Goal: Contribute content: Contribute content

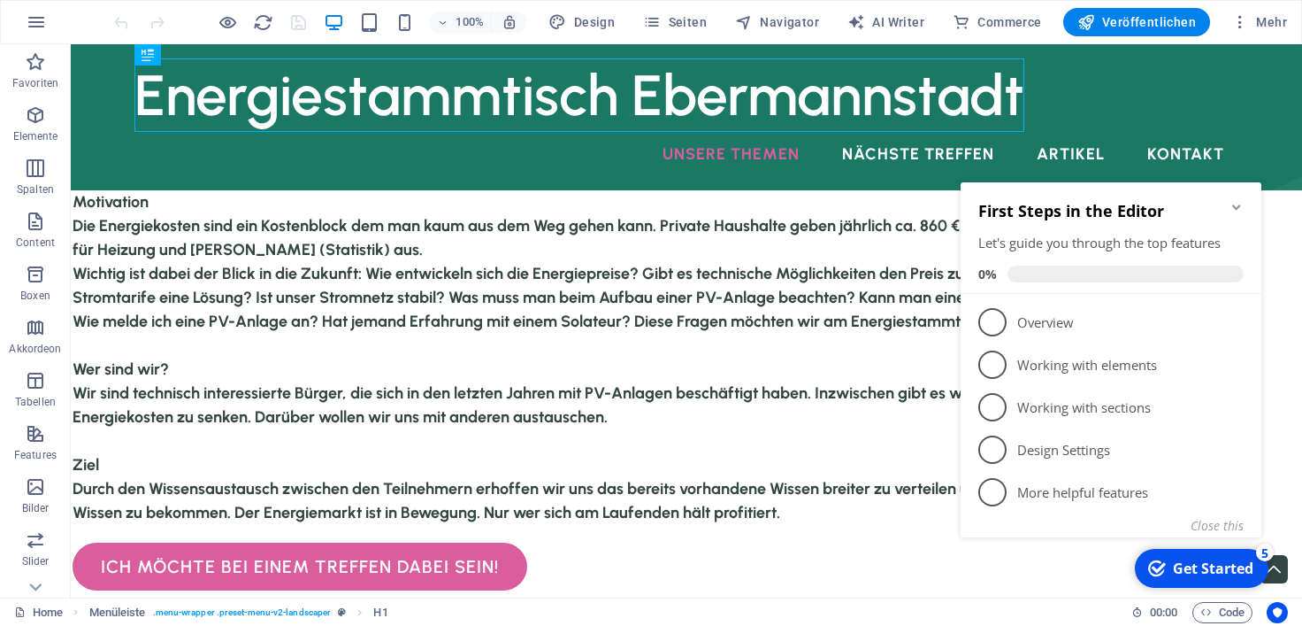
click at [1225, 573] on div "Get Started" at bounding box center [1213, 567] width 81 height 19
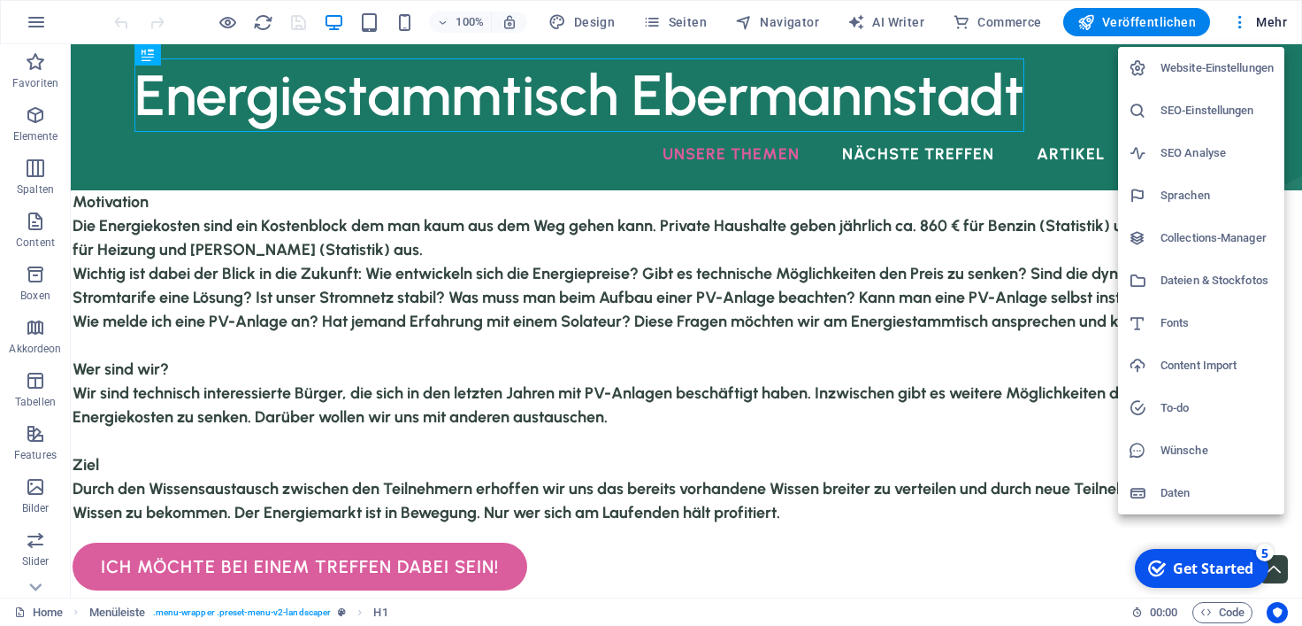
click at [795, 27] on div at bounding box center [651, 313] width 1302 height 626
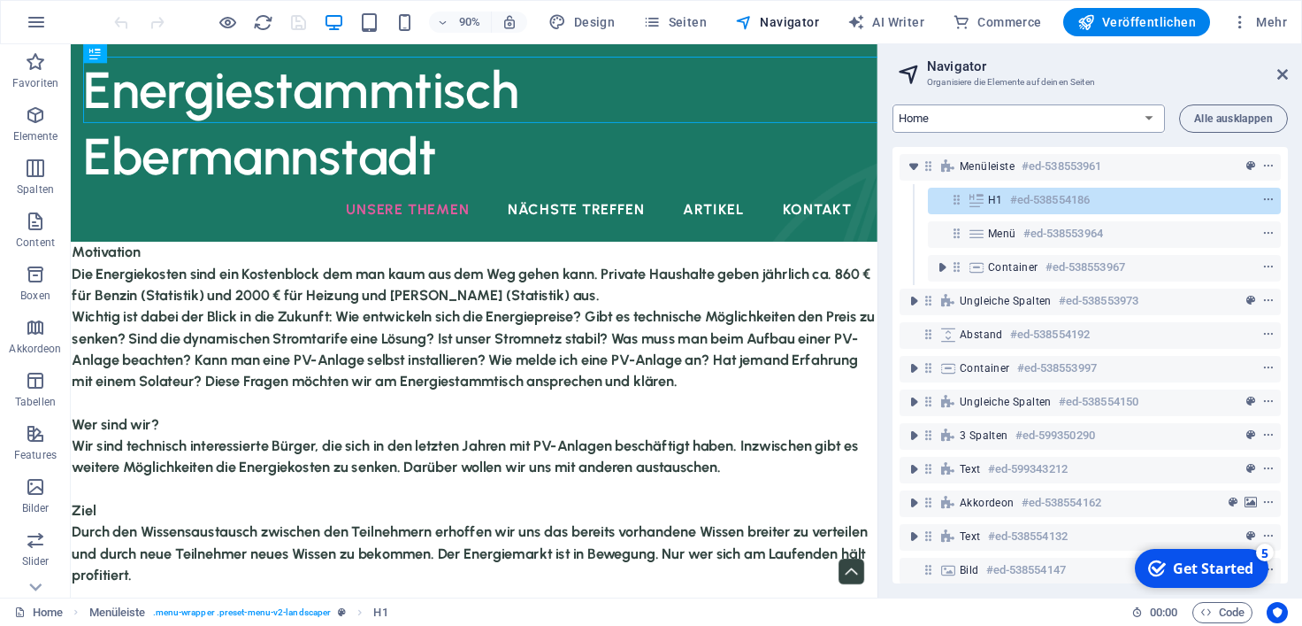
click at [893, 104] on select "Home PV-Systeme Heiztechnik Elektromobilitaet Stromnetz Artikel Kontakt Legal N…" at bounding box center [1029, 118] width 273 height 28
click at [685, 44] on div "Home Favoriten Elemente Spalten Content Boxen Akkordeon Tabellen Features Bilde…" at bounding box center [651, 320] width 1302 height 553
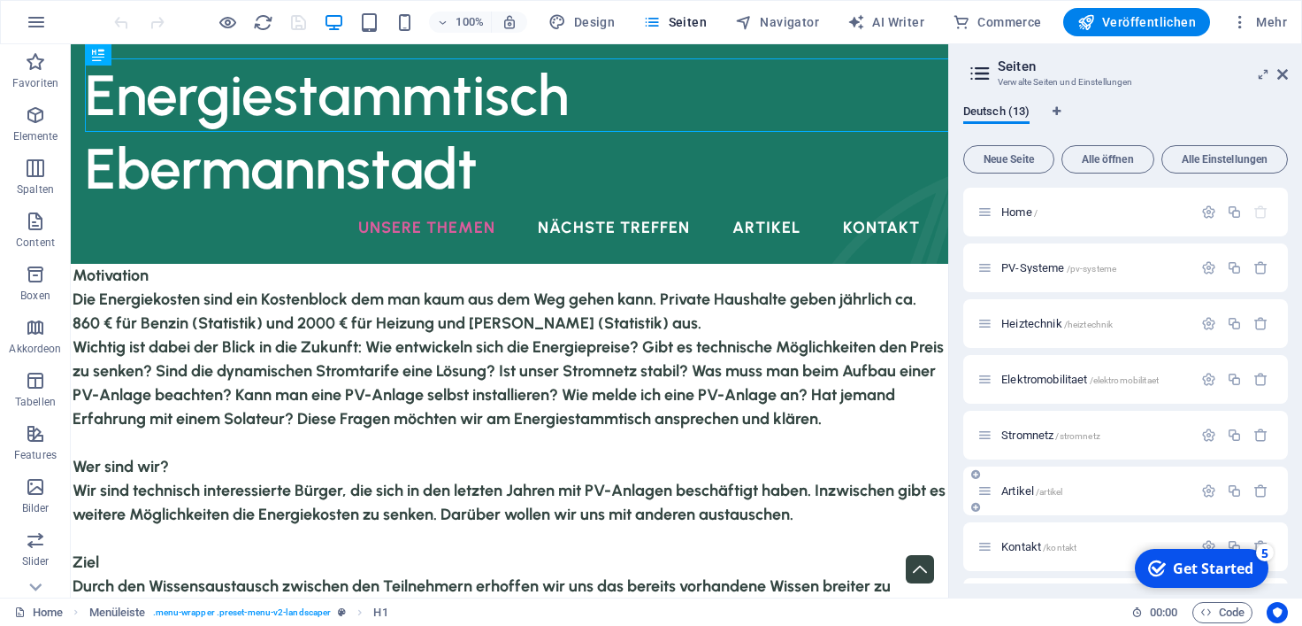
click at [1012, 493] on span "Artikel /artikel" at bounding box center [1032, 490] width 61 height 13
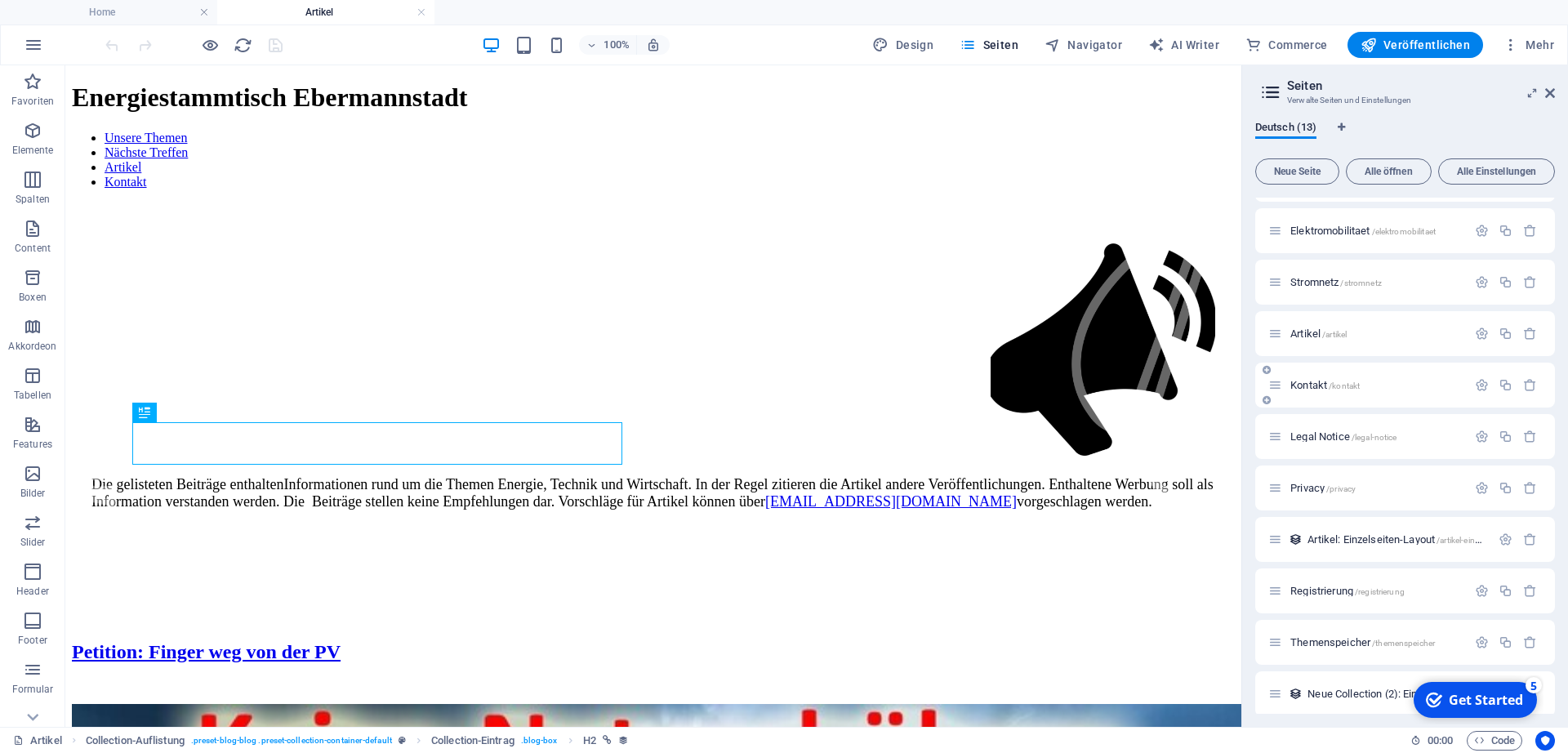
scroll to position [152, 0]
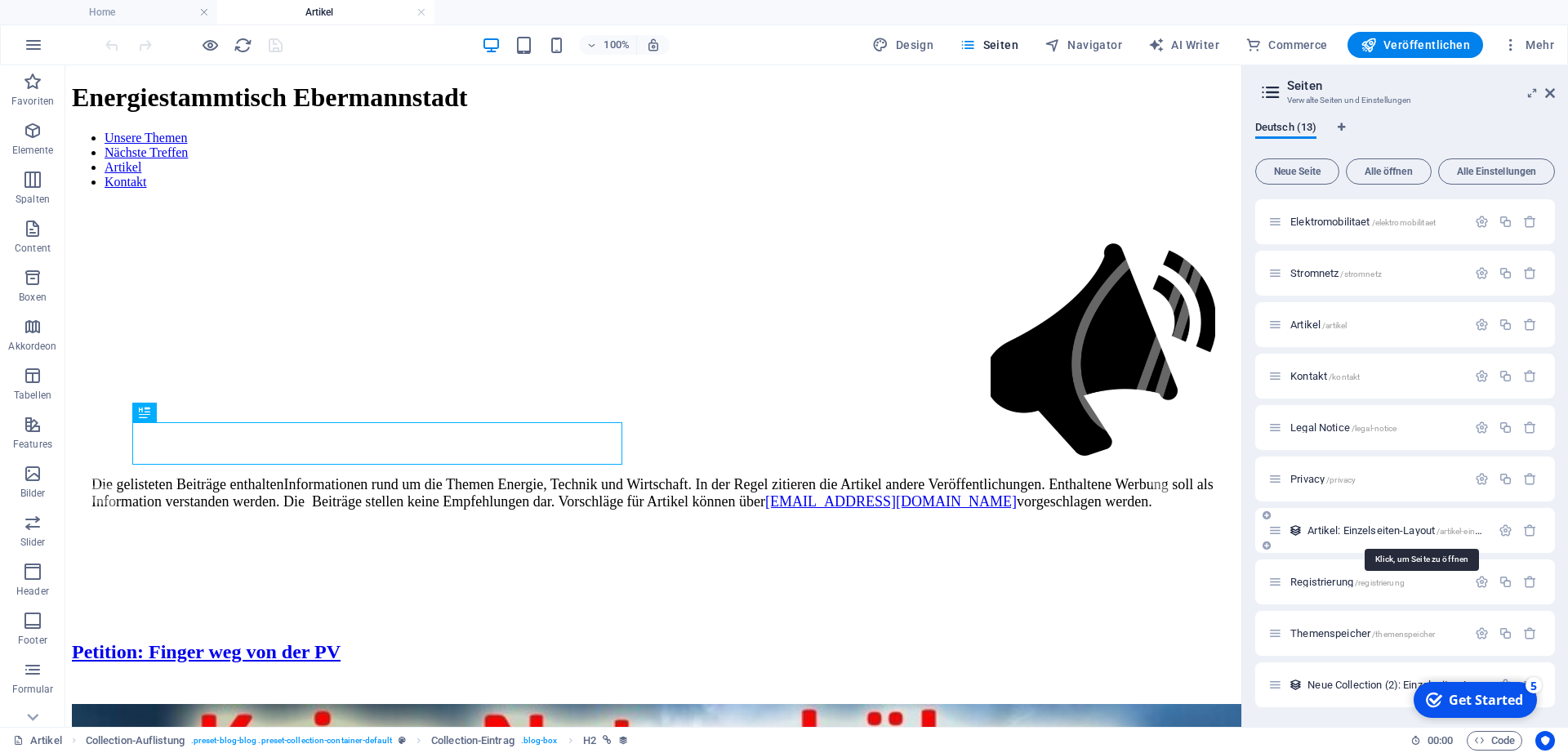
click at [1202, 533] on span "Artikel: Einzelseiten-Layout /artikel-einzelseiten-layout" at bounding box center [1419, 530] width 224 height 12
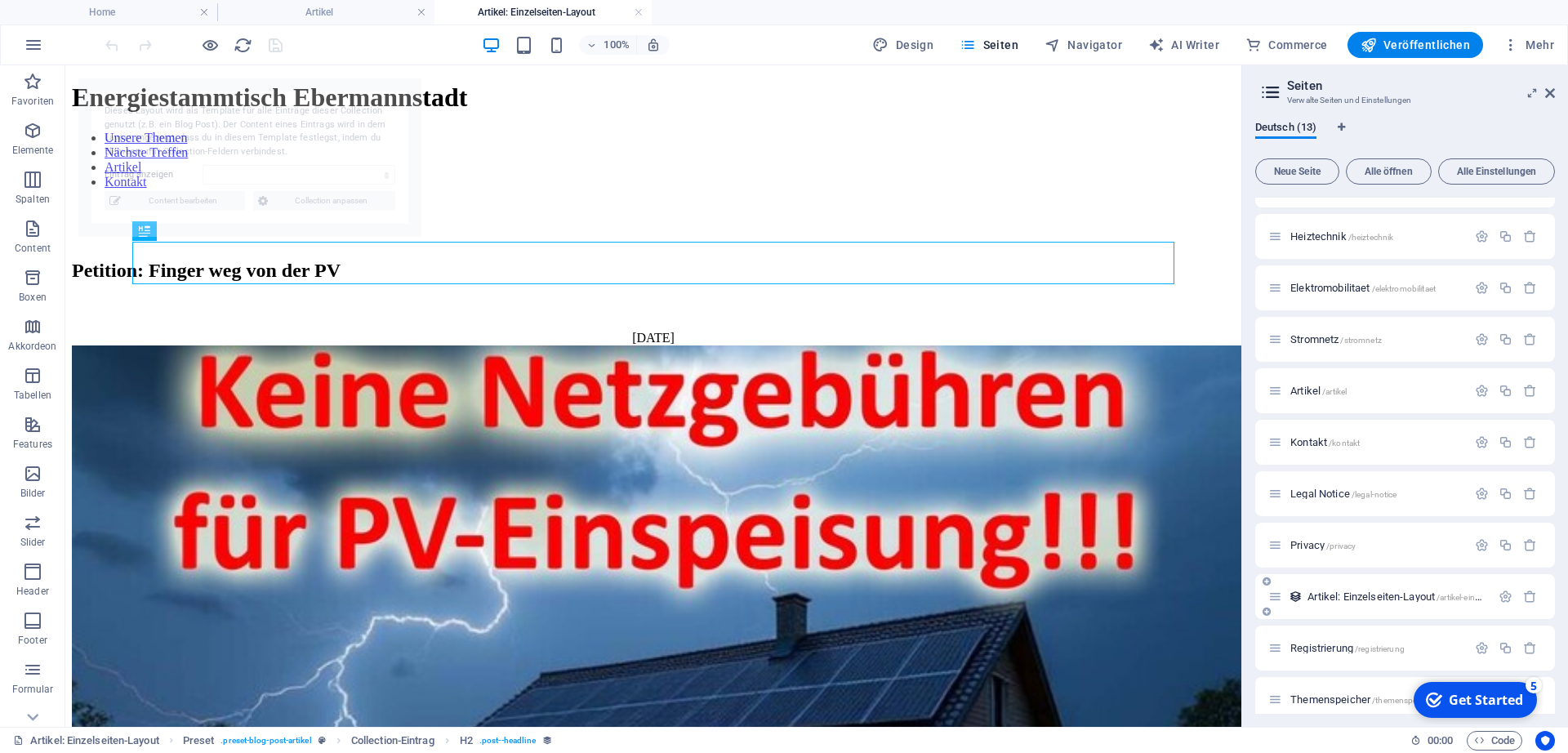
scroll to position [0, 0]
select select "684e8f7253ede0dc52045f6c"
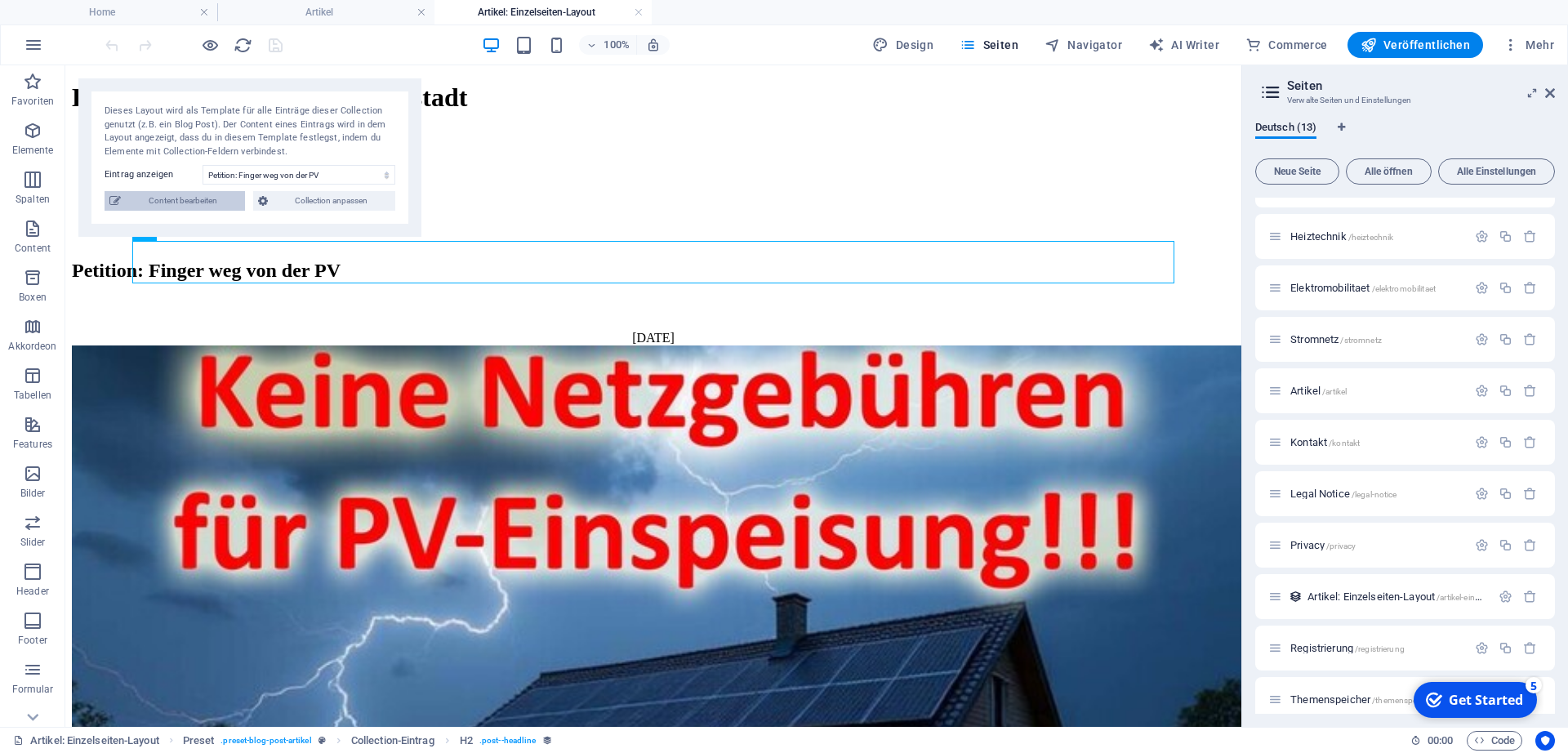
click at [0, 0] on span "Content bearbeiten" at bounding box center [0, 0] width 0 height 0
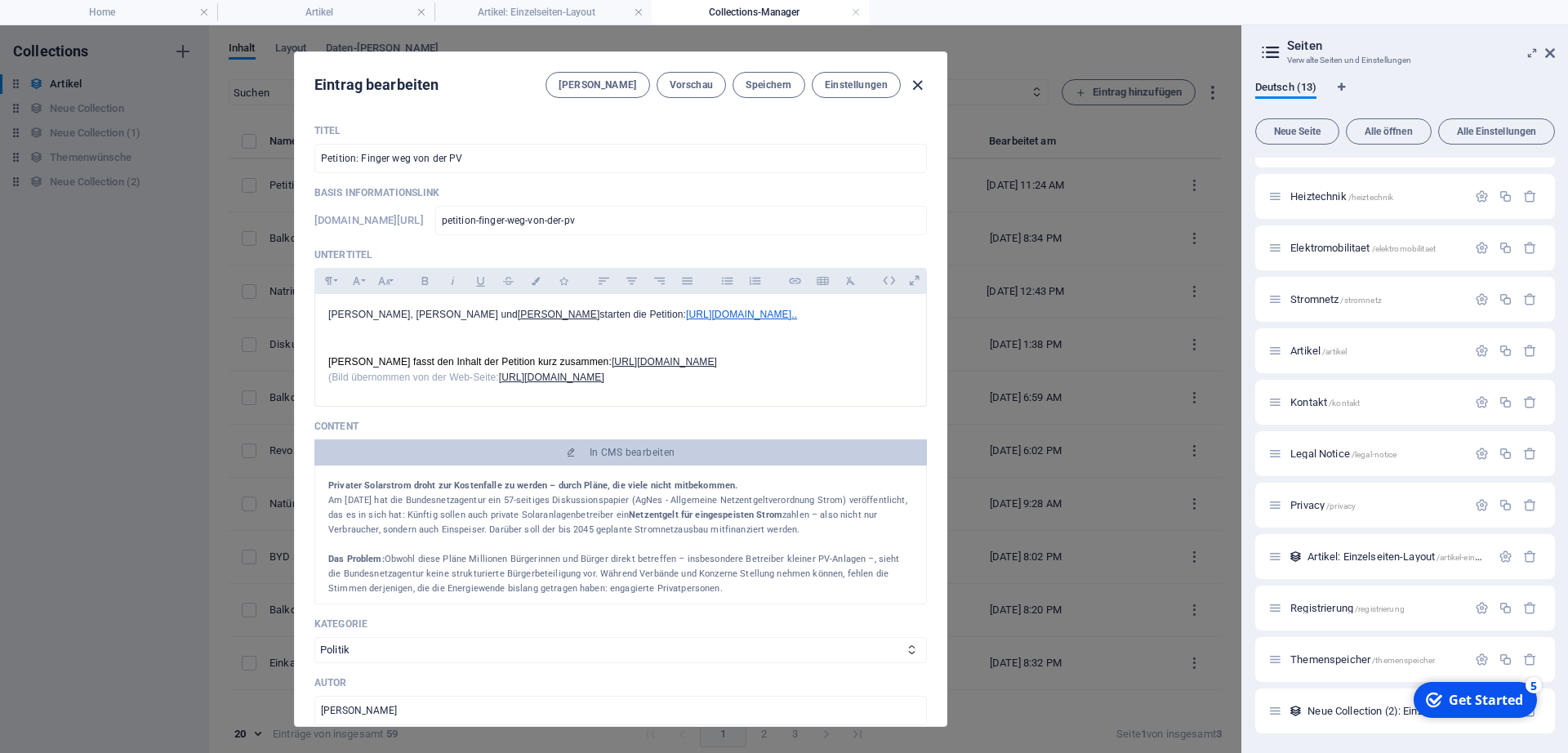
click at [914, 85] on icon "button" at bounding box center [917, 85] width 18 height 18
type input "[DATE]"
type input "petition-finger-weg-von-der-pv"
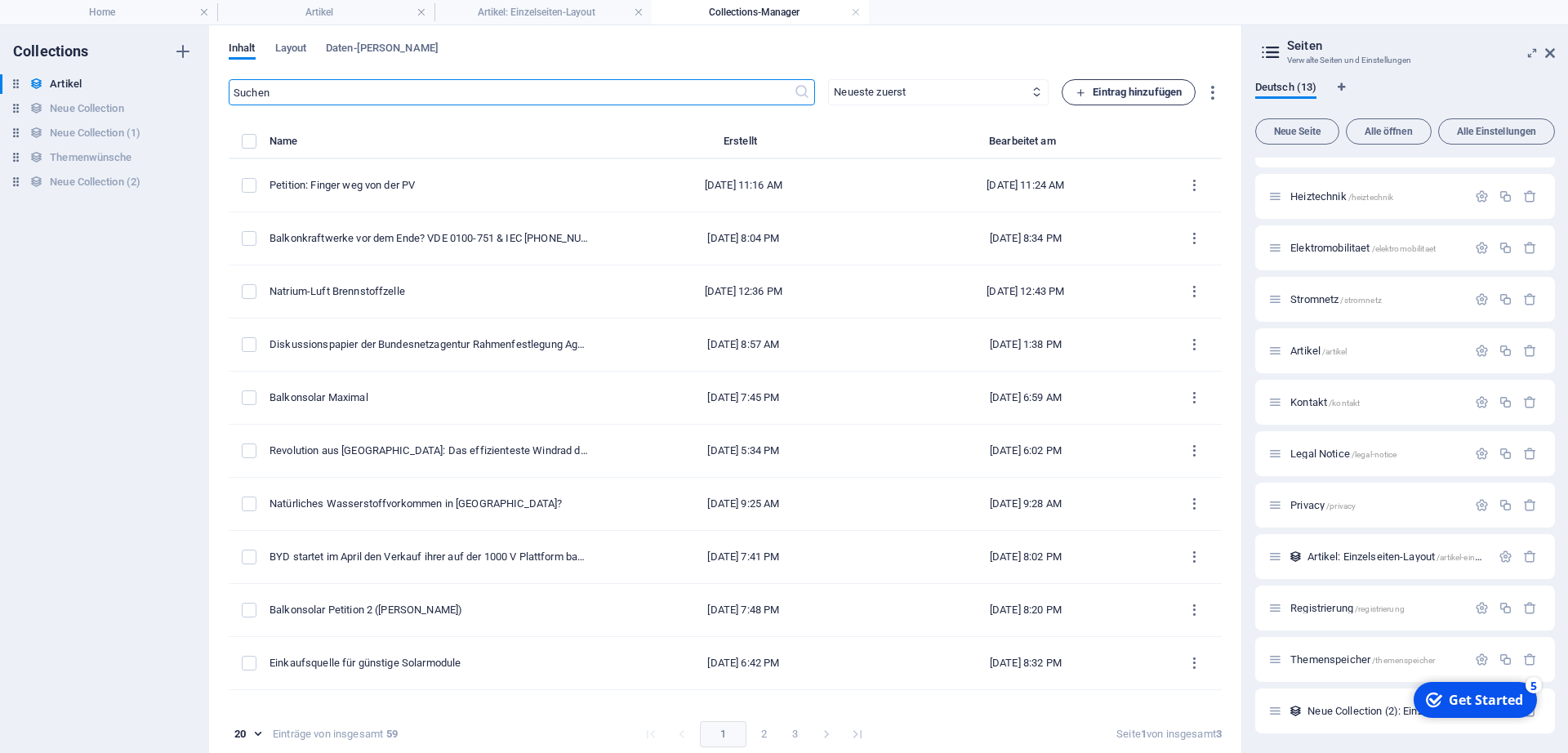
click at [0, 0] on span "Eintrag hinzufügen" at bounding box center [0, 0] width 0 height 0
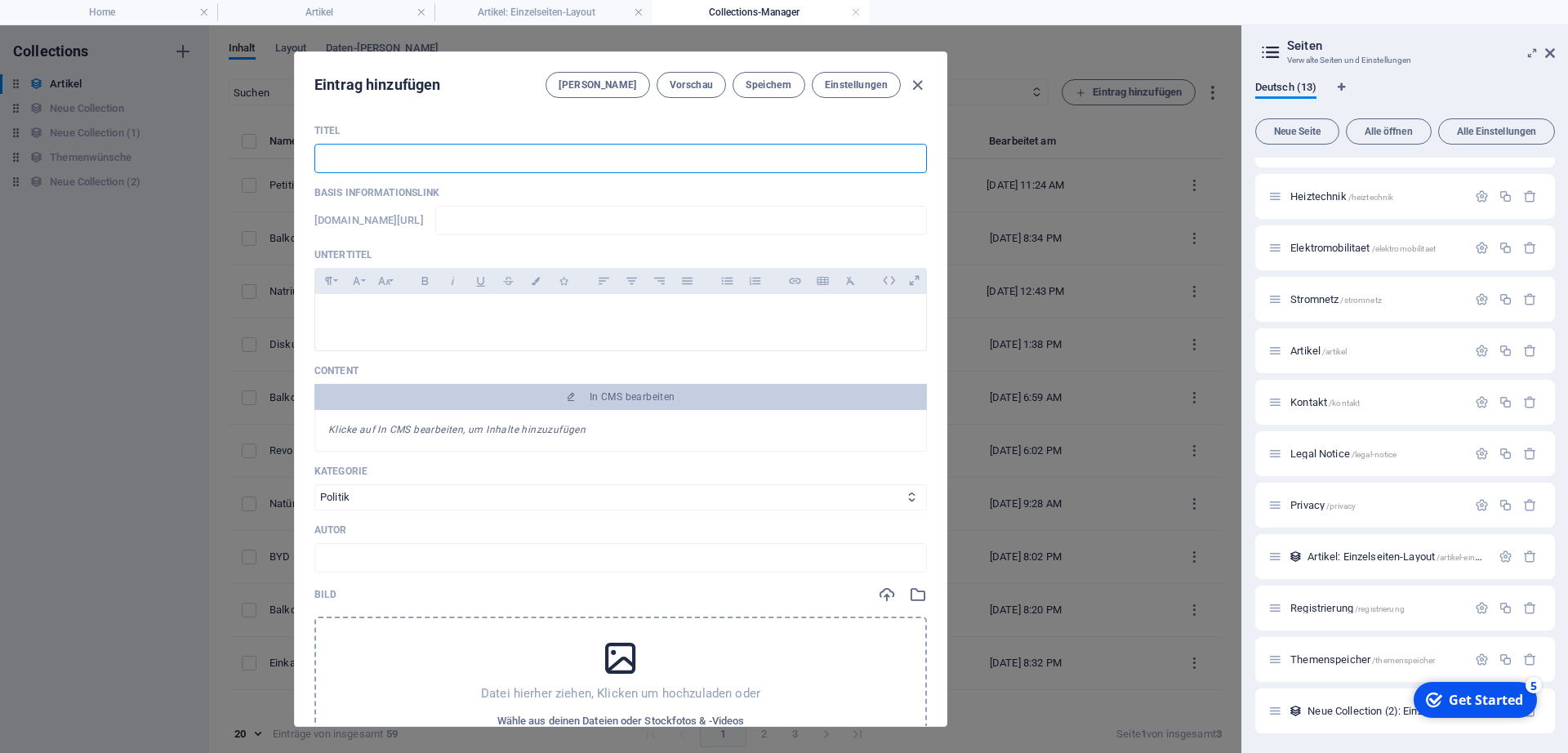
click at [747, 151] on input "text" at bounding box center [621, 159] width 613 height 30
type input "F"
type input "f"
type input "Fl"
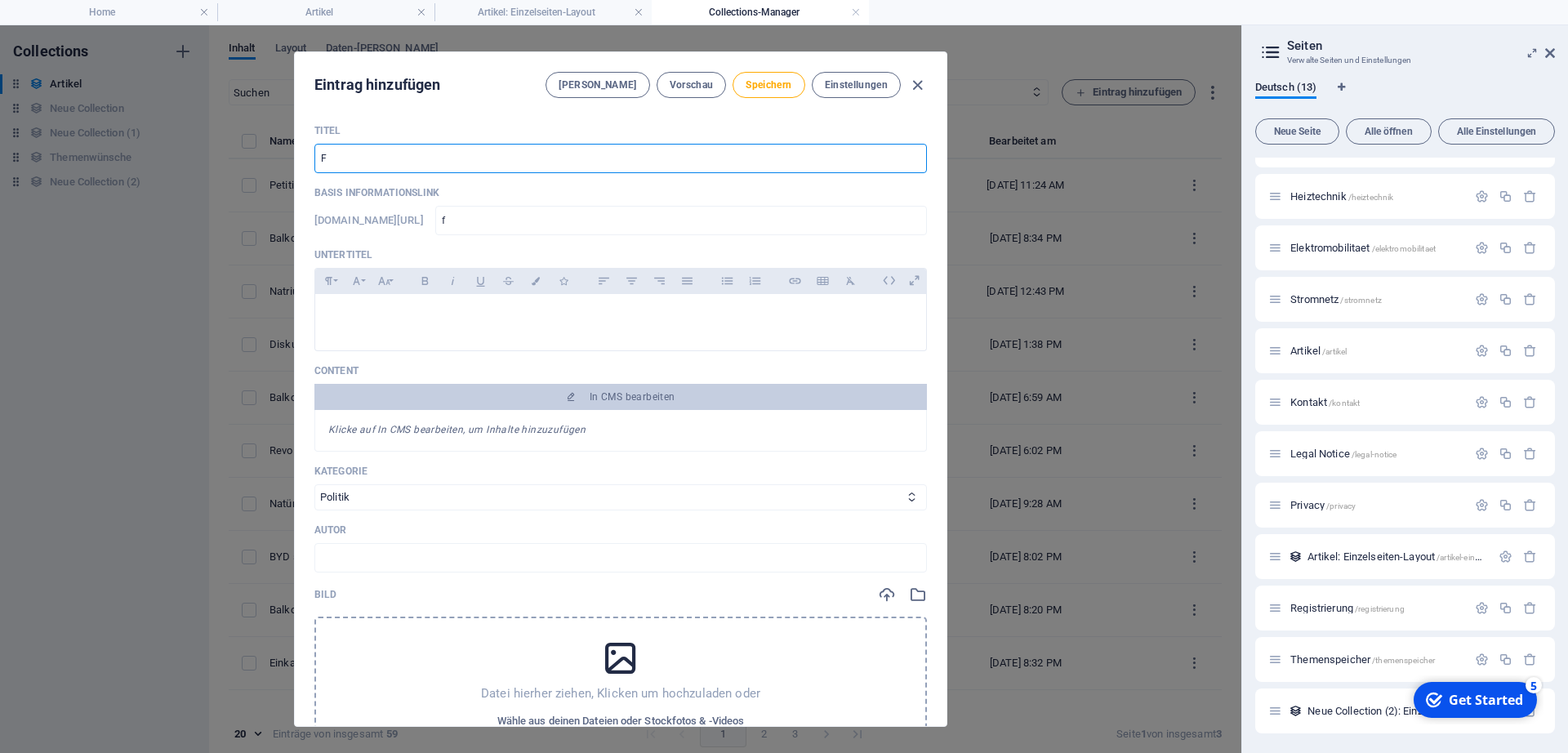
type input "fl"
type input "Flie"
type input "flie"
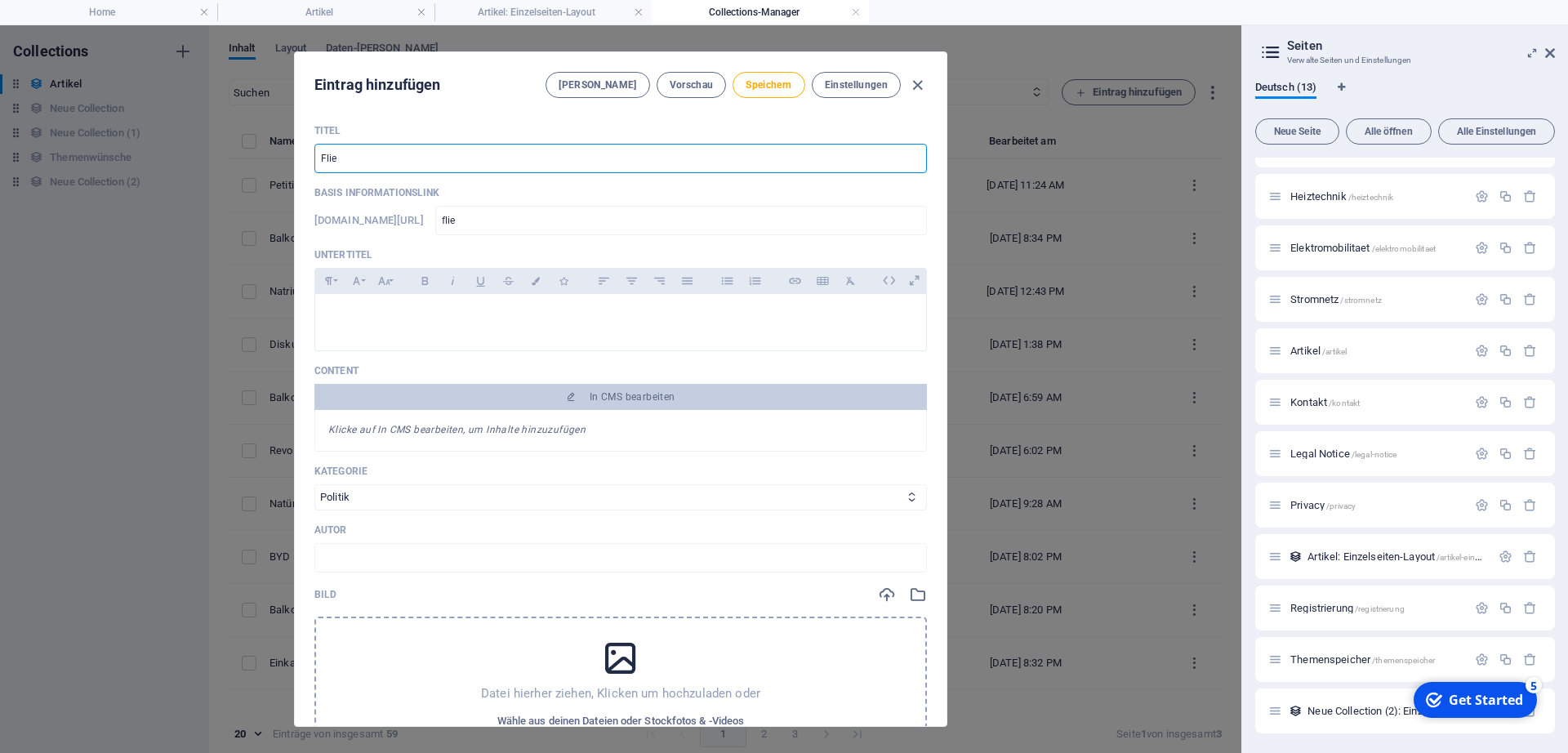
type input "Flieg"
type input "flieg"
type input "Fliege"
type input "fliege"
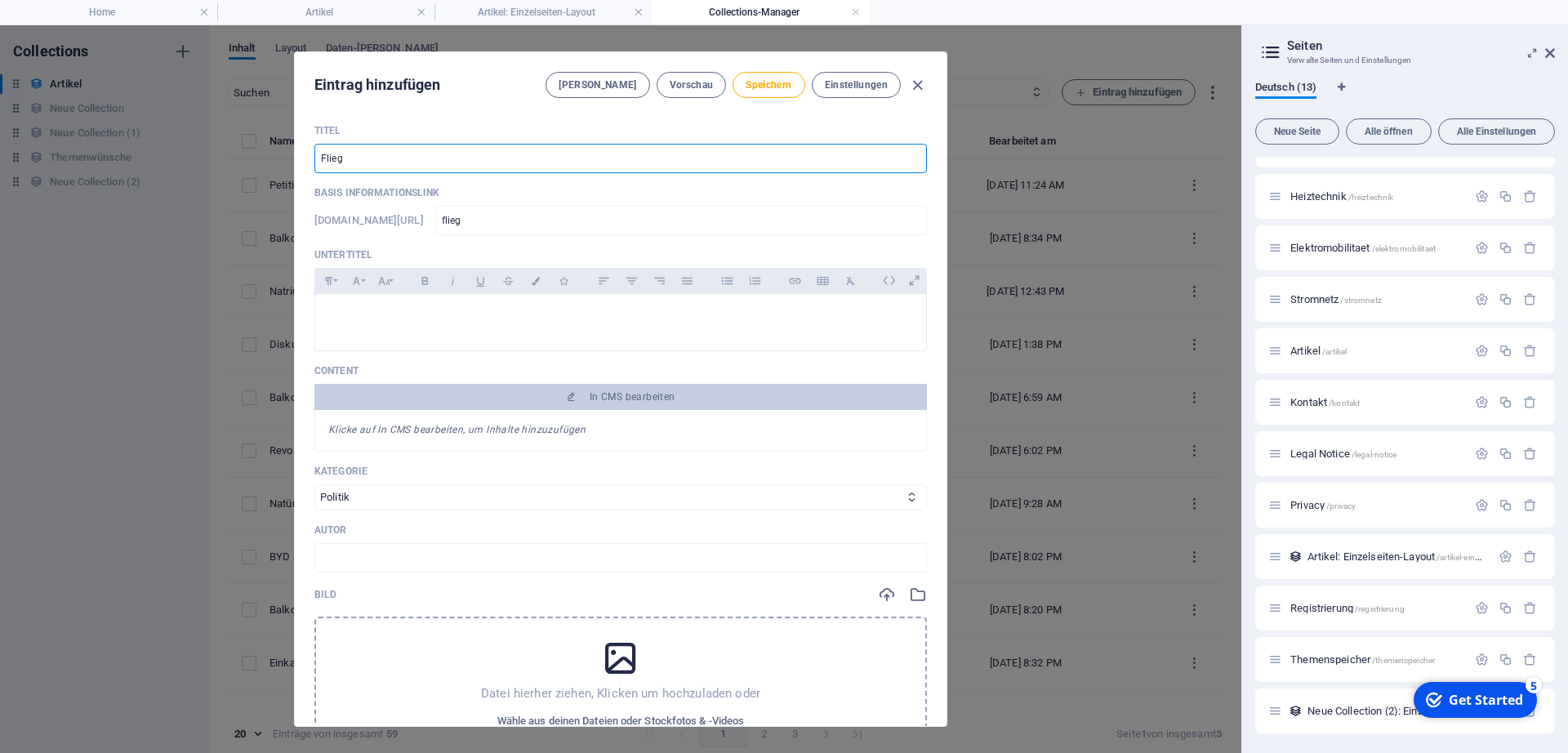
type input "fliege"
type input "Fliegen"
type input "fliegen"
type input "Fliegend"
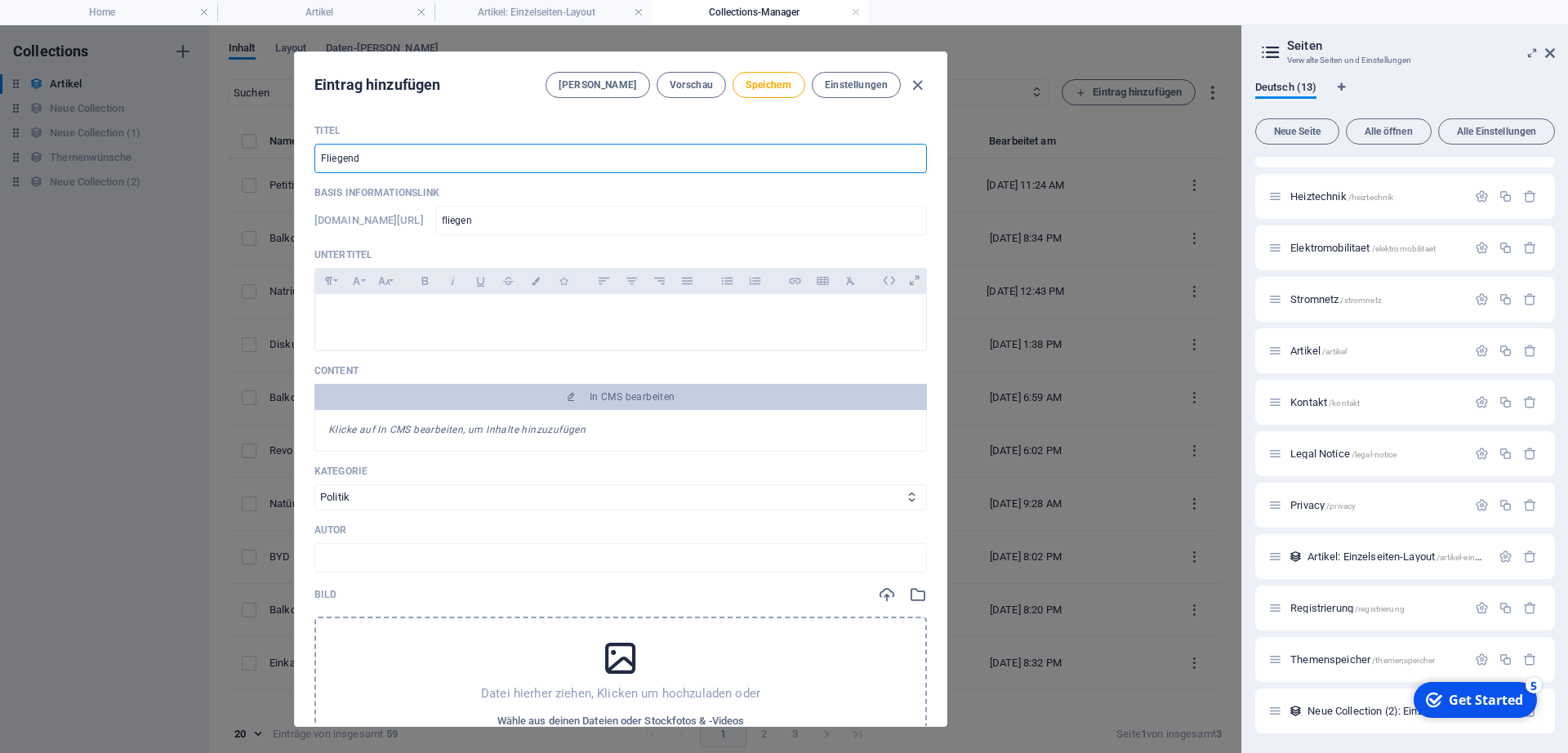
type input "fliegend"
type input "Fliegende"
type input "fliegende"
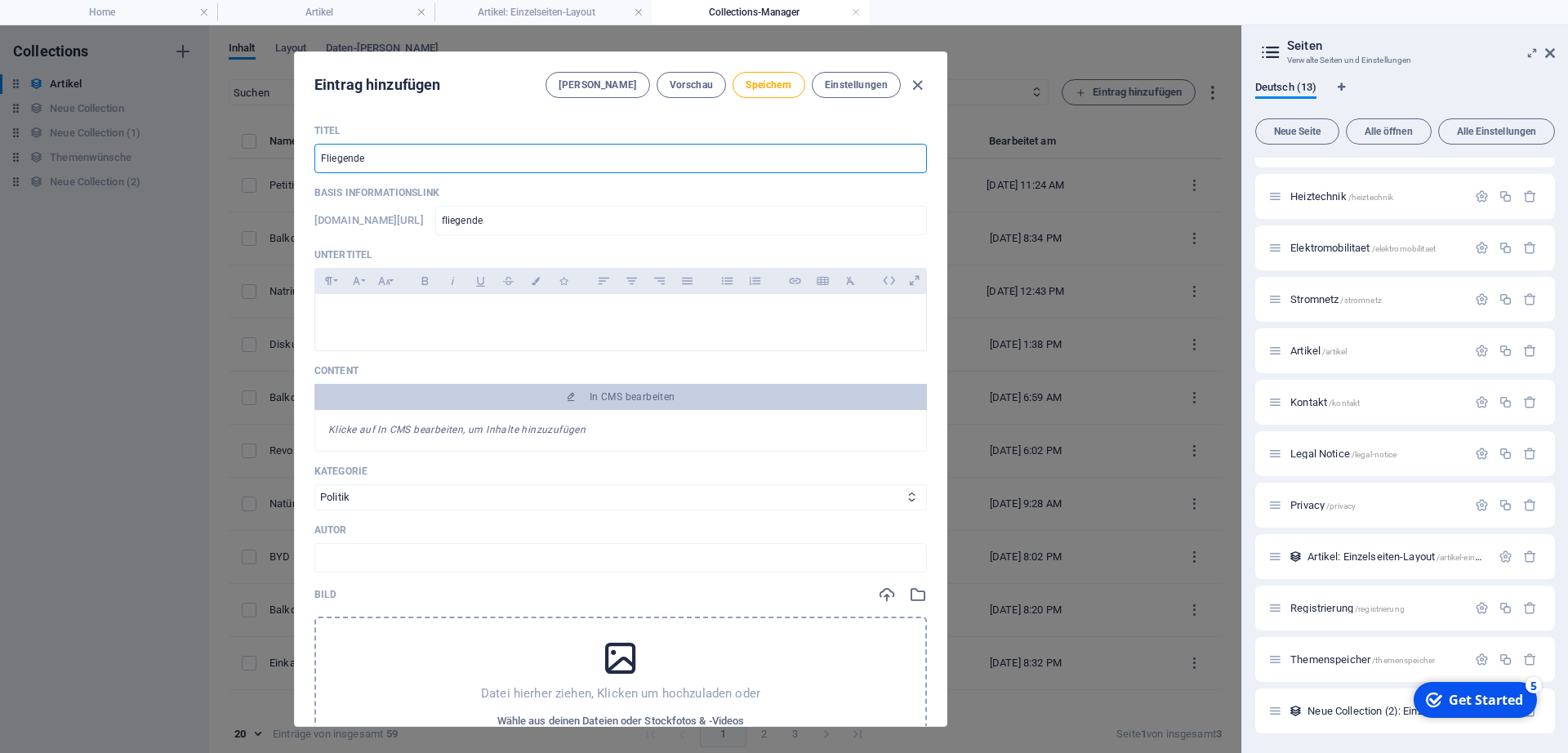
type input "Fliegendes"
type input "fliegendes"
type input "Fliegendes W"
type input "fliegendes-w"
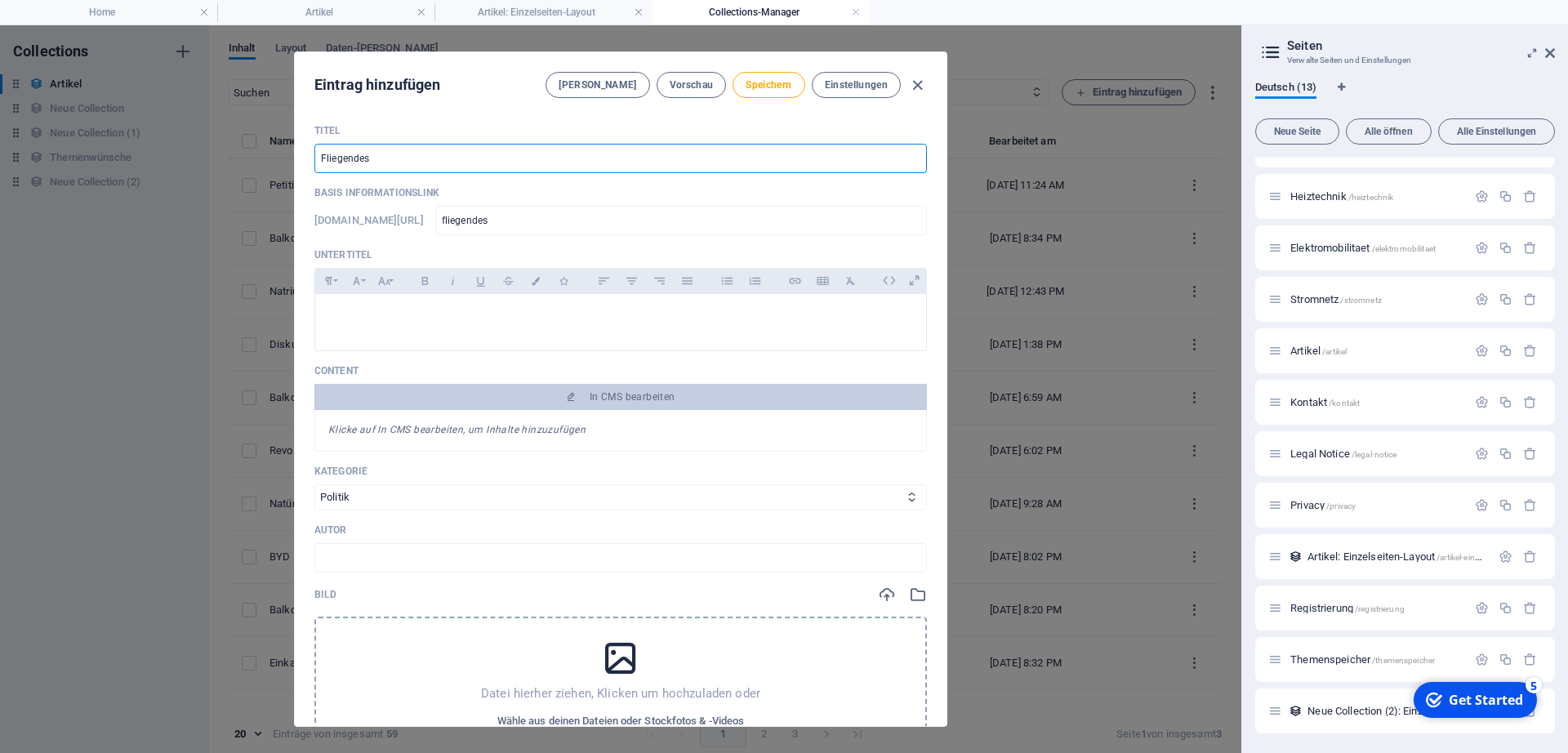
type input "fliegendes-w"
type input "Fliegendes Wi"
type input "fliegendes-wi"
type input "Fliegendes Win"
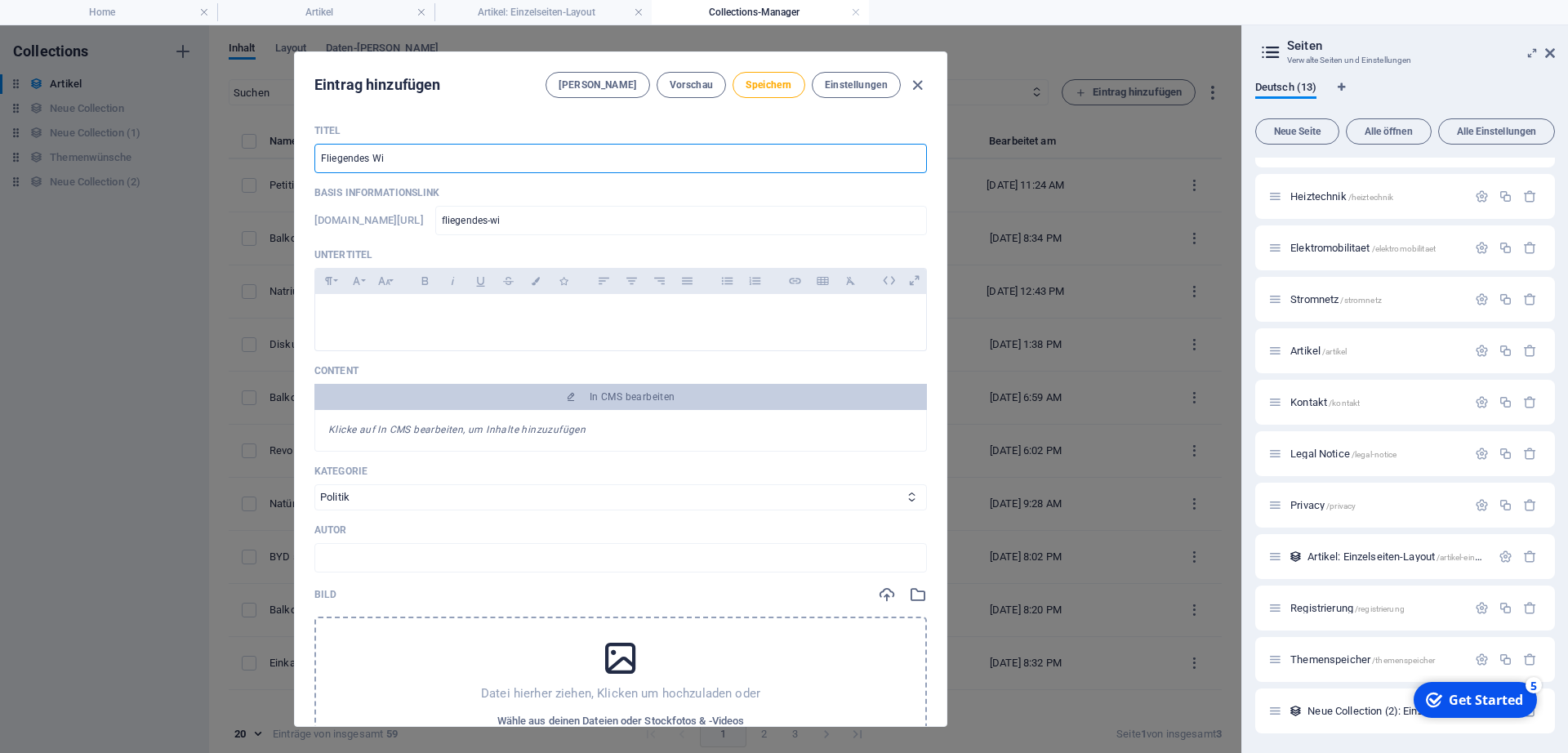
type input "fliegendes-win"
type input "Fliegendes Wind"
type input "fliegendes-wind"
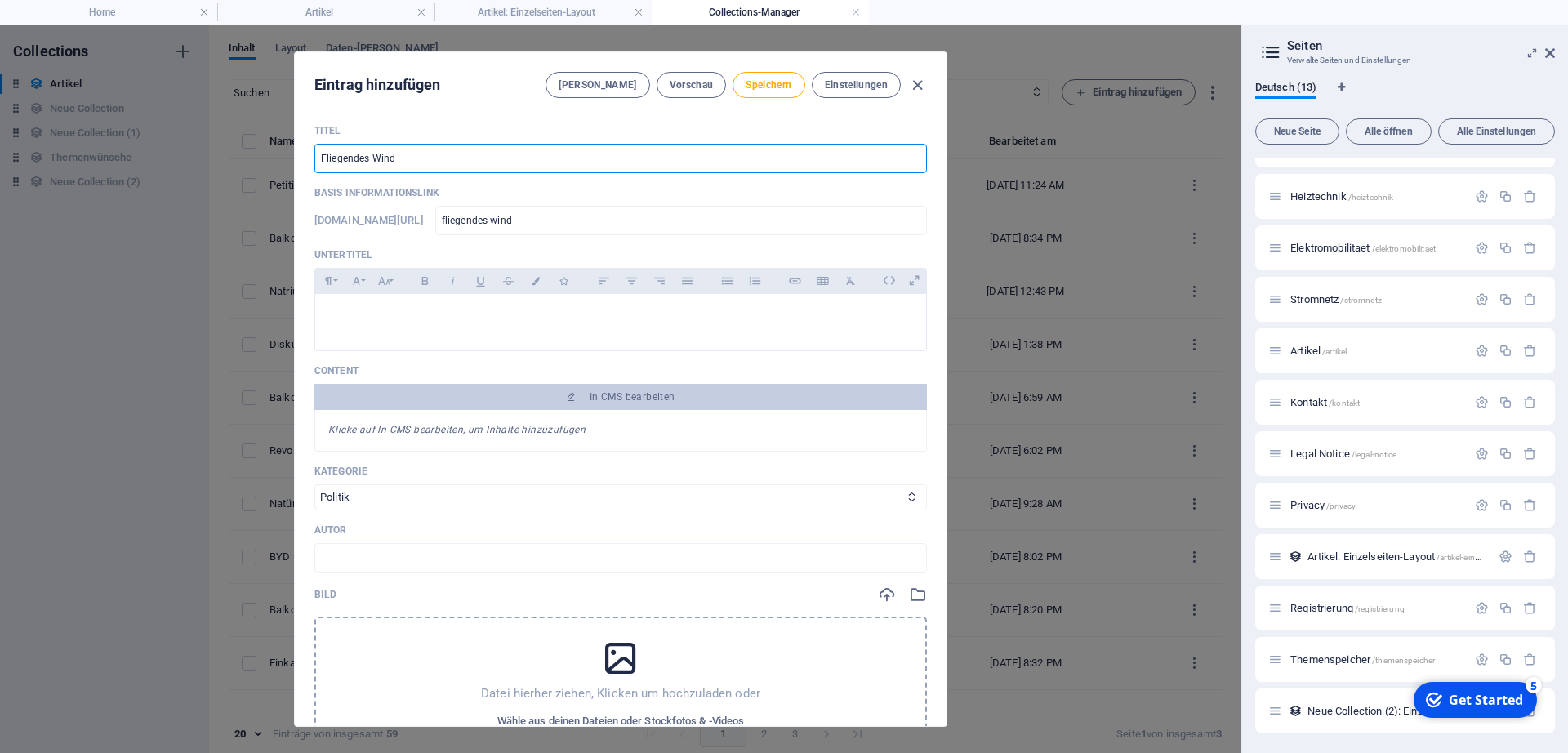
type input "Fliegendes Windr"
type input "fliegendes-windr"
type input "Fliegendes Windra"
type input "fliegendes-windra"
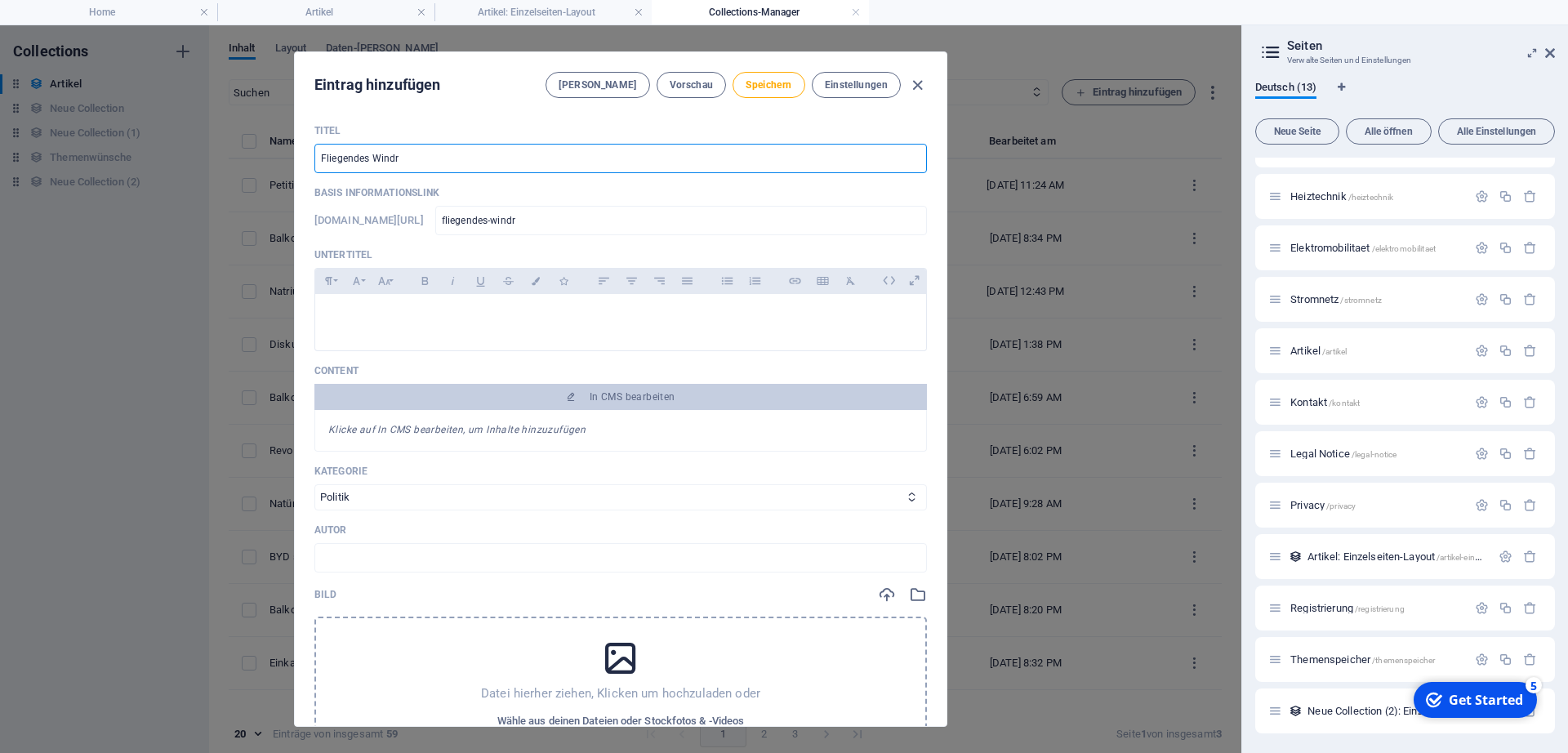
type input "fliegendes-windra"
type input "Fliegendes Windrad"
type input "fliegendes-windrad"
type input "Fliegendes Windrad i"
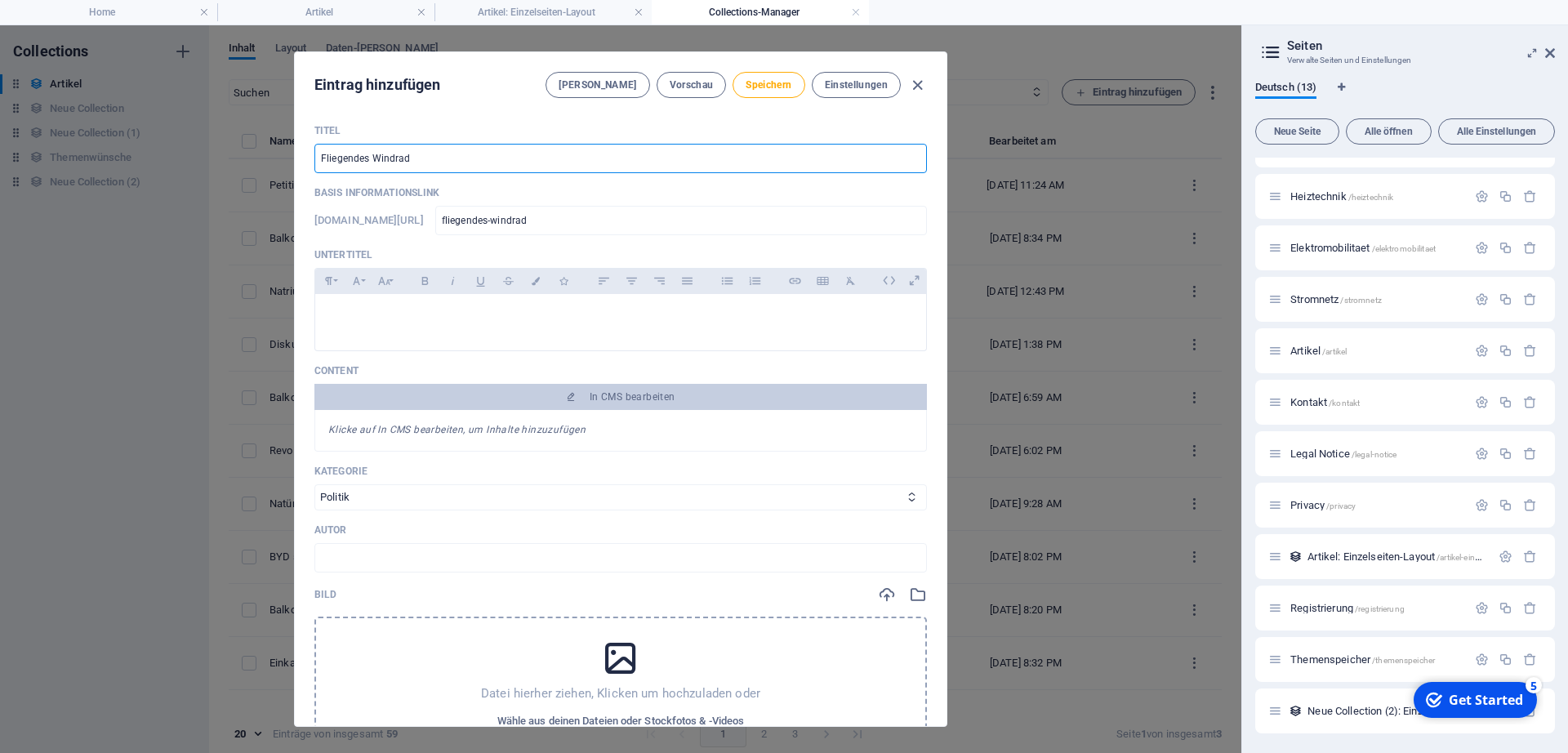
type input "fliegendes-windrad-i"
type input "Fliegendes Windrad in"
type input "fliegendes-windrad-in"
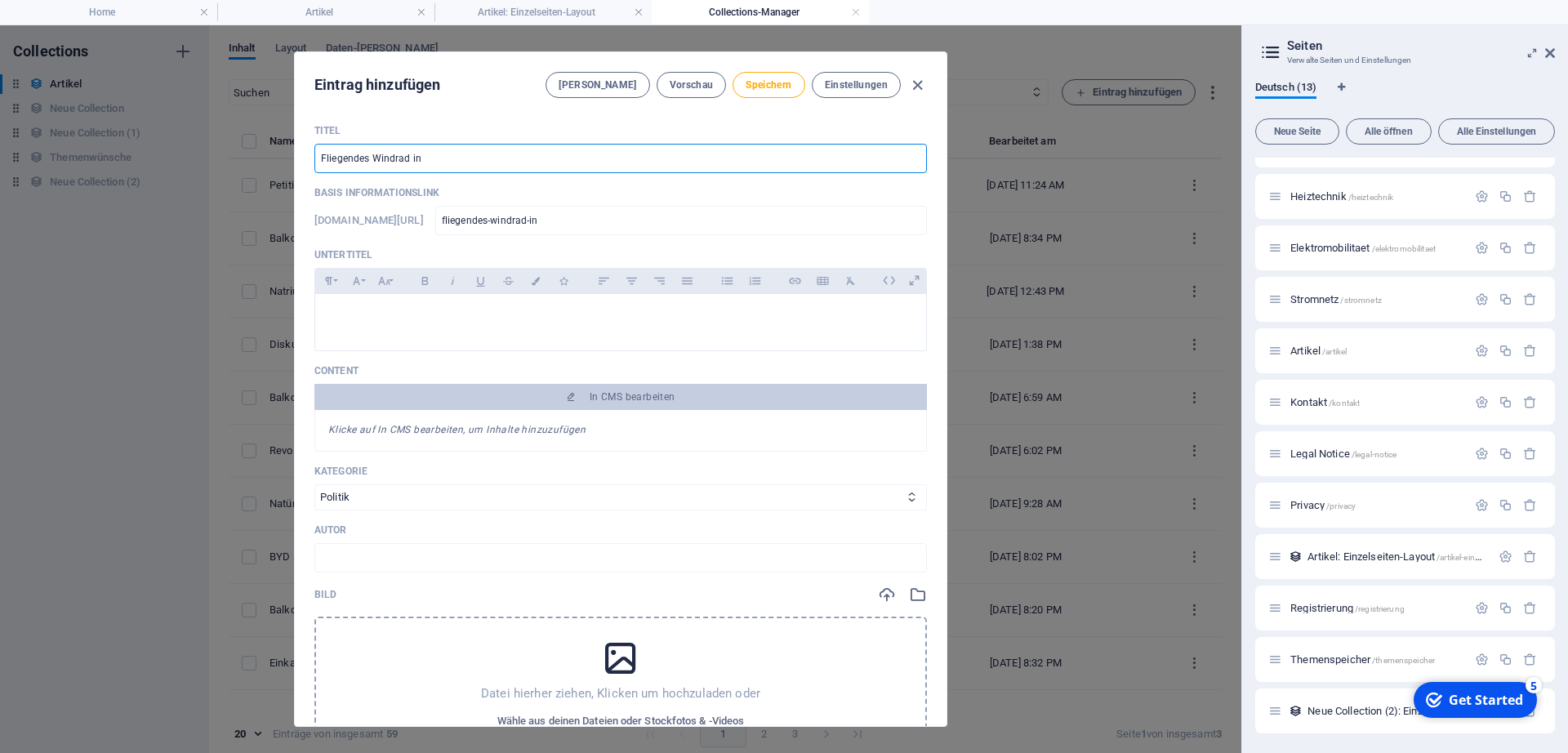
type input "Fliegendes Windrad in 1"
type input "fliegendes-windrad-in-1"
type input "Fliegendes Windrad in 1, 5"
type input "fliegendes-windrad-in-1-5"
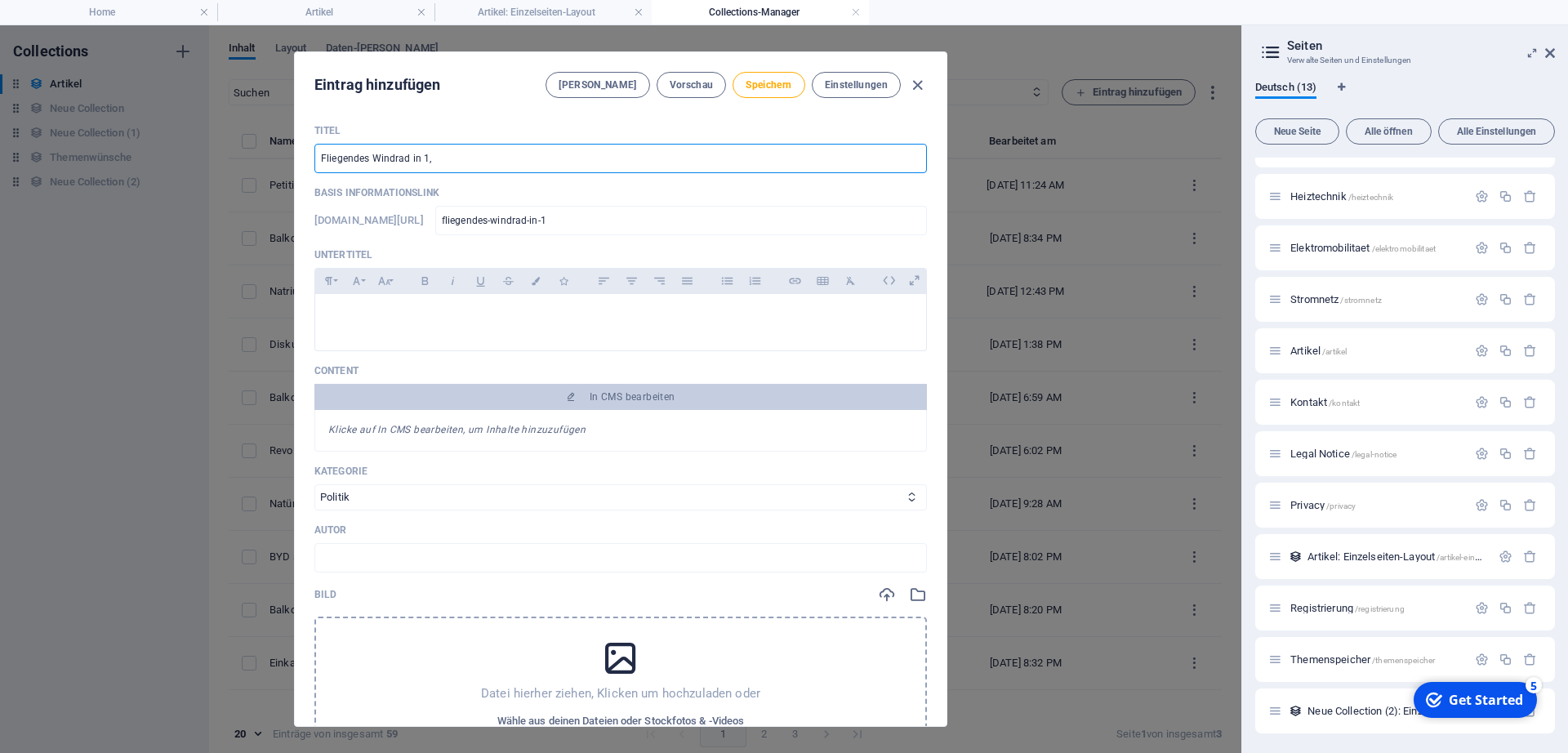
type input "fliegendes-windrad-in-1-5"
type input "Fliegendes Windrad in 1, 5 k"
type input "fliegendes-windrad-in-1-5-k"
type input "Fliegendes Windrad in 1, 5 km"
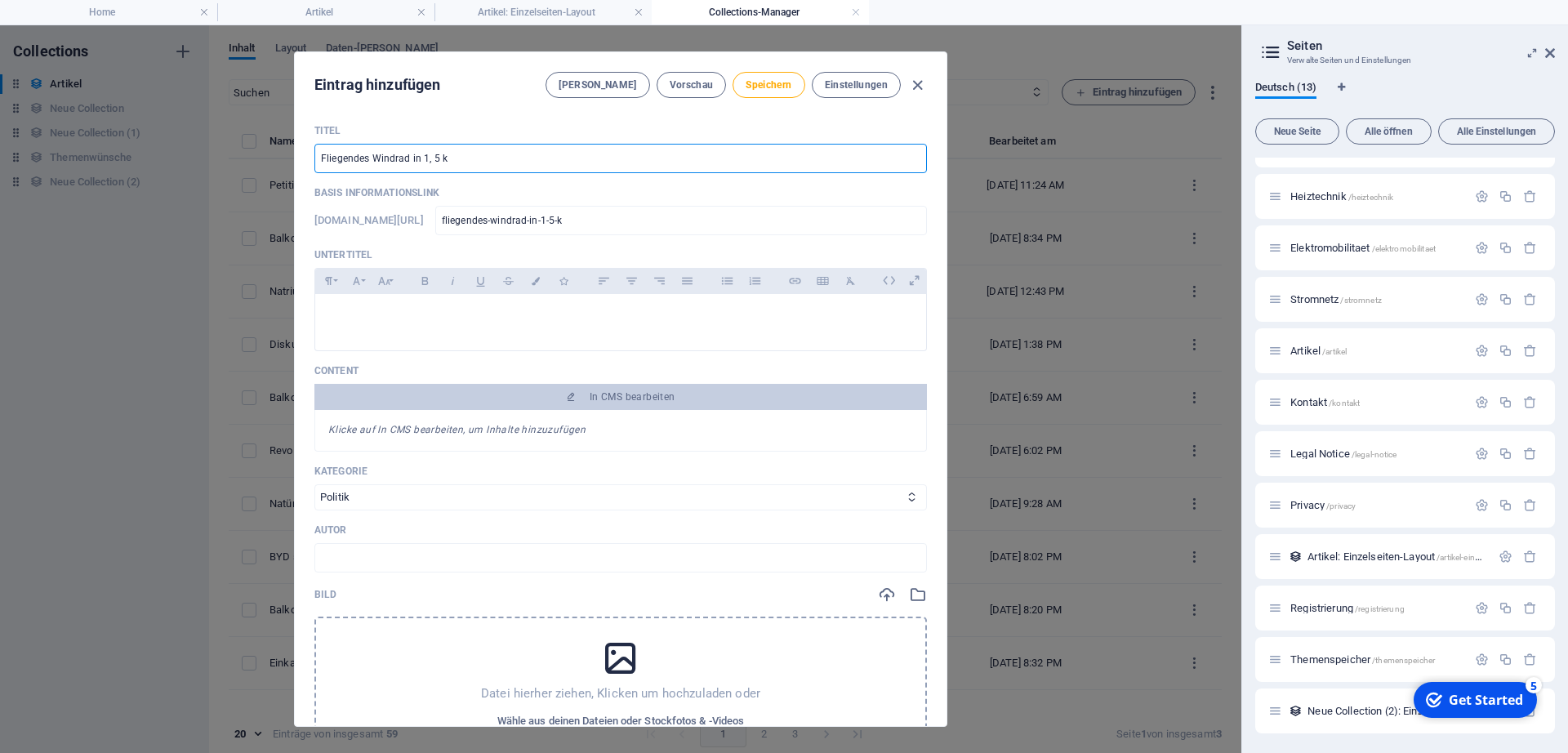
type input "fliegendes-windrad-in-1-5-km"
type input "Fliegendes Windrad in 1, 5 km h"
type input "fliegendes-windrad-in-1-5-km-h"
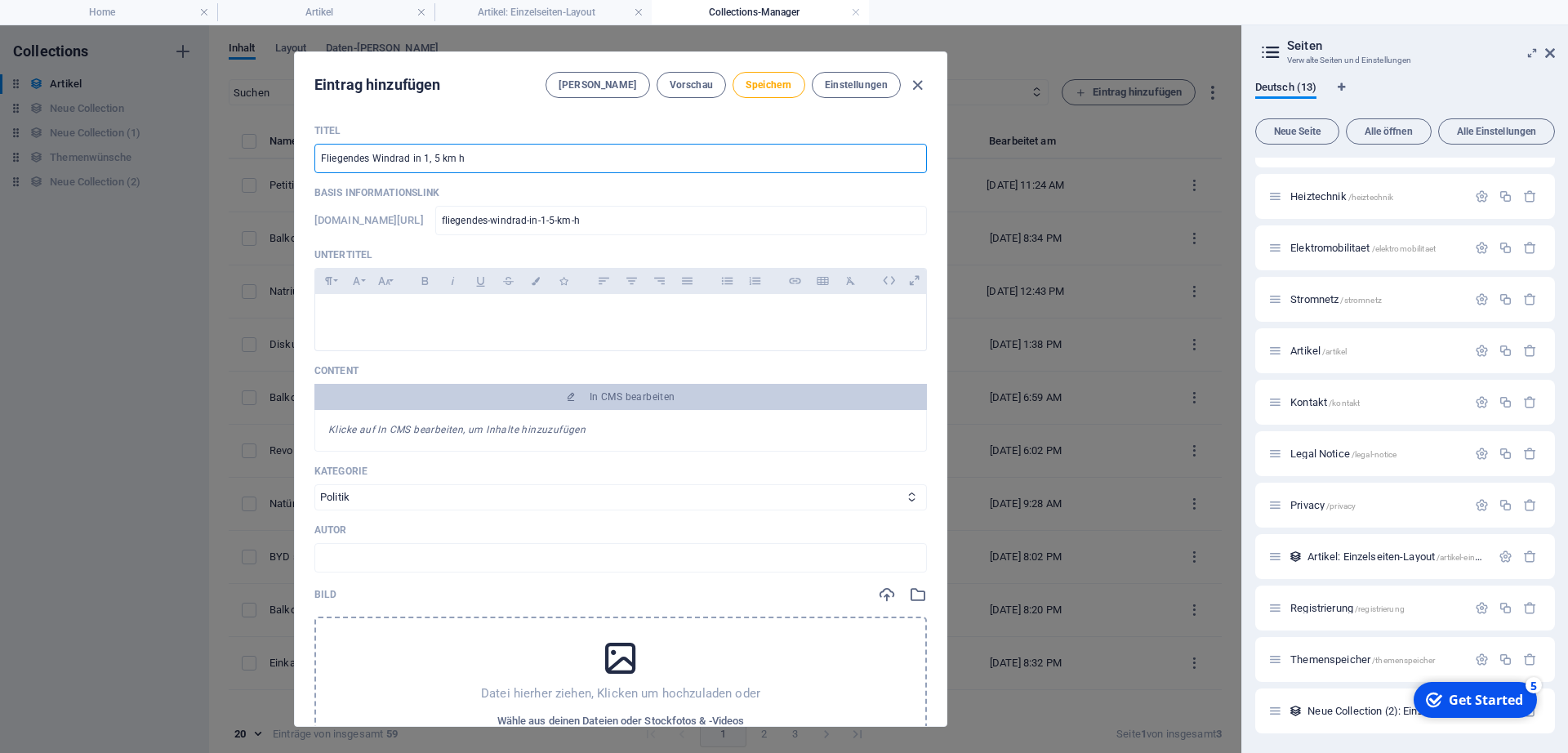
type input "Fliegendes Windrad in 1, 5 km hö"
type input "fliegendes-windrad-in-1-5-km-hoe"
type input "Fliegendes Windrad in 1, 5 km h"
type input "fliegendes-windrad-in-1-5-km-h"
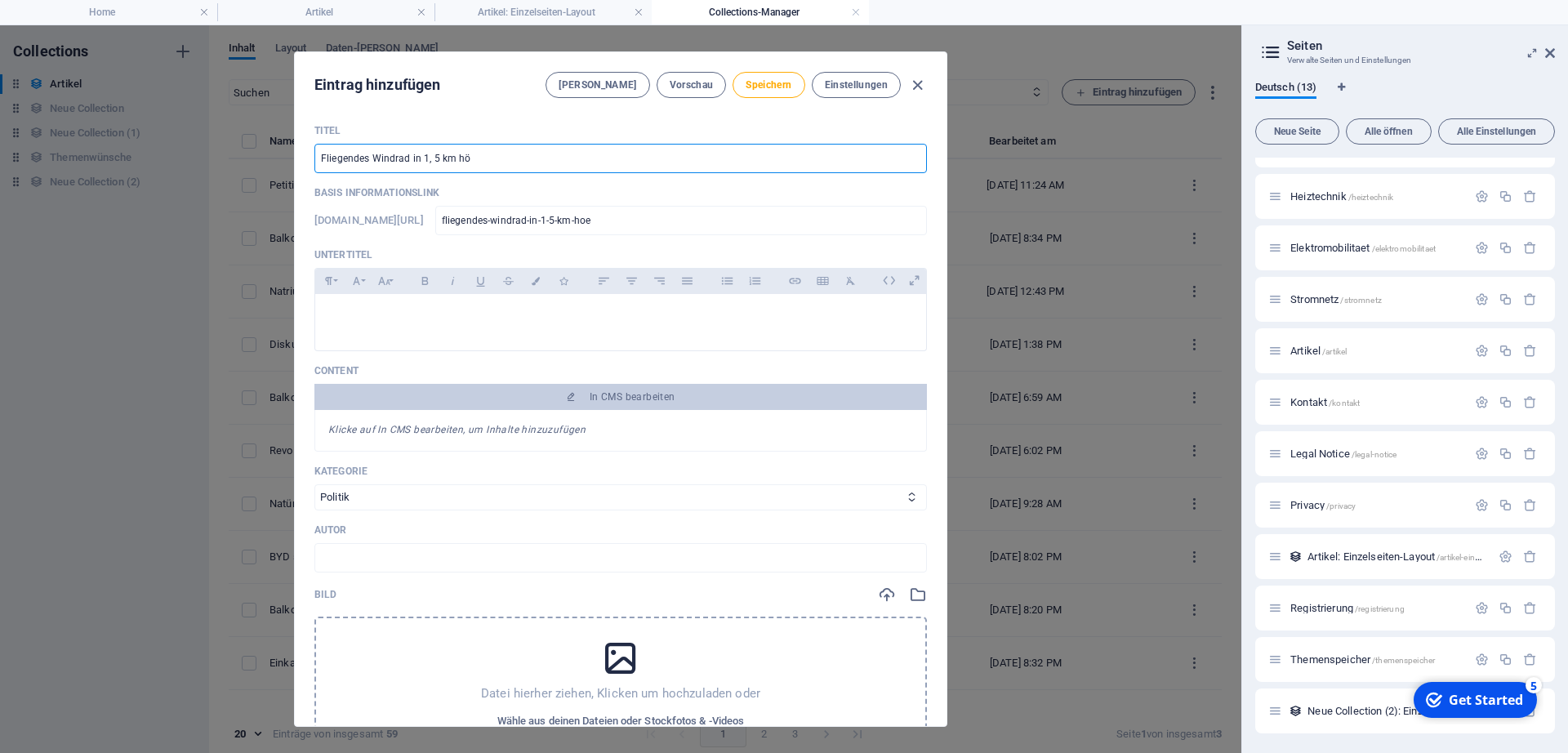
type input "fliegendes-windrad-in-1-5-km-h"
type input "Fliegendes Windrad in 1, 5 km"
type input "fliegendes-windrad-in-1-5-km"
type input "Fliegendes Windrad in 1, 5 km H"
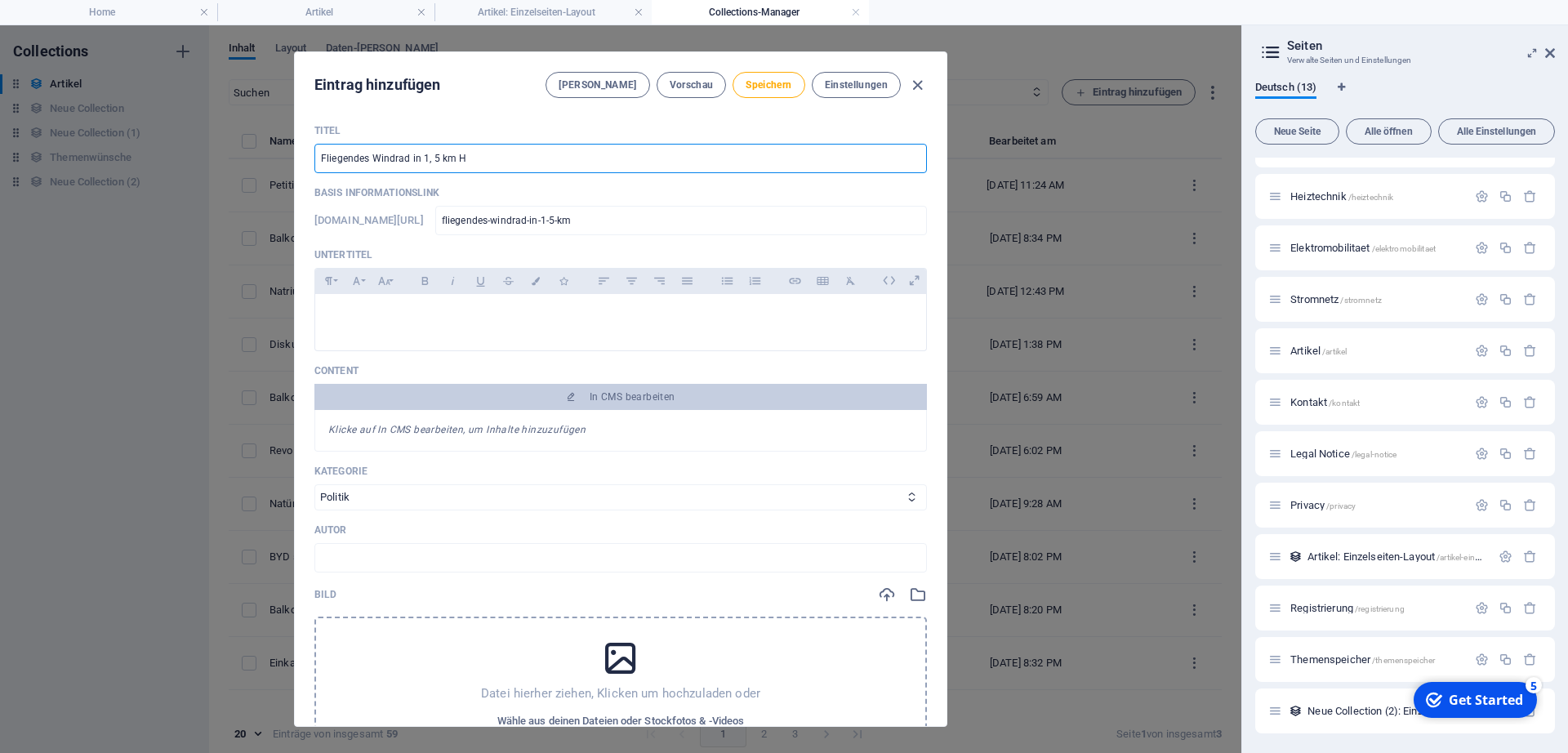
type input "fliegendes-windrad-in-1-5-km-h"
type input "Fliegendes Windrad in 1, 5 km Hö"
type input "fliegendes-windrad-in-1-5-km-hoe"
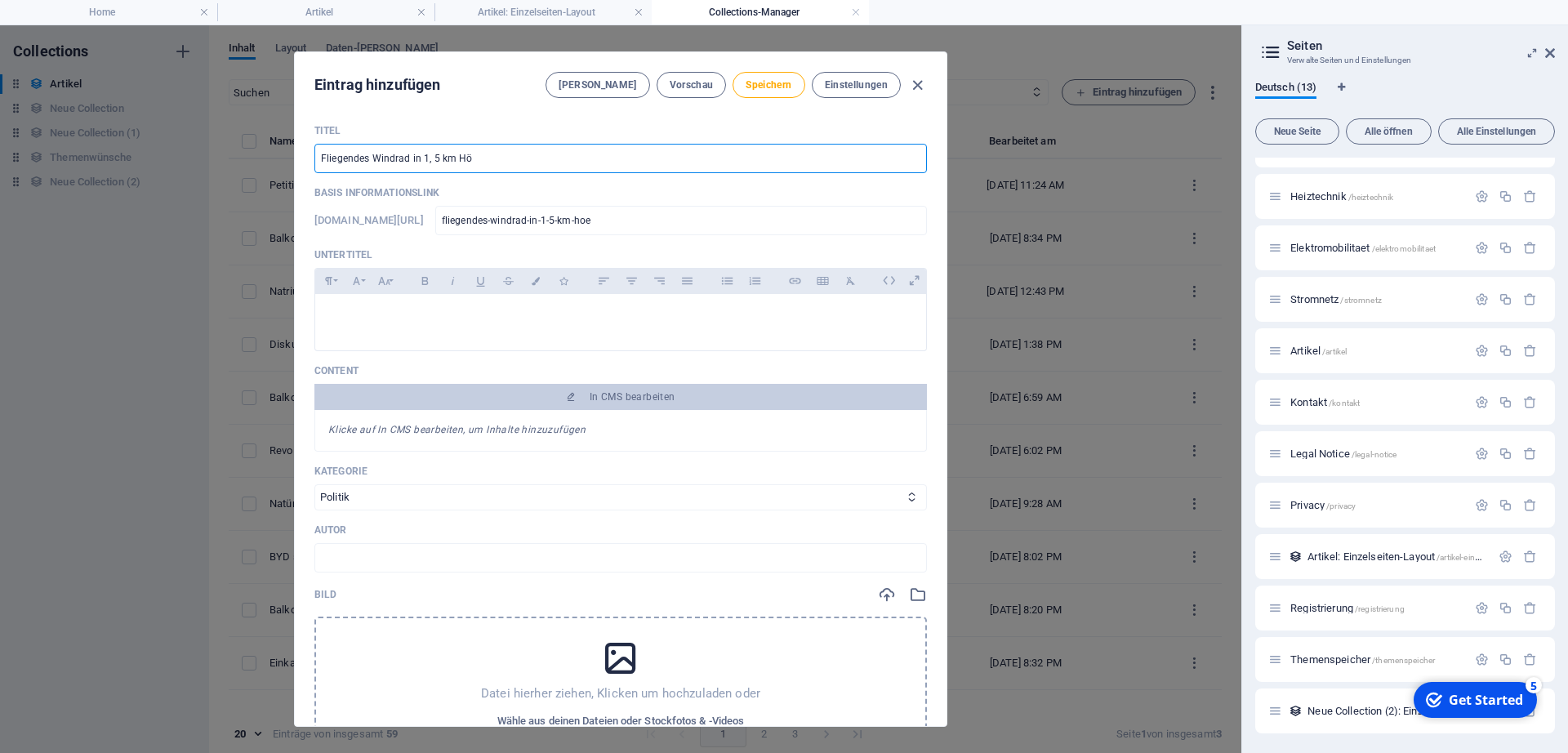
type input "Fliegendes Windrad in 1, 5 km Höh"
type input "fliegendes-windrad-in-1-5-km-hoeh"
type input "Fliegendes Windrad in 1, 5 km Höhe"
type input "fliegendes-windrad-in-1-5-km-hoehe"
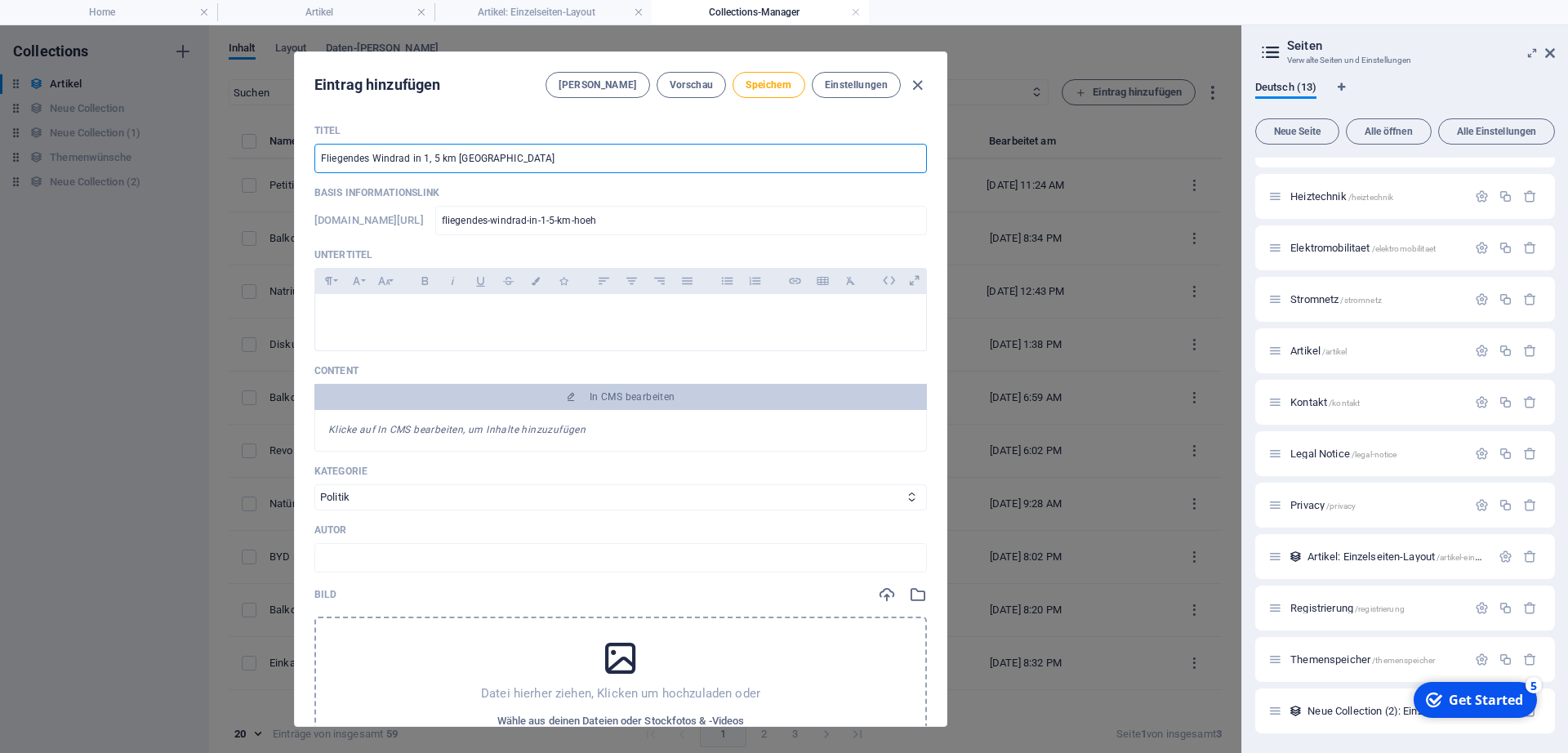
type input "fliegendes-windrad-in-1-5-km-hoehe"
type input "Fliegendes Windrad in 1, 5 km Höhe"
click at [425, 326] on div at bounding box center [621, 318] width 611 height 49
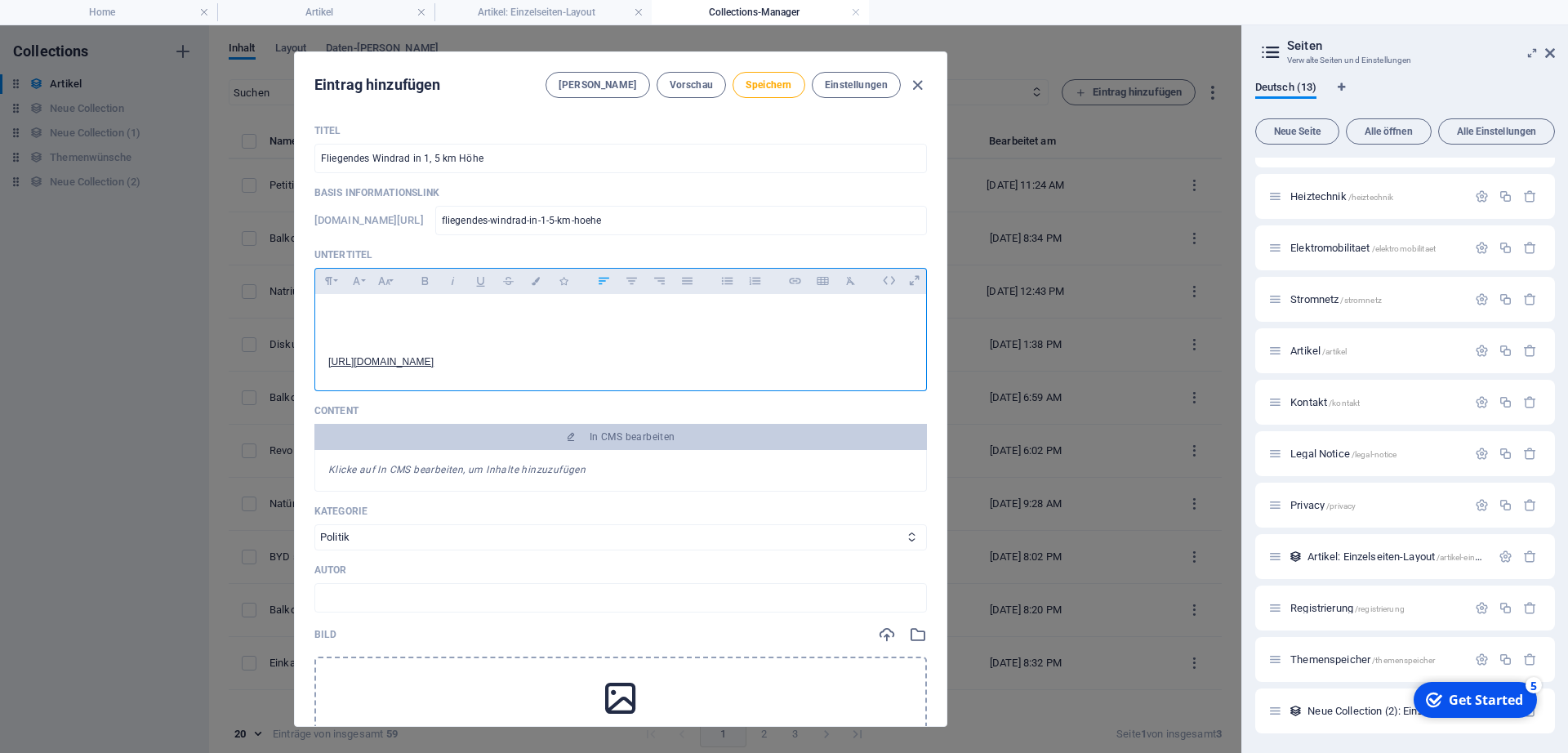
scroll to position [971, 6]
click at [429, 350] on p "https://www.stern.de/digital/technik/fliegende-windraeder--zeppelin-turbine-in-…" at bounding box center [621, 339] width 585 height 63
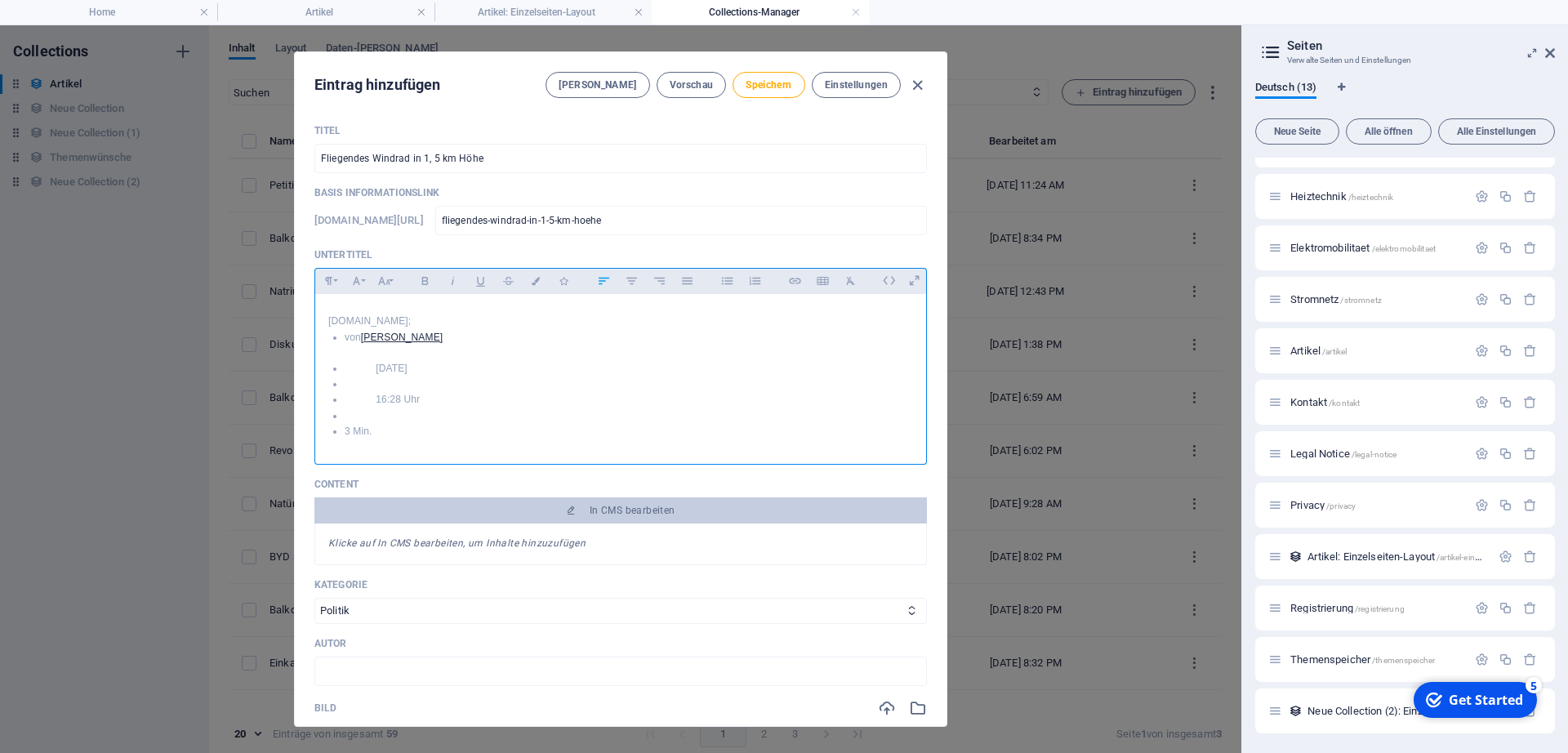
click at [389, 325] on p "Stern.de;" at bounding box center [621, 305] width 585 height 47
click at [389, 325] on p "Stern.de; von Gernot Kramper 02. September 2025 16:28 Uhr 3 Min." at bounding box center [621, 345] width 585 height 126
click at [408, 336] on time "02. September 2025" at bounding box center [391, 337] width 32 height 11
click at [420, 352] on time "16:28 Uhr" at bounding box center [398, 353] width 44 height 11
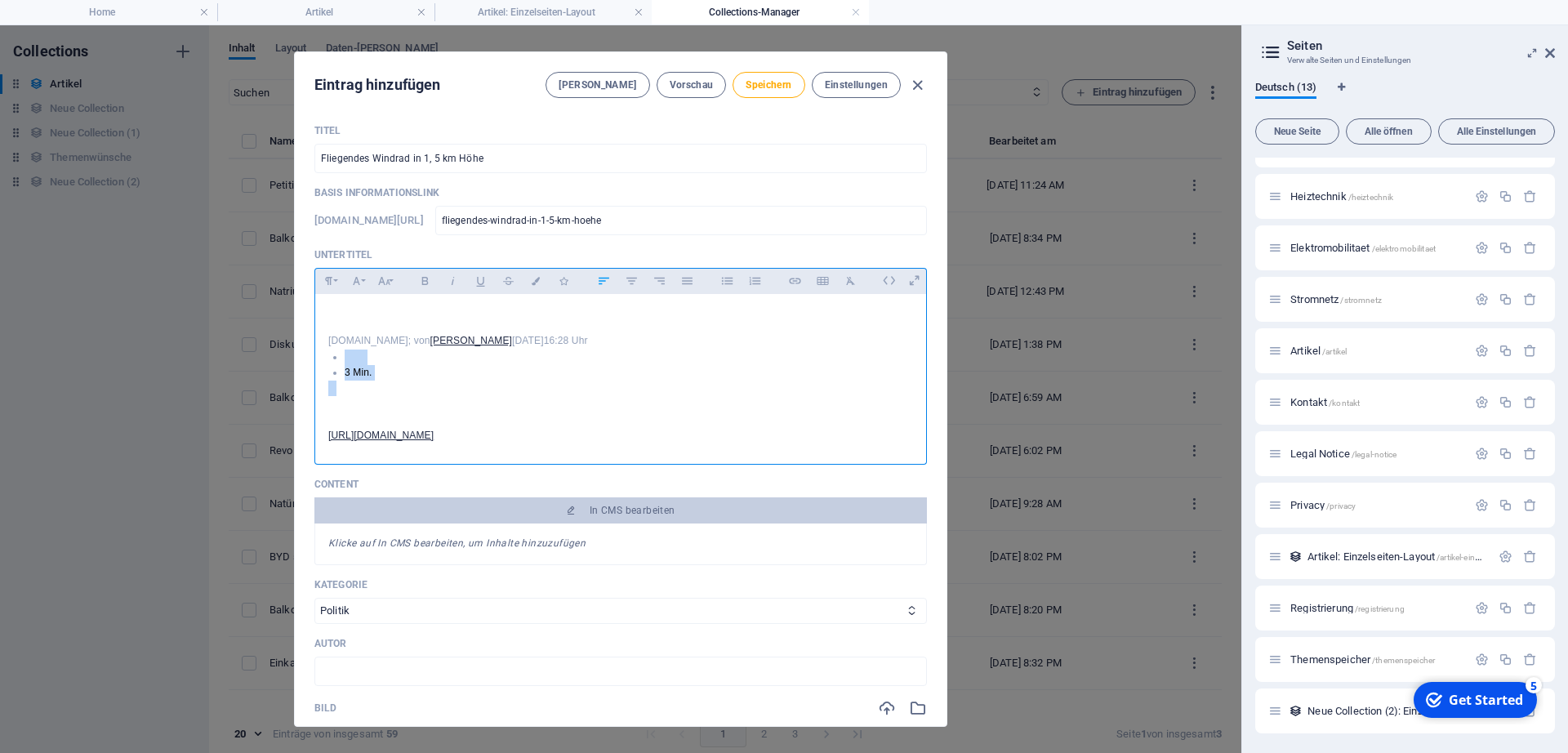
drag, startPoint x: 394, startPoint y: 378, endPoint x: 319, endPoint y: 344, distance: 82.3
click at [319, 344] on div "Stern.de; von Gernot Kramper 02. September 2025 16:28 Uhr 3 Min. https://www.st…" at bounding box center [621, 372] width 611 height 167
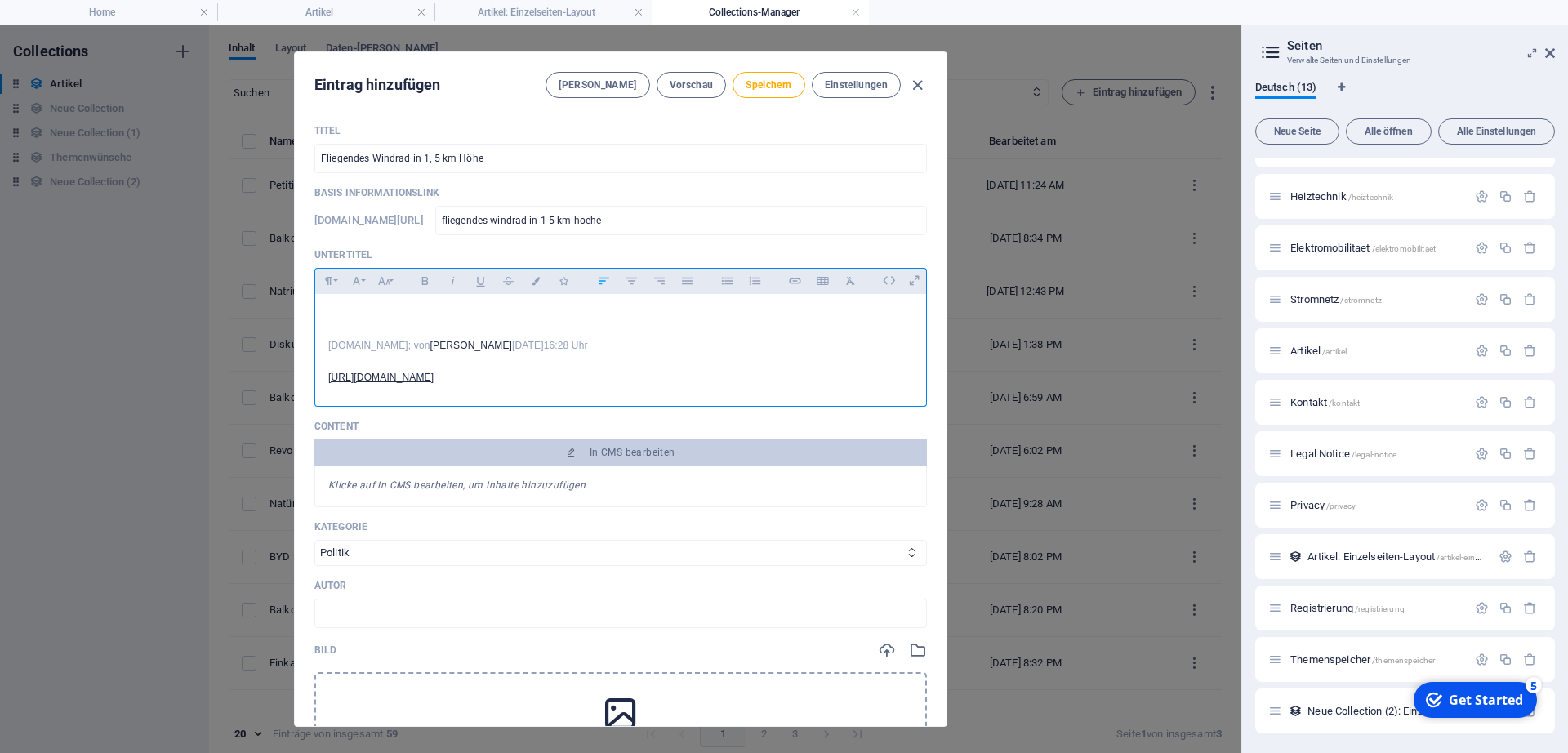
click at [384, 308] on p "Stern.de; von Gernot Kramper 02. September 2025 16:28 Uhr" at bounding box center [621, 330] width 585 height 47
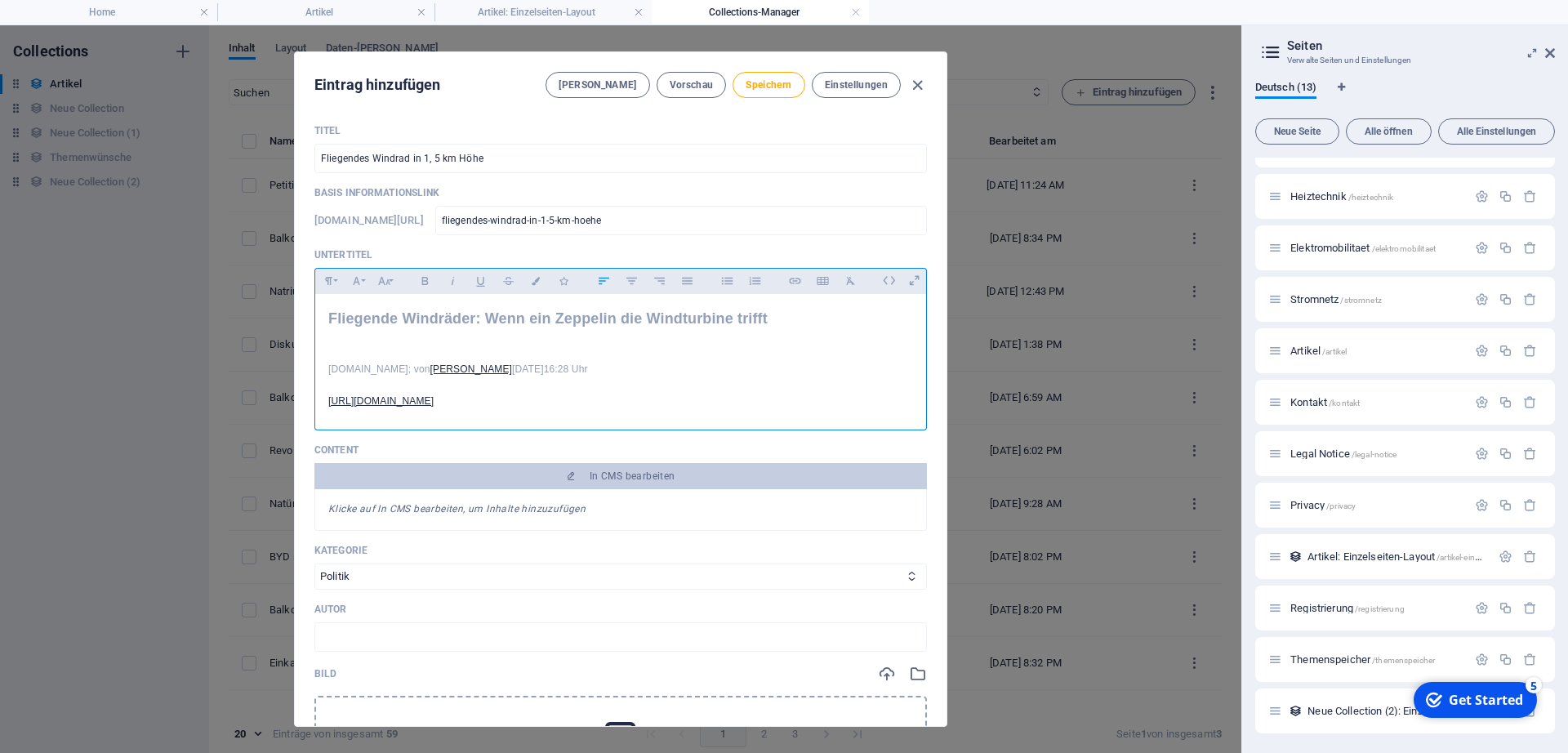
click at [603, 344] on p "Stern.de; von Gernot Kramper 02. September 2025 16:28 Uhr" at bounding box center [621, 353] width 585 height 47
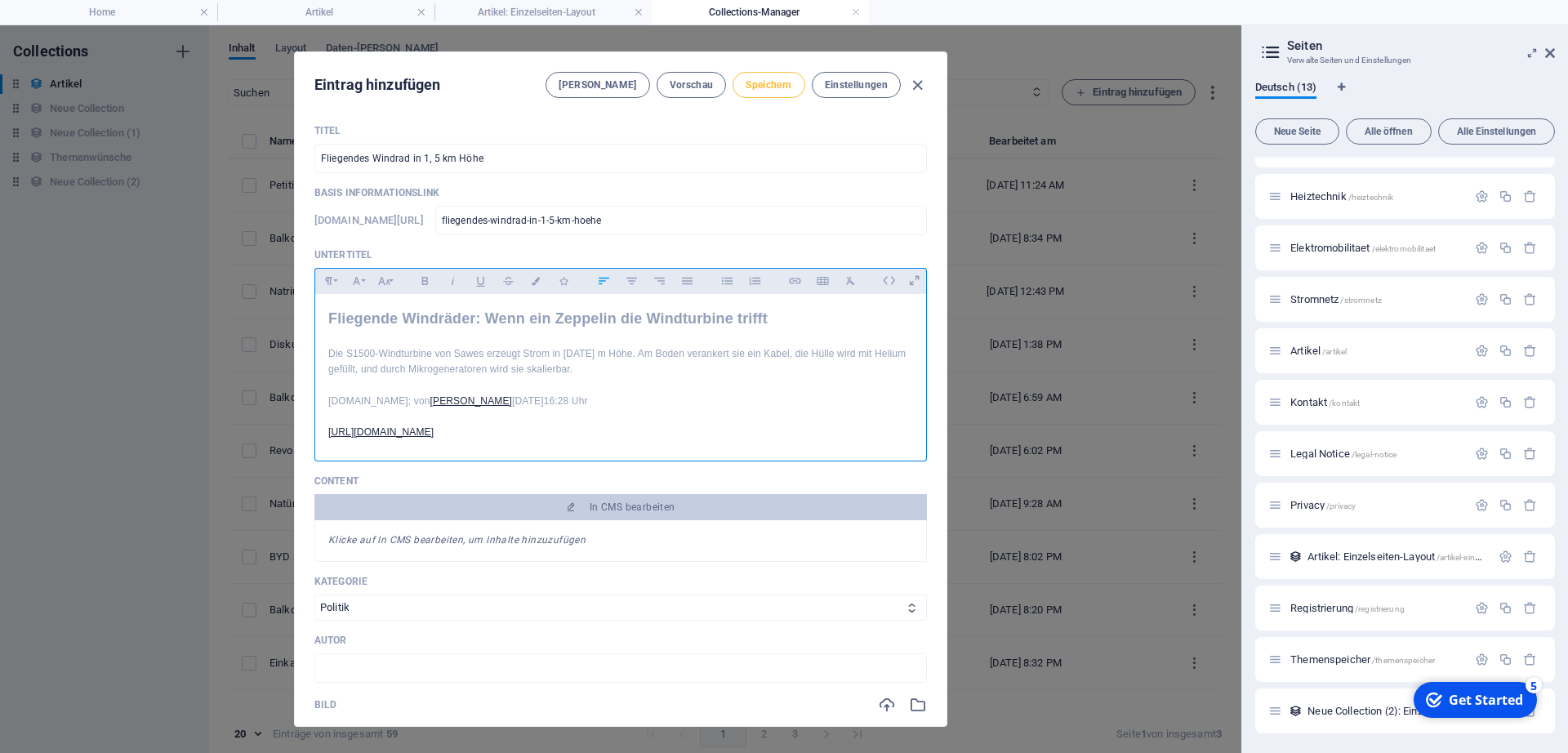
click at [776, 77] on button "Speichern" at bounding box center [769, 85] width 72 height 26
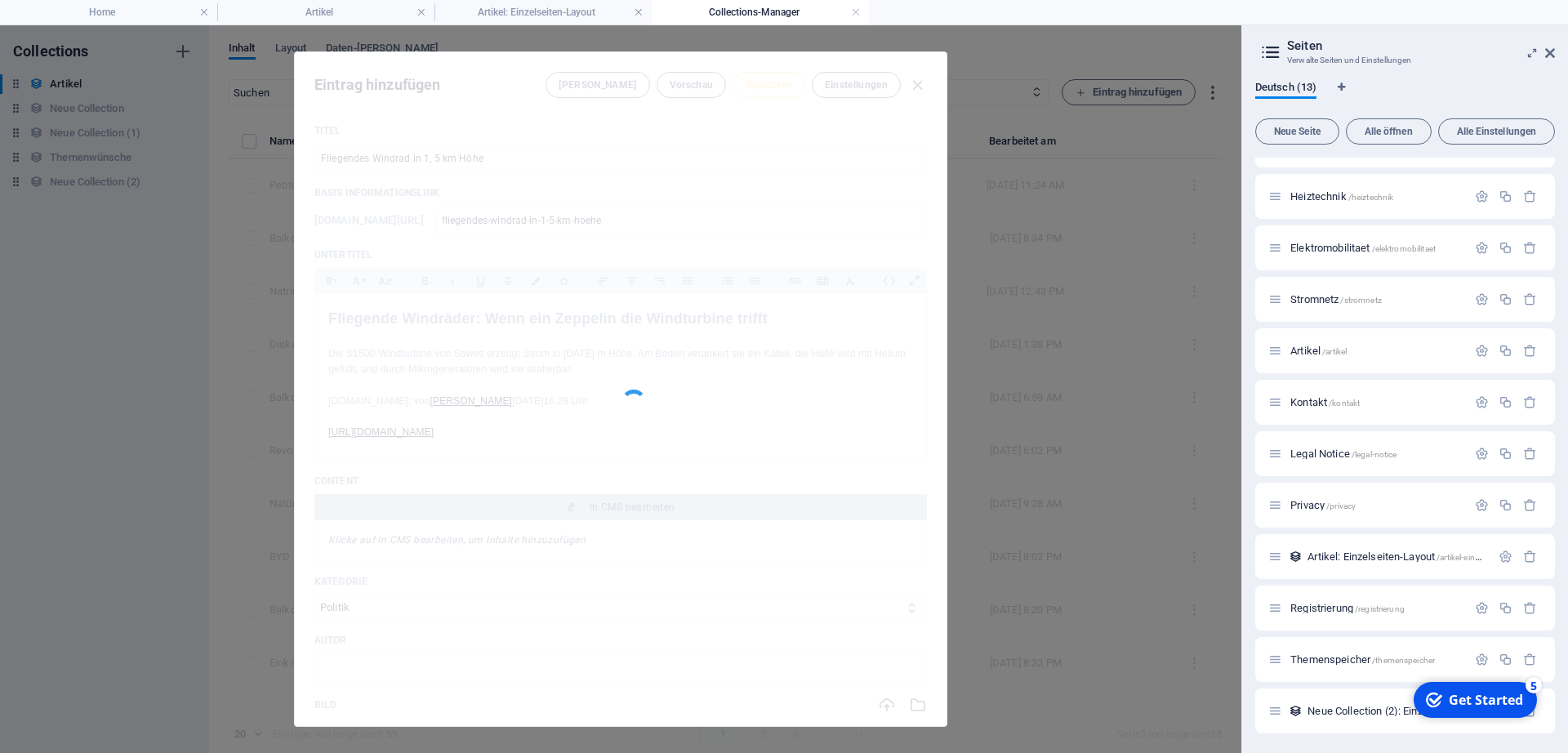
type input "fliegendes-windrad-in-1-5-km-hoehe"
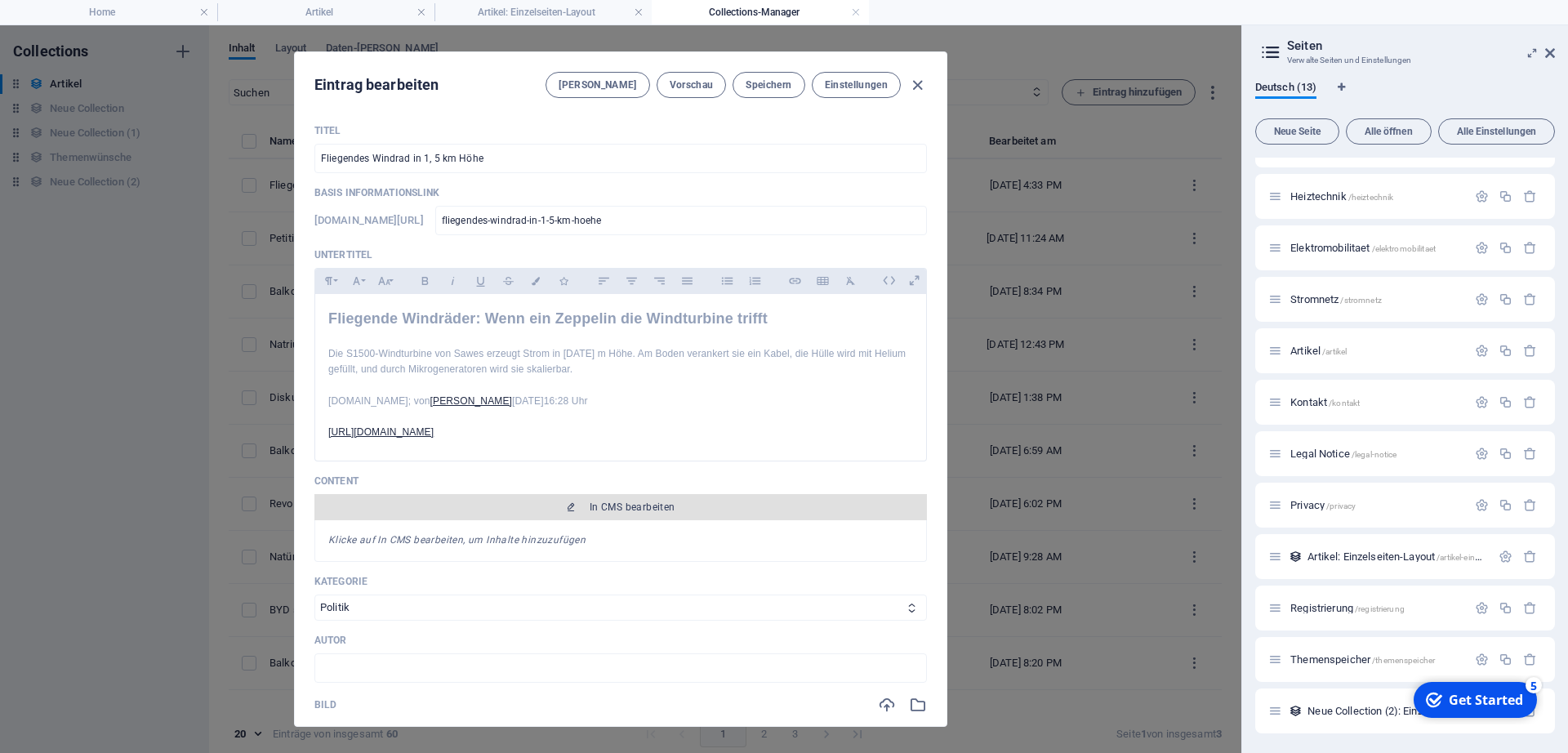
click at [658, 508] on span "In CMS bearbeiten" at bounding box center [632, 507] width 86 height 13
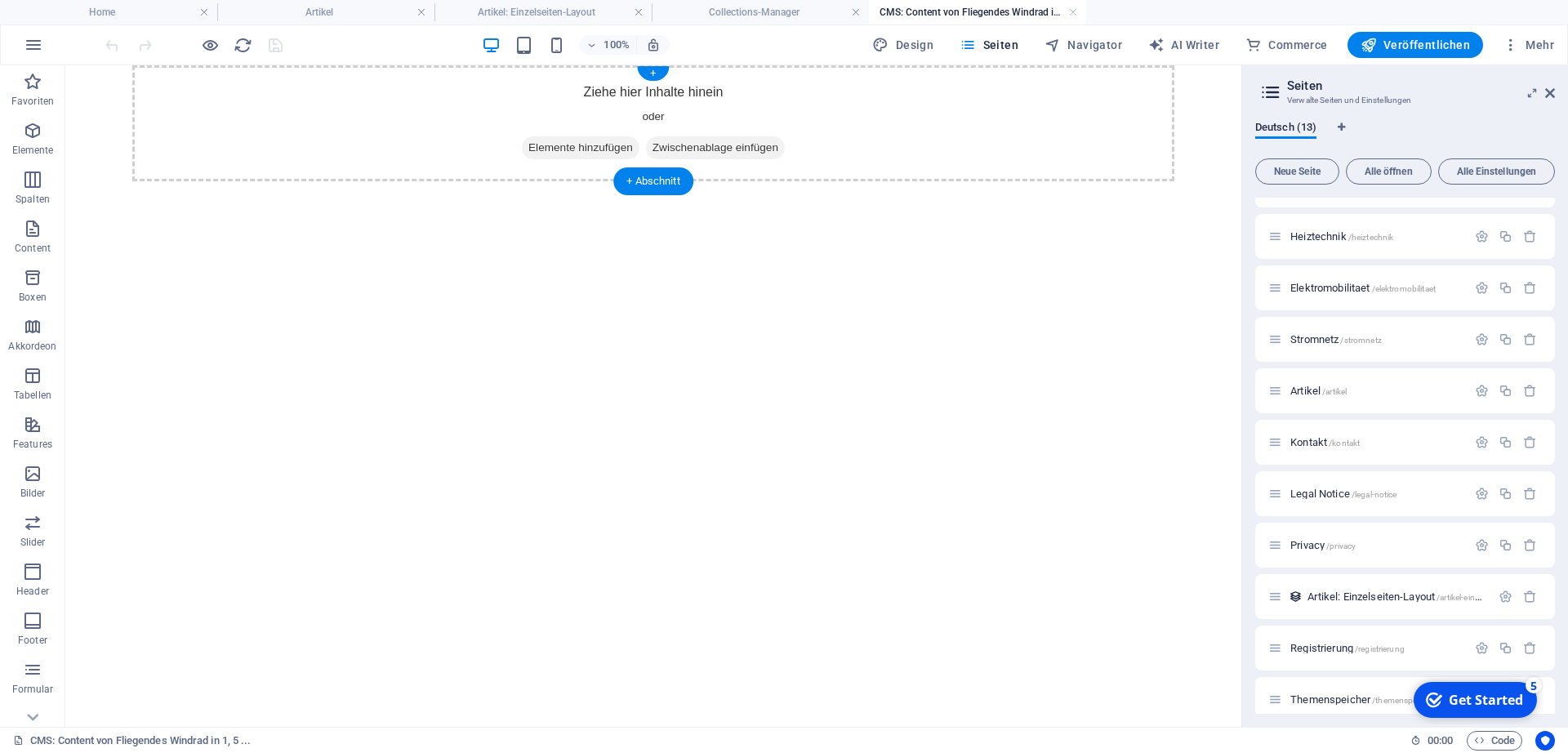
click at [694, 145] on span "Zwischenablage einfügen" at bounding box center [715, 148] width 138 height 23
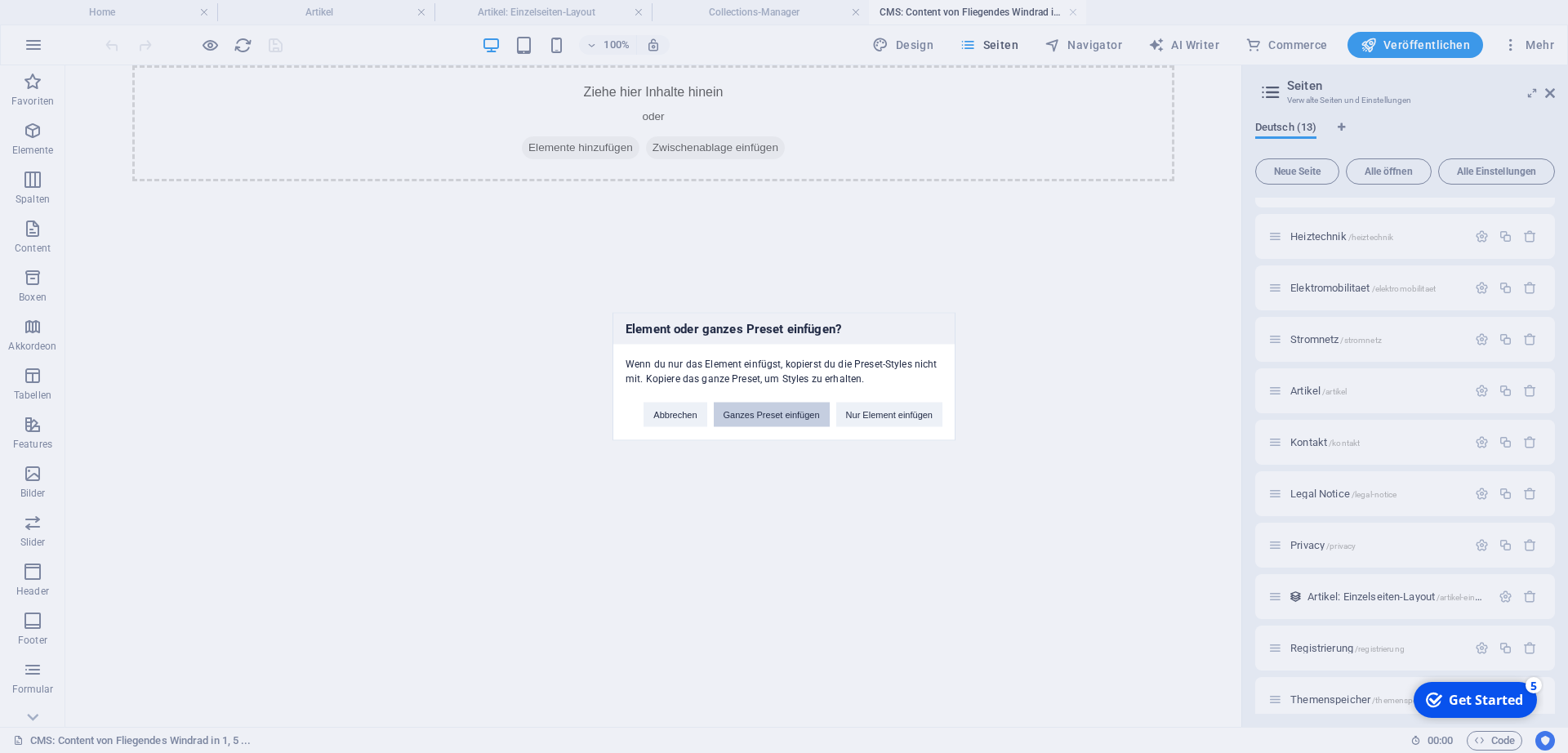
click at [779, 414] on button "Ganzes Preset einfügen" at bounding box center [772, 414] width 116 height 25
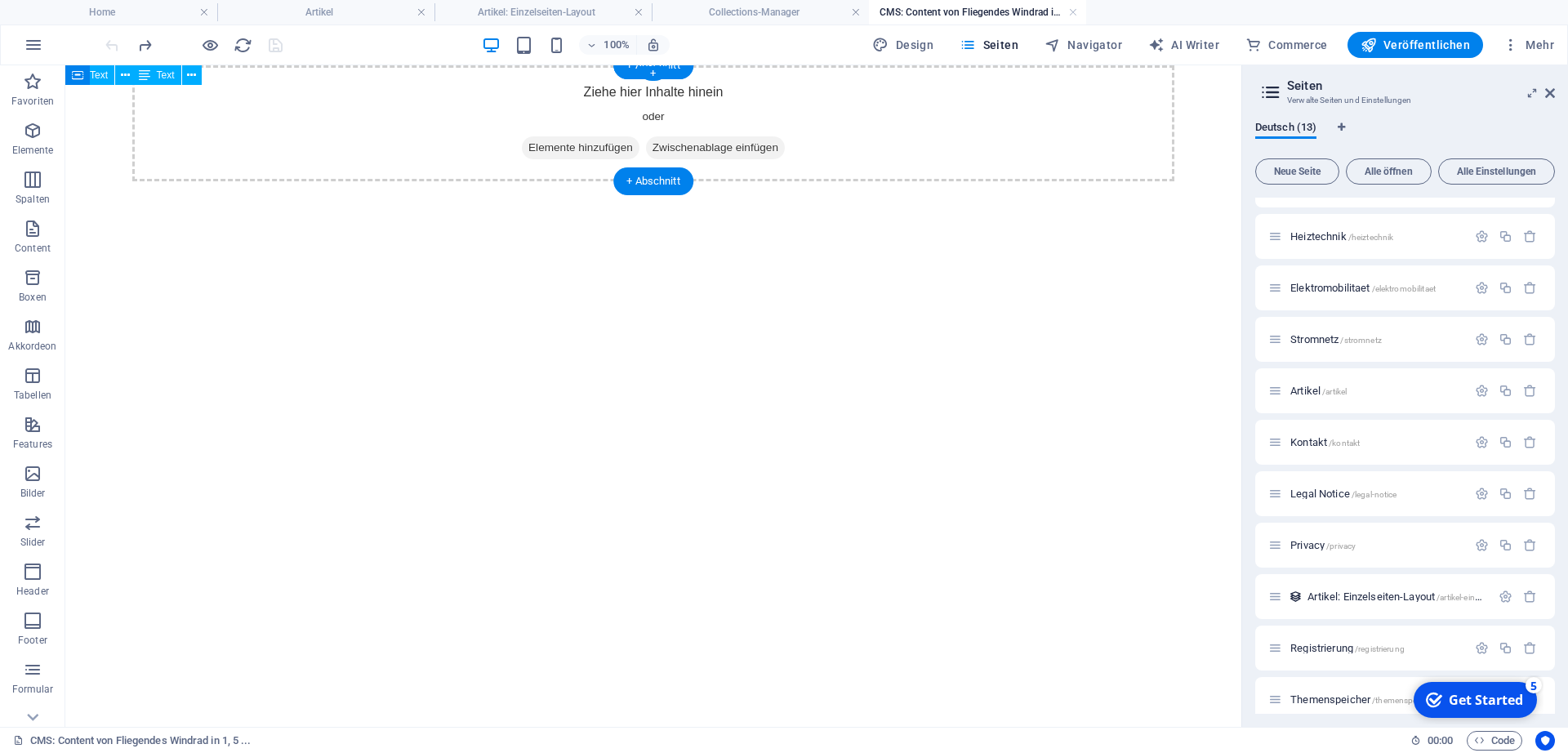
click at [755, 150] on span "Zwischenablage einfügen" at bounding box center [715, 148] width 138 height 23
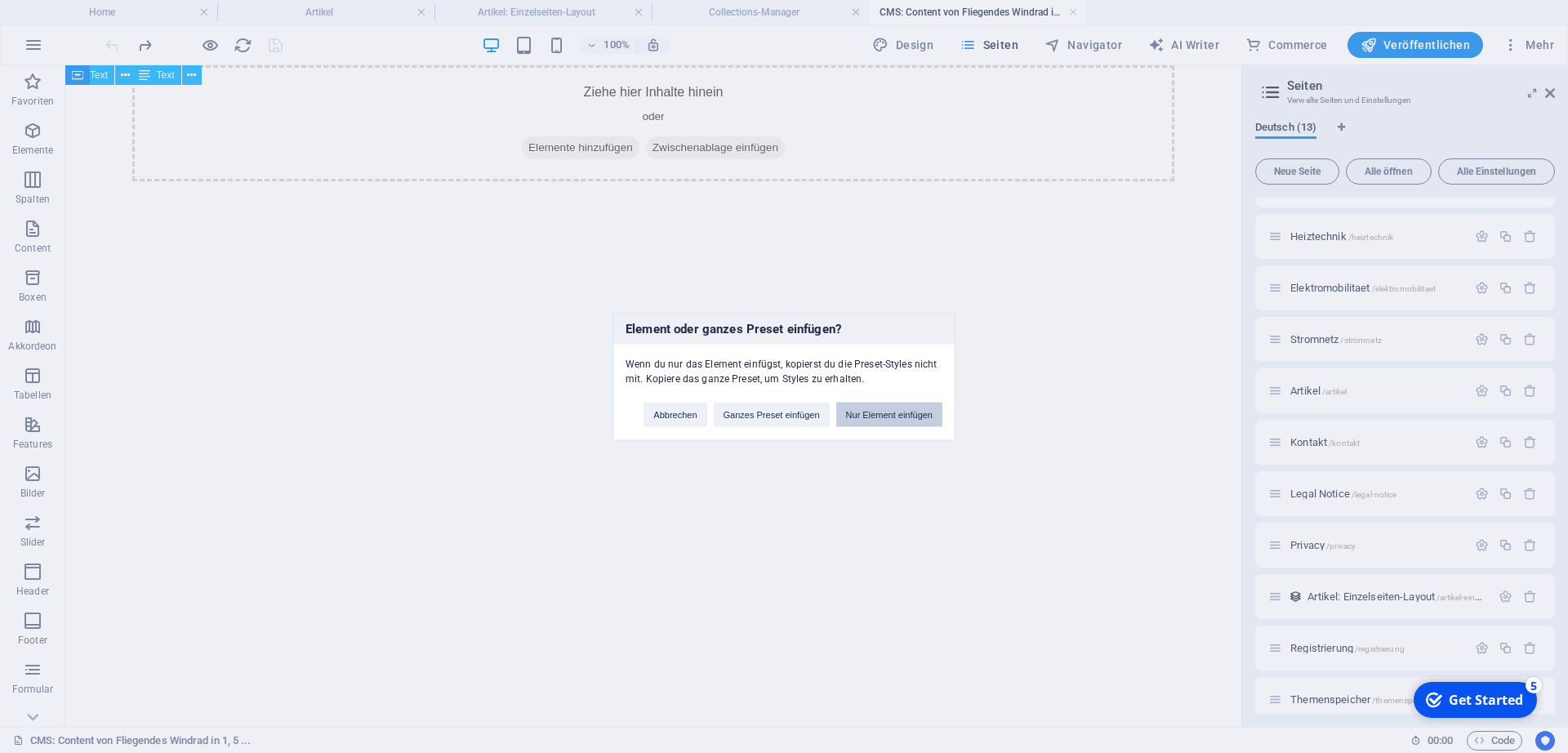
click at [882, 413] on button "Nur Element einfügen" at bounding box center [889, 414] width 106 height 25
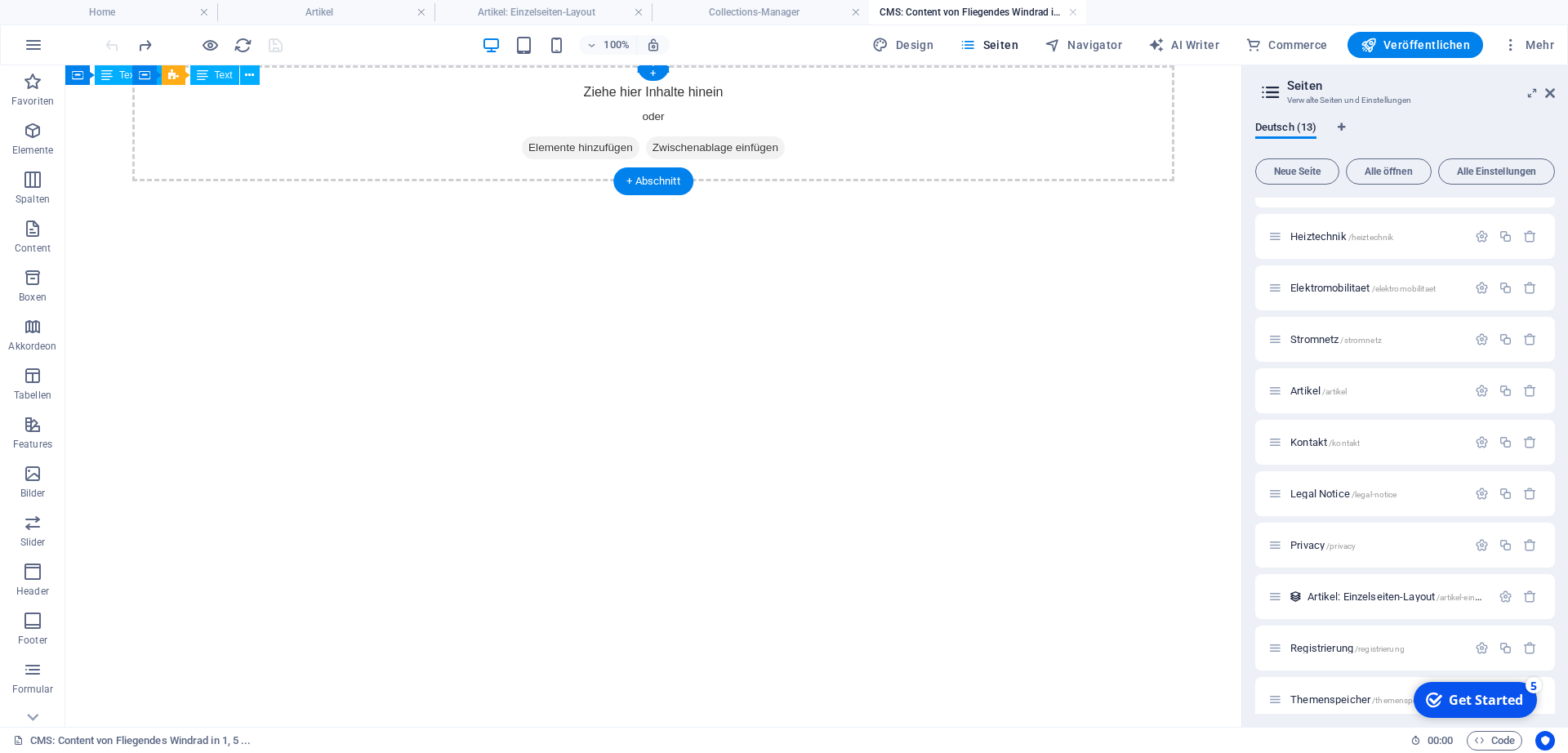
click at [599, 142] on span "Elemente hinzufügen" at bounding box center [580, 148] width 117 height 23
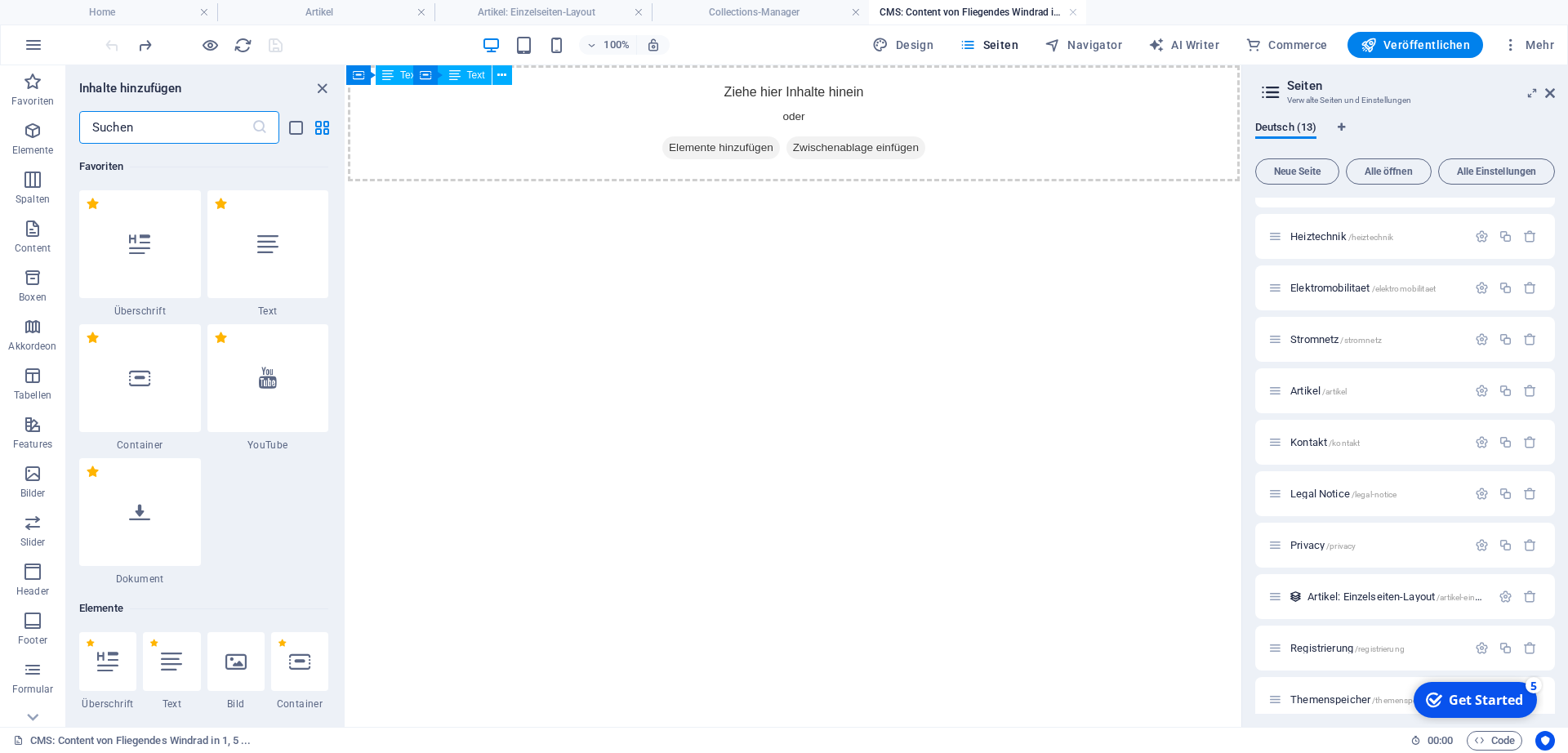
click at [475, 75] on span "Text" at bounding box center [475, 75] width 18 height 10
click at [467, 77] on span "Text" at bounding box center [475, 75] width 18 height 10
click at [498, 76] on icon at bounding box center [502, 76] width 9 height 18
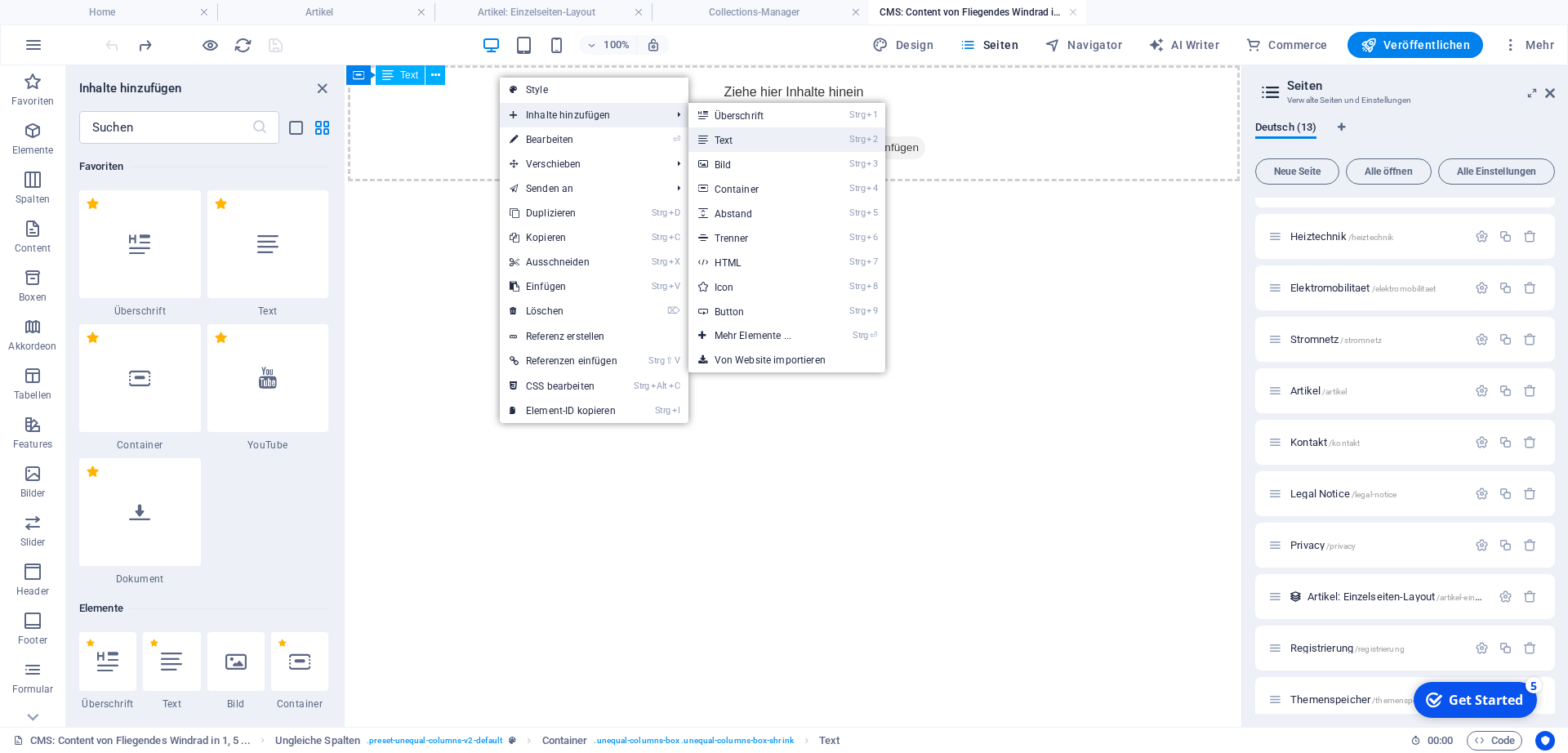
click at [734, 131] on link "Strg 2 Text" at bounding box center [756, 139] width 136 height 25
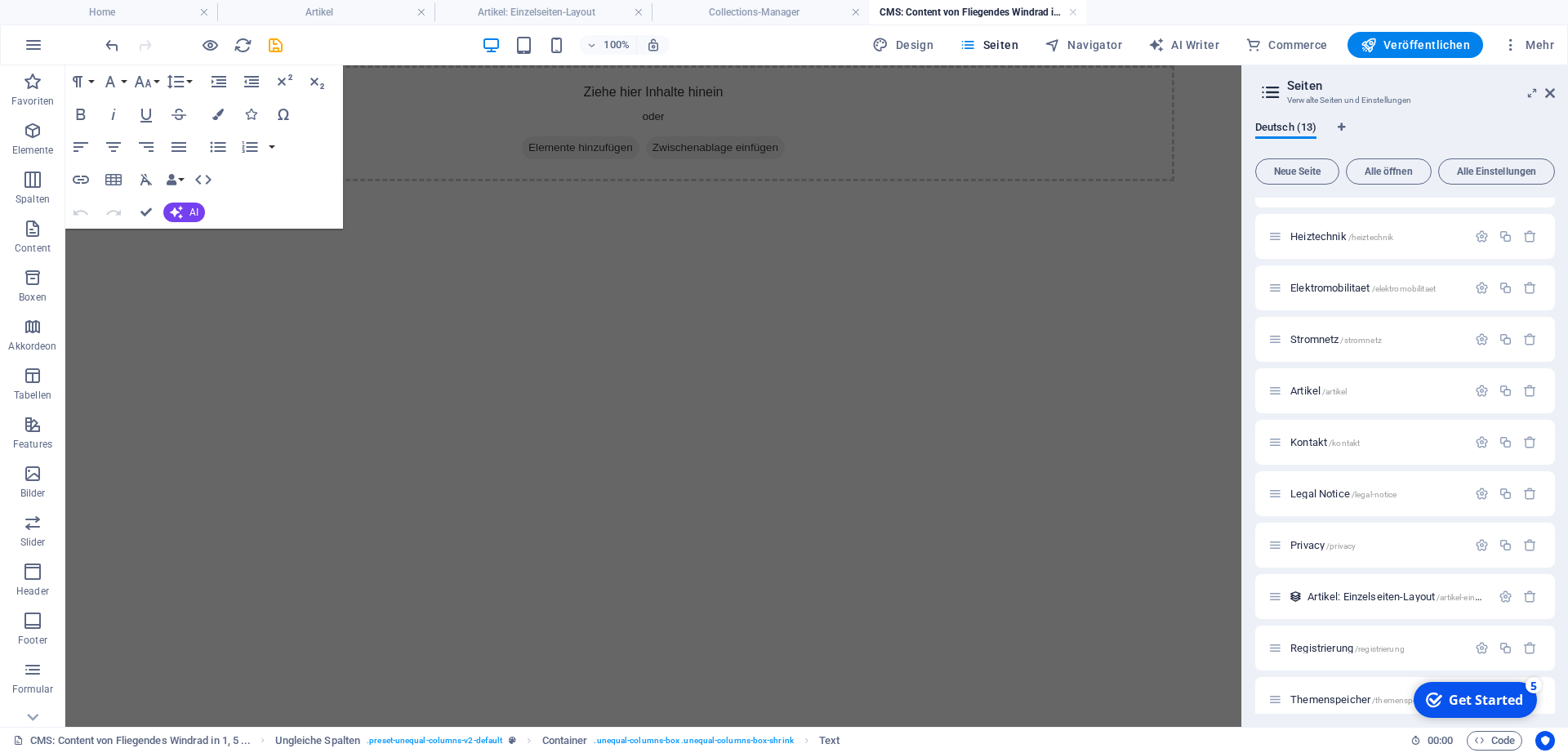
click at [700, 166] on div "Ziehe hier Inhalte hinein oder Elemente hinzufügen Zwischenablage einfügen" at bounding box center [653, 124] width 1043 height 116
click at [75, 145] on icon "button" at bounding box center [80, 147] width 19 height 19
click at [449, 181] on html "Ziehe hier Inhalte hinein oder Elemente hinzufügen Zwischenablage einfügen" at bounding box center [653, 124] width 1176 height 116
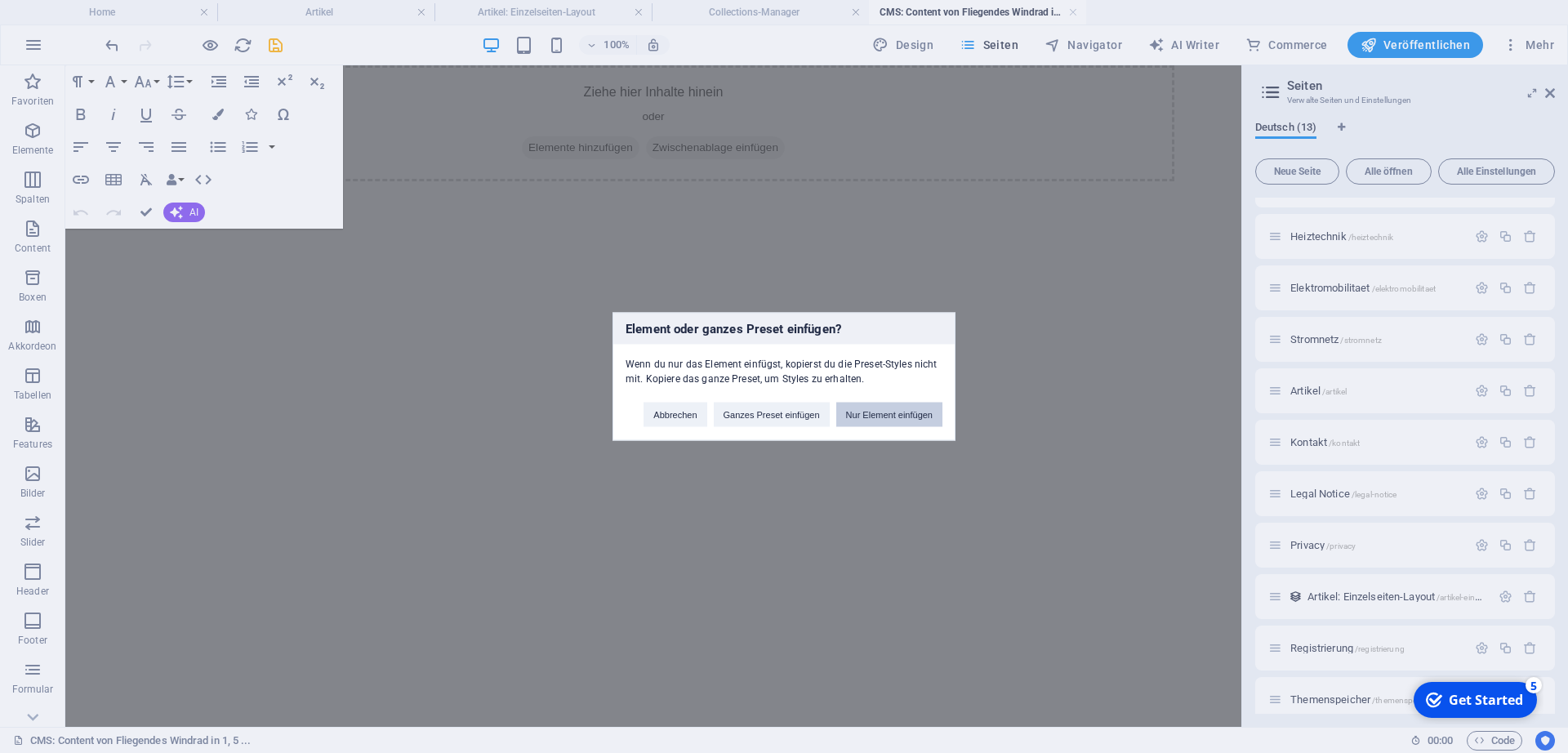
click at [912, 411] on button "Nur Element einfügen" at bounding box center [889, 414] width 106 height 25
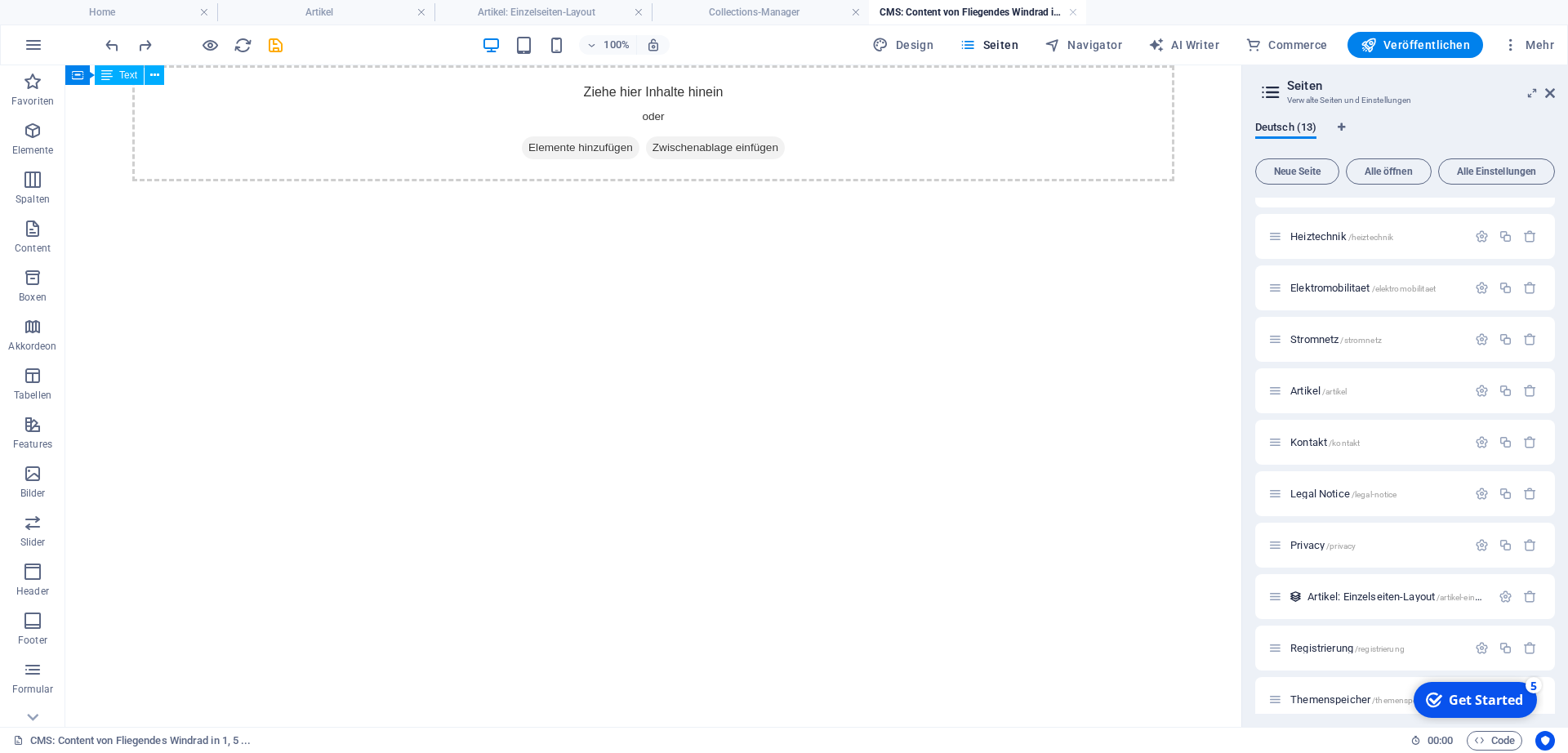
click at [184, 181] on html "Ziehe hier Inhalte hinein oder Elemente hinzufügen Zwischenablage einfügen" at bounding box center [653, 124] width 1176 height 116
click at [684, 145] on span "Zwischenablage einfügen" at bounding box center [715, 148] width 138 height 23
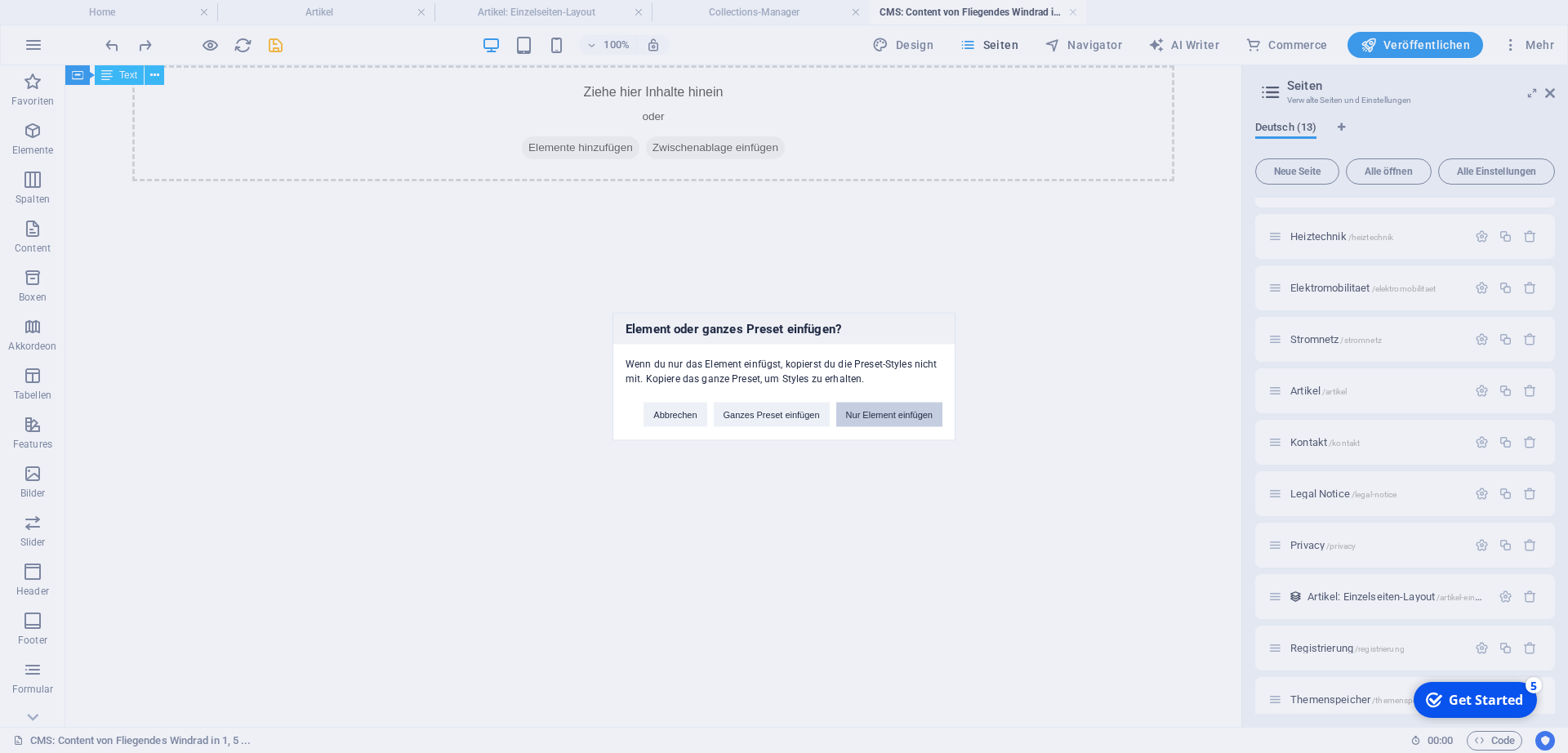
click at [882, 419] on button "Nur Element einfügen" at bounding box center [889, 414] width 106 height 25
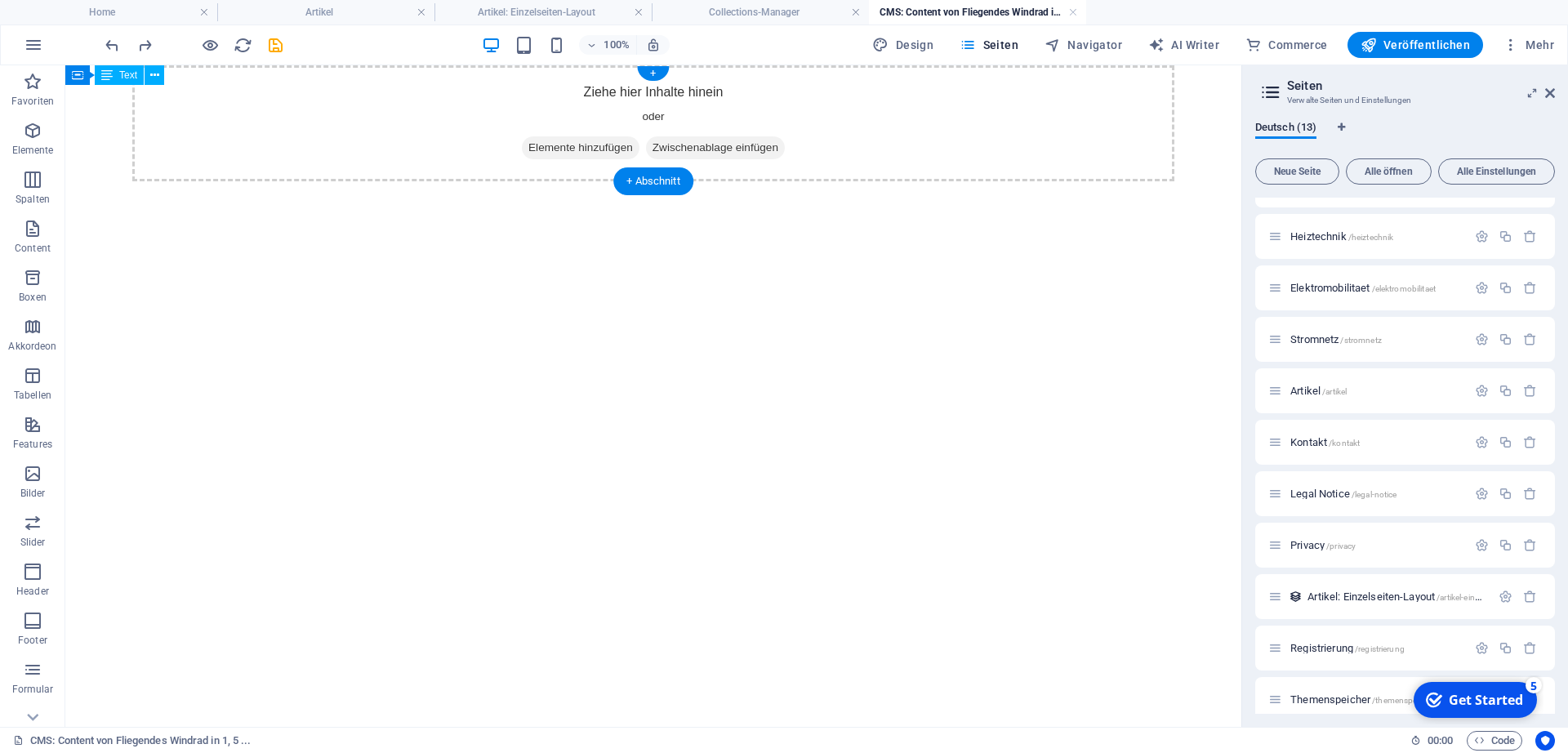
click at [604, 148] on span "Elemente hinzufügen" at bounding box center [580, 148] width 117 height 23
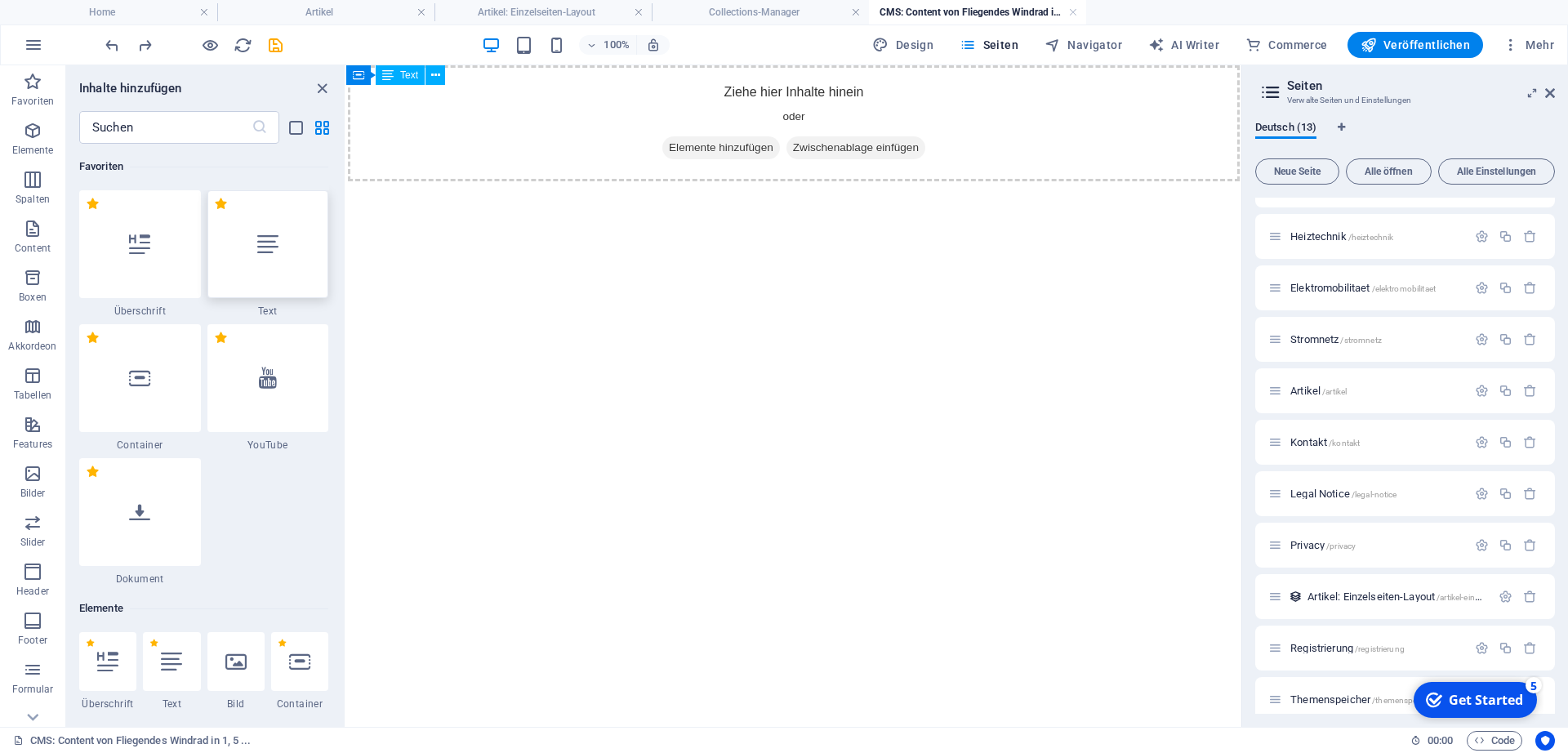
click at [267, 245] on icon at bounding box center [268, 244] width 21 height 21
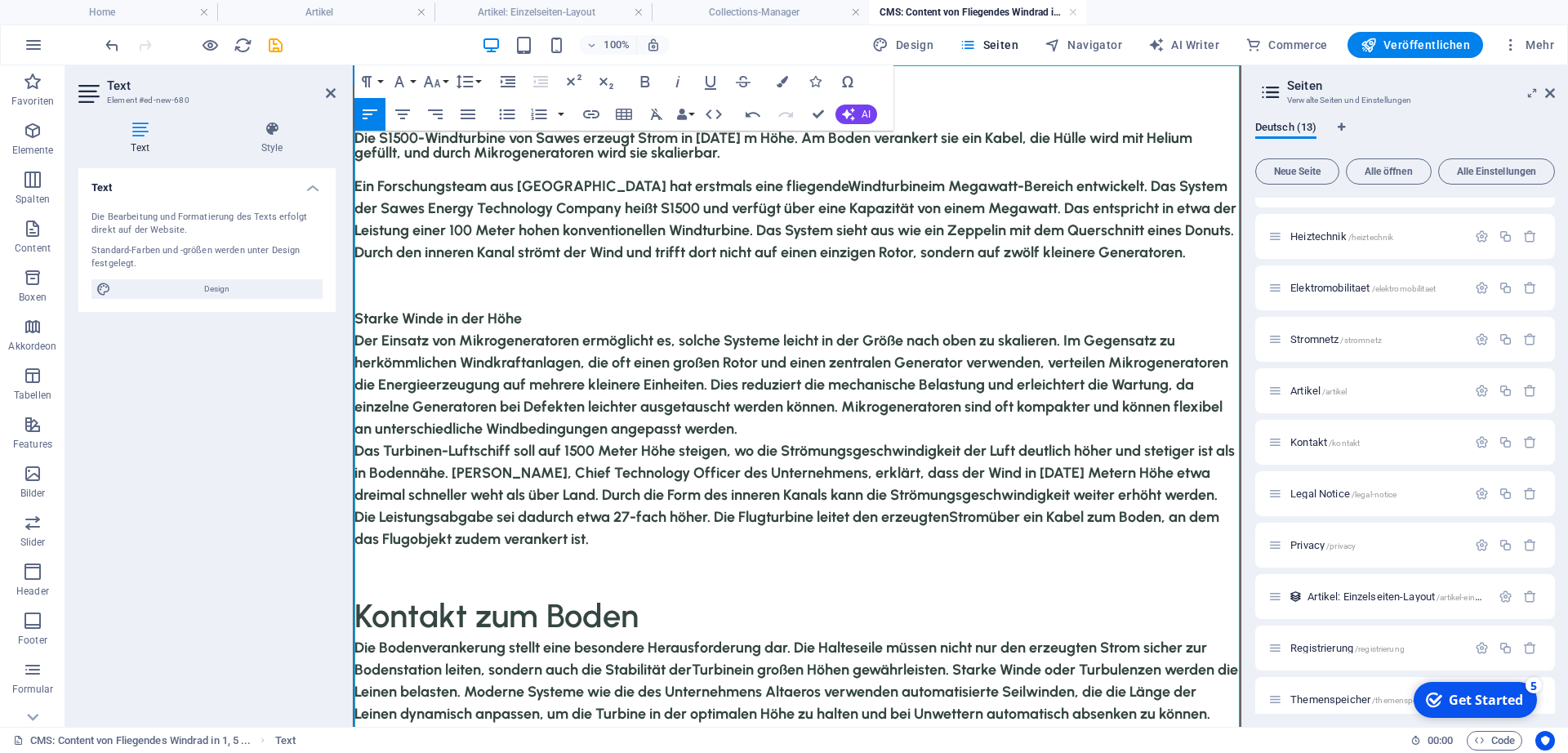
click at [485, 577] on h2 "Kontakt zum Boden" at bounding box center [797, 616] width 886 height 42
drag, startPoint x: 649, startPoint y: 611, endPoint x: 357, endPoint y: 592, distance: 292.6
click at [357, 577] on div "Die S1500-Windturbine von Sawes erzeugt Strom in 1500 m Höhe. Am Boden veranker…" at bounding box center [797, 622] width 886 height 982
drag, startPoint x: 527, startPoint y: 319, endPoint x: 351, endPoint y: 315, distance: 176.0
click at [353, 315] on html "Die S1500-Windturbine von Sawes erzeugt Strom in 1500 m Höhe. Am Boden veranker…" at bounding box center [796, 589] width 889 height 1047
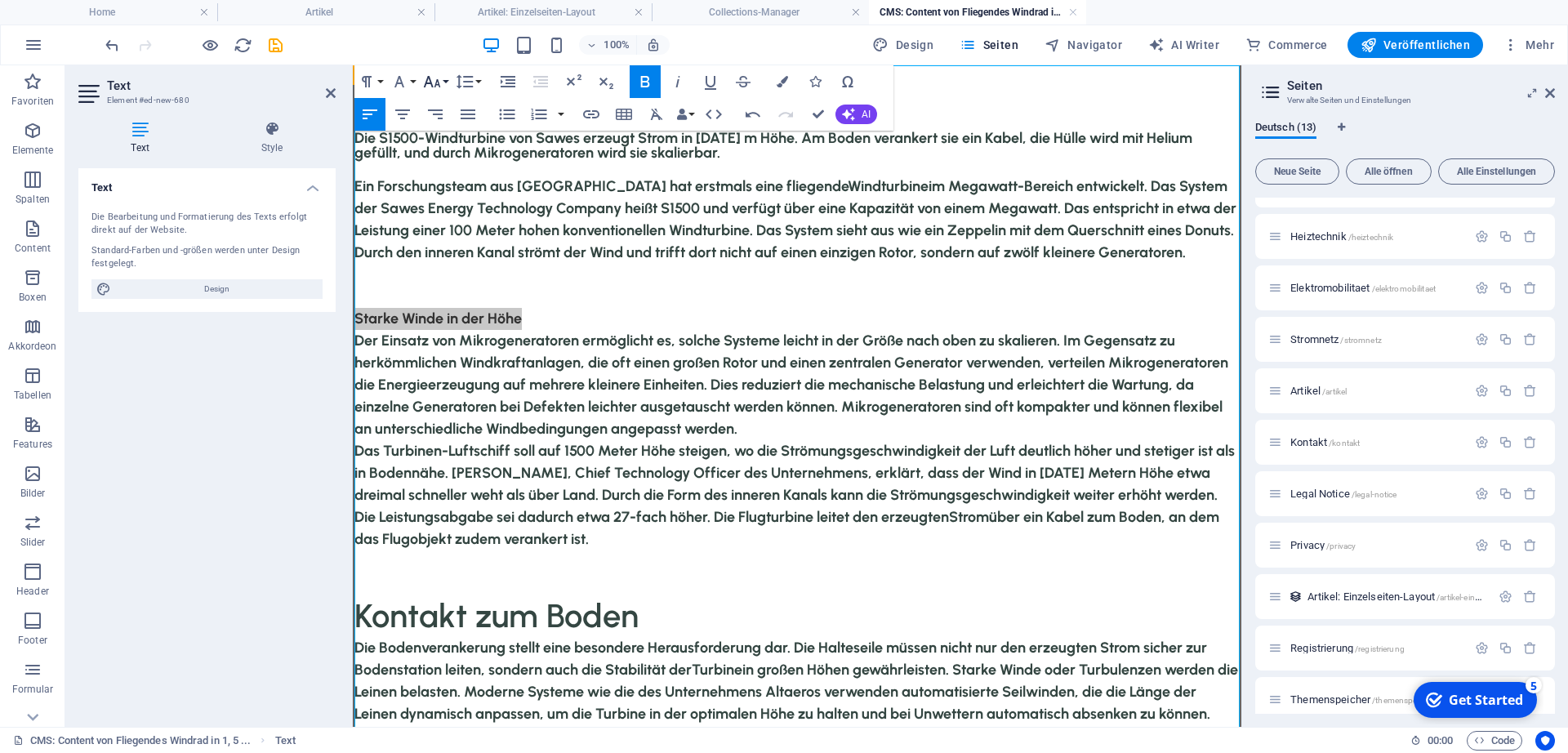
click at [436, 78] on icon "button" at bounding box center [431, 81] width 19 height 19
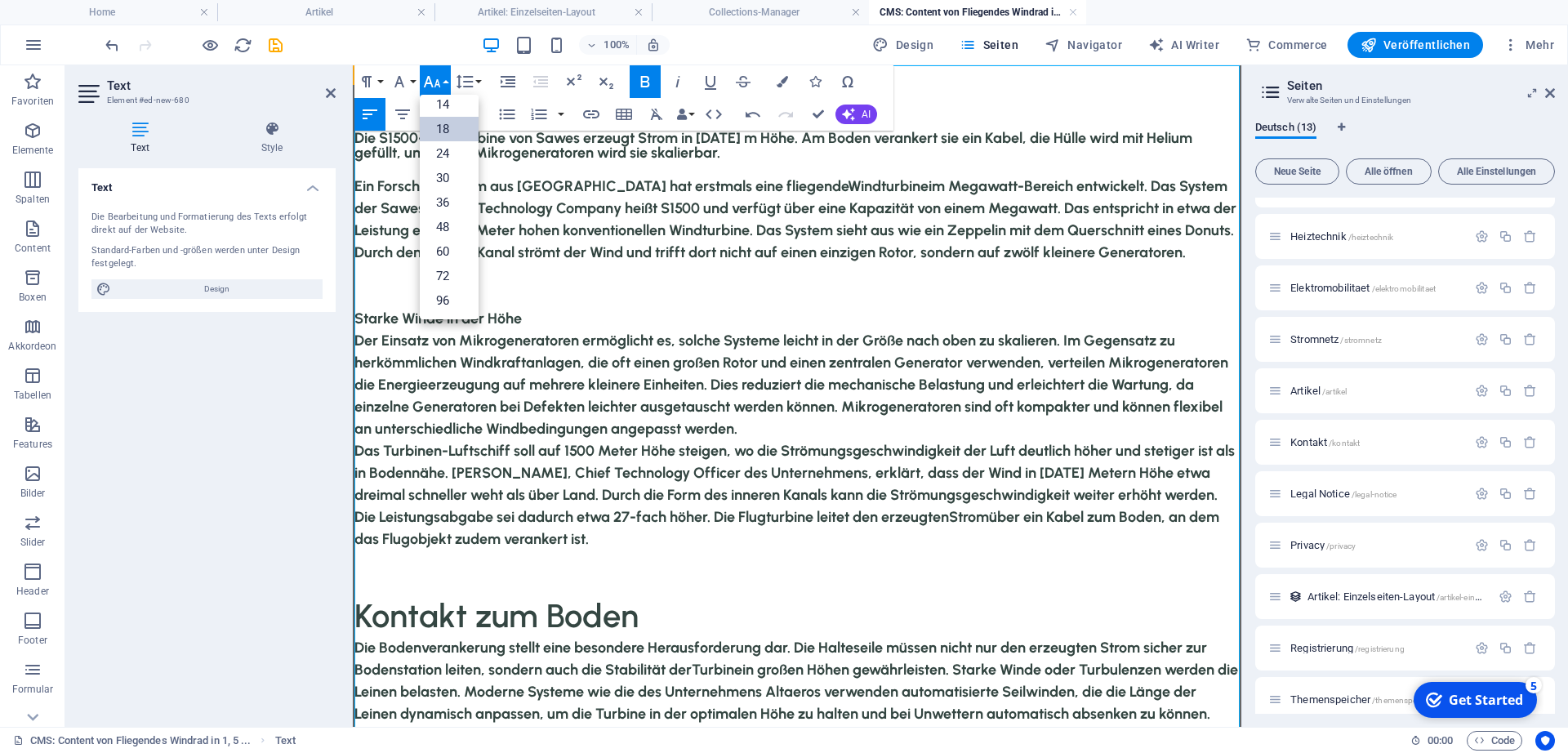
click at [523, 577] on h2 "Kontakt zum Boden" at bounding box center [797, 616] width 886 height 42
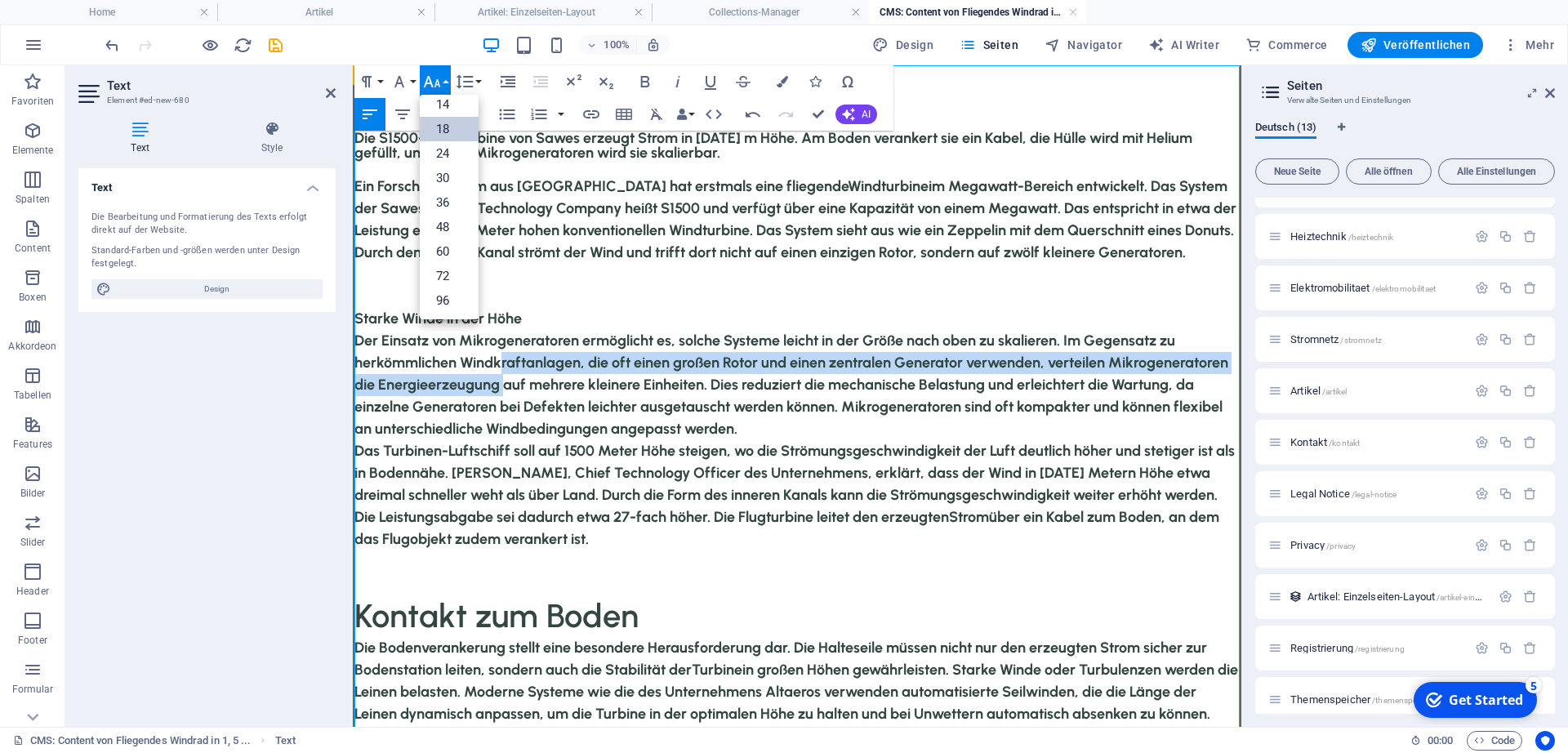
click at [503, 376] on p "Der Einsatz von Mikrogeneratoren ermöglicht es, solche Systeme leicht in der Gr…" at bounding box center [797, 384] width 886 height 110
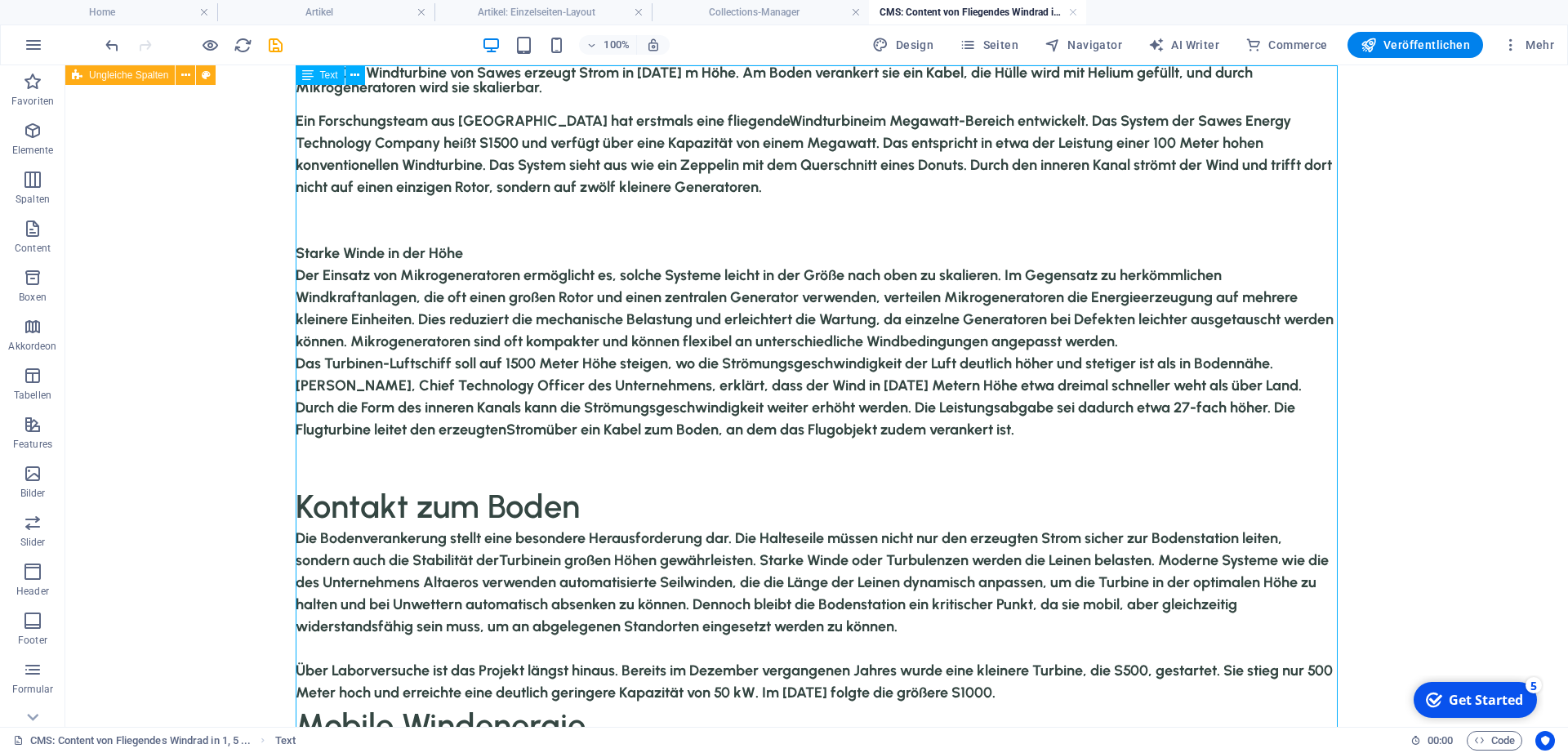
click at [533, 503] on div "Die S1500-Windturbine von Sawes erzeugt Strom in 1500 m Höhe. Am Boden veranker…" at bounding box center [817, 512] width 1043 height 894
click at [500, 504] on div "Die S1500-Windturbine von Sawes erzeugt Strom in 1500 m Höhe. Am Boden veranker…" at bounding box center [817, 512] width 1043 height 894
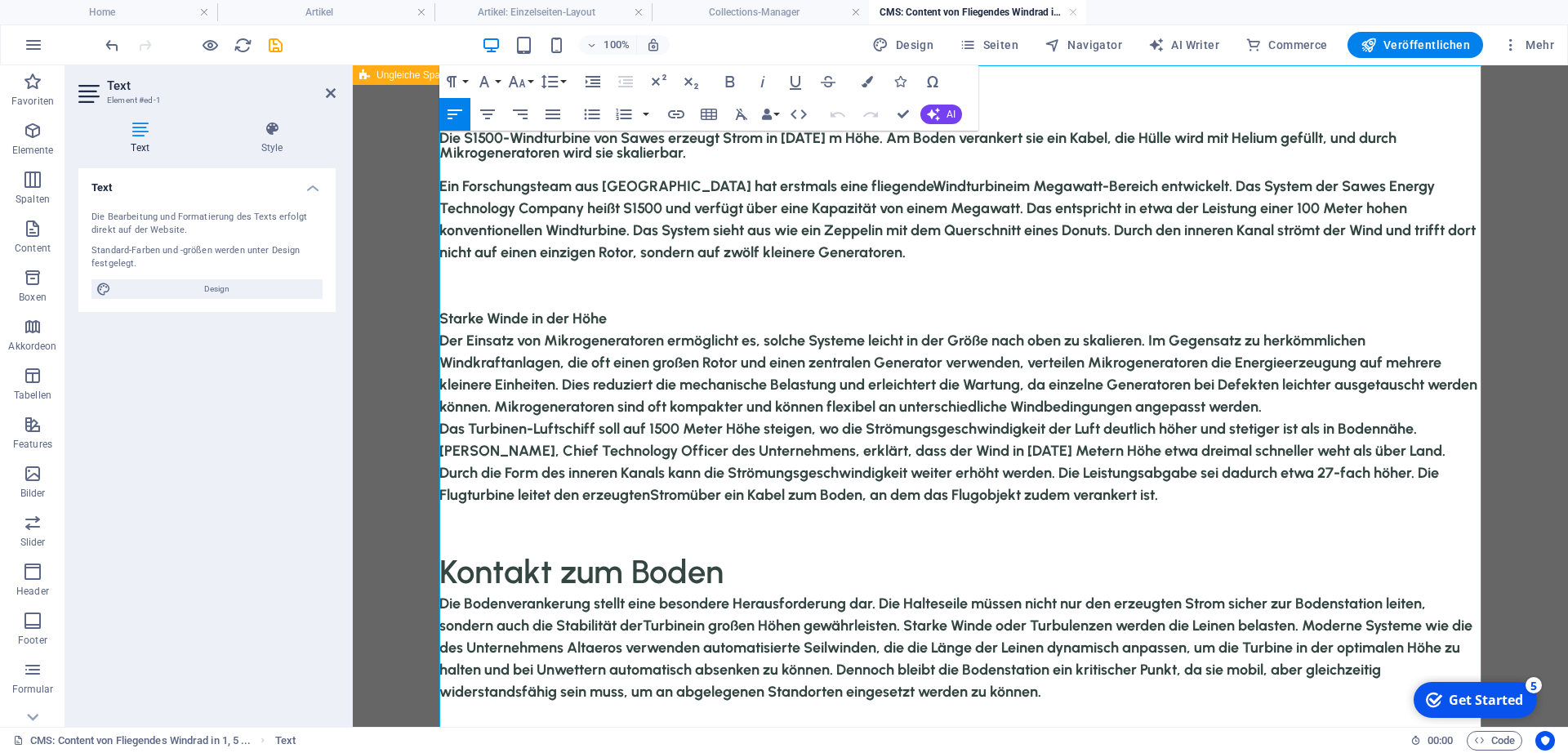
click at [552, 567] on h2 "Kontakt zum Boden" at bounding box center [961, 571] width 1043 height 42
click at [528, 80] on button "Font Size" at bounding box center [521, 81] width 31 height 32
click at [598, 571] on h2 "Kontakt zum Boden" at bounding box center [961, 571] width 1043 height 42
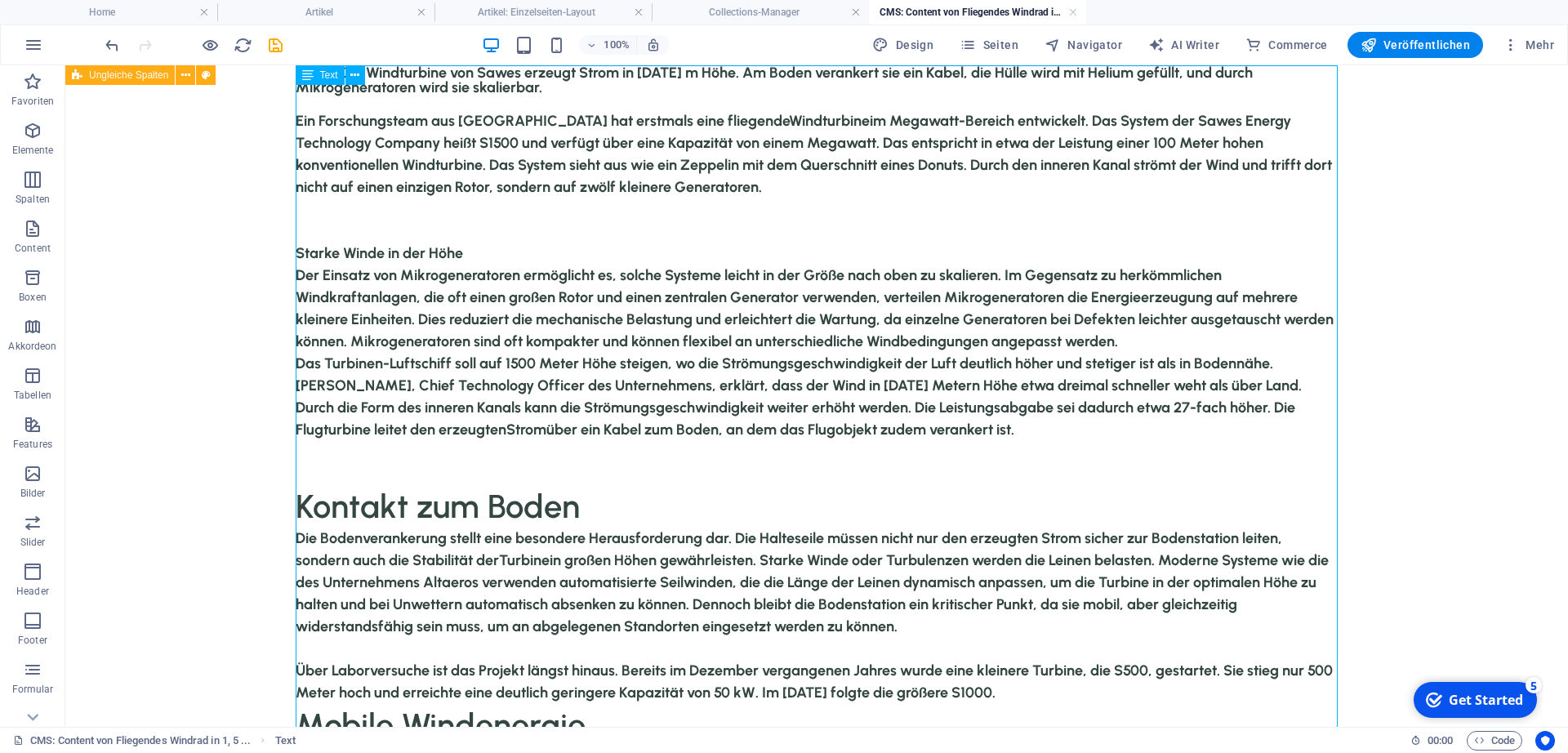
click at [450, 506] on div "Die S1500-Windturbine von Sawes erzeugt Strom in 1500 m Höhe. Am Boden veranker…" at bounding box center [817, 512] width 1043 height 894
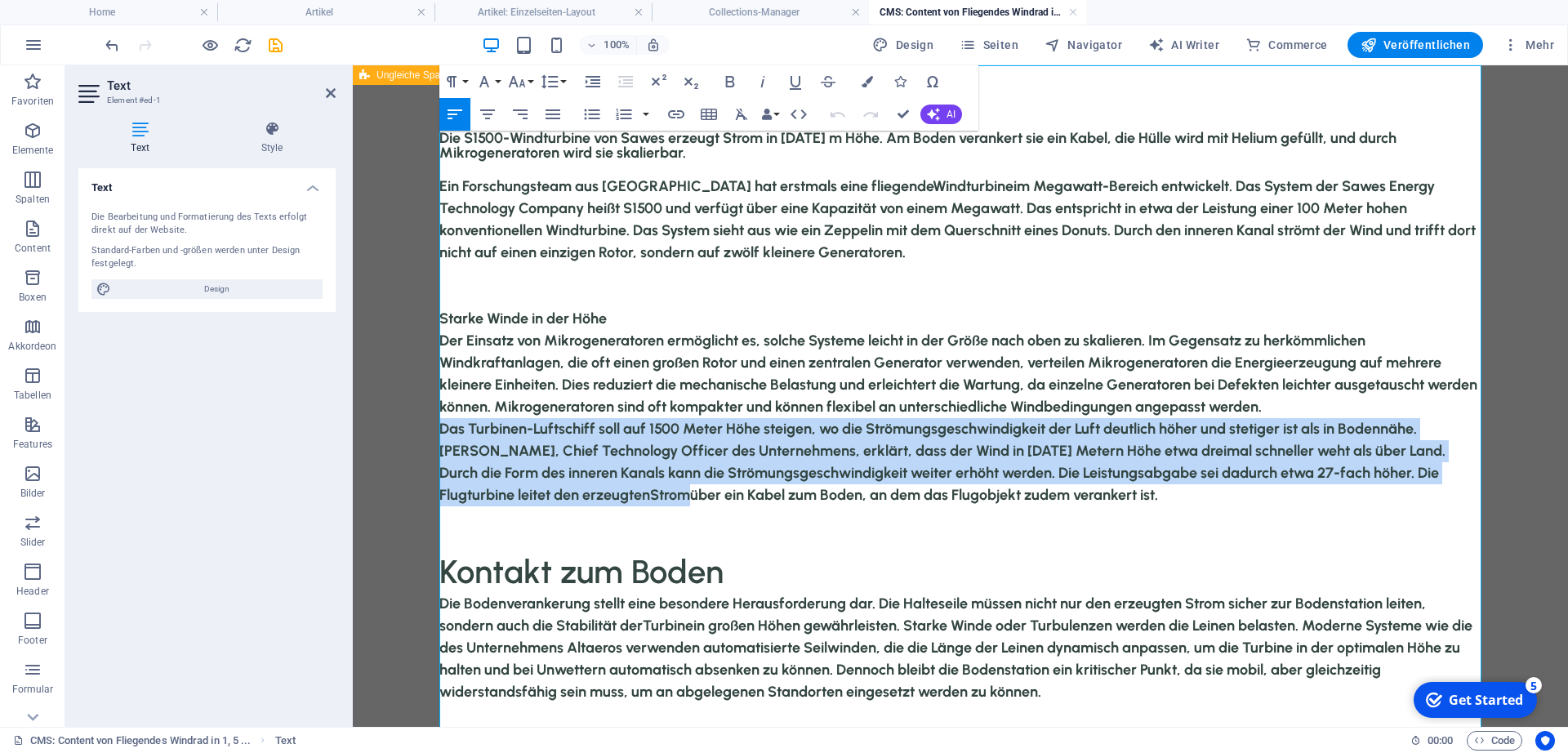
click at [450, 506] on p "Das Turbinen-Luftschiff soll auf 1500 Meter Höhe steigen, wo die Strömungsgesch…" at bounding box center [961, 462] width 1043 height 89
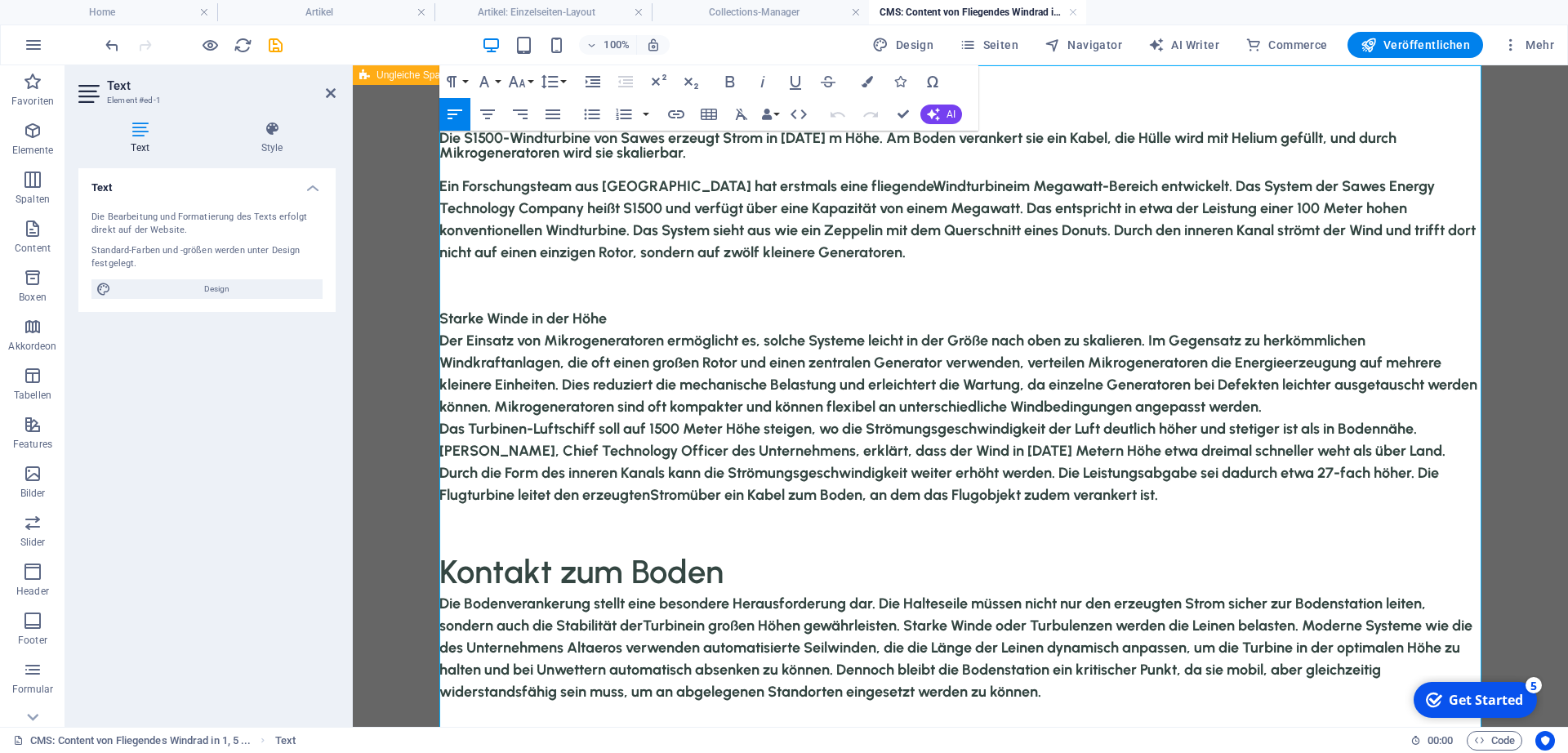
click at [589, 573] on h2 "Kontakt zum Boden" at bounding box center [961, 571] width 1043 height 42
click at [532, 80] on button "Font Size" at bounding box center [521, 81] width 31 height 32
click at [717, 570] on h2 "Kontakt zum Boden" at bounding box center [961, 571] width 1043 height 42
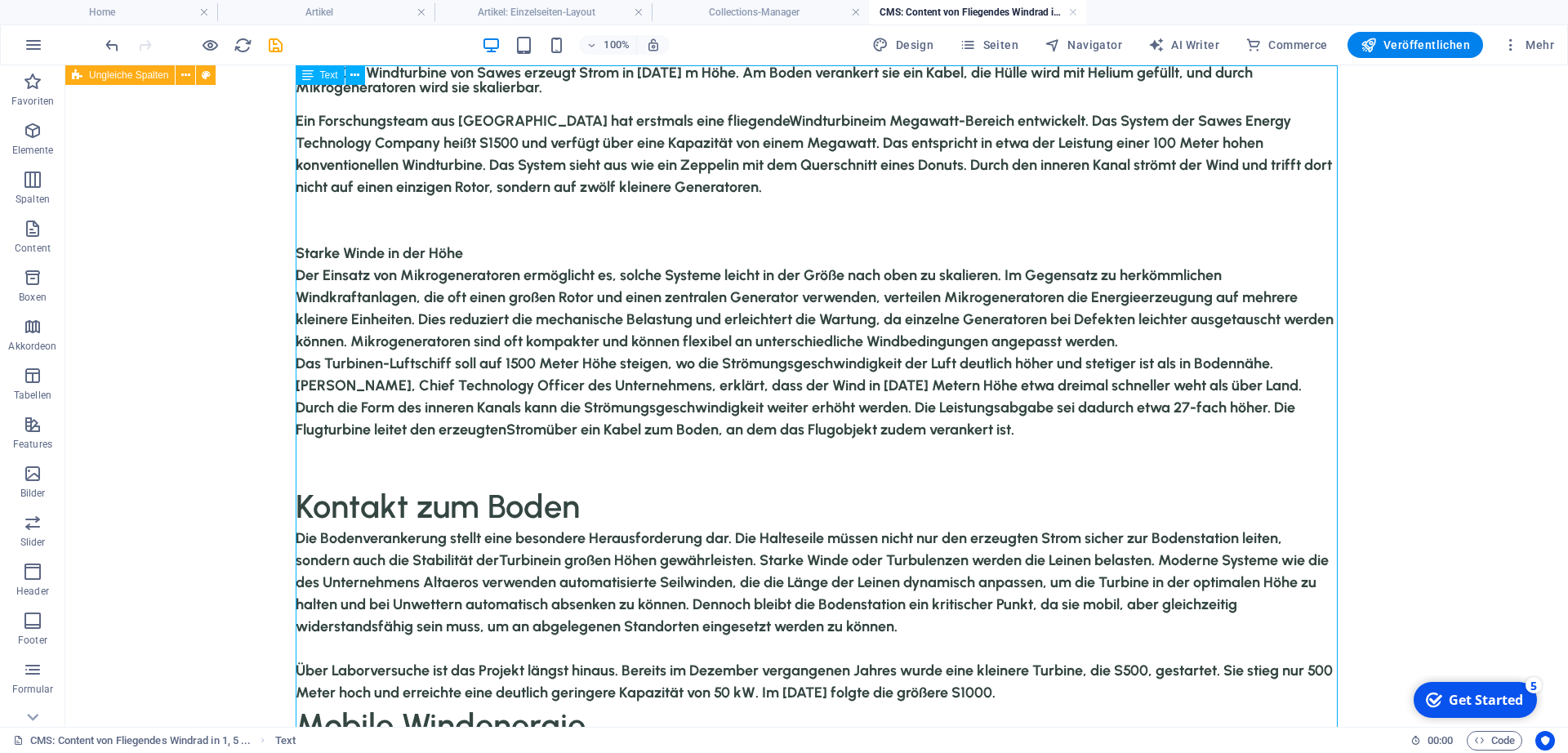
drag, startPoint x: 466, startPoint y: 253, endPoint x: 353, endPoint y: 252, distance: 113.0
click at [353, 252] on div "Die S1500-Windturbine von Sawes erzeugt Strom in 1500 m Höhe. Am Boden veranker…" at bounding box center [817, 512] width 1043 height 894
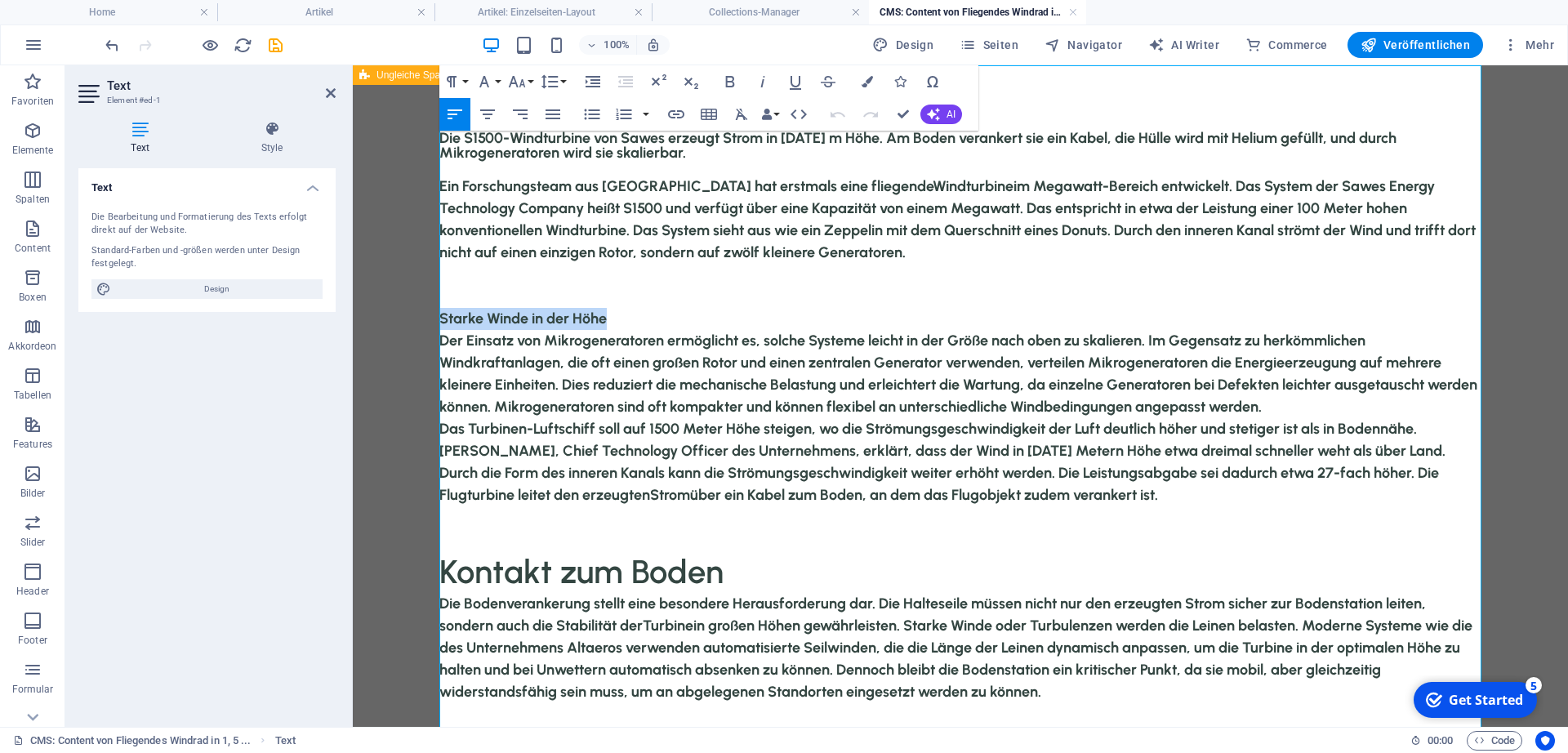
drag, startPoint x: 441, startPoint y: 320, endPoint x: 613, endPoint y: 325, distance: 172.1
click at [613, 325] on p "Starke Winde in der Höhe" at bounding box center [961, 319] width 1043 height 22
click at [528, 83] on button "Font Size" at bounding box center [521, 81] width 31 height 32
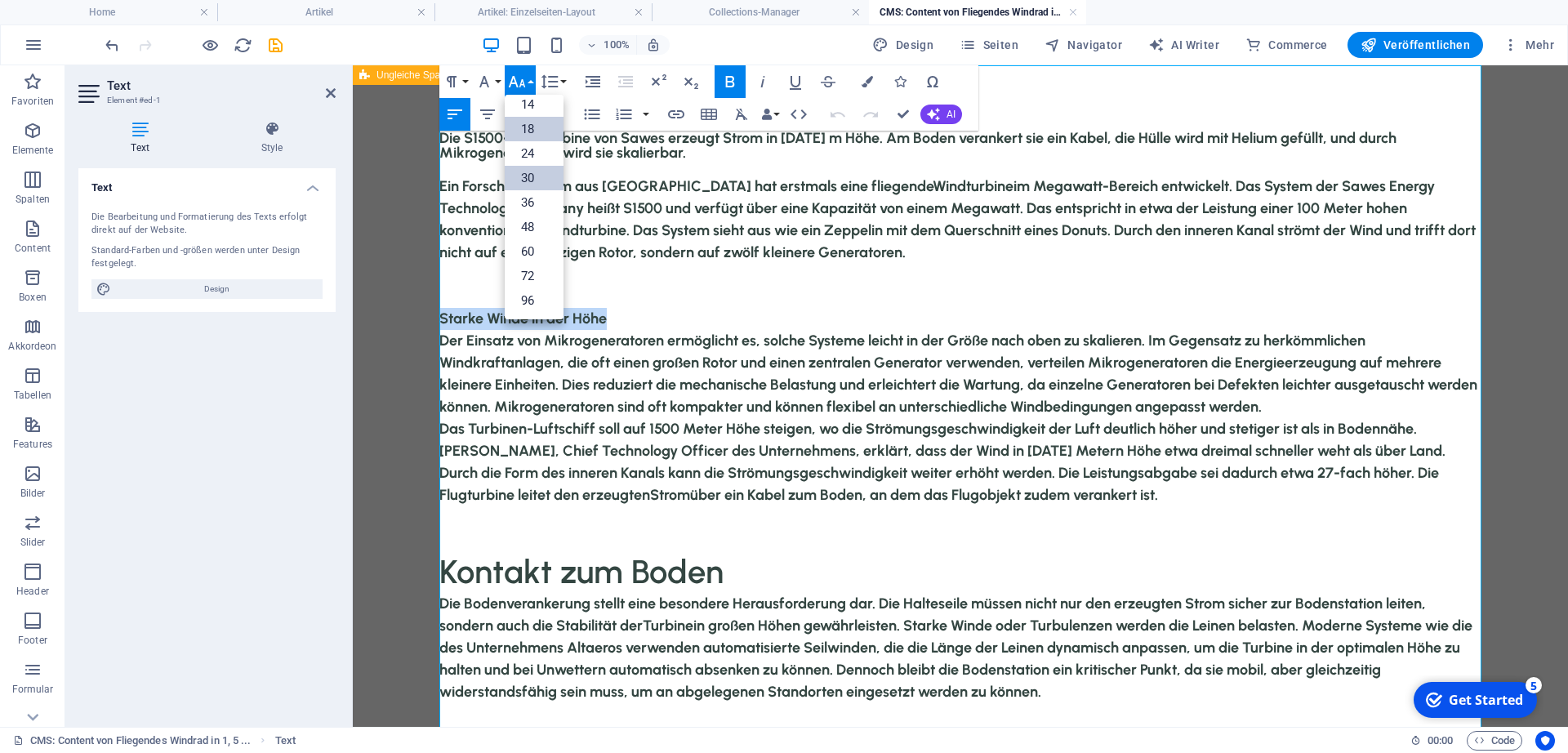
click at [540, 176] on link "30" at bounding box center [534, 178] width 59 height 25
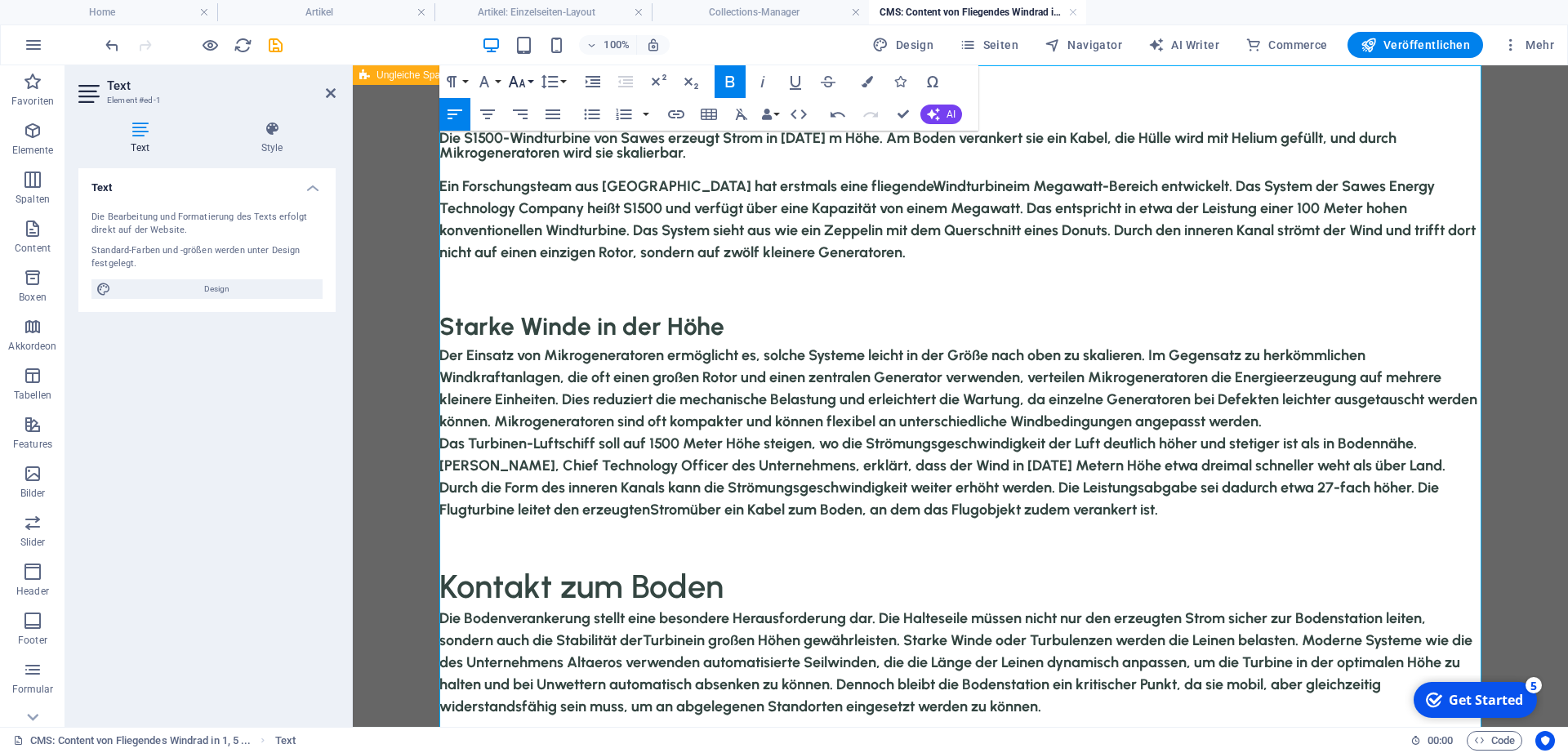
click at [528, 78] on button "Font Size" at bounding box center [521, 81] width 31 height 32
click at [539, 217] on link "48" at bounding box center [534, 227] width 59 height 25
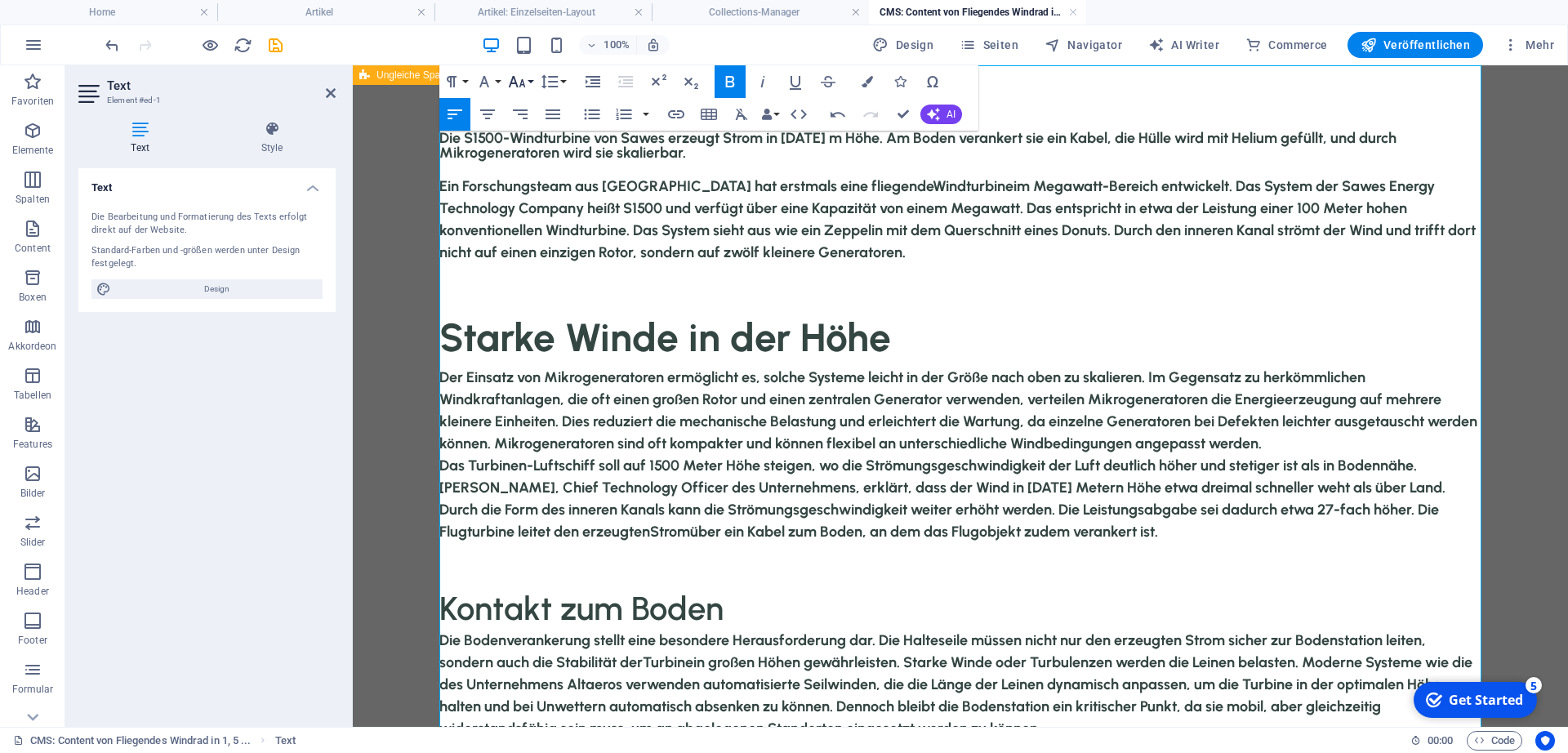
click at [528, 78] on button "Font Size" at bounding box center [521, 81] width 31 height 32
click at [529, 202] on link "36" at bounding box center [534, 202] width 59 height 25
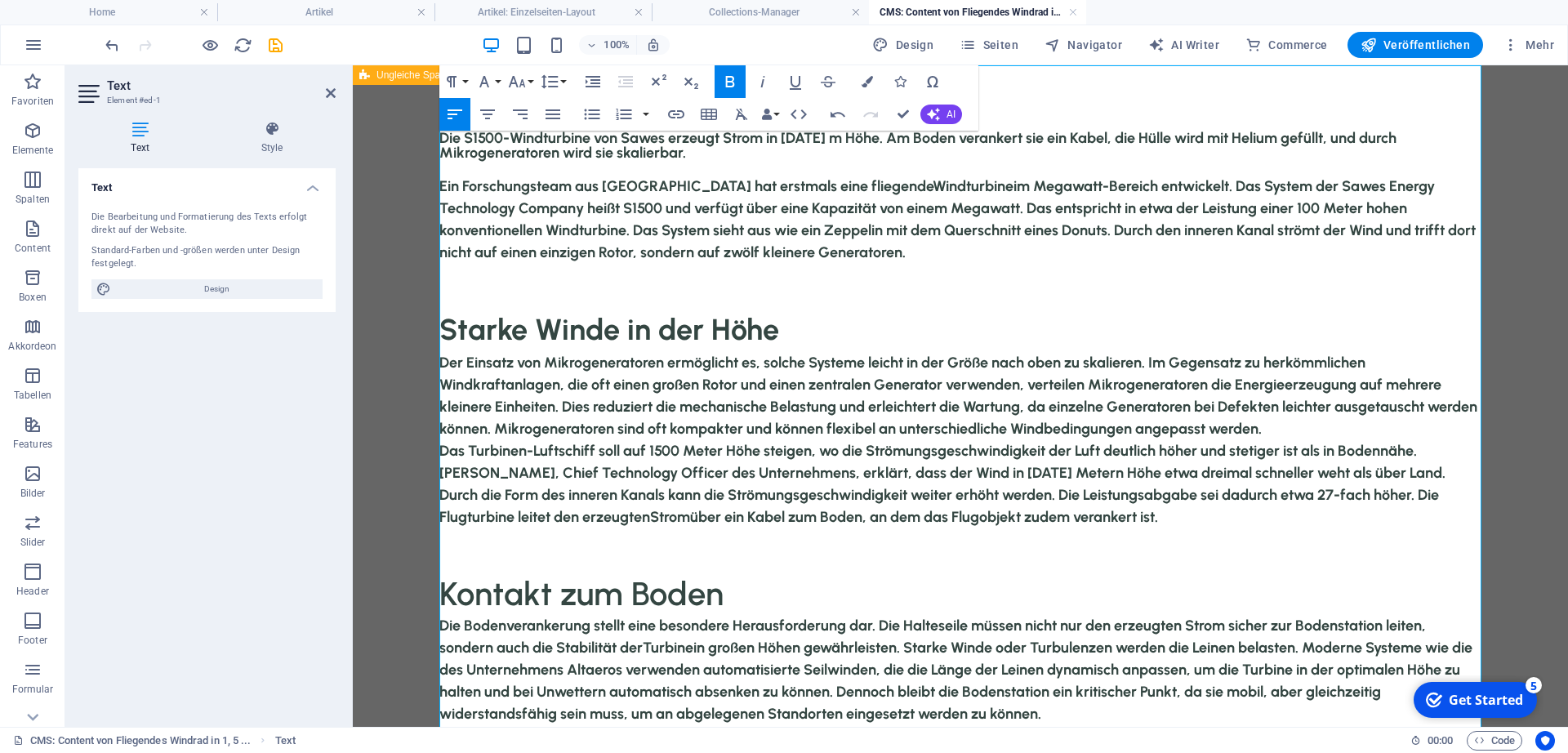
click at [598, 440] on p "Das Turbinen-Luftschiff soll auf 1500 Meter Höhe steigen, wo die Strömungsgesch…" at bounding box center [961, 484] width 1043 height 89
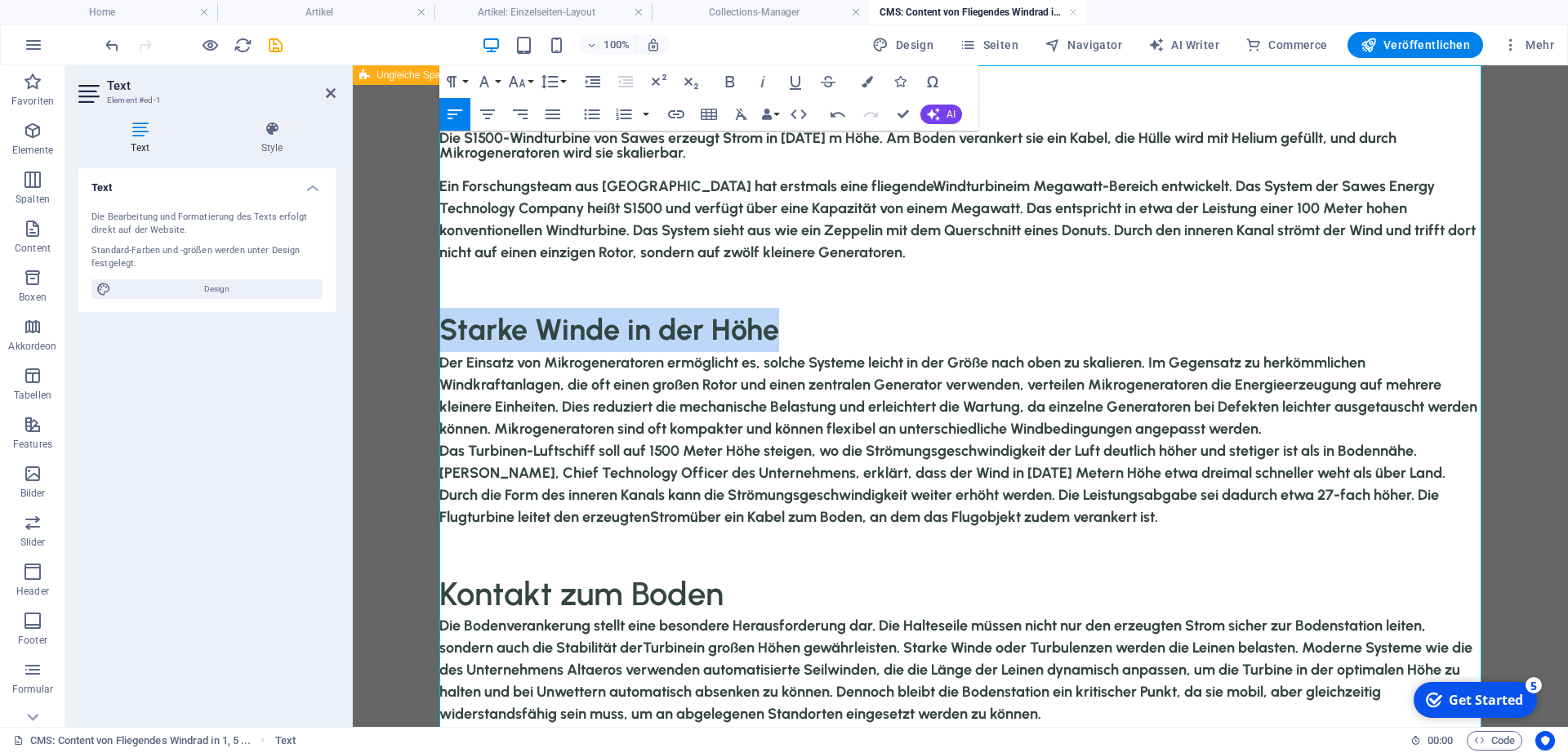
drag, startPoint x: 778, startPoint y: 337, endPoint x: 444, endPoint y: 318, distance: 334.5
click at [444, 318] on p "Starke Winde in der Höhe" at bounding box center [961, 330] width 1043 height 44
click at [734, 76] on icon "button" at bounding box center [729, 81] width 19 height 19
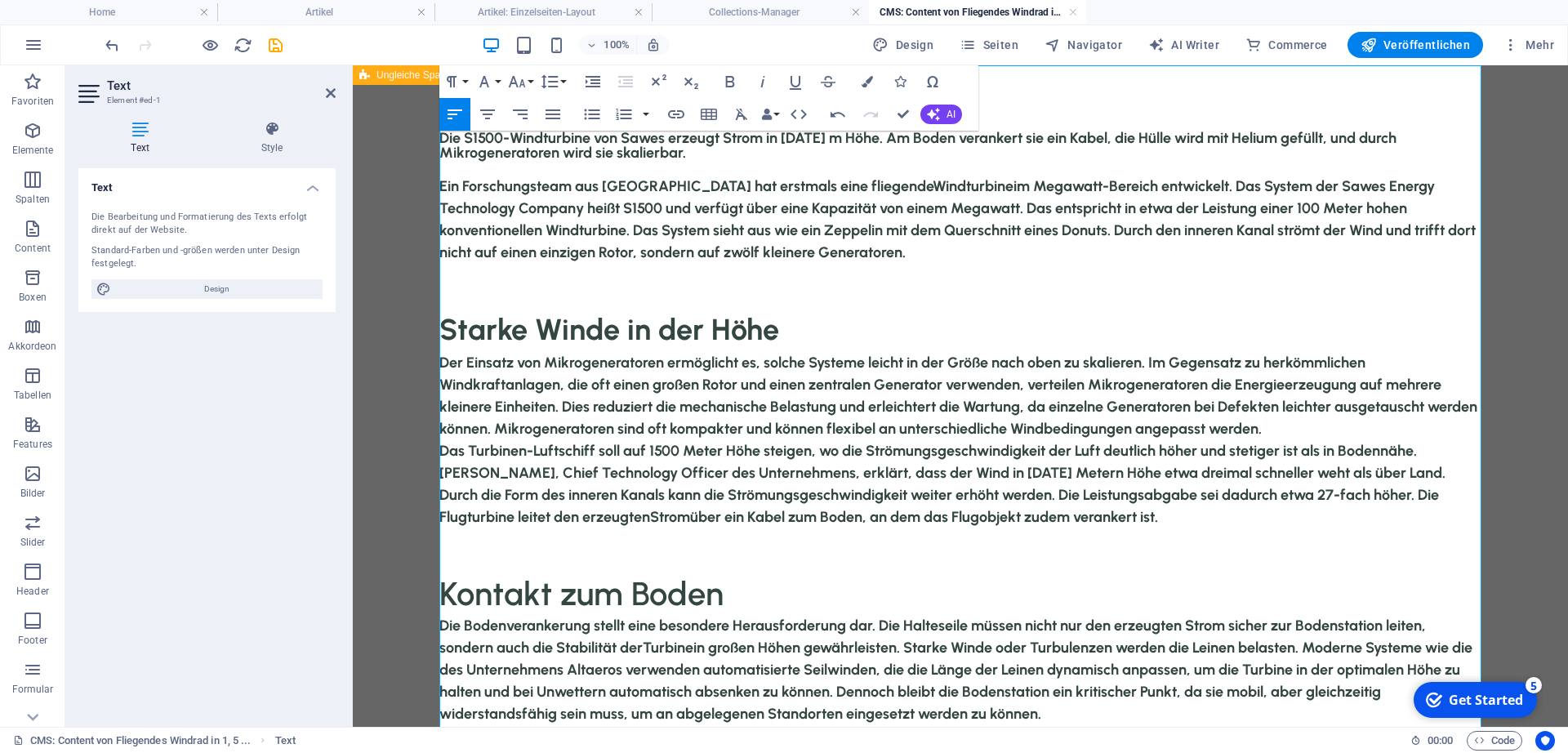
click at [792, 348] on p "Starke Winde in der Höhe" at bounding box center [961, 330] width 1043 height 44
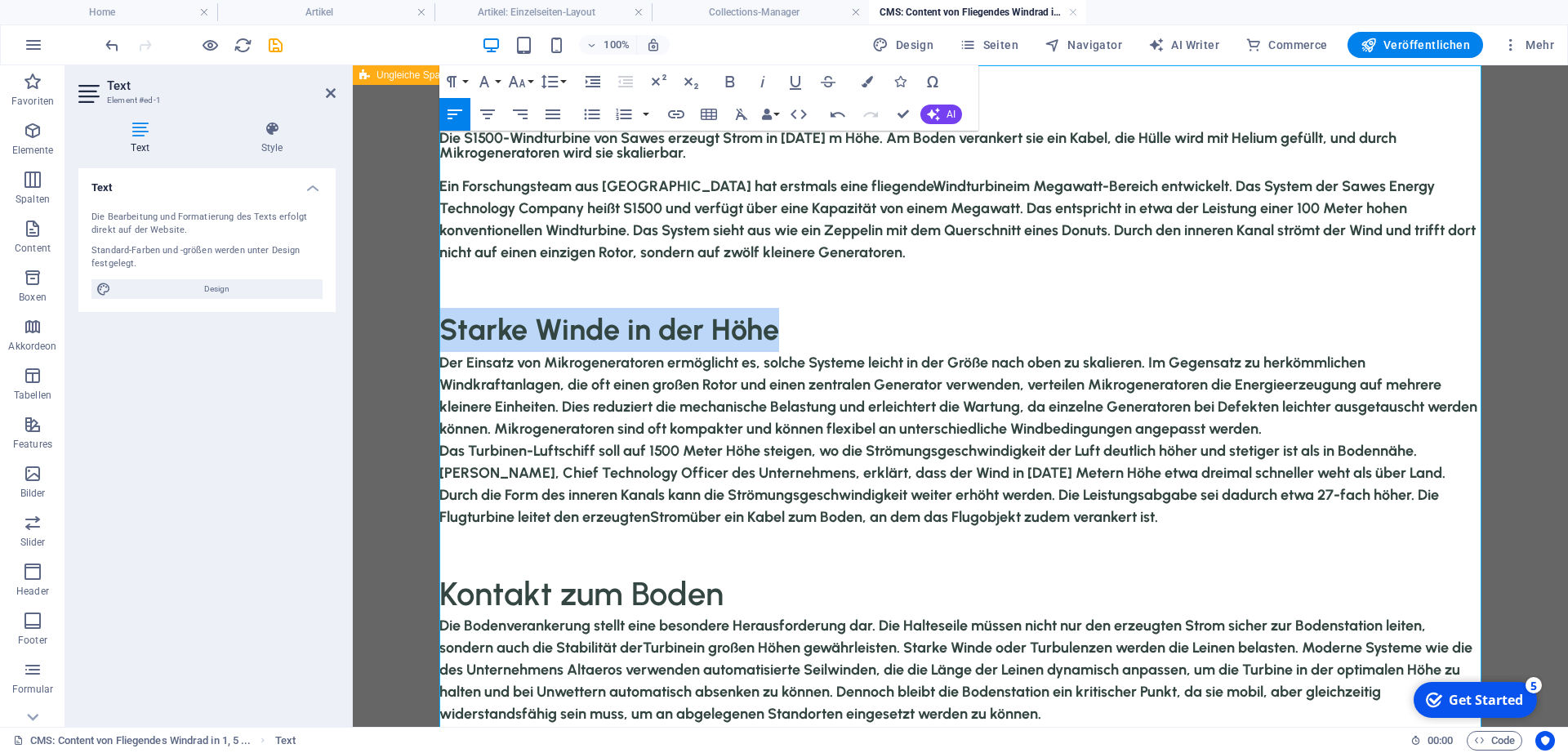
drag, startPoint x: 781, startPoint y: 335, endPoint x: 426, endPoint y: 329, distance: 355.1
click at [426, 329] on body "Die S1500-Windturbine von Sawes erzeugt Strom in 1500 m Höhe. Am Boden veranker…" at bounding box center [960, 556] width 1215 height 982
click at [729, 78] on icon "button" at bounding box center [729, 81] width 19 height 19
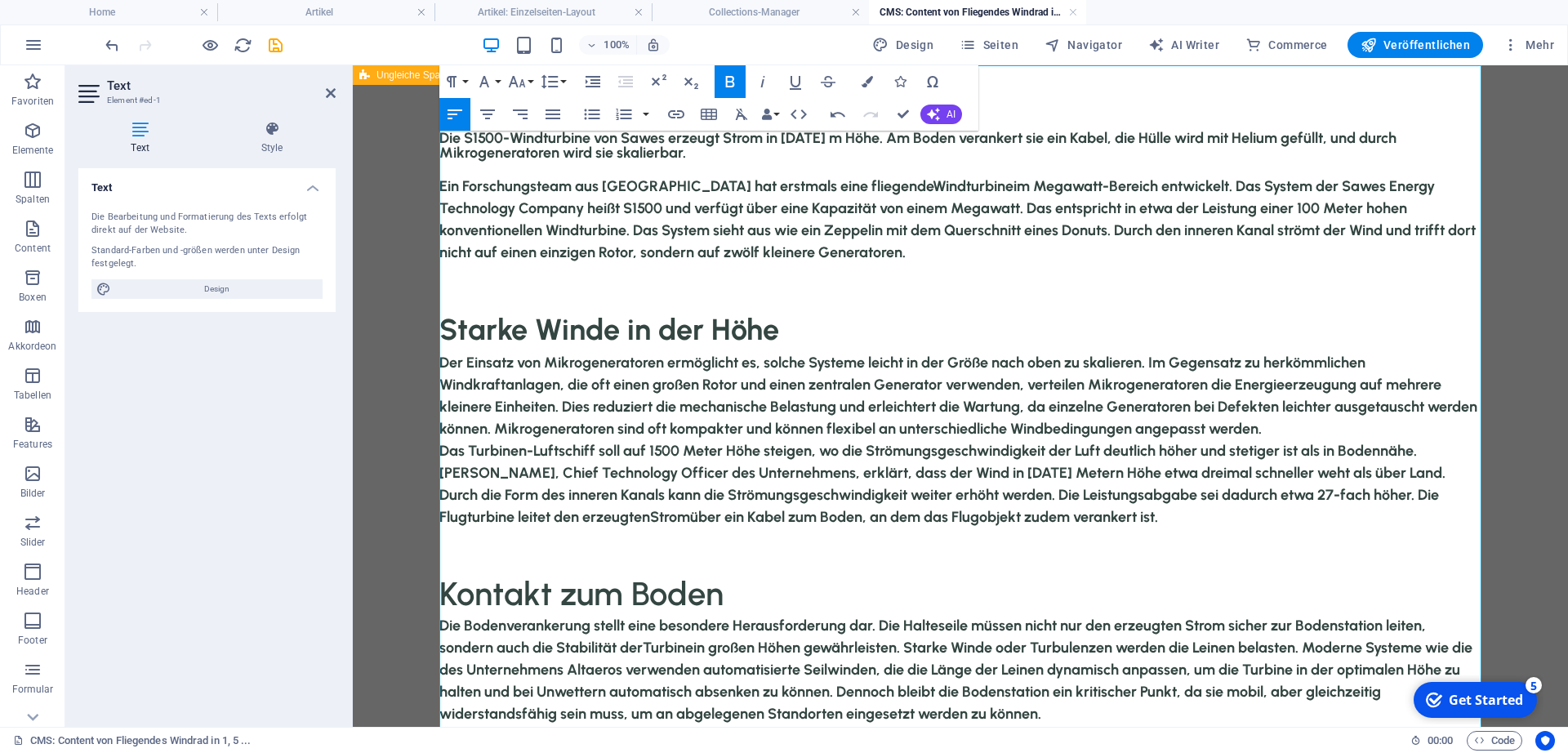
click at [729, 78] on icon "button" at bounding box center [729, 81] width 19 height 19
click at [750, 475] on p "Das Turbinen-Luftschiff soll auf 1500 Meter Höhe steigen, wo die Strömungsgesch…" at bounding box center [961, 484] width 1043 height 89
click at [676, 577] on h2 "Kontakt zum Boden" at bounding box center [961, 593] width 1043 height 42
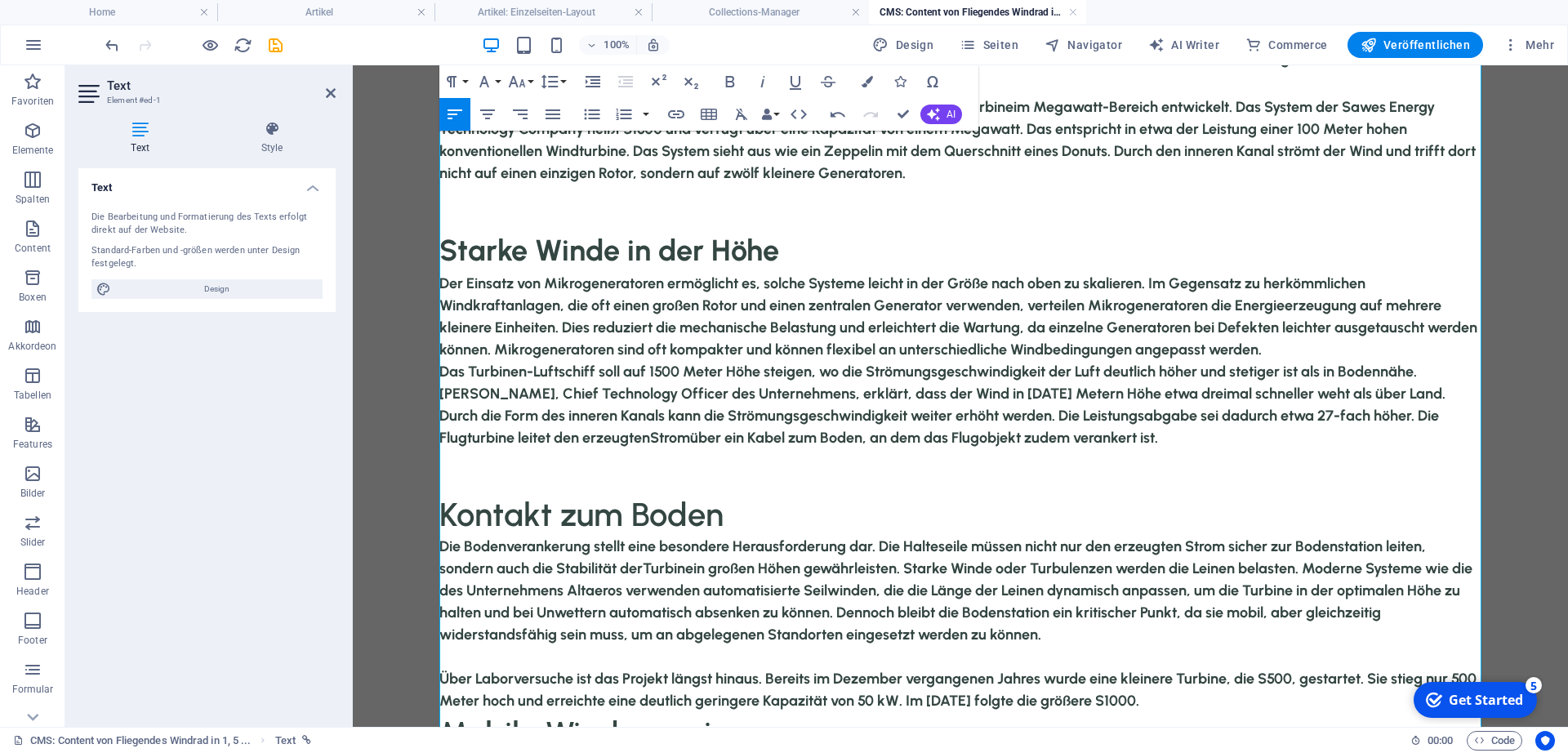
scroll to position [320, 0]
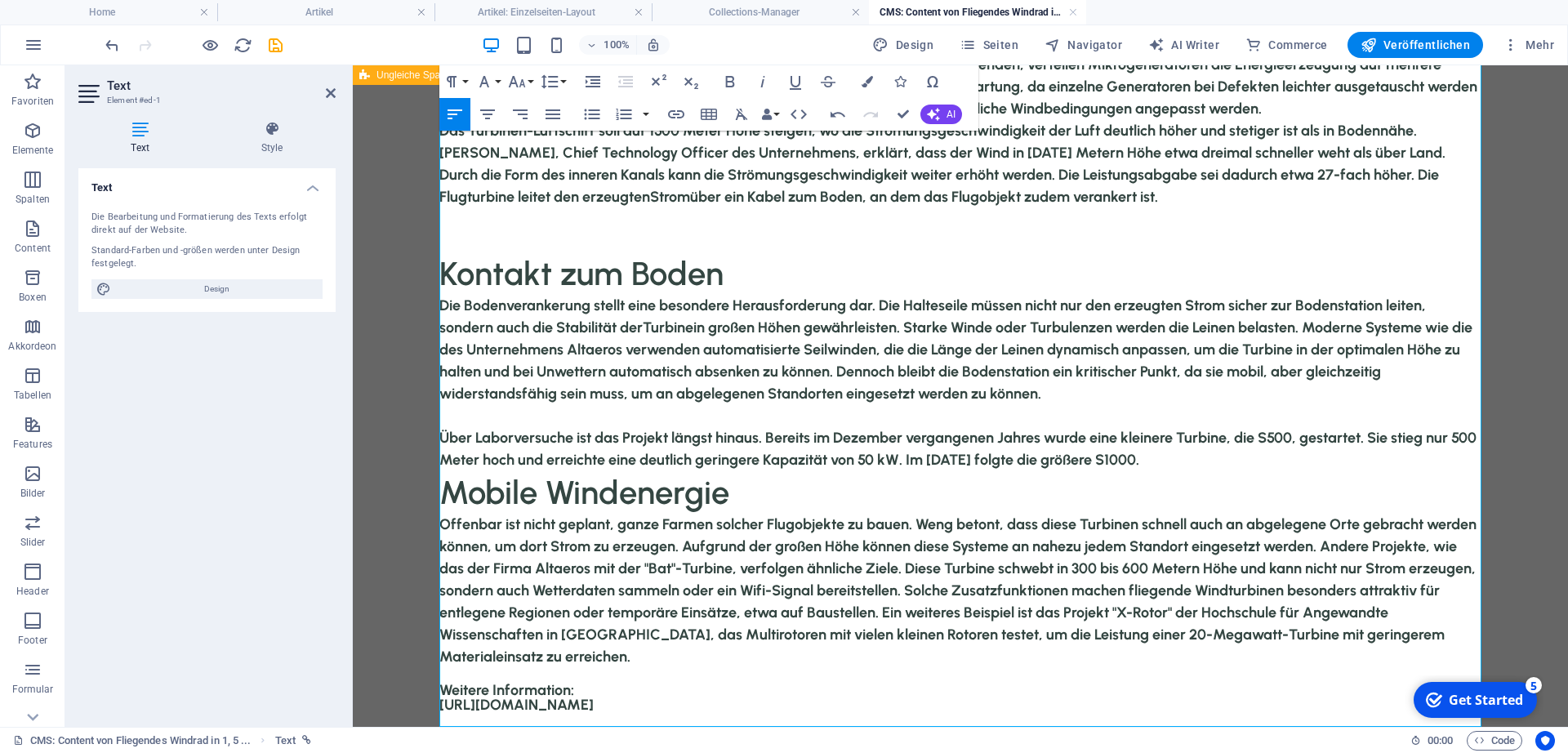
click at [1202, 462] on p "Über Laborversuche ist das Projekt längst hinaus. Bereits im Dezember vergangen…" at bounding box center [961, 449] width 1043 height 44
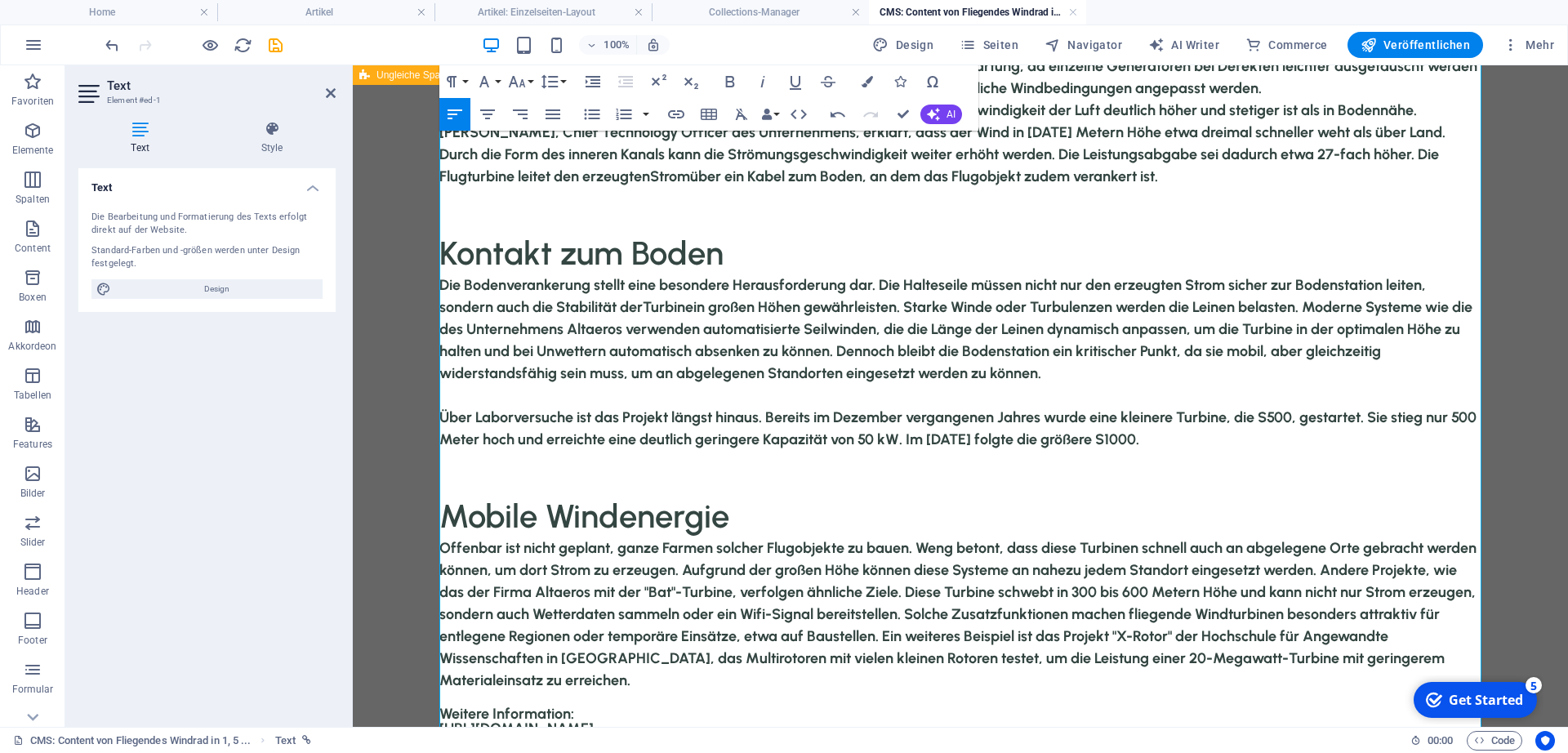
scroll to position [365, 0]
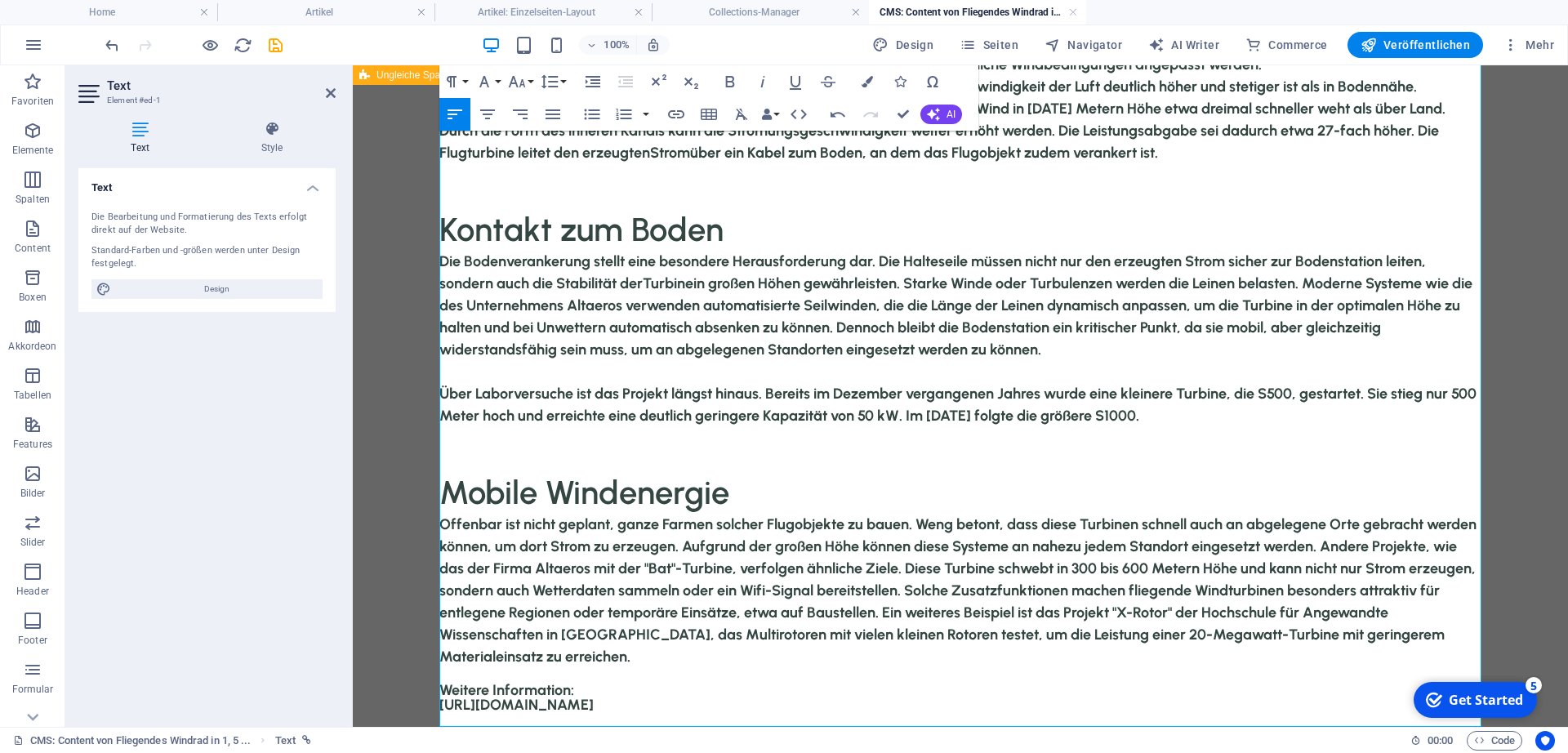
click at [526, 577] on p at bounding box center [961, 675] width 1043 height 15
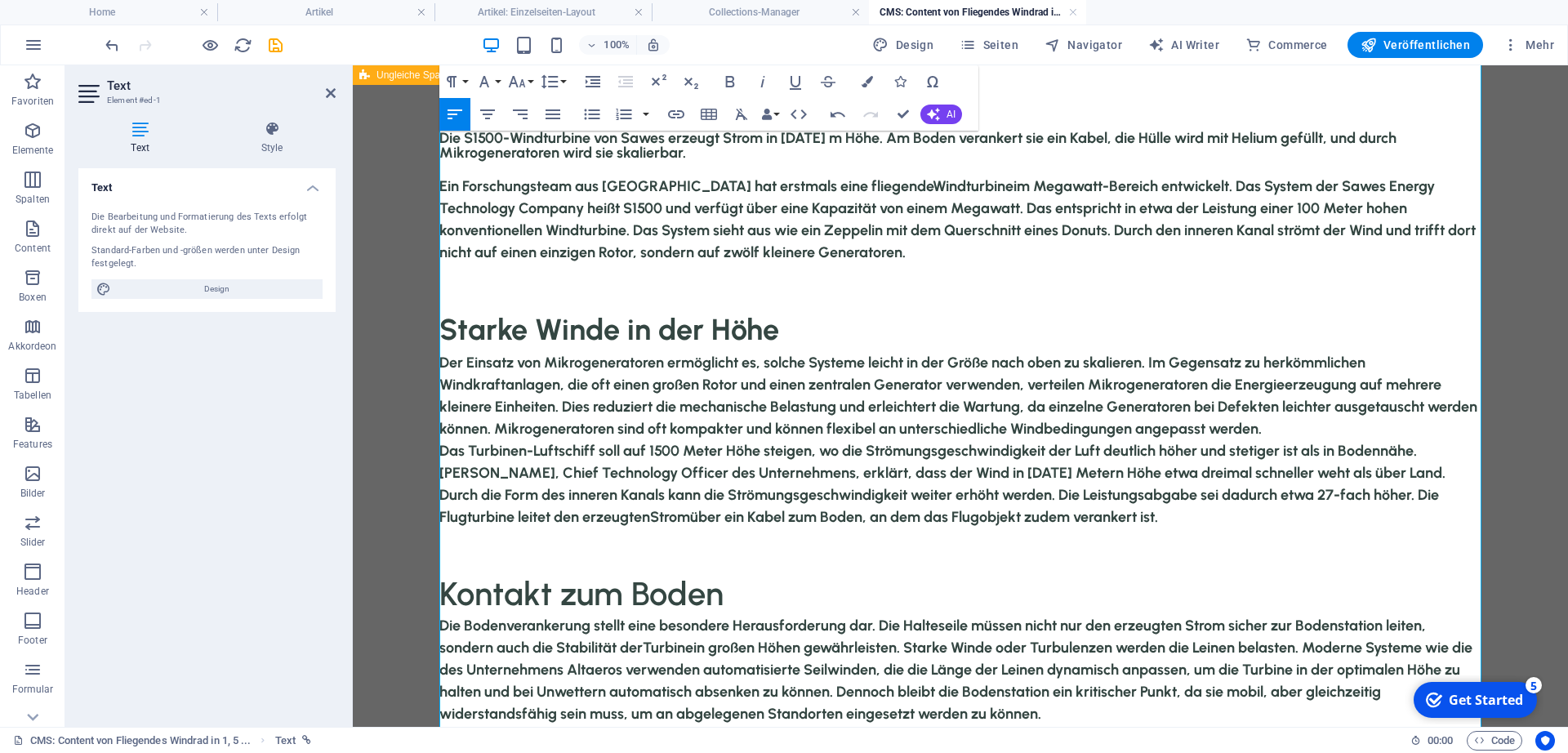
scroll to position [131, 0]
click at [273, 46] on icon "save" at bounding box center [275, 45] width 18 height 18
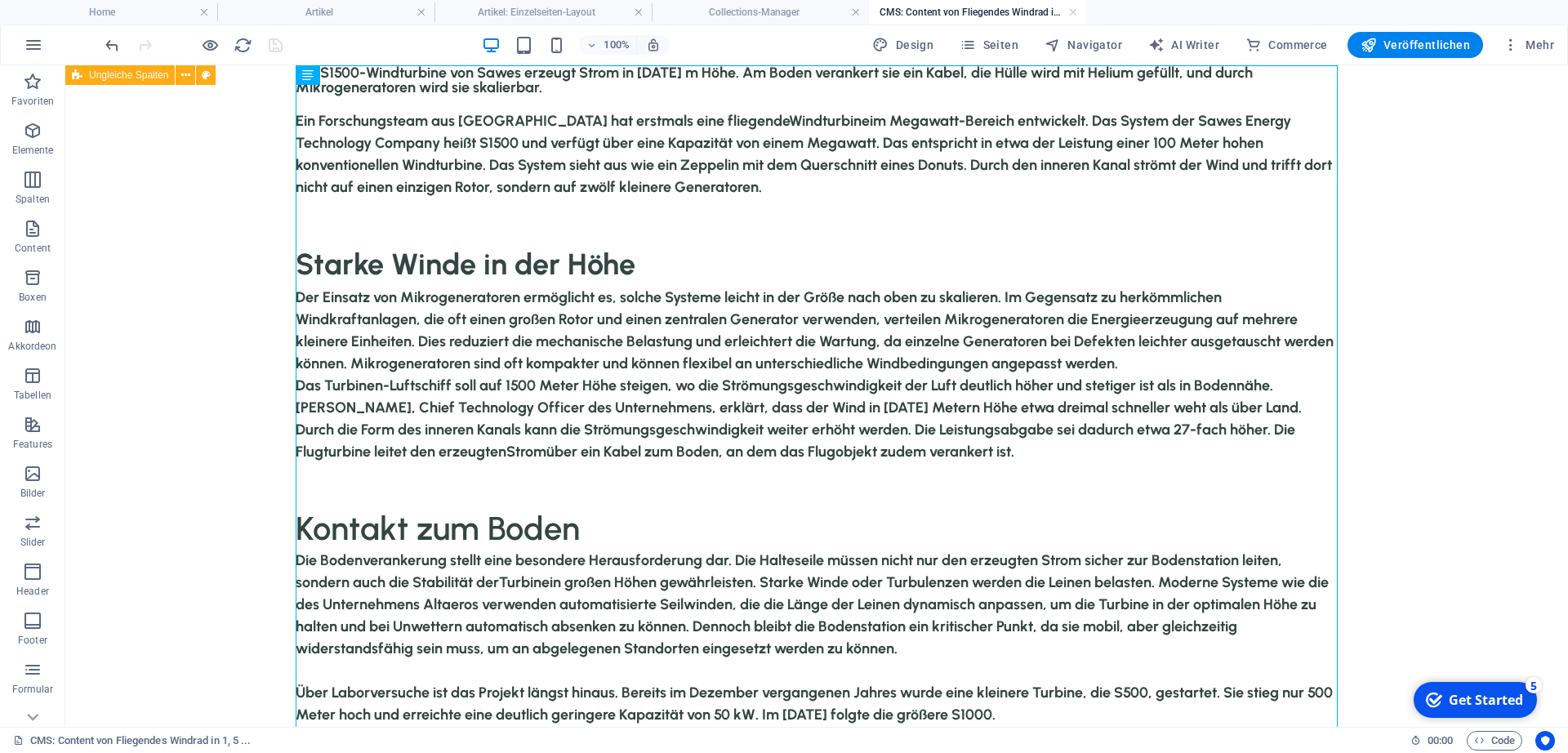
click at [273, 46] on div at bounding box center [194, 45] width 183 height 26
click at [788, 12] on h4 "Collections-Manager" at bounding box center [760, 12] width 217 height 18
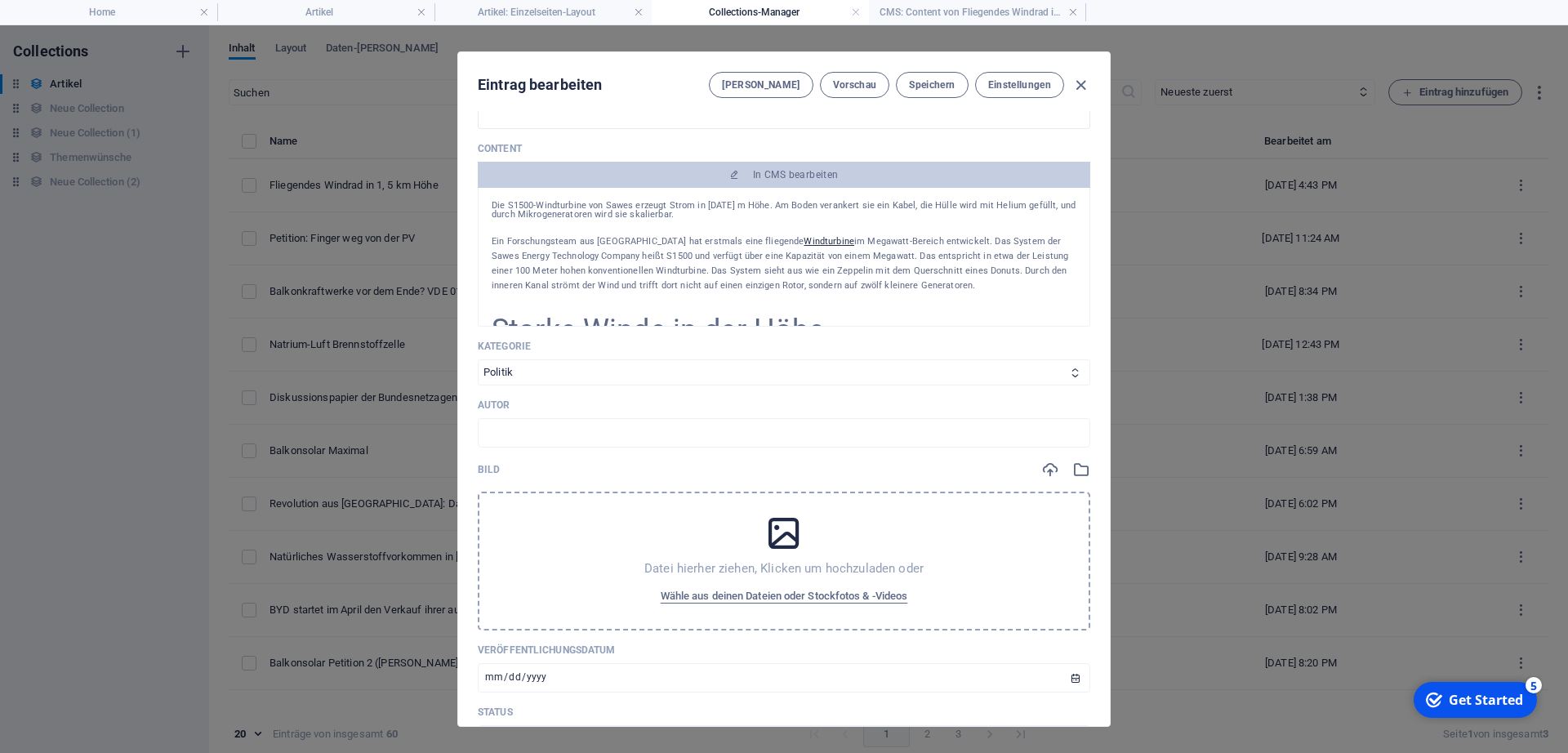
scroll to position [333, 0]
click at [748, 577] on span "Wähle aus deinen Dateien oder Stockfotos & -Videos" at bounding box center [784, 594] width 247 height 19
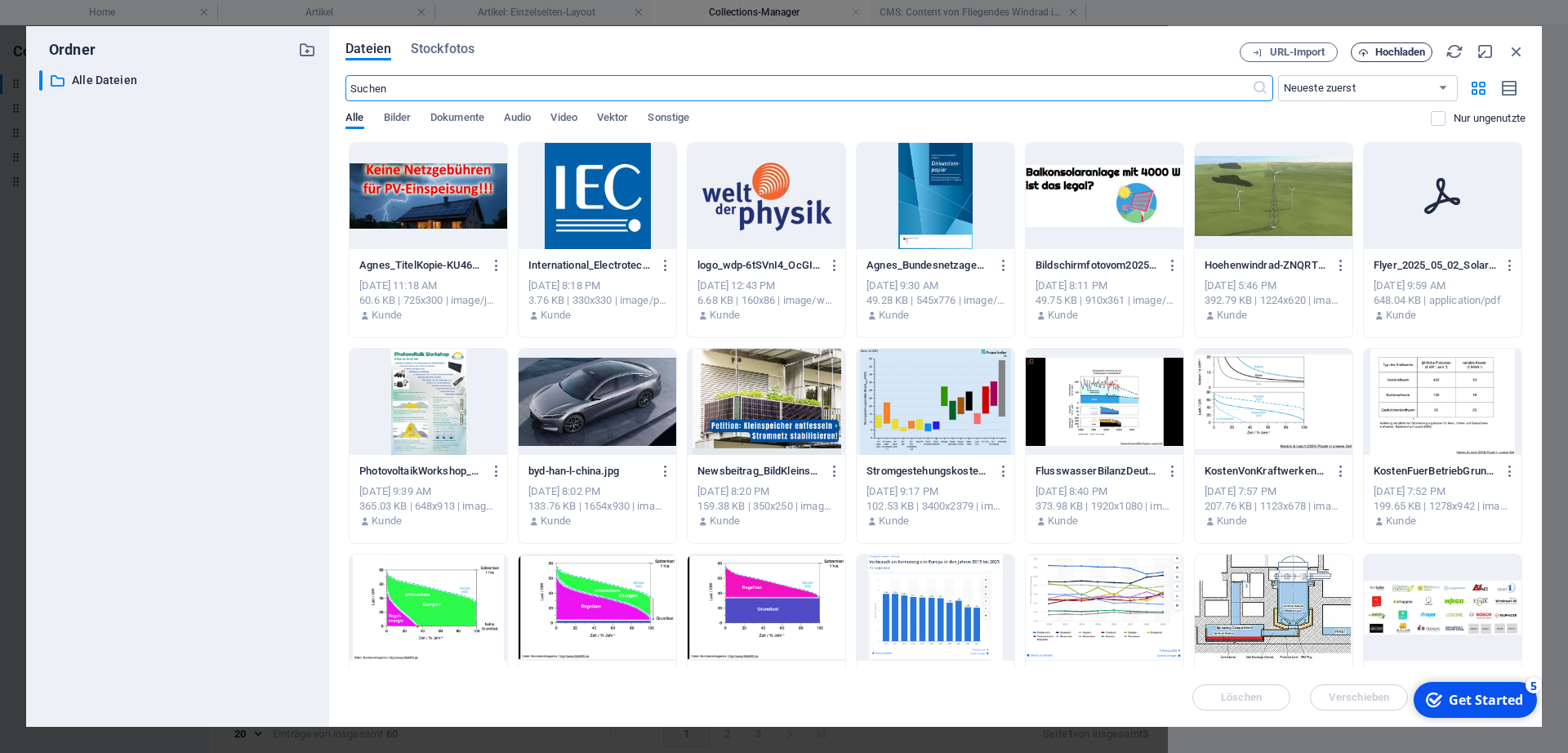
click at [1202, 48] on span "Hochladen" at bounding box center [1400, 52] width 51 height 10
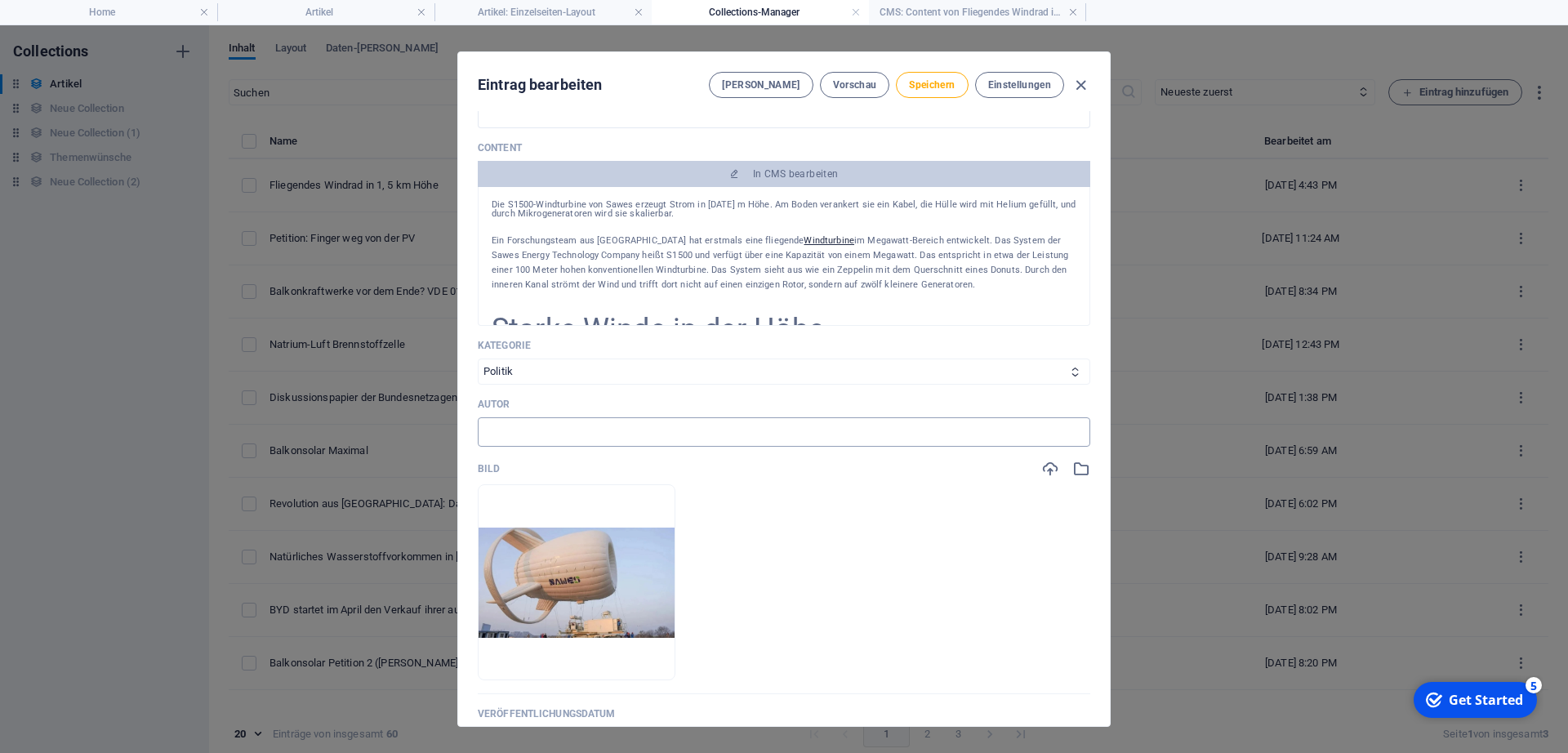
click at [890, 438] on input "text" at bounding box center [784, 432] width 613 height 30
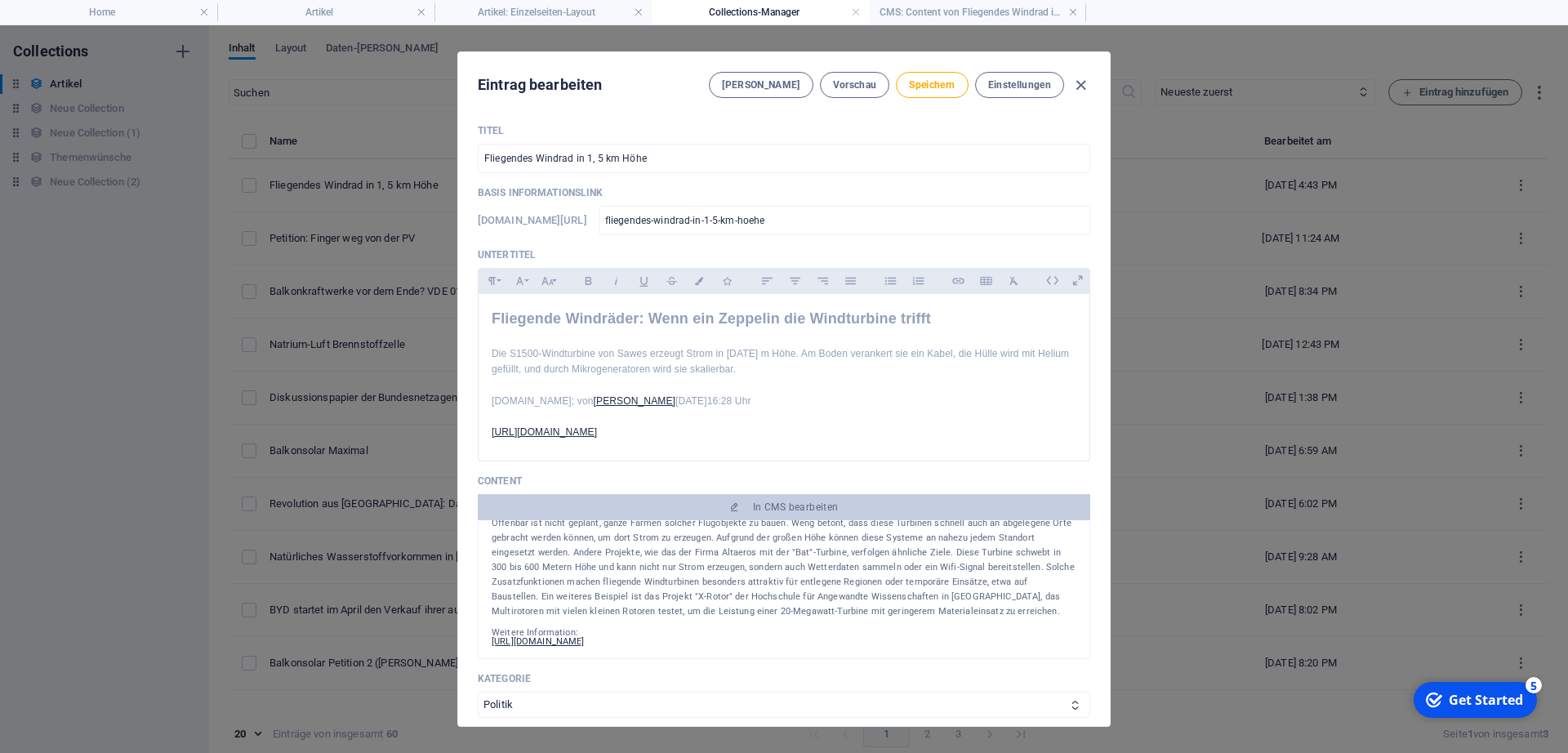
scroll to position [532, 0]
type input "[PERSON_NAME]"
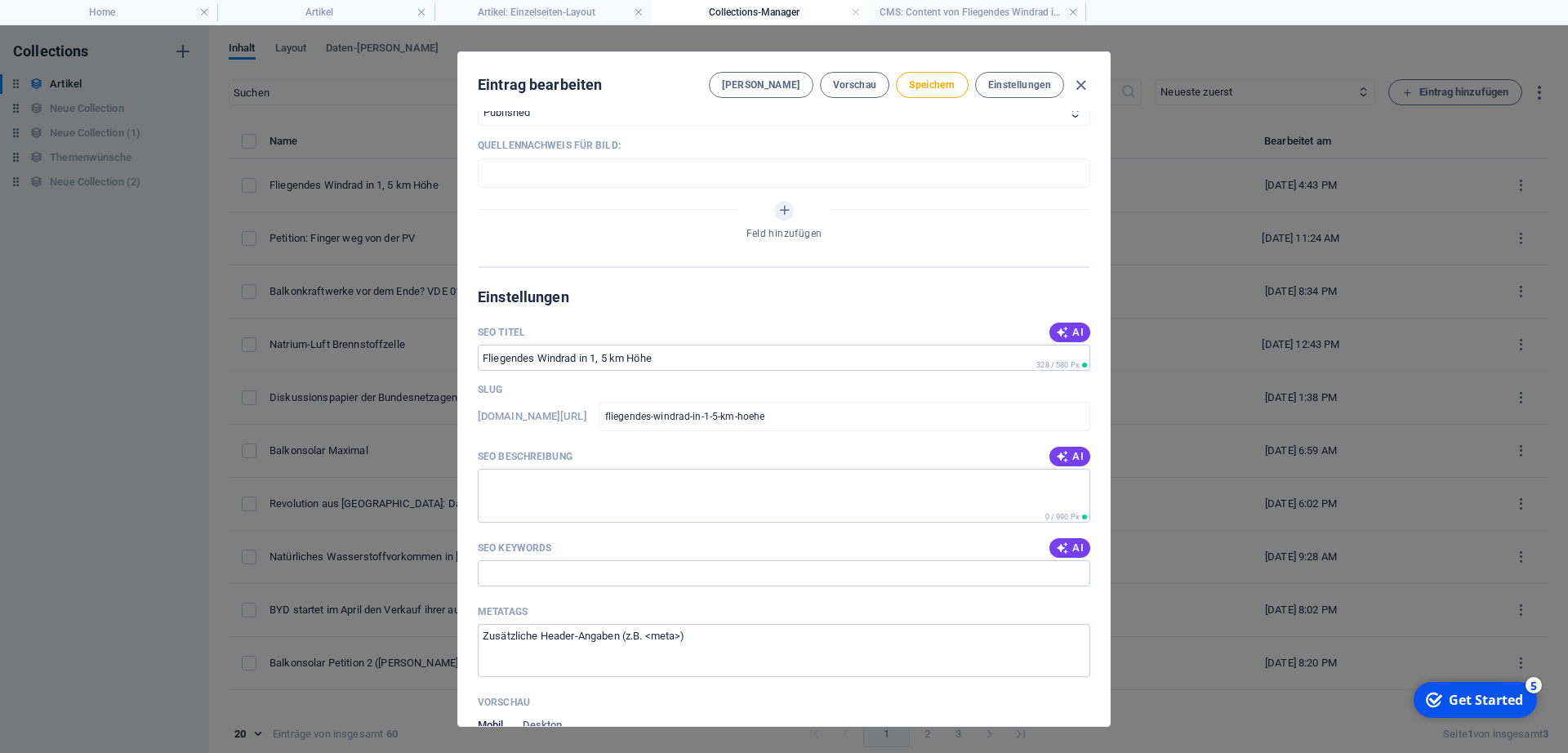
scroll to position [1034, 0]
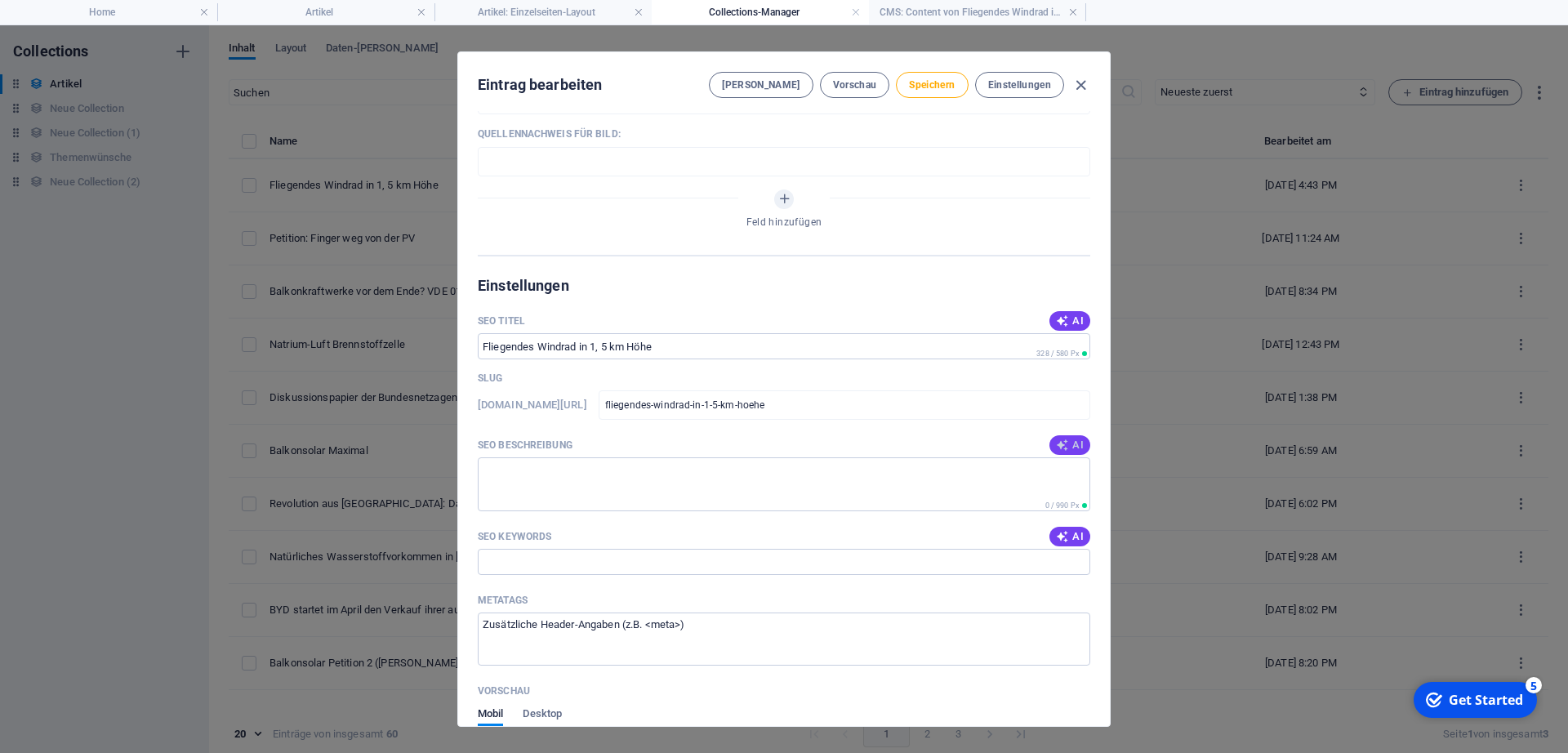
click at [1073, 451] on span "AI" at bounding box center [1070, 445] width 28 height 13
type textarea "Entdecken Sie die innovative S1500-Windturbine, die in 1500 m Höhe Strom erzeug…"
click at [1079, 543] on span "AI" at bounding box center [1070, 536] width 28 height 13
type input "fliegende Windräder, S1500-Windturbine, Windkraft in 1500 m Höhe, Mikrogenerato…"
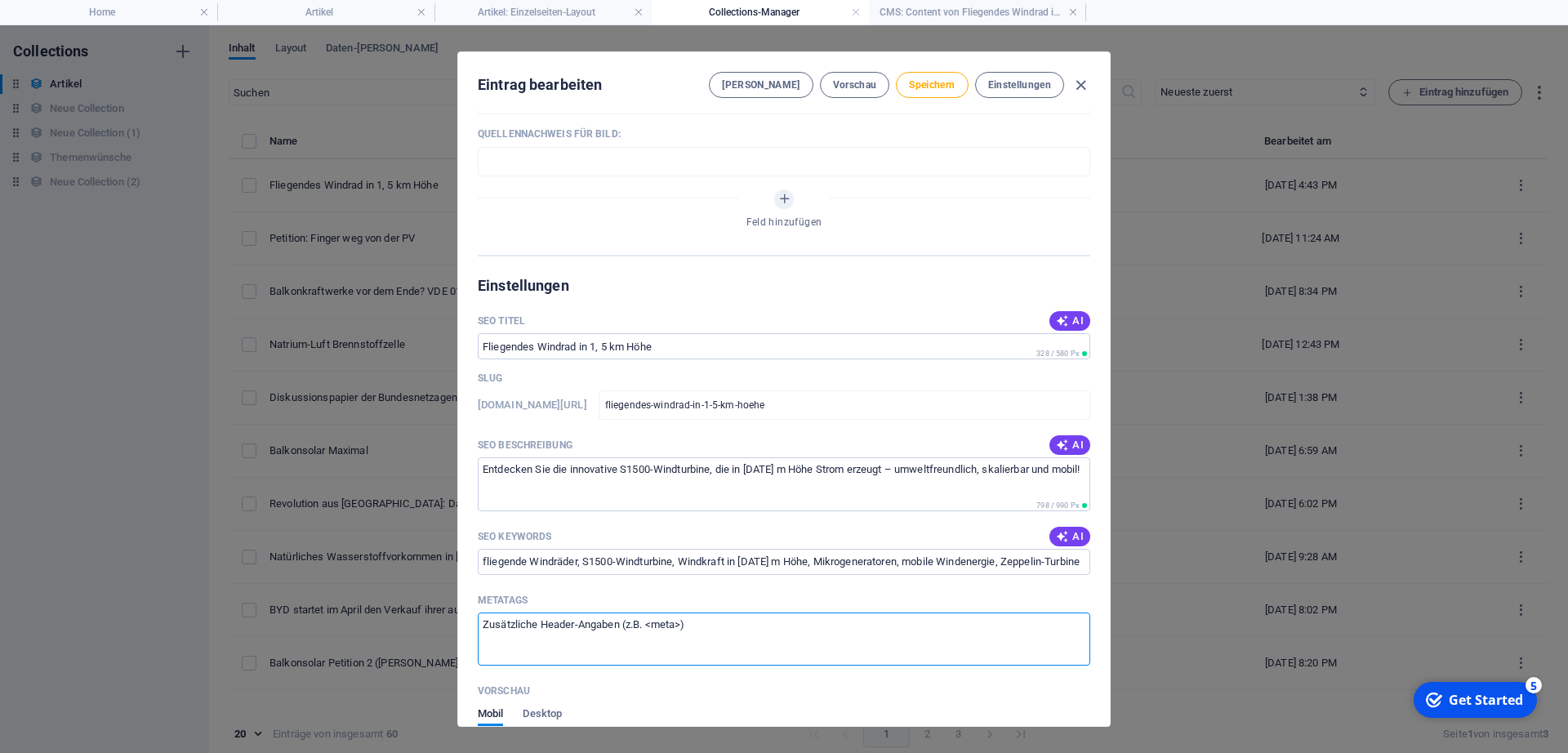
click at [1063, 577] on textarea "Metatags ​" at bounding box center [784, 639] width 613 height 54
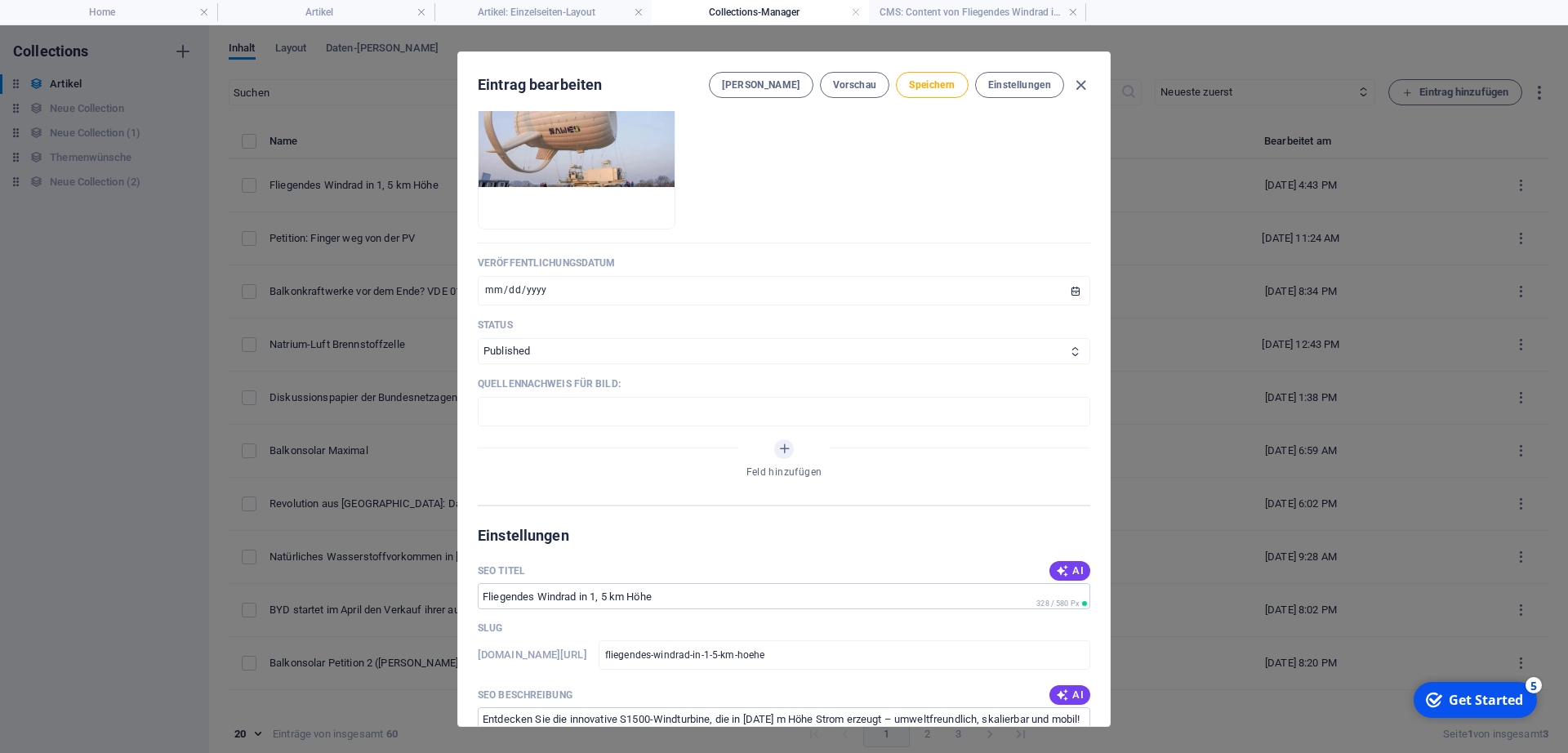
scroll to position [487, 0]
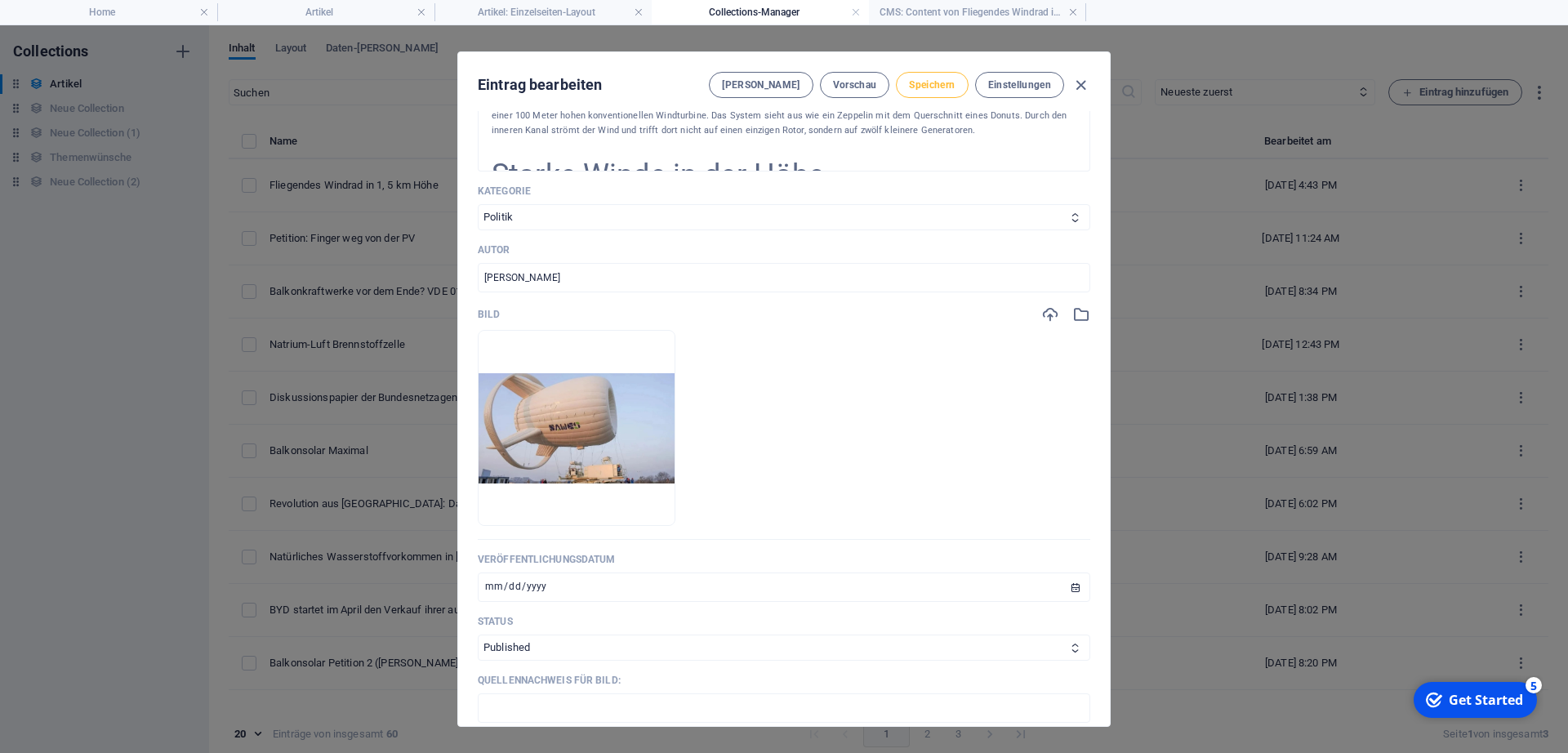
click at [911, 81] on span "Speichern" at bounding box center [932, 85] width 46 height 13
click at [1082, 78] on icon "button" at bounding box center [1081, 85] width 18 height 18
type input "fliegendes-windrad-in-1-5-km-hoehe"
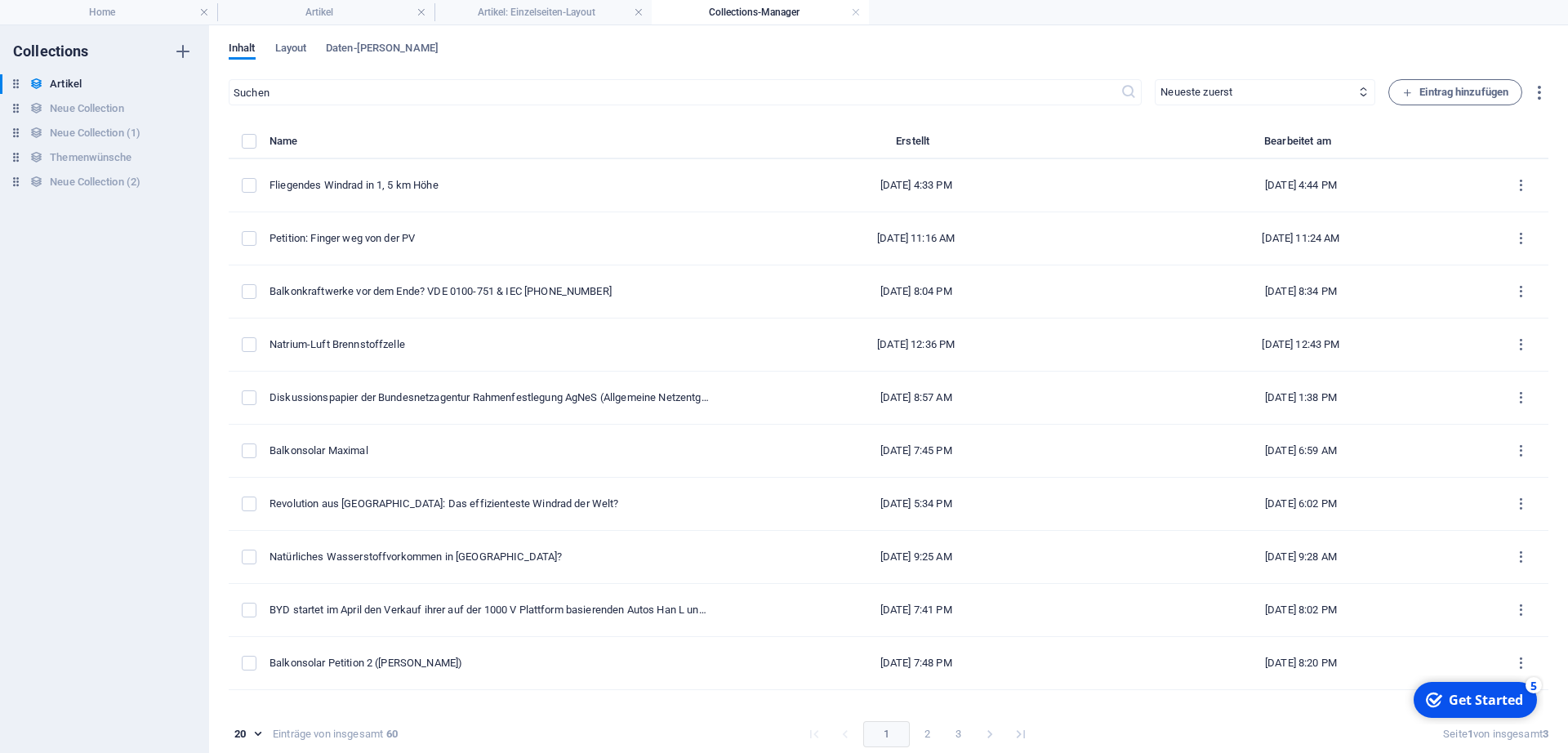
click at [853, 5] on h4 "Collections-Manager" at bounding box center [760, 12] width 217 height 18
click at [855, 12] on link at bounding box center [856, 12] width 10 height 16
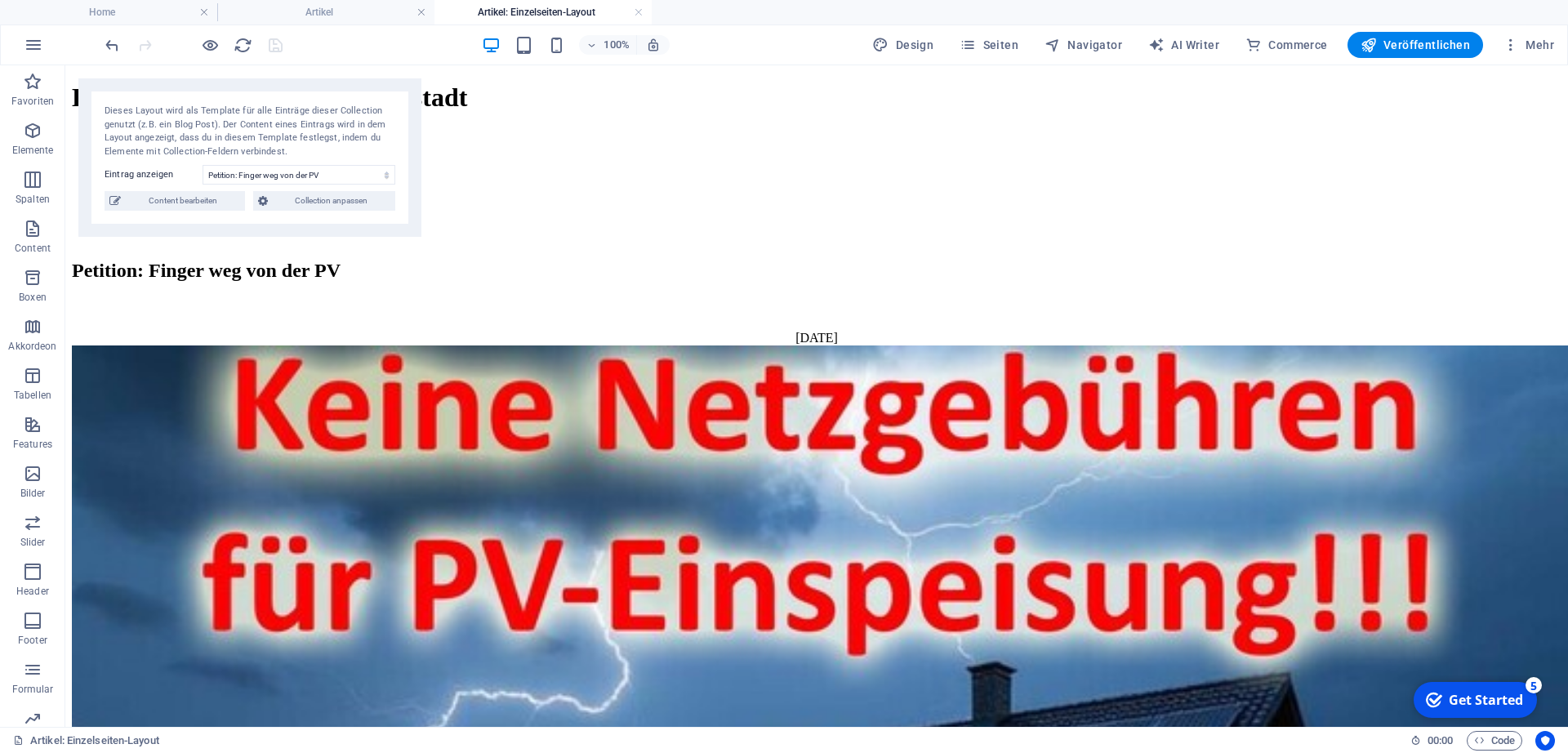
click at [631, 15] on h4 "Artikel: Einzelseiten-Layout" at bounding box center [543, 12] width 217 height 18
click at [1202, 39] on span "Veröffentlichen" at bounding box center [1415, 45] width 110 height 17
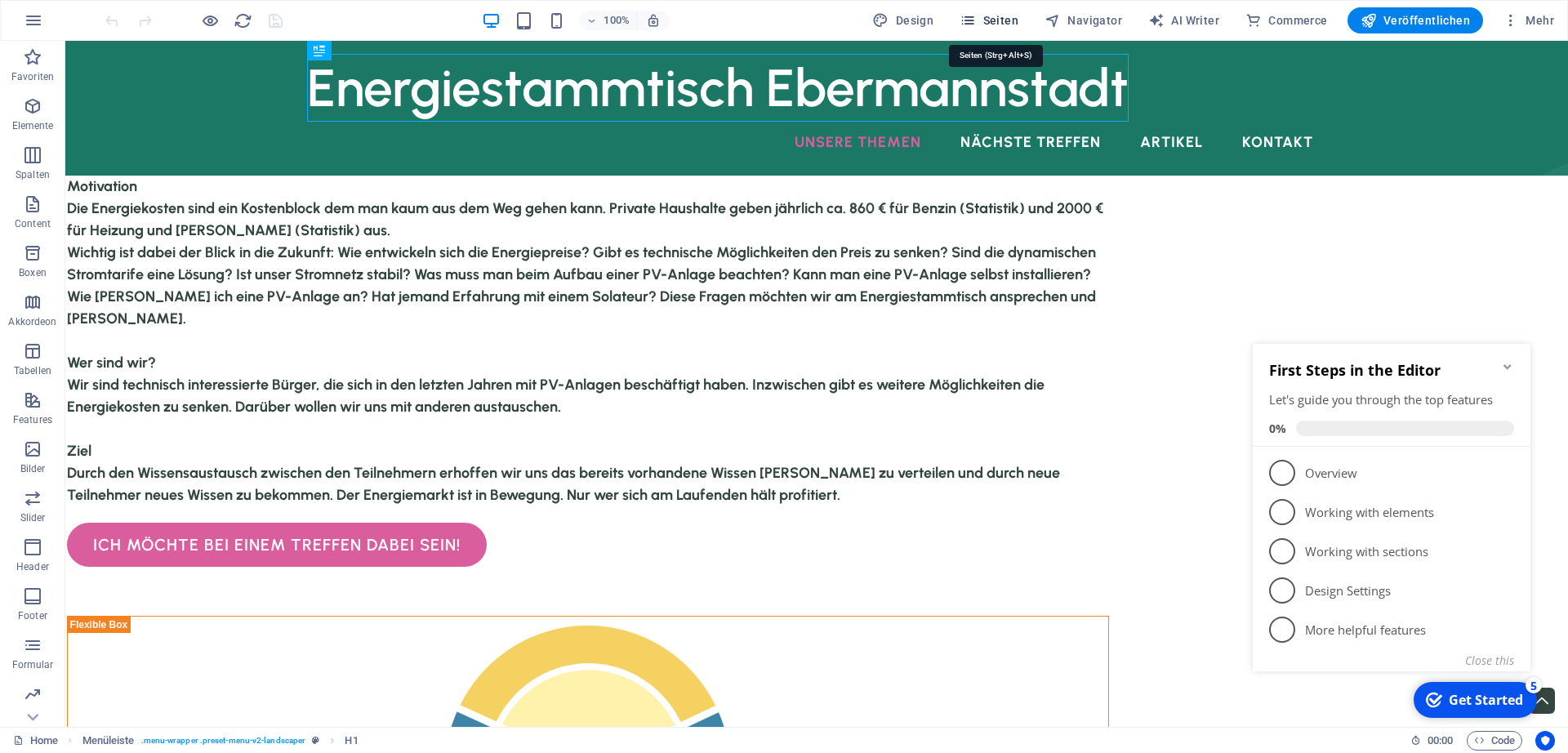
click at [0, 0] on span "Seiten" at bounding box center [0, 0] width 0 height 0
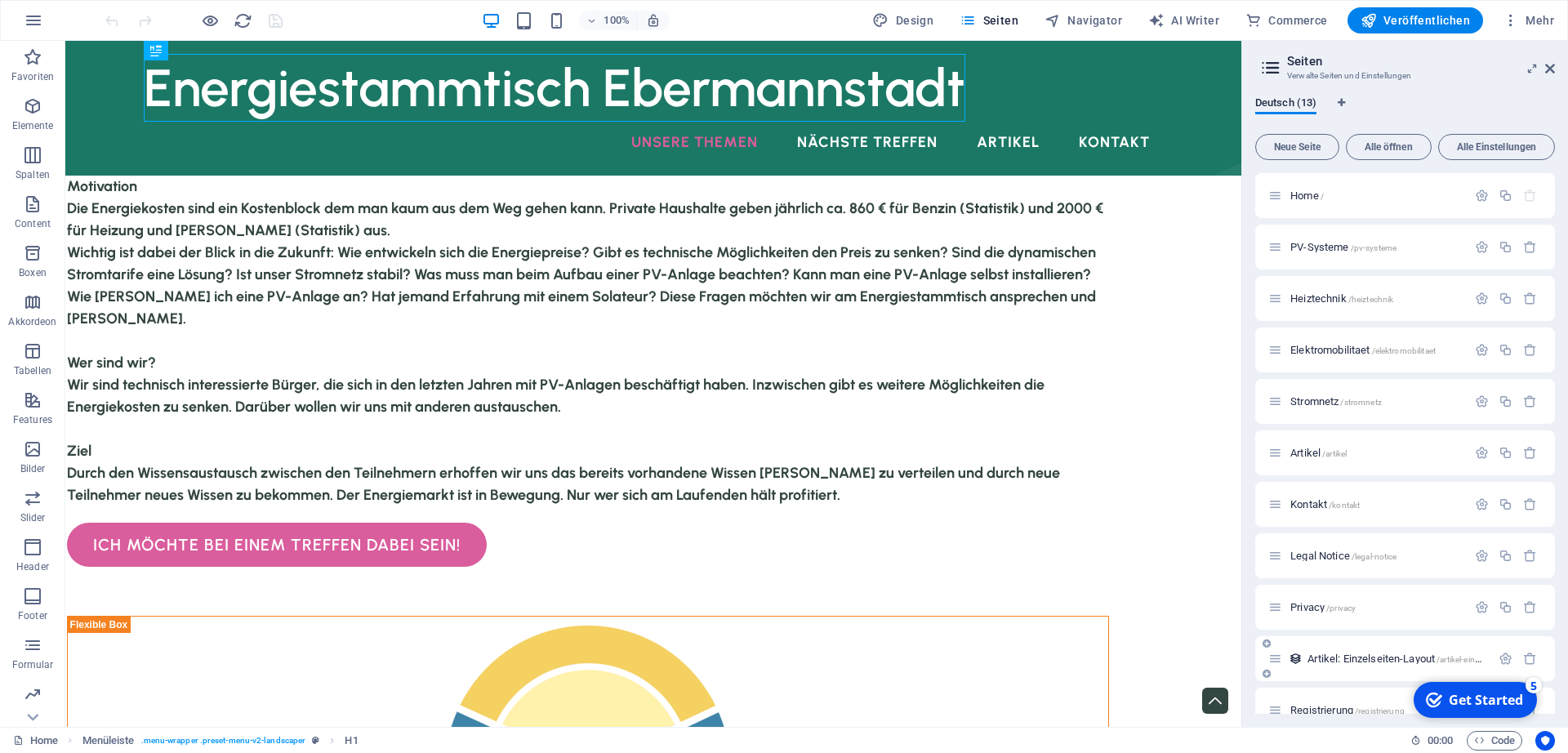
click at [1341, 661] on span "Artikel: Einzelseiten-Layout /artikel-einzelseiten-layout" at bounding box center [1419, 658] width 224 height 12
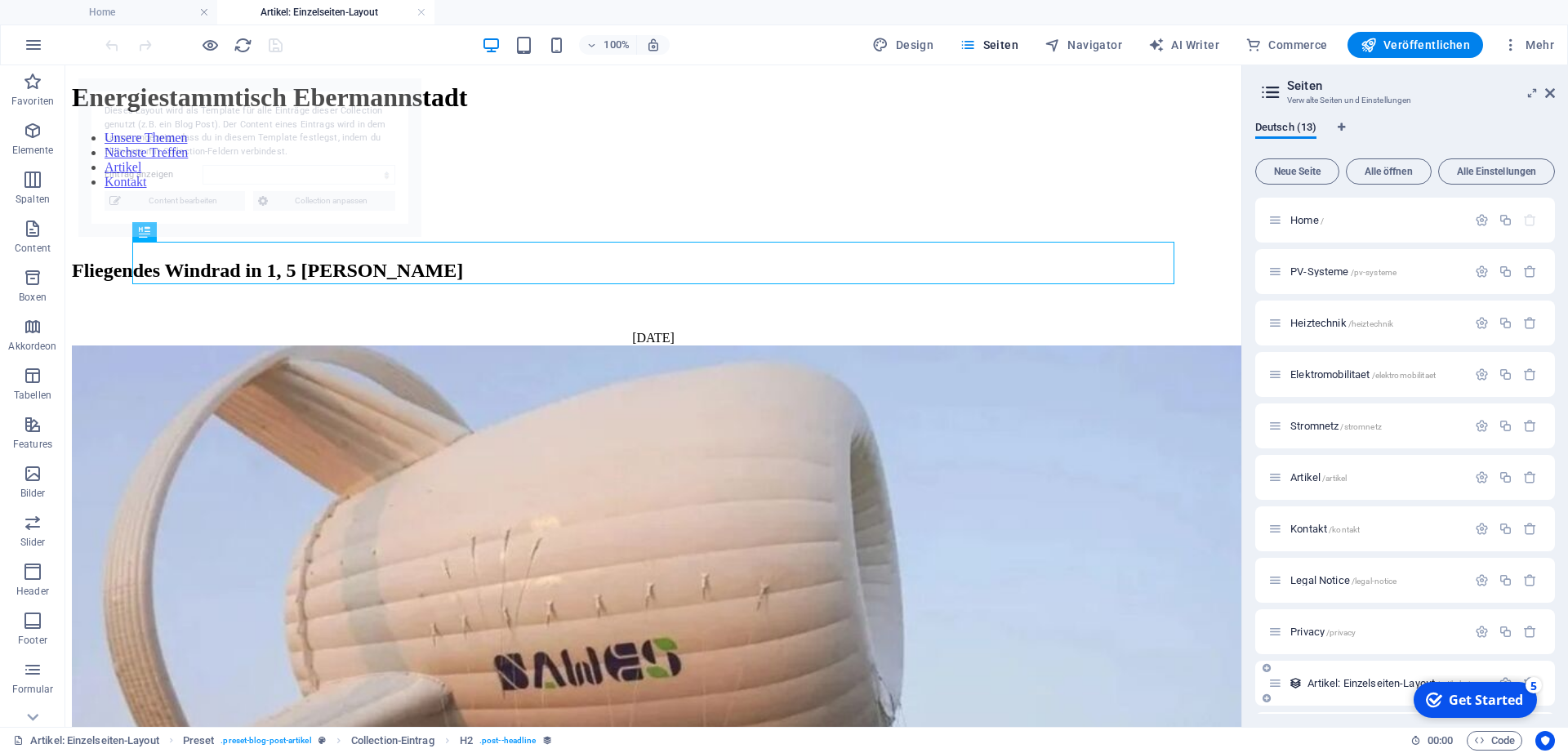
select select "68b9a3350028869ec602d743"
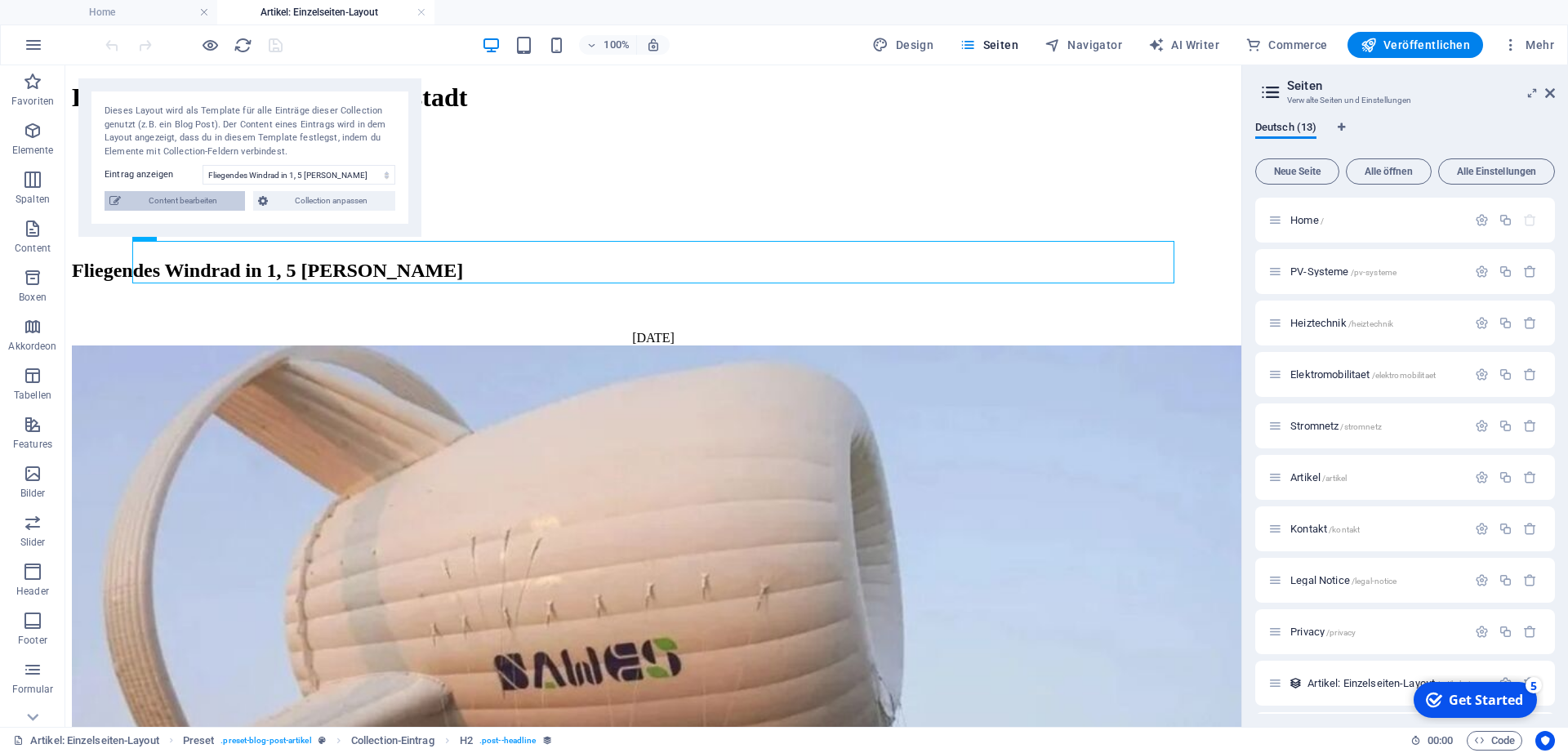
click at [215, 195] on span "Content bearbeiten" at bounding box center [183, 200] width 114 height 19
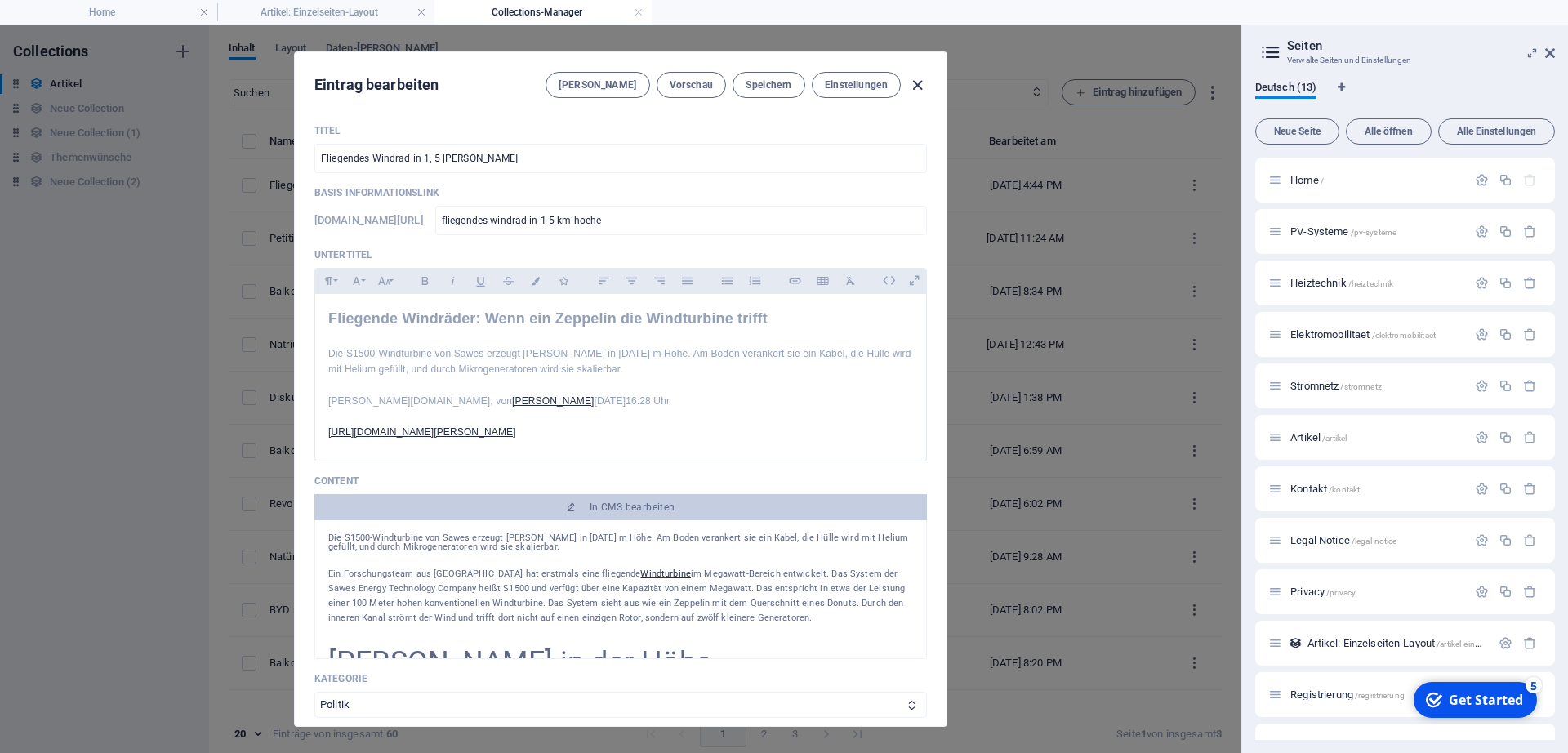
click at [914, 78] on icon "button" at bounding box center [917, 85] width 18 height 18
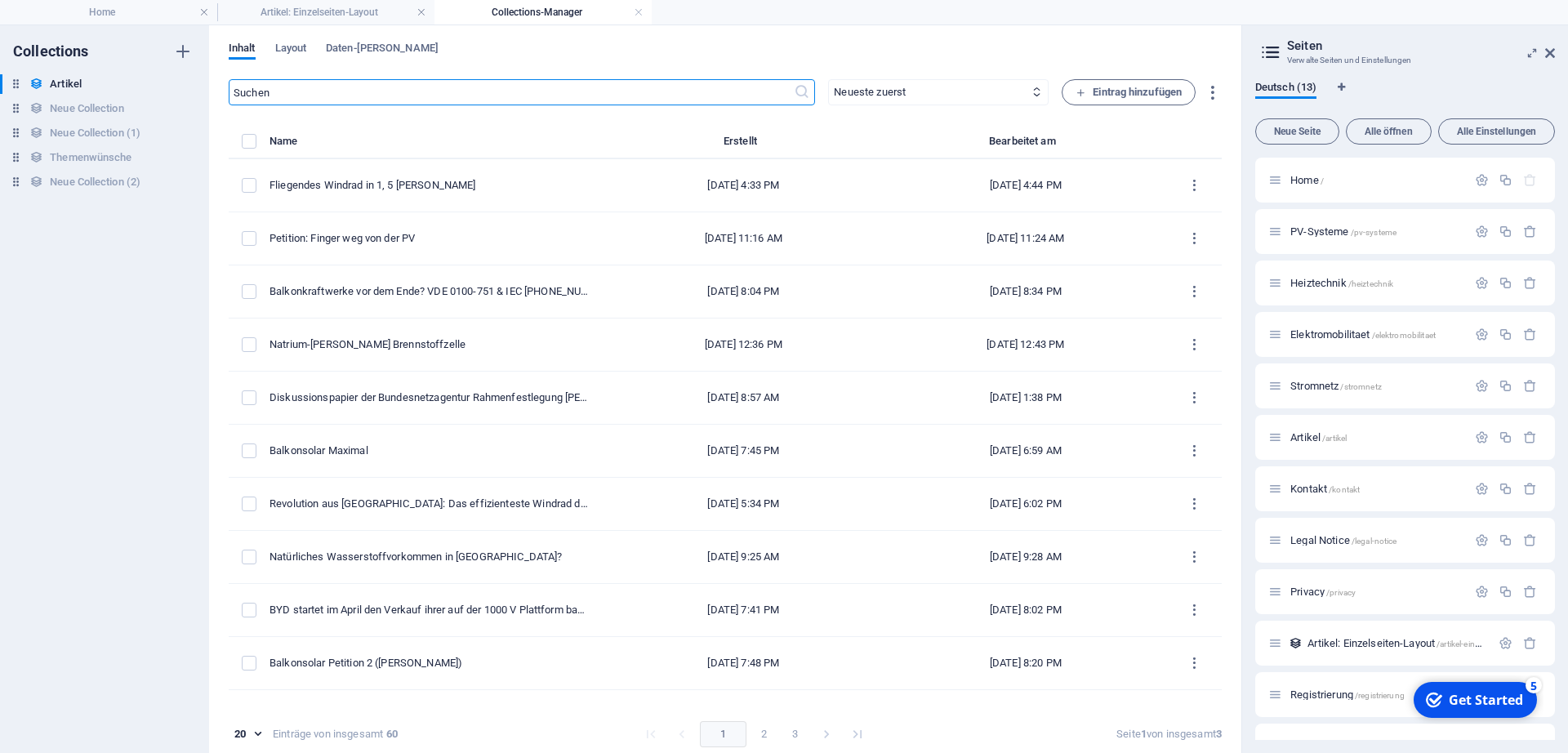
type input "fliegendes-windrad-in-1-5-km-hoehe"
click at [1112, 95] on span "Eintrag hinzufügen" at bounding box center [1128, 91] width 106 height 19
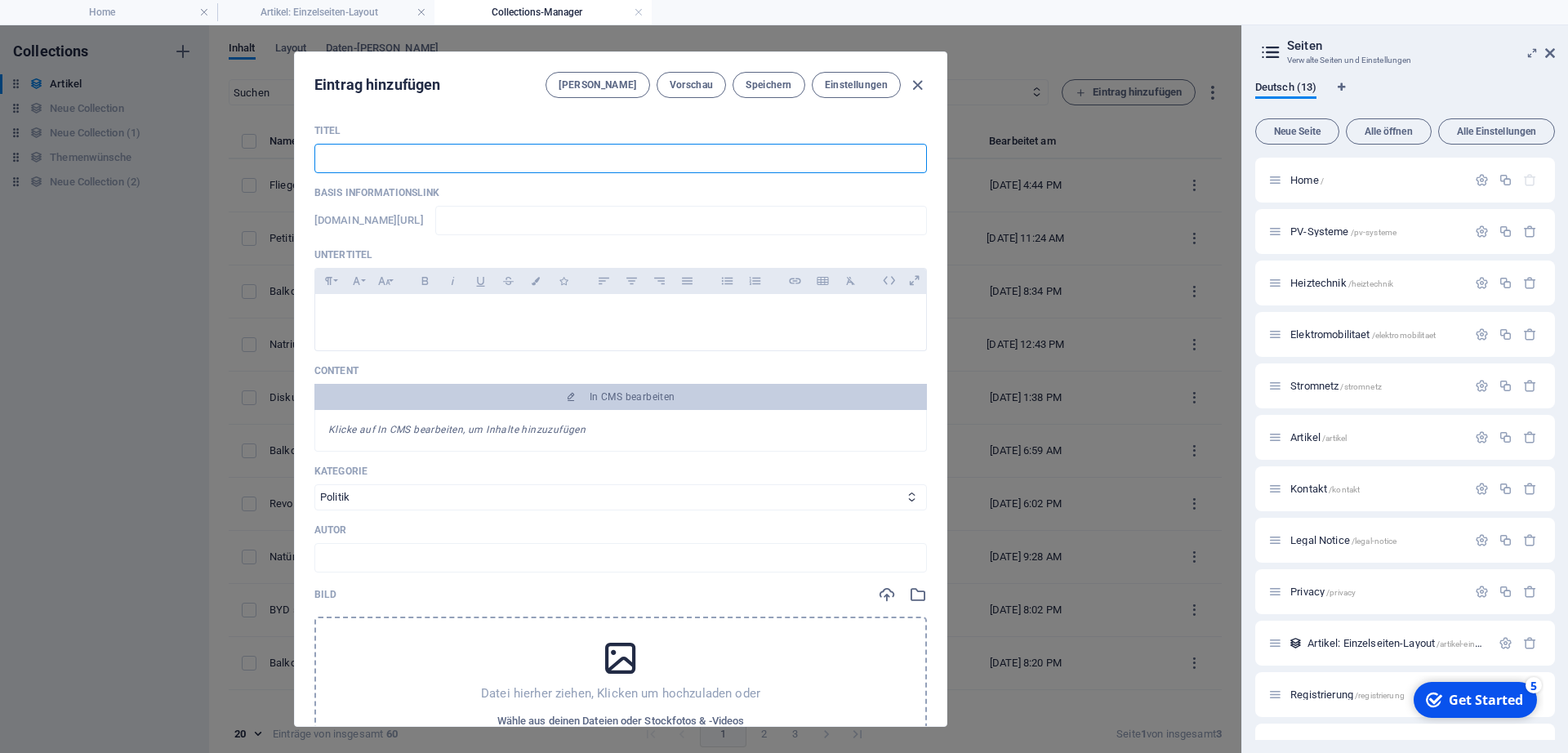
click at [732, 155] on input "text" at bounding box center [621, 159] width 613 height 30
paste input "Forschungsteam entwickelt organische Kathode für leistungsfähige Batterien"
type input "Forschungsteam entwickelt organische Kathode für leistungsfähige Batterien"
type input "forschungsteam-entwickelt-organische-kathode-fuer-leistungsfaehige-batterien"
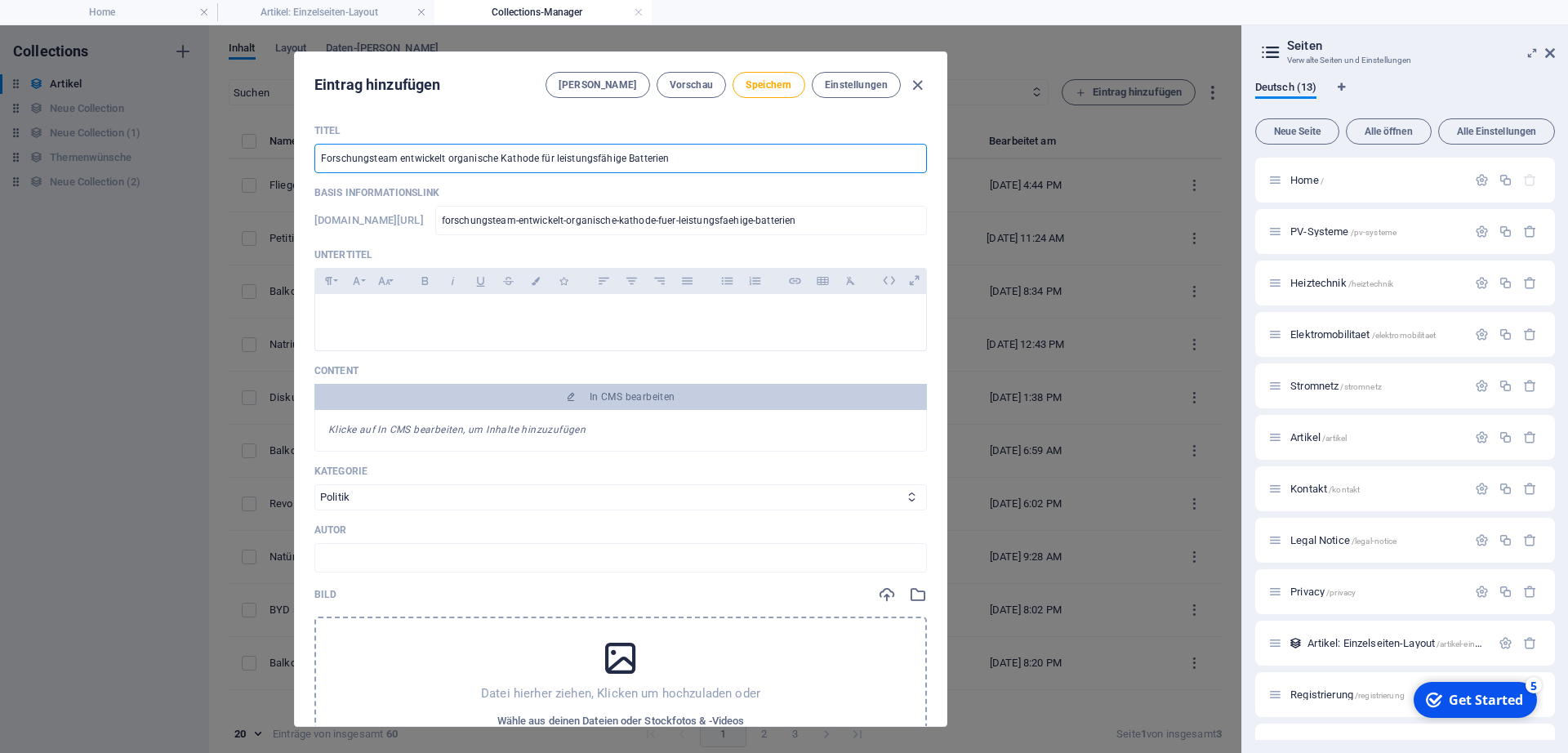
type input "Forschungsteam entwickelt organische Kathode für leistungsfähige Batterien"
click at [419, 307] on p at bounding box center [621, 315] width 585 height 16
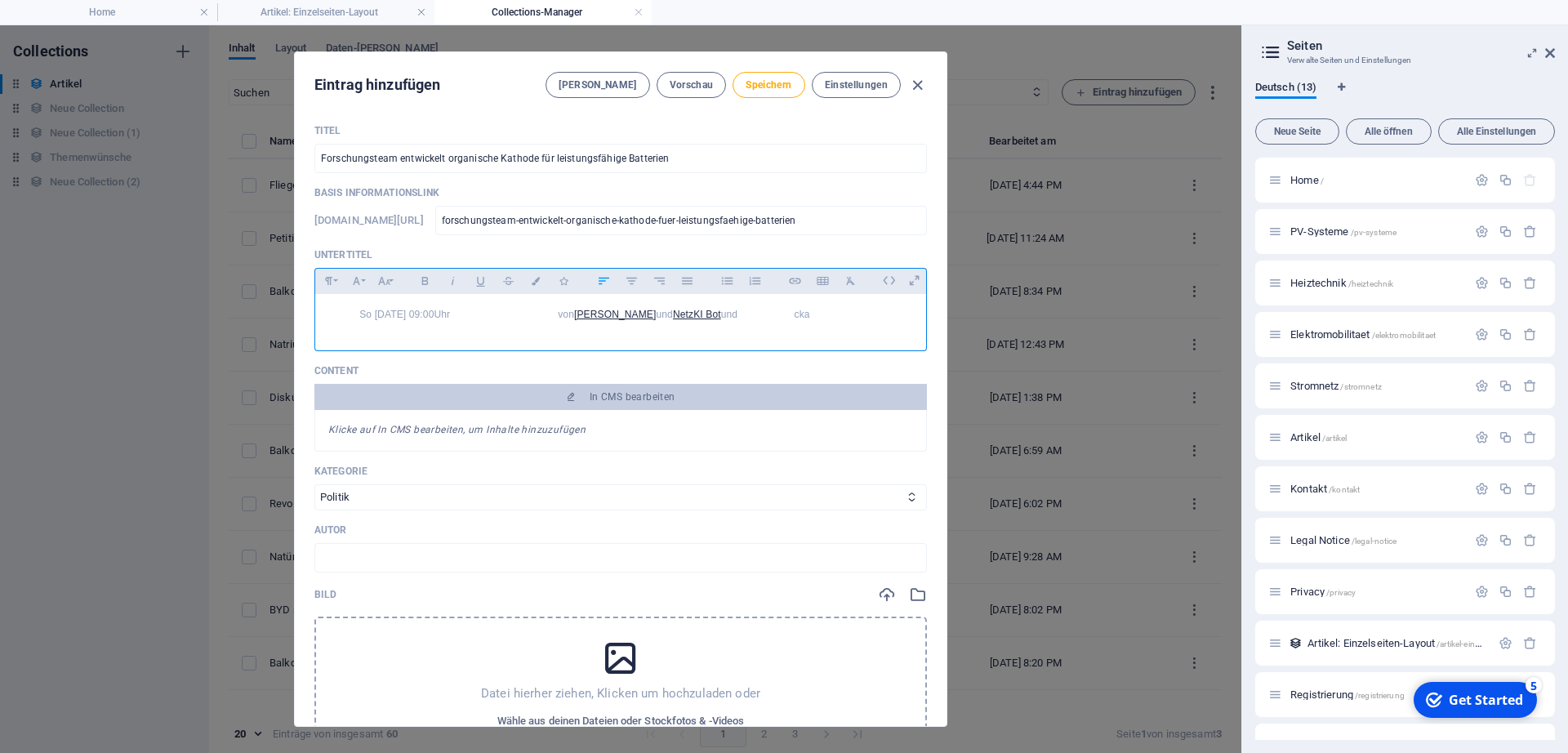
click at [367, 316] on time "[DATE] 09:00" at bounding box center [396, 314] width 75 height 11
click at [566, 315] on div "So 02.03.2025 - 09:00 Uhr von Marc Landis und NetzKI Bot und cka" at bounding box center [621, 315] width 585 height 16
click at [584, 317] on div "So 02.03.2025 - 09:00 Uhr von Marc Landis und NetzKI Bot und cka" at bounding box center [621, 315] width 585 height 16
click at [741, 317] on div "So 02.03.2025 - 09:00 Uhr von Marc Landis und NetzKI Bot und cka" at bounding box center [621, 315] width 585 height 16
click at [717, 321] on div "So 02.03.2025 - 09:00 Uhr von Marc Landis und NetzKI Bot und cka" at bounding box center [621, 315] width 585 height 16
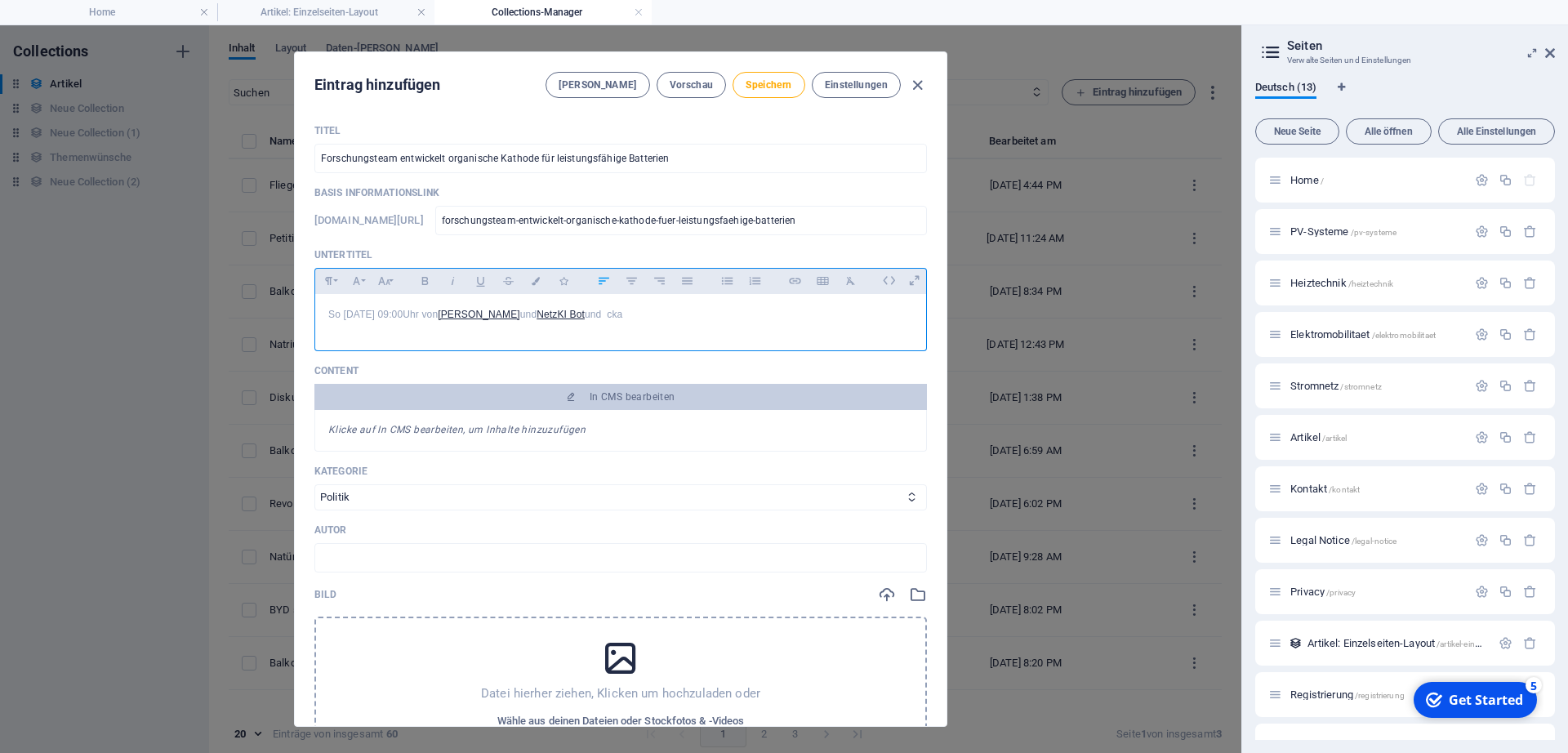
click at [708, 328] on div "So 02.03.2025 - 09:00 Uhr von Marc Landis und NetzKI Bot und cka" at bounding box center [621, 318] width 611 height 49
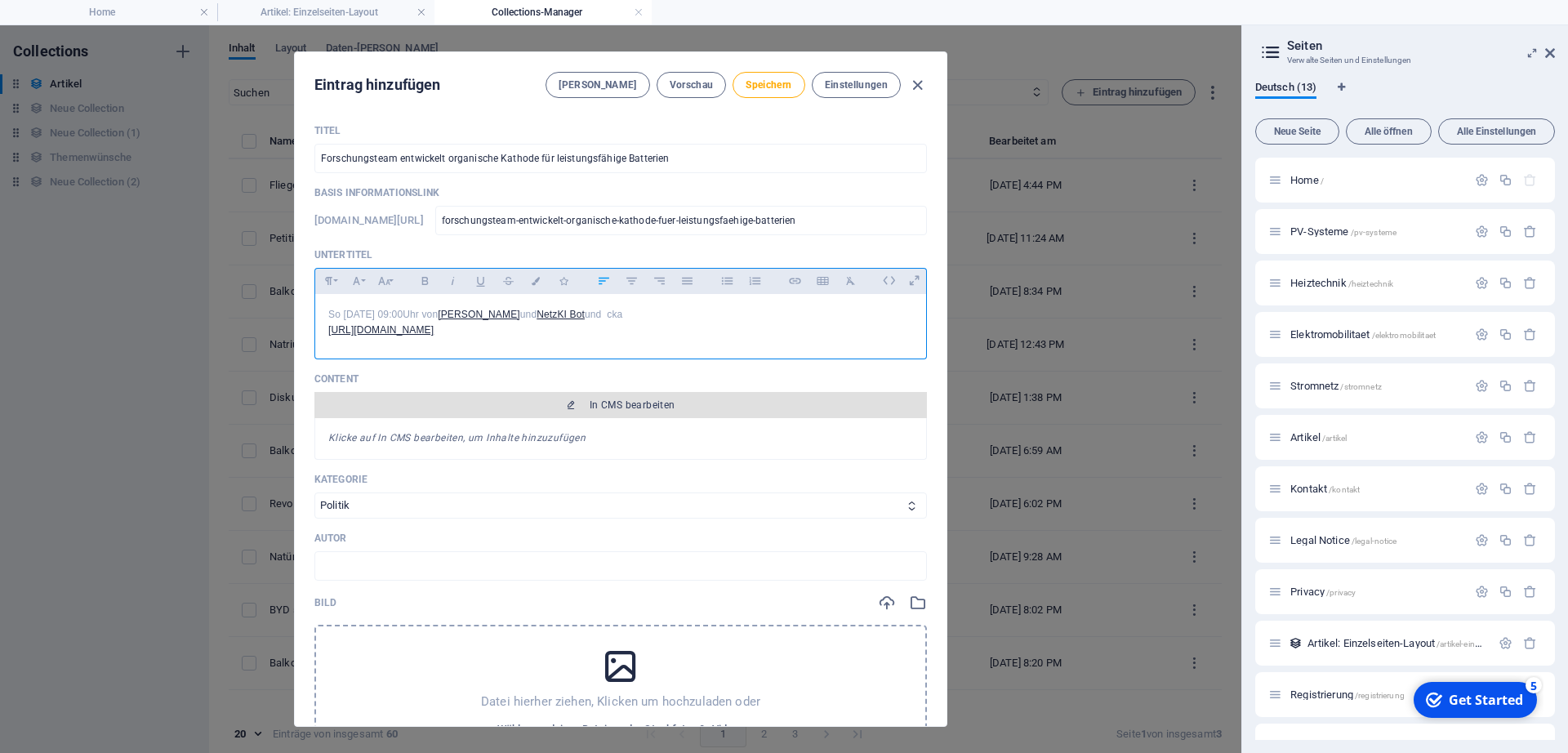
scroll to position [703, 6]
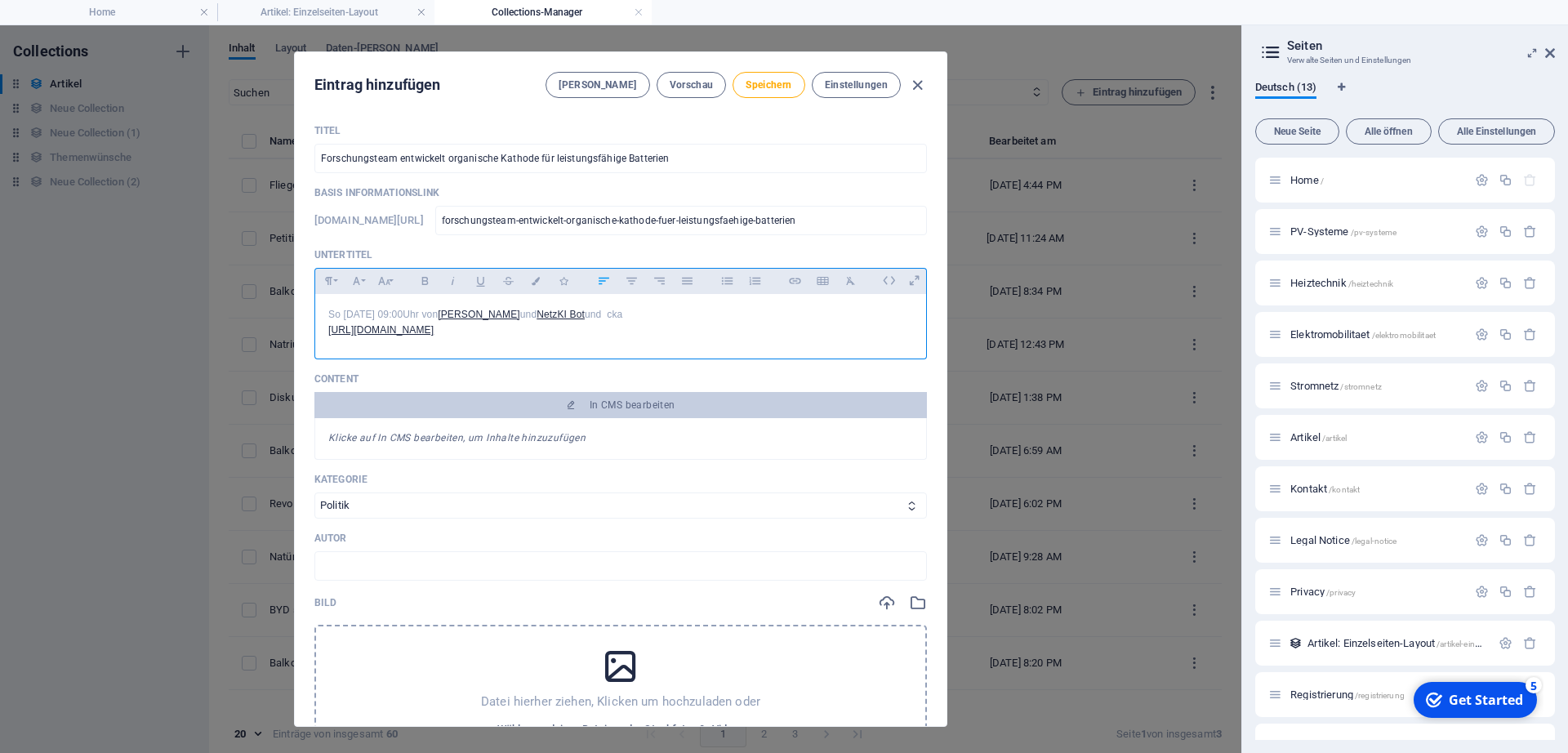
click at [329, 317] on time "[DATE] 09:00" at bounding box center [365, 314] width 75 height 11
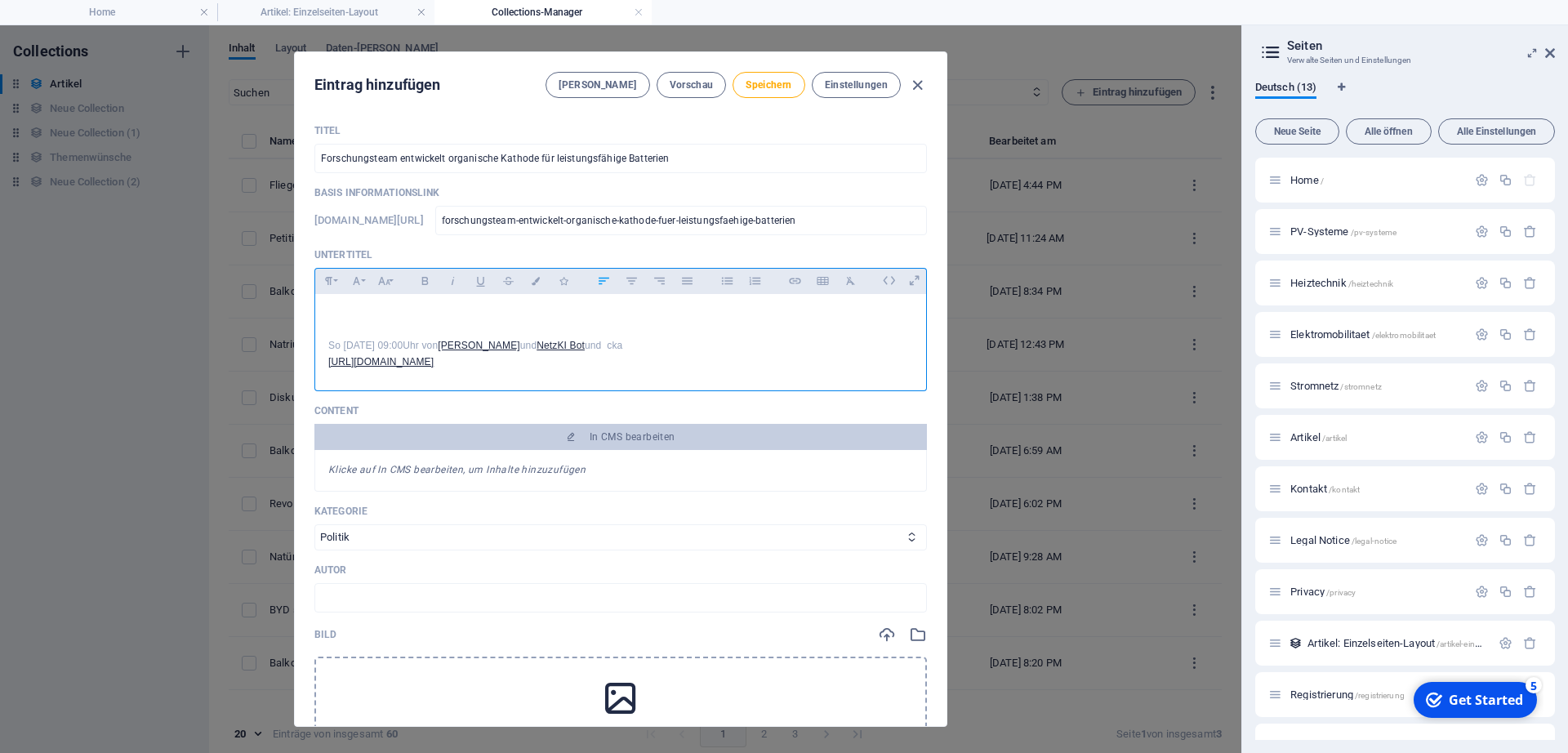
click at [489, 305] on div "So 02.03.2025 - 09:00 Uhr von Marc Landis und NetzKI Bot und cka https://www.ne…" at bounding box center [621, 339] width 611 height 89
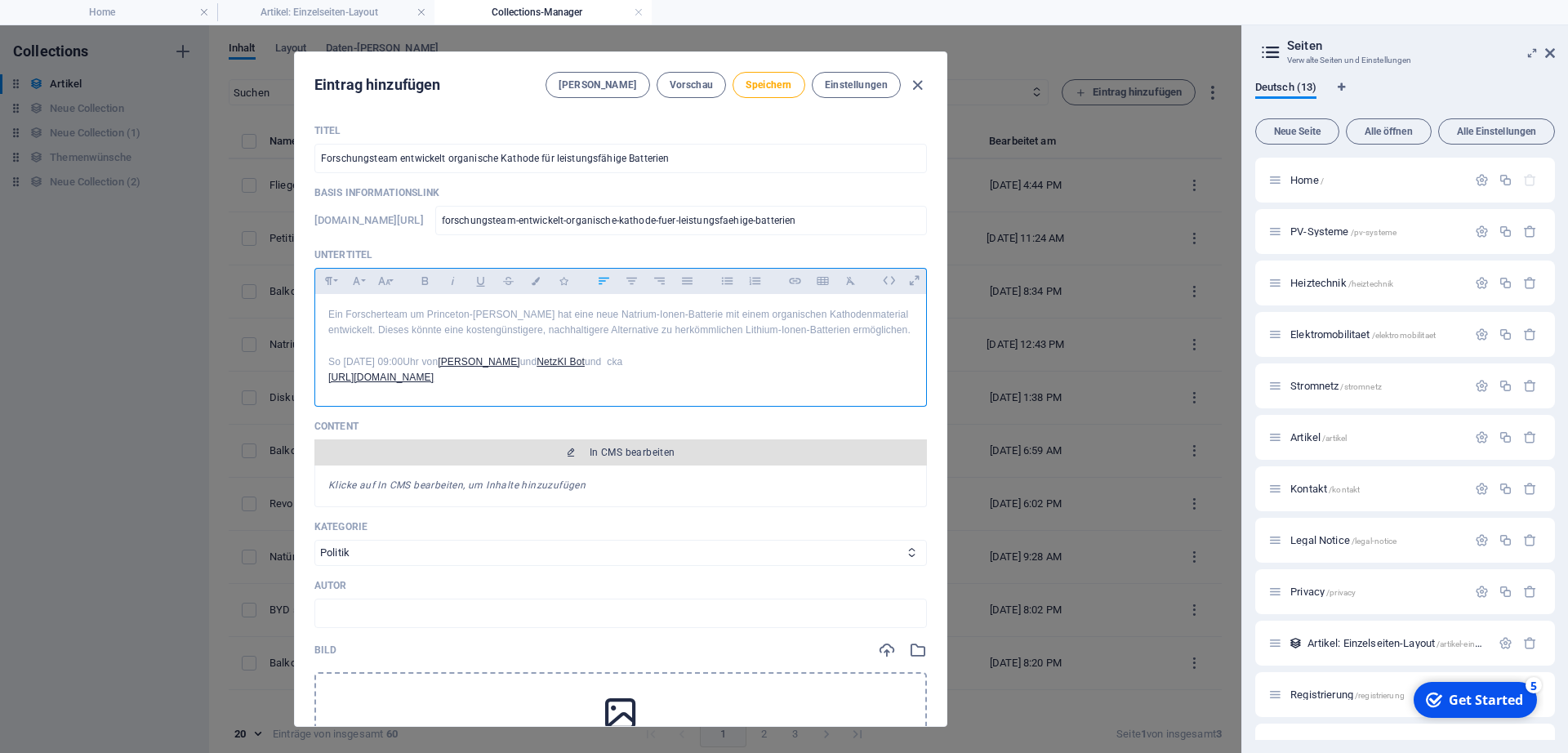
click at [624, 459] on span "In CMS bearbeiten" at bounding box center [632, 452] width 86 height 13
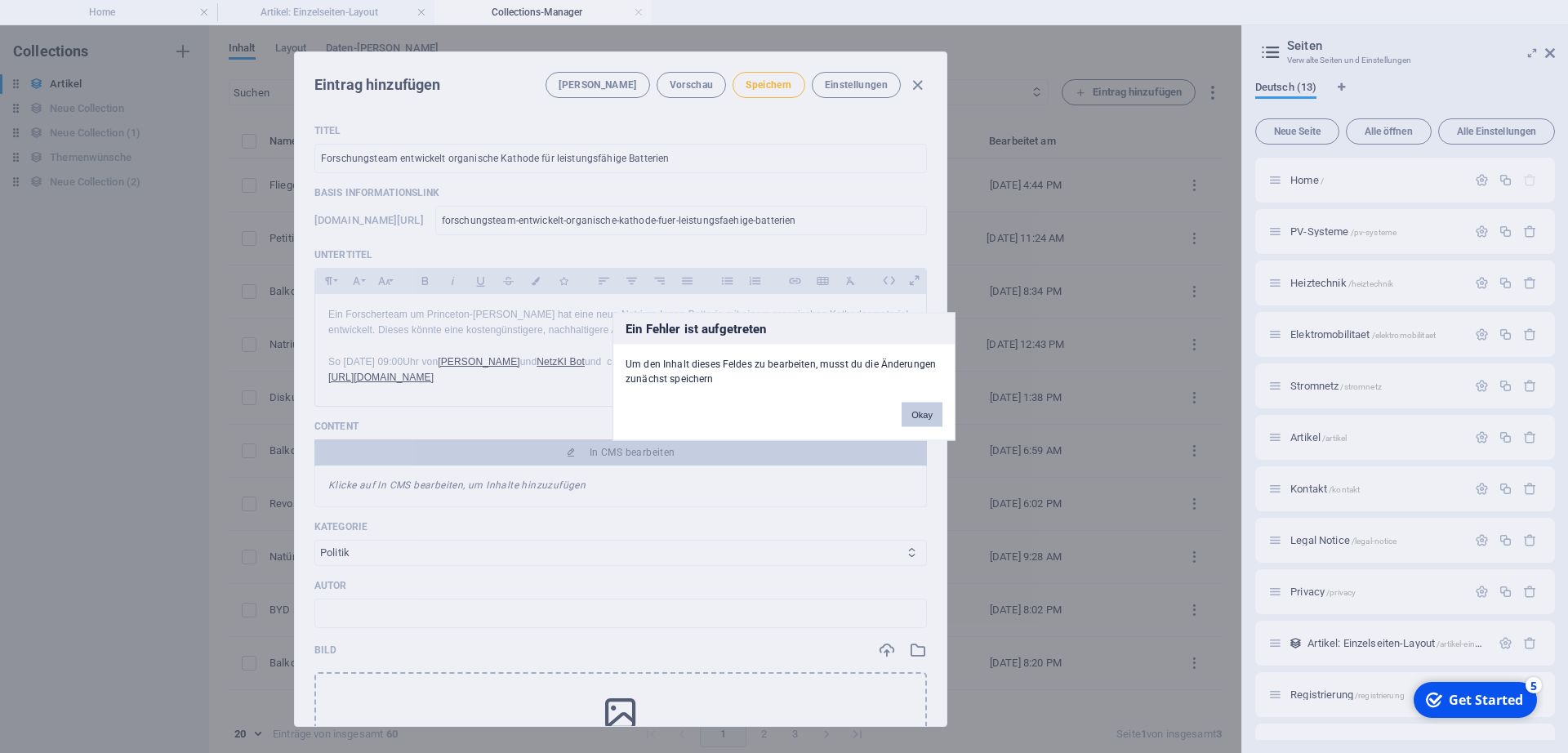
click at [917, 407] on button "Okay" at bounding box center [922, 414] width 41 height 25
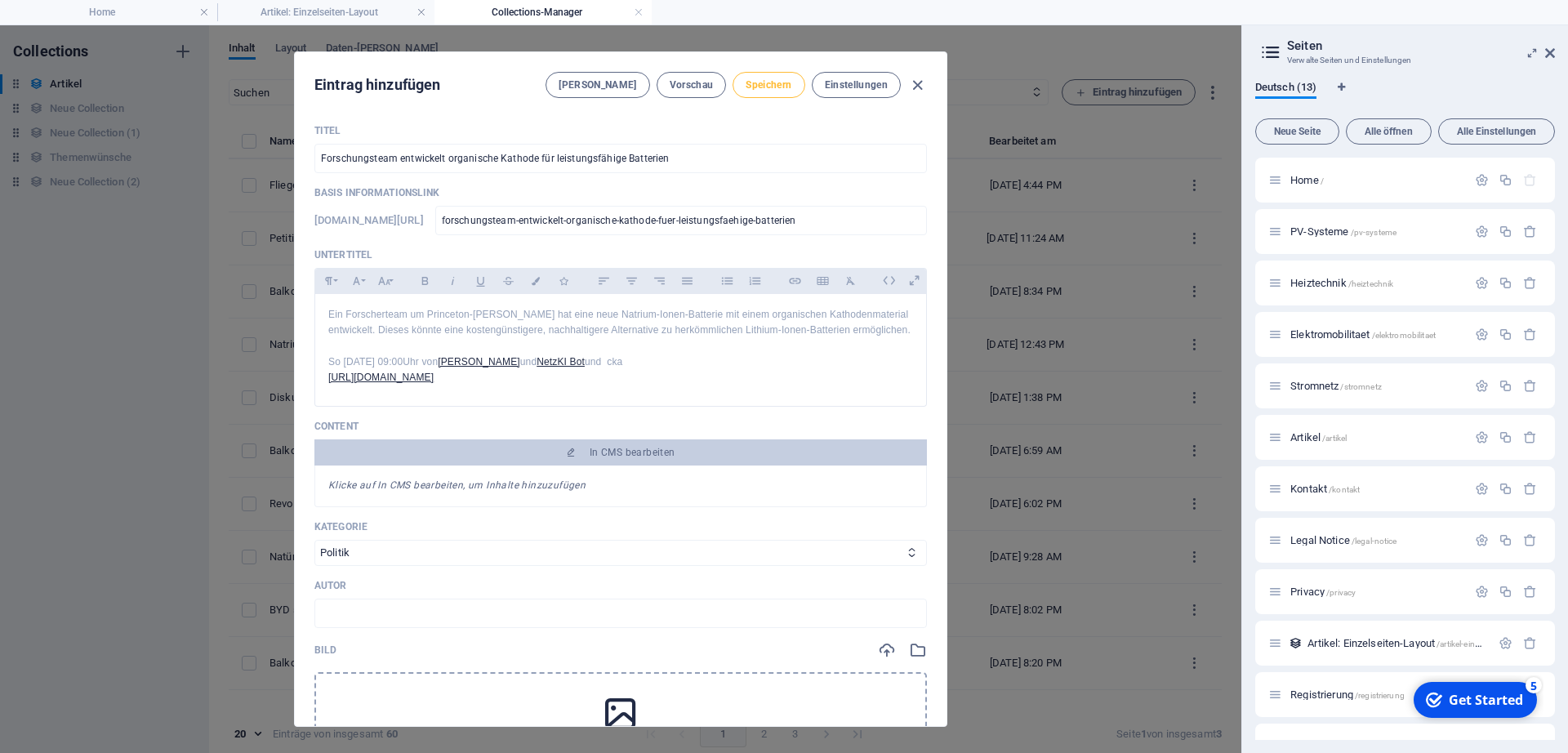
click at [762, 79] on span "Speichern" at bounding box center [769, 85] width 46 height 13
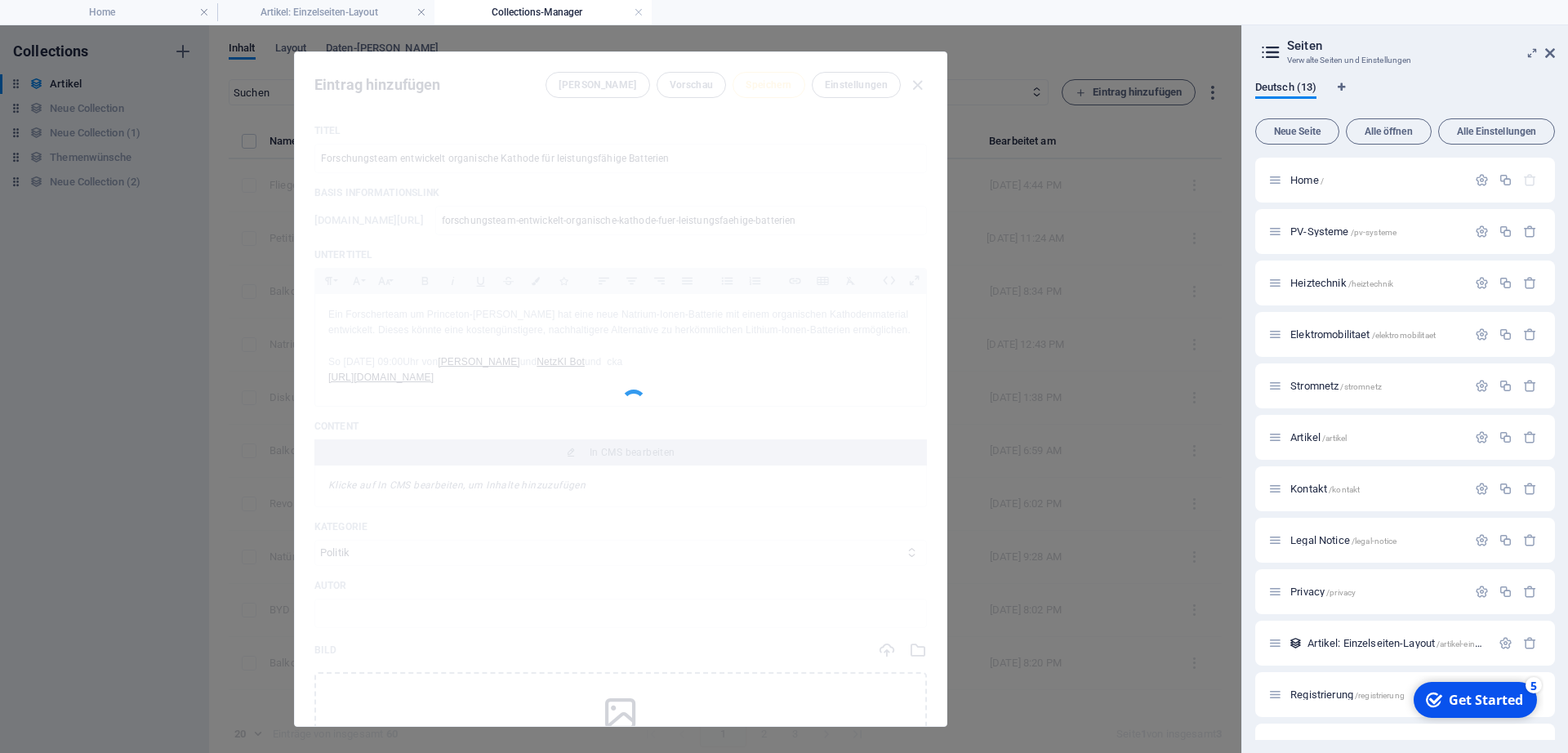
type input "forschungsteam-entwickelt-organische-kathode-fuer-leistungsfaehige-batterien"
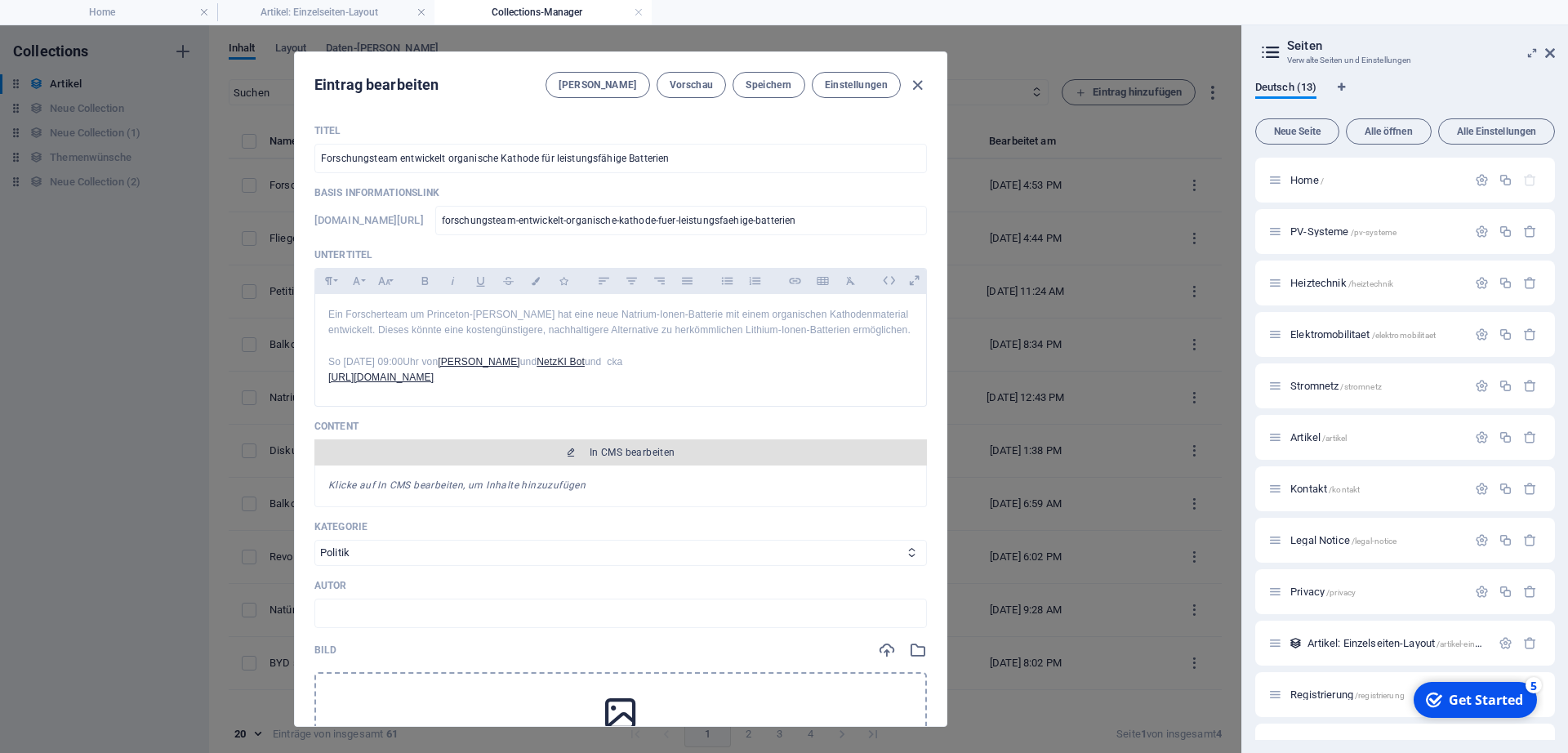
click at [643, 459] on span "In CMS bearbeiten" at bounding box center [632, 452] width 86 height 13
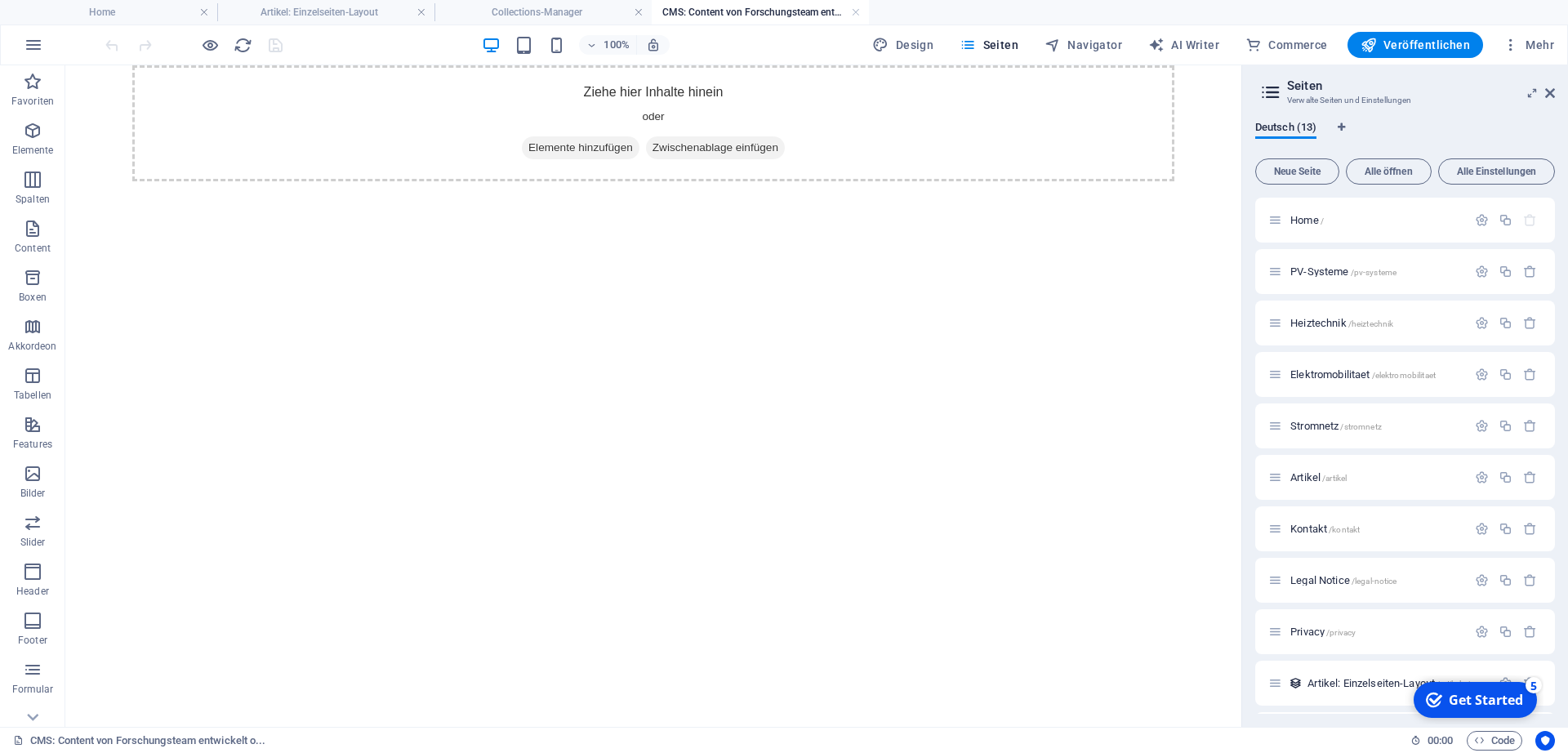
scroll to position [0, 0]
click at [592, 150] on span "Elemente hinzufügen" at bounding box center [580, 148] width 117 height 23
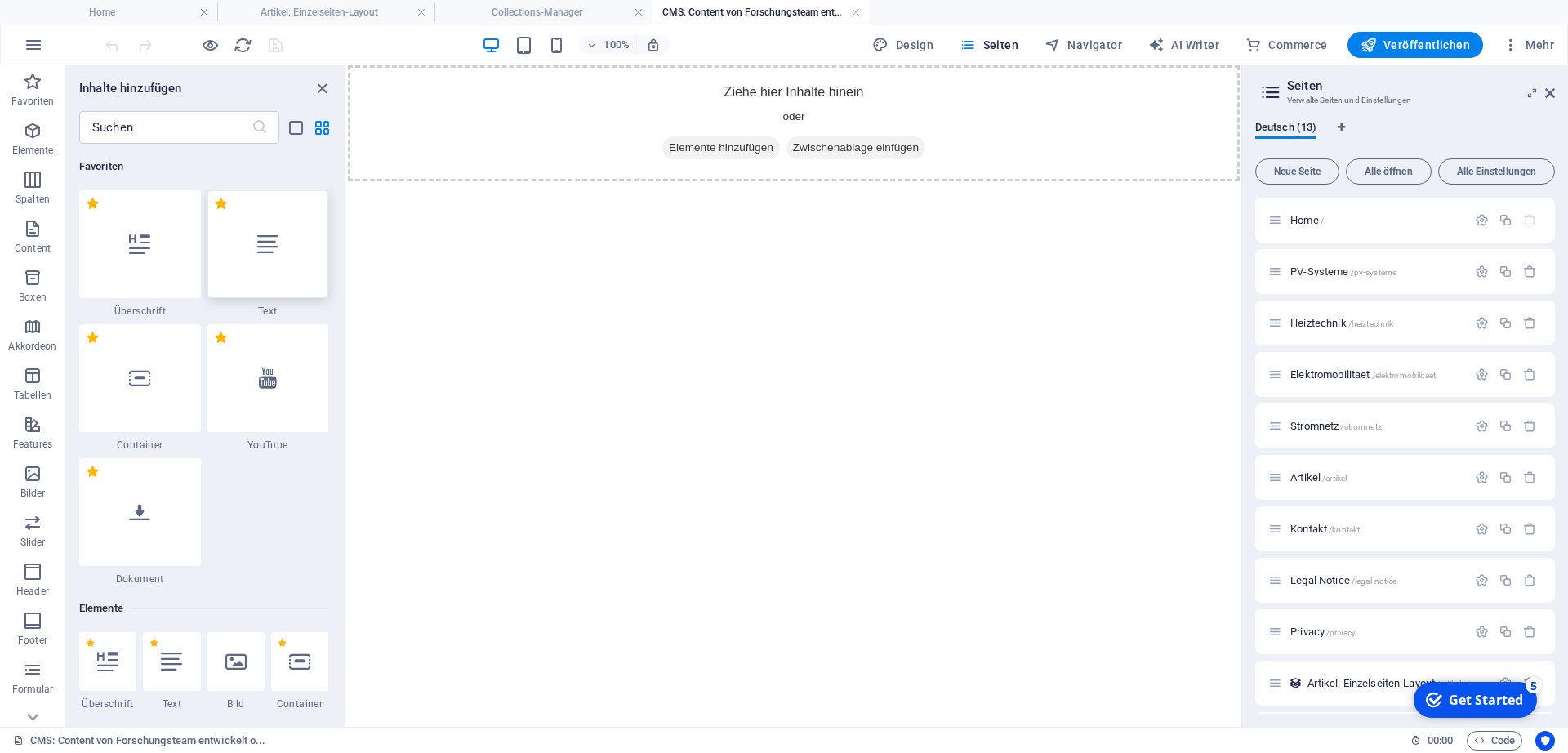
click at [271, 269] on div at bounding box center [269, 244] width 122 height 108
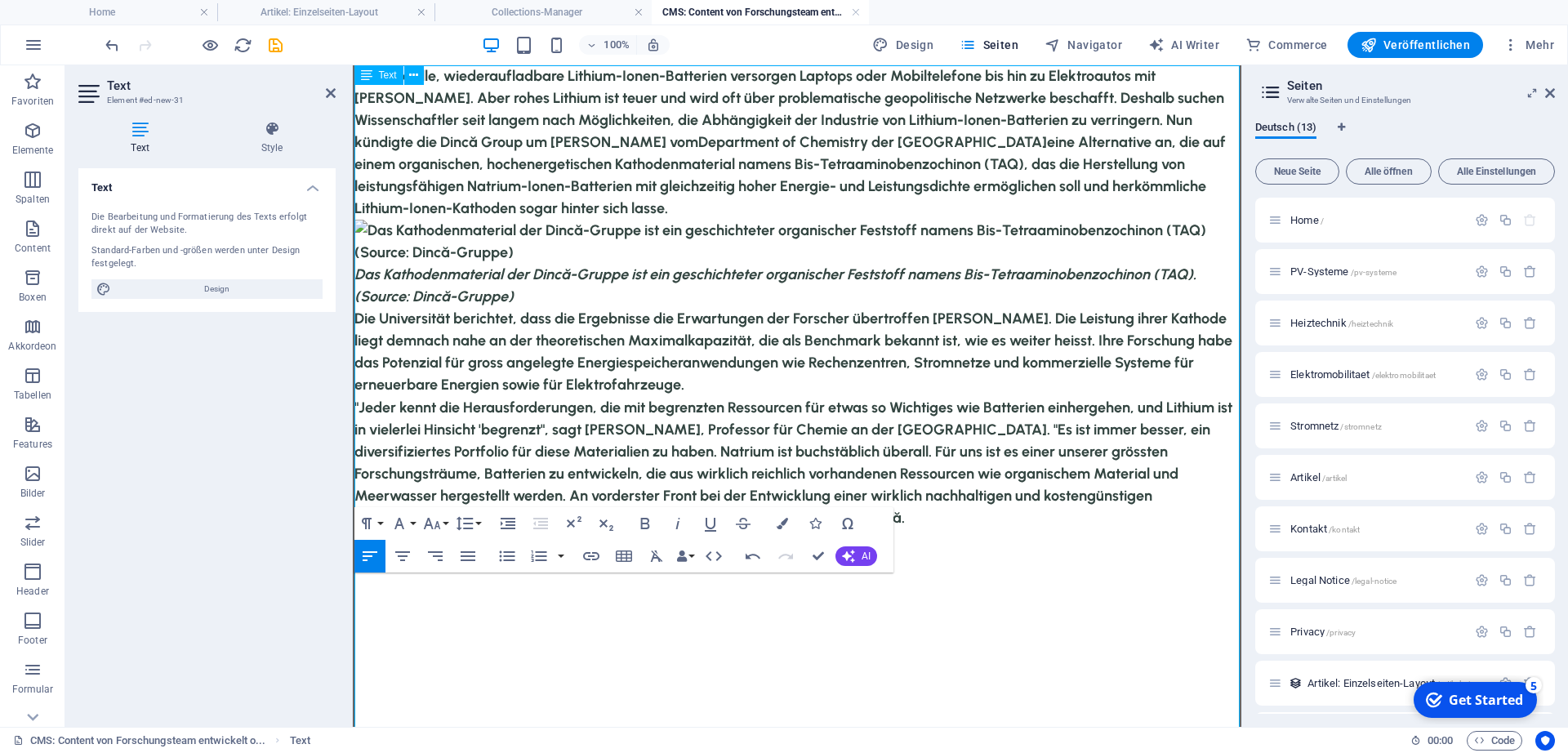
click at [691, 252] on img at bounding box center [797, 242] width 886 height 44
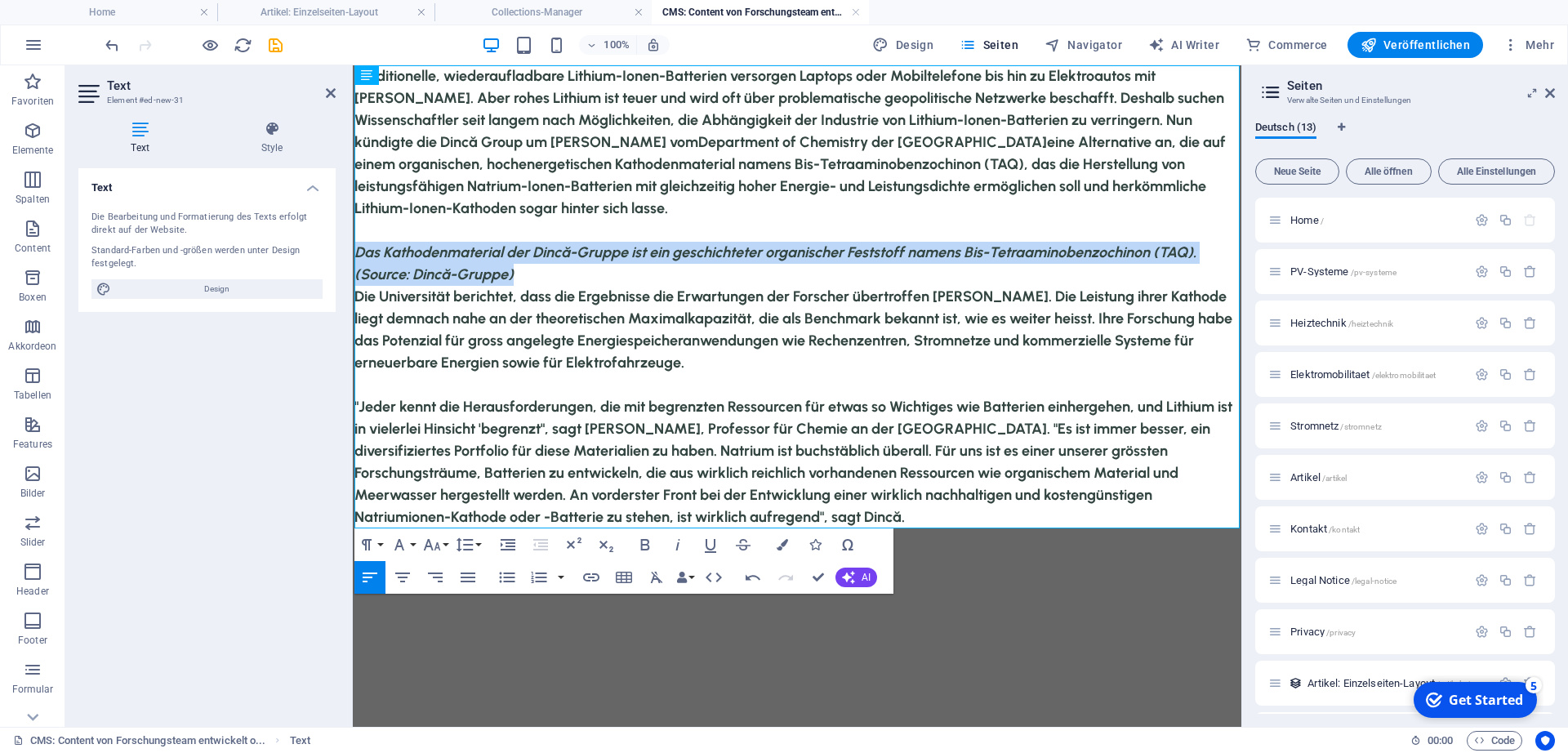
drag, startPoint x: 536, startPoint y: 280, endPoint x: 347, endPoint y: 249, distance: 191.5
click at [353, 249] on html "Traditionelle, wiederaufladbare Lithium-Ionen-Batterien versorgen Laptops oder …" at bounding box center [796, 297] width 889 height 463
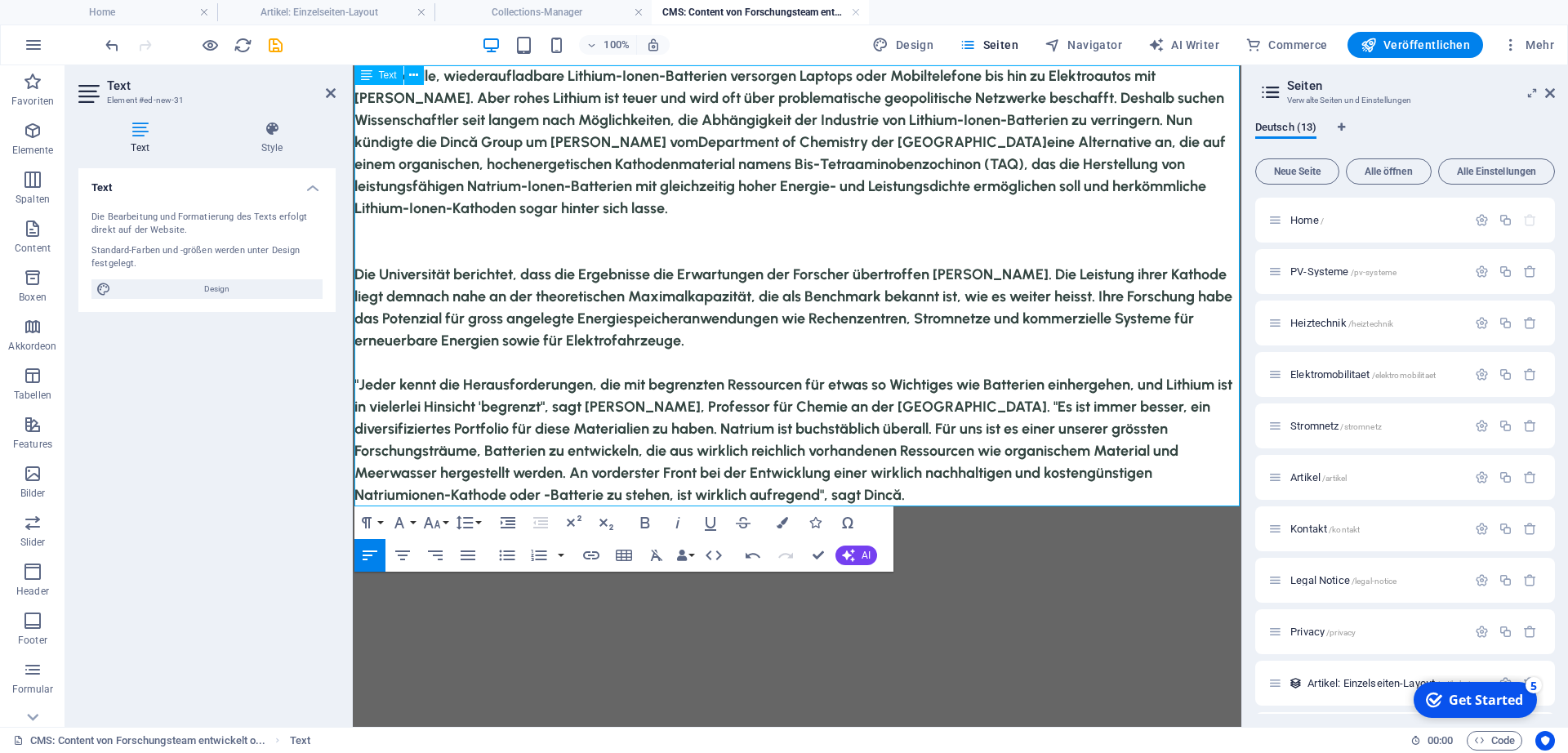
click at [766, 493] on p ""Jeder kennt die Herausforderungen, die mit begrenzten Ressourcen für etwas so …" at bounding box center [797, 439] width 886 height 132
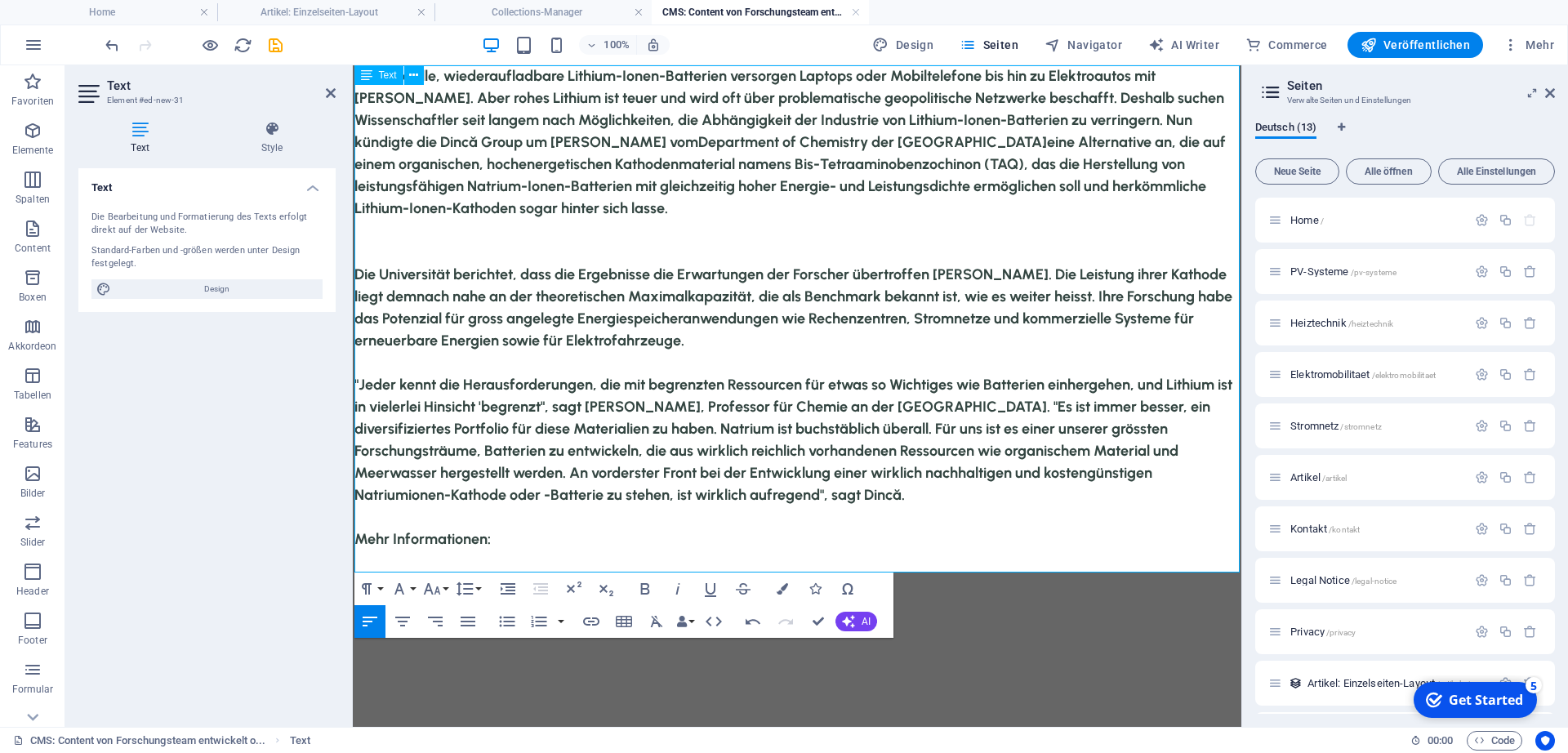
click at [570, 561] on p "Mehr Informationen:" at bounding box center [797, 550] width 886 height 44
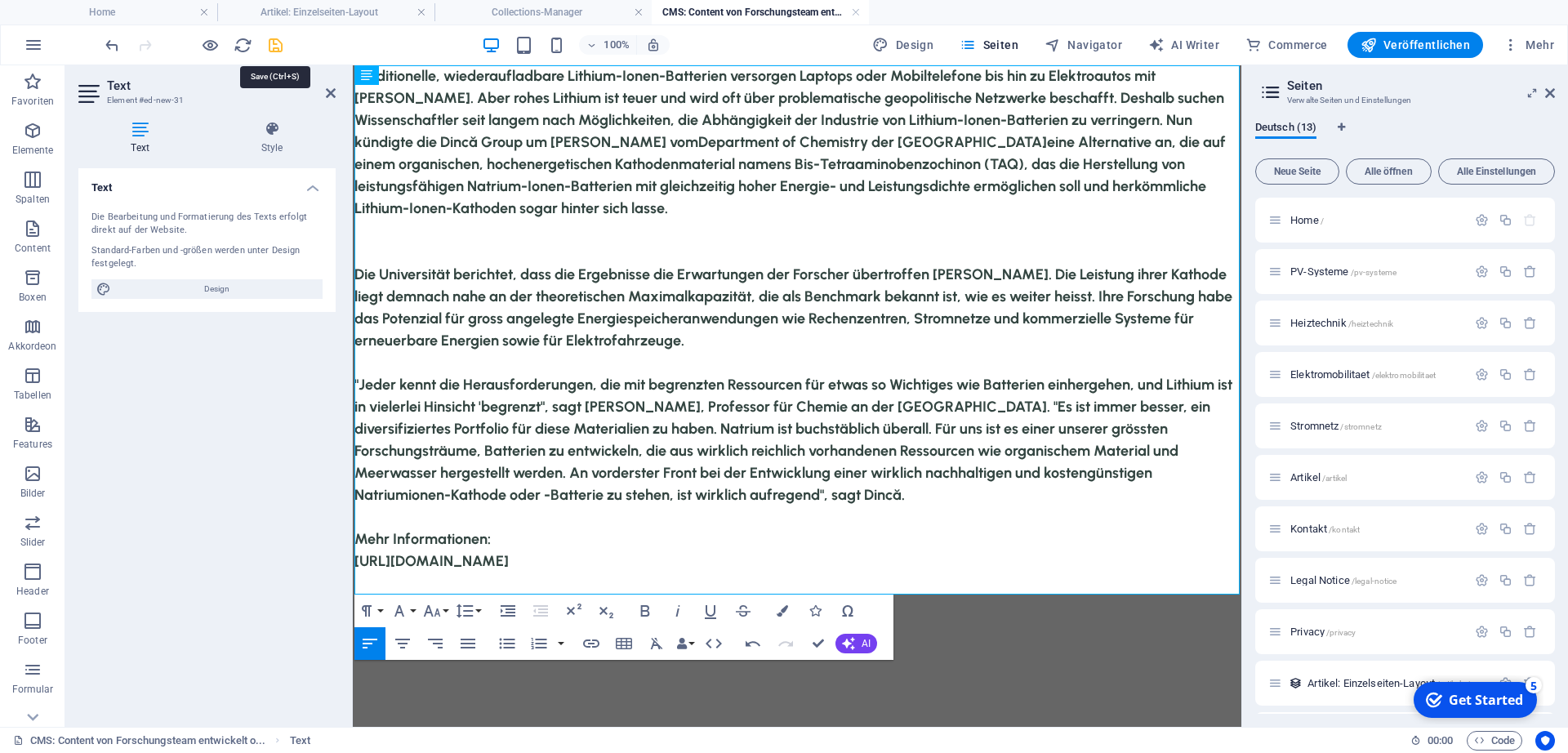
click at [278, 40] on icon "save" at bounding box center [275, 45] width 18 height 18
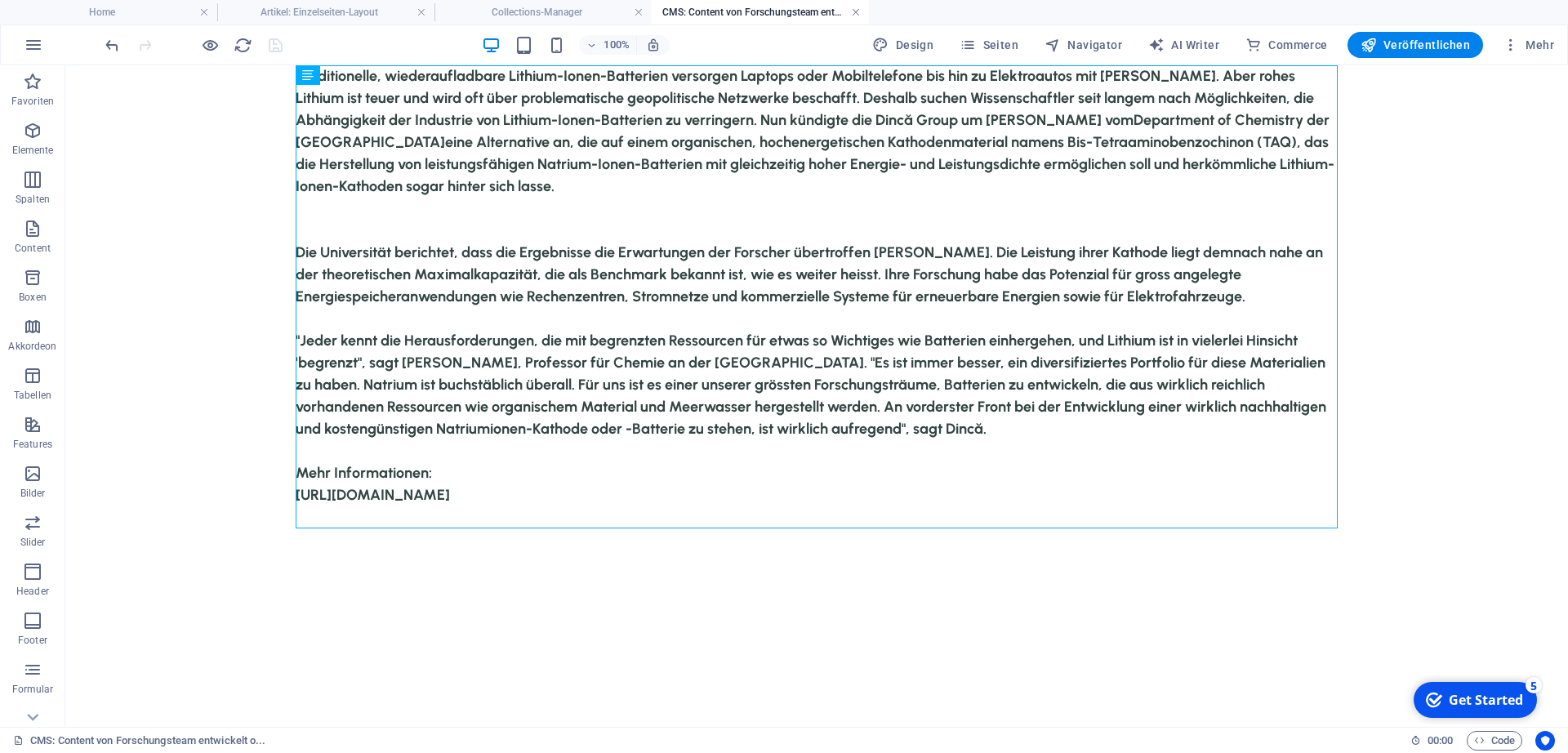
click at [854, 13] on link at bounding box center [856, 12] width 10 height 16
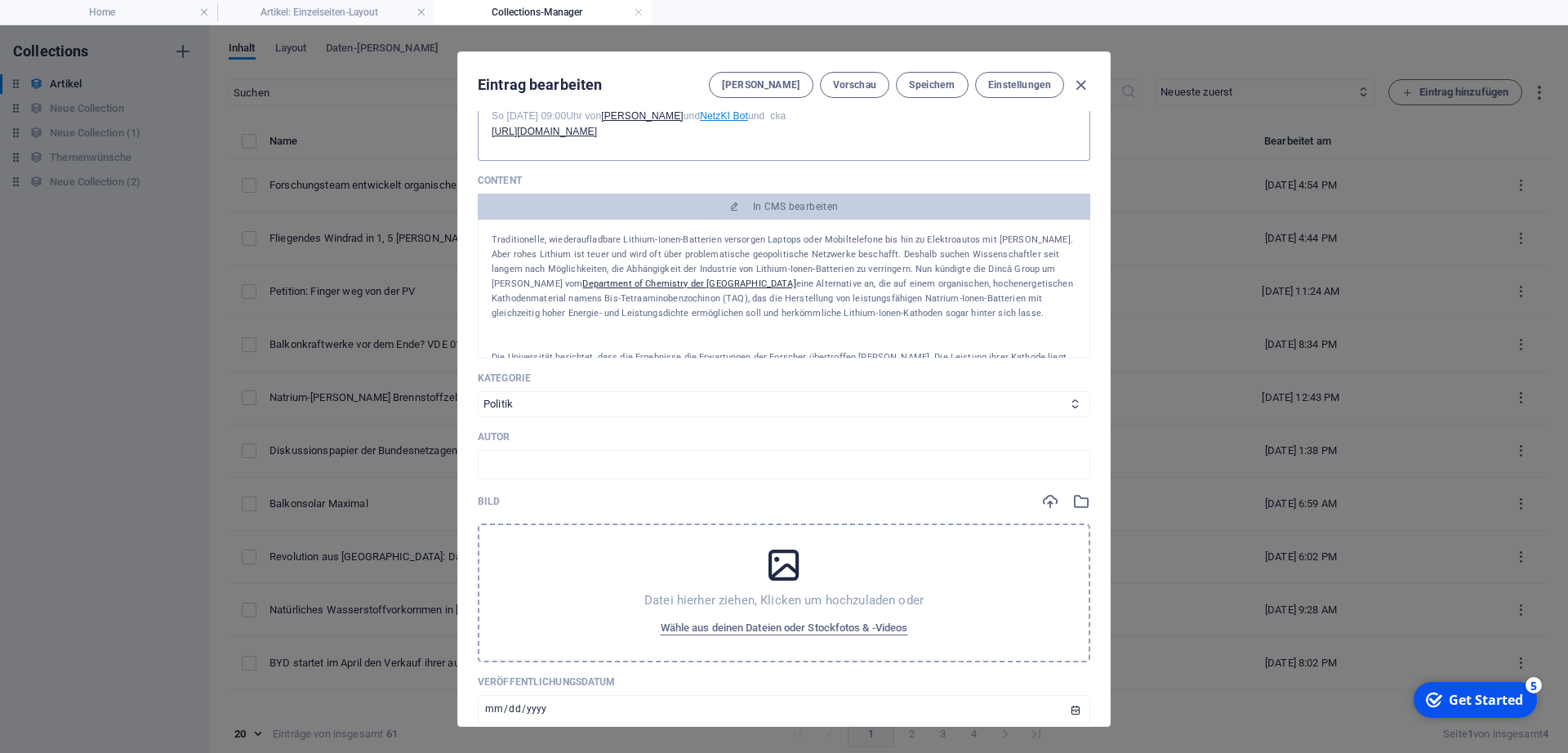
scroll to position [416, 0]
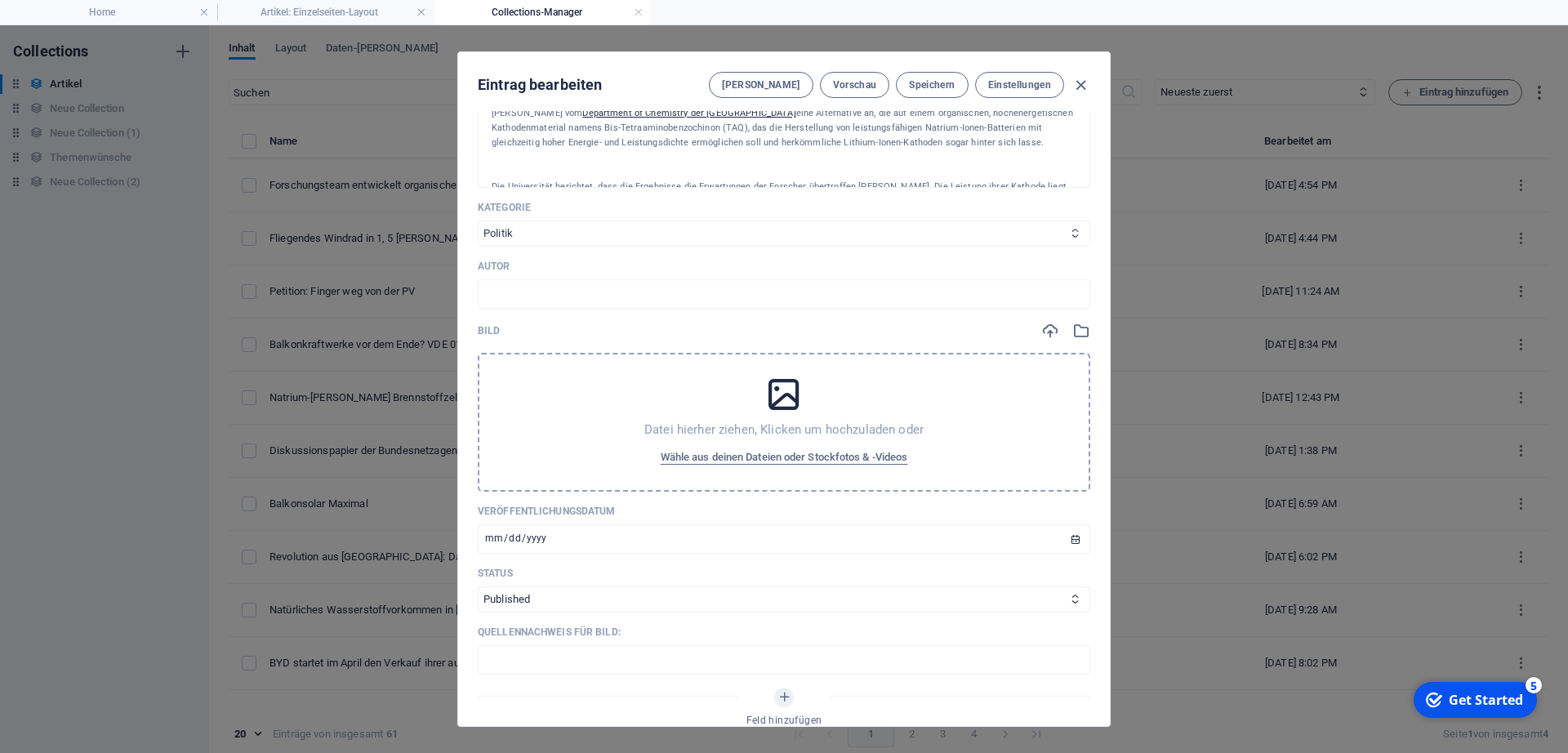
click at [478, 221] on select "Politik PV-Systeme Heiztechnik Elektromobilität Stromnetz Atomkraft Windkraft W…" at bounding box center [784, 233] width 613 height 26
select select "Netzstabilität"
click option "Netzstabilität" at bounding box center [0, 0] width 0 height 0
click at [766, 467] on span "Wähle aus deinen Dateien oder Stockfotos & -Videos" at bounding box center [784, 457] width 247 height 19
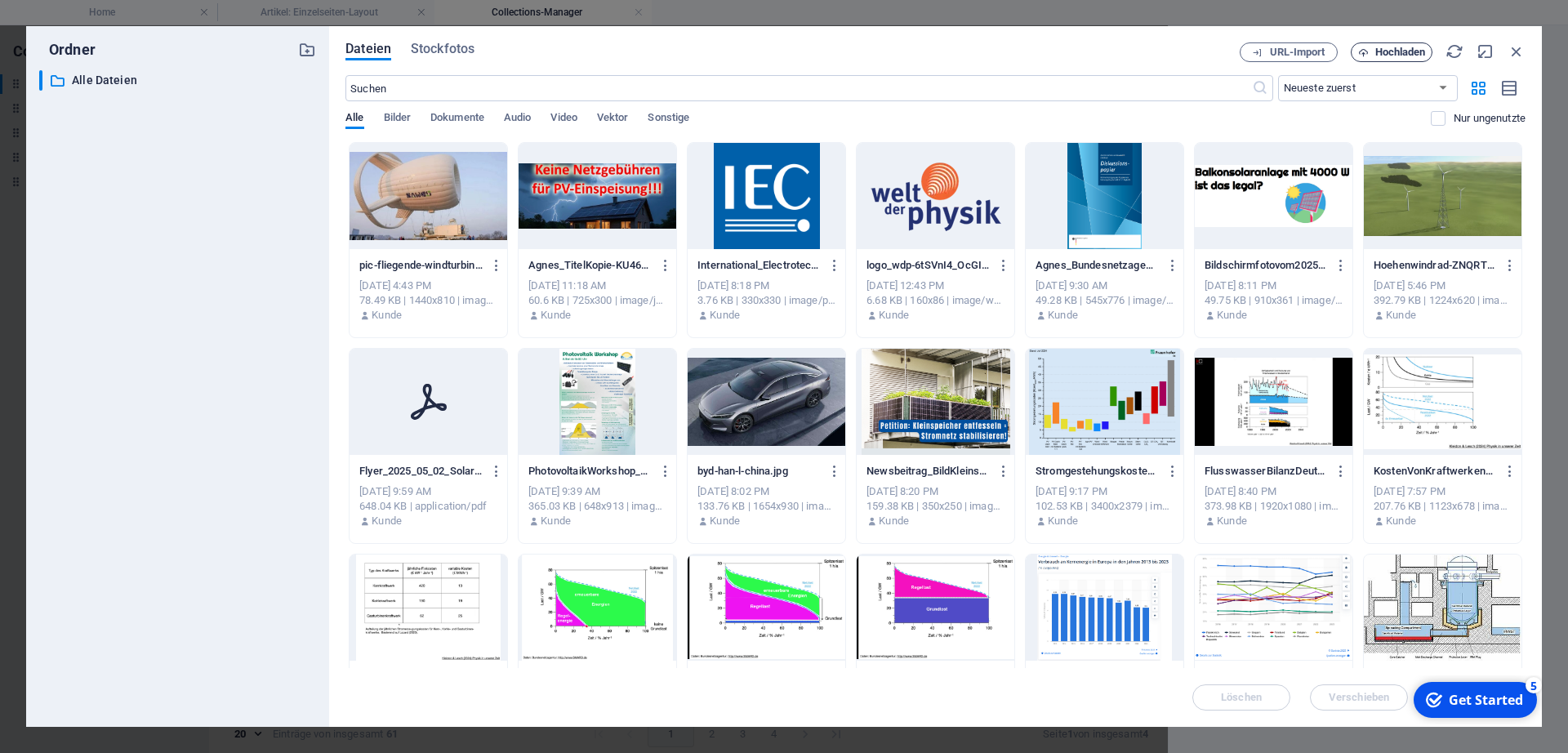
click at [1384, 54] on span "Hochladen" at bounding box center [1400, 52] width 51 height 10
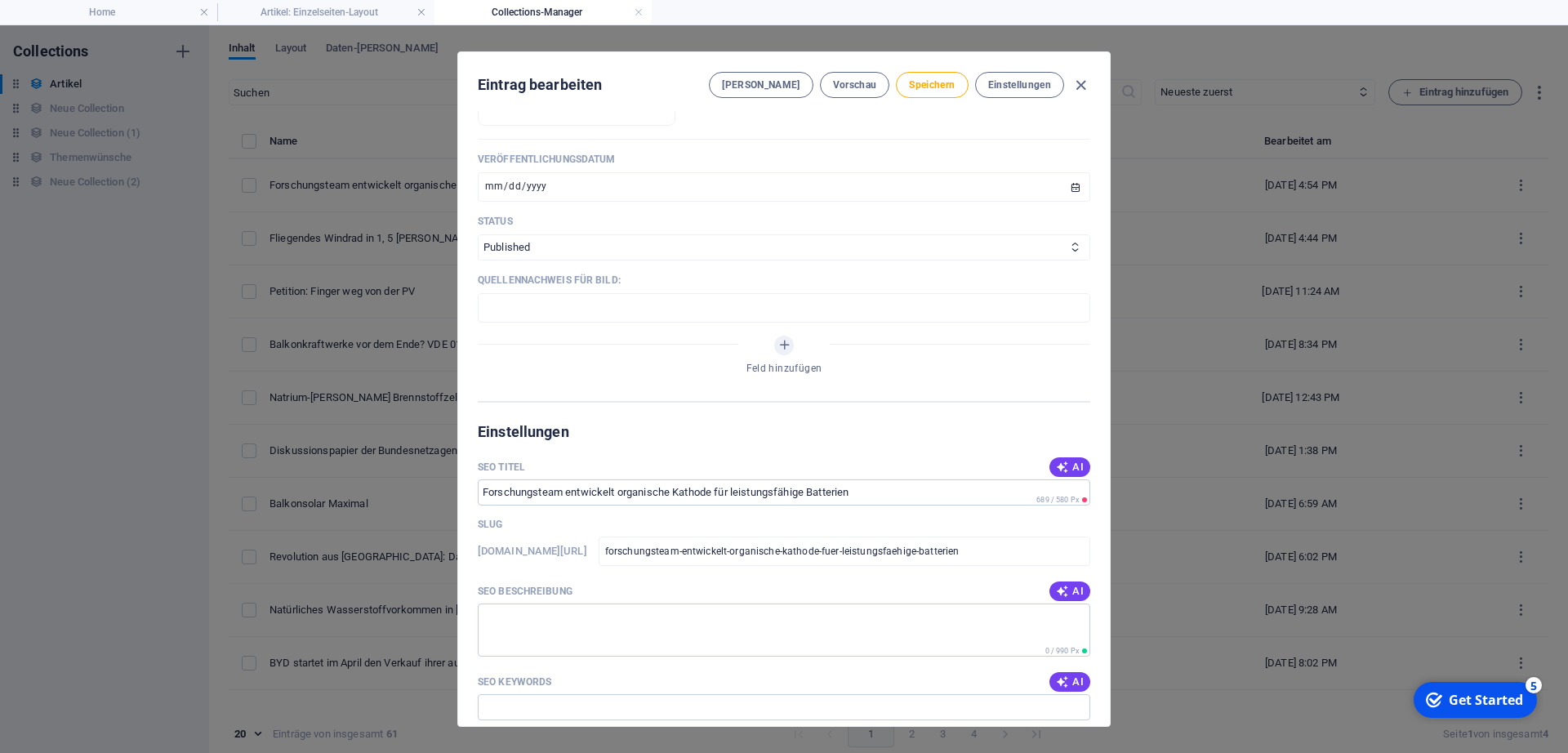
scroll to position [916, 0]
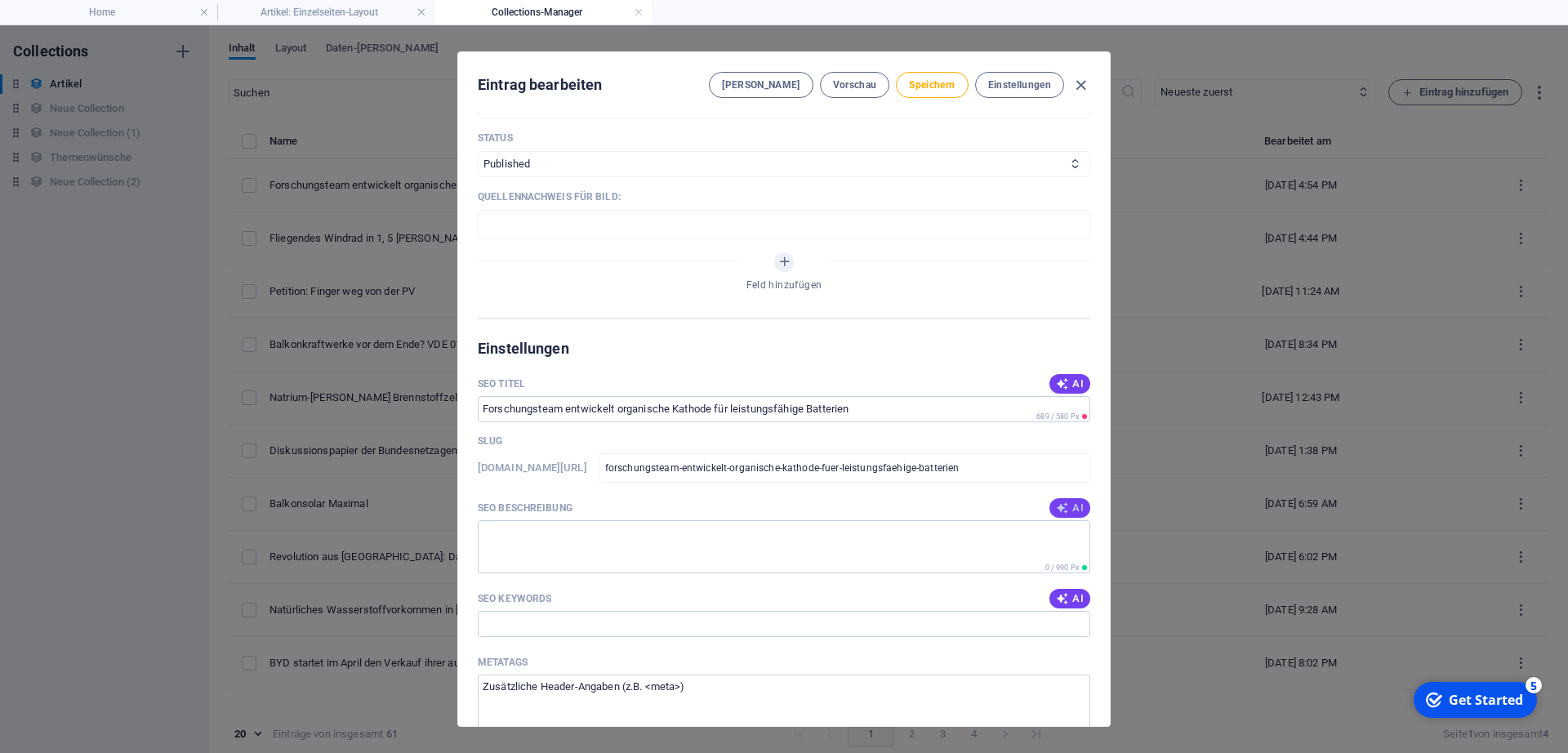
click at [1069, 514] on icon "button" at bounding box center [1062, 508] width 13 height 13
type textarea "Entdecken Sie die neue organische Kathode der Dincă-Gruppe für kostengünstige u…"
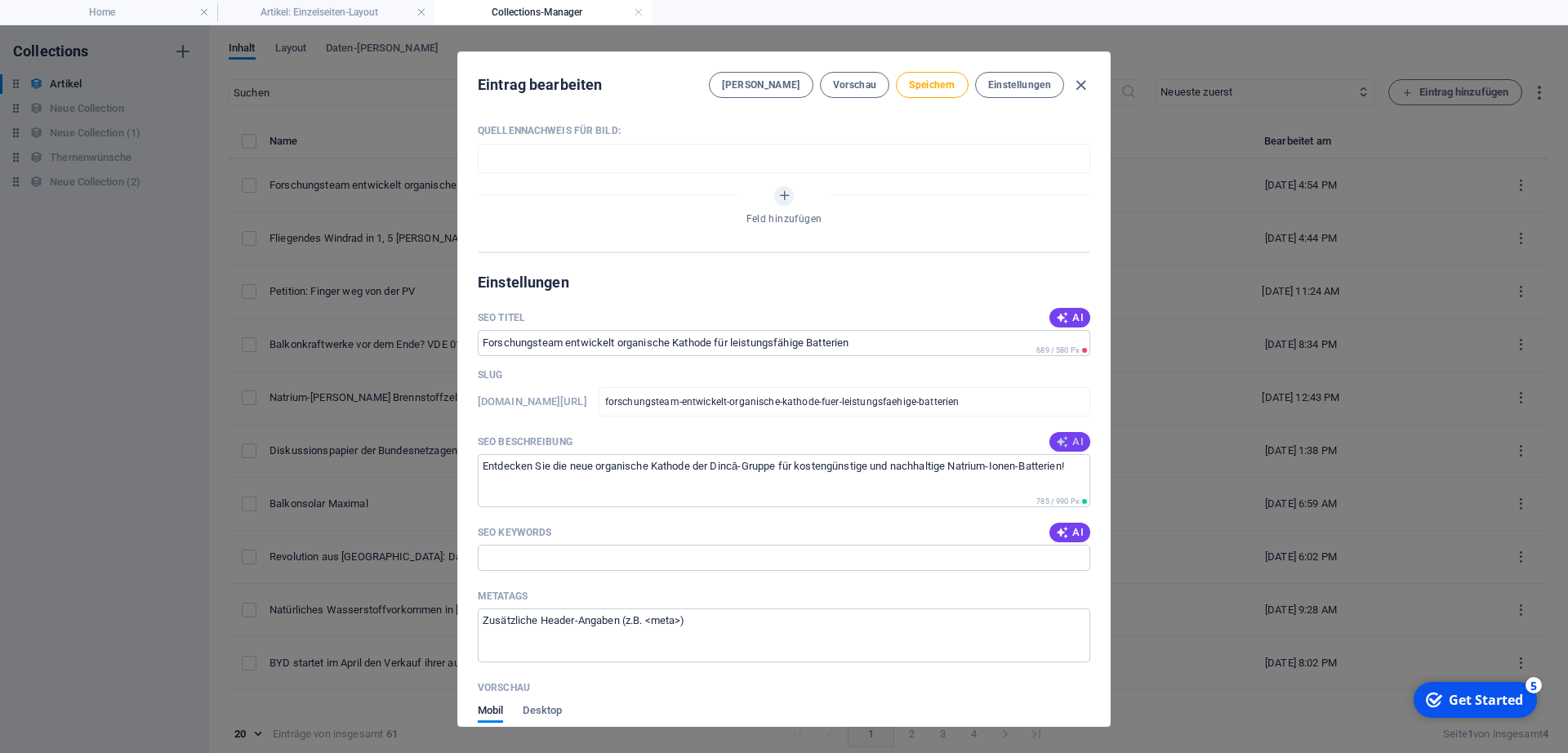
scroll to position [999, 0]
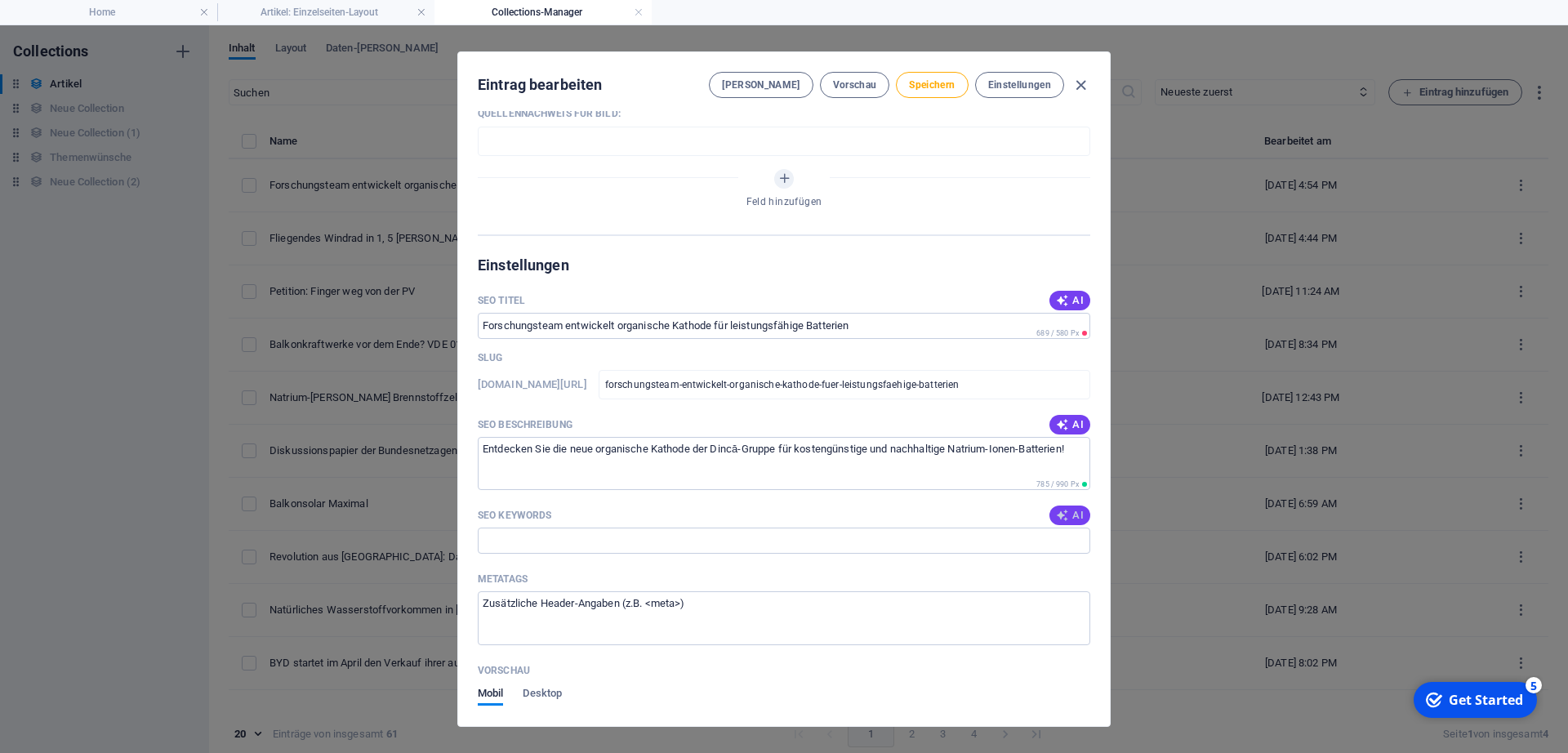
click at [1072, 521] on span "AI" at bounding box center [1070, 515] width 28 height 13
type input "organische Kathode, Natrium-Ionen-Batterie, leistungsfähige Batterien, nachhalt…"
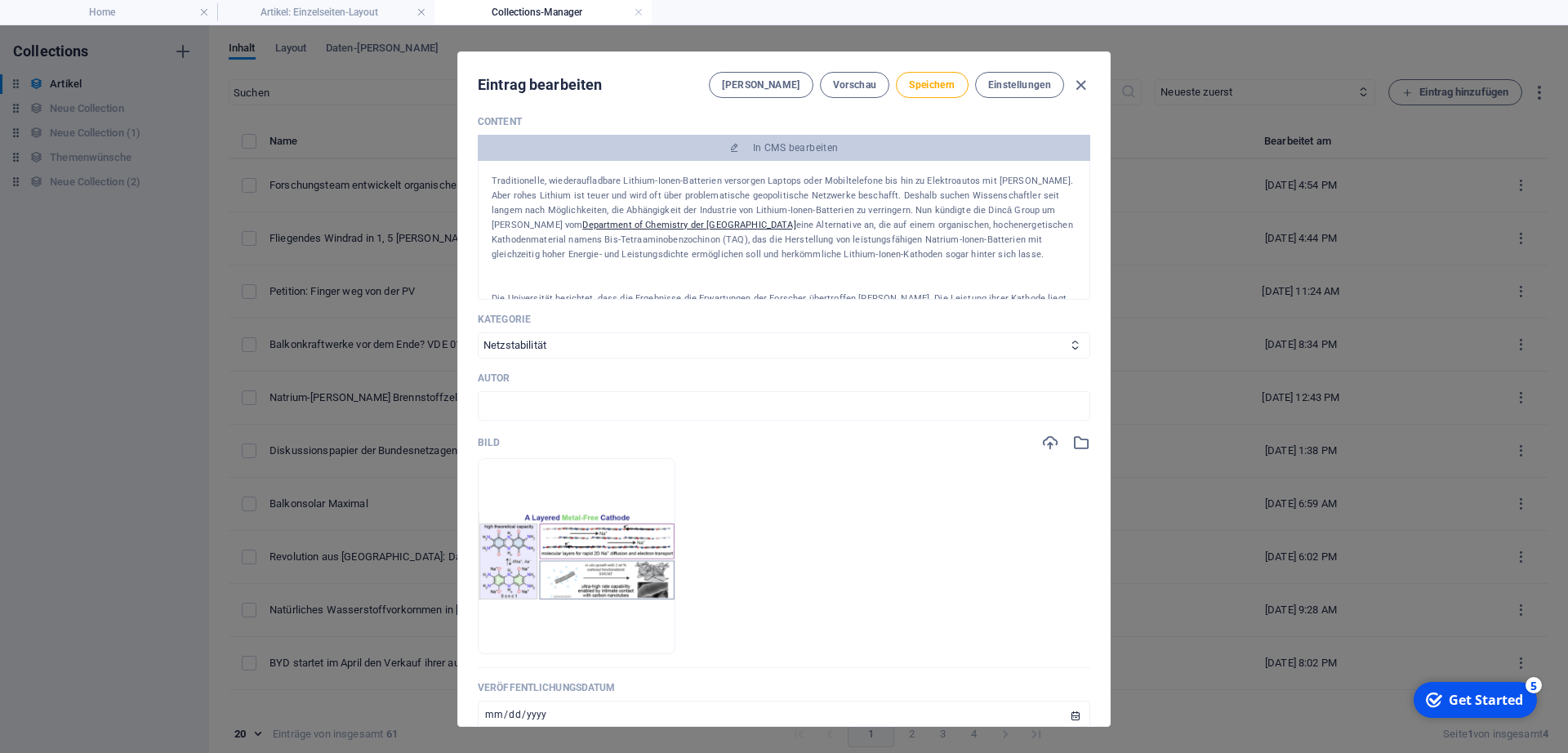
scroll to position [138, 0]
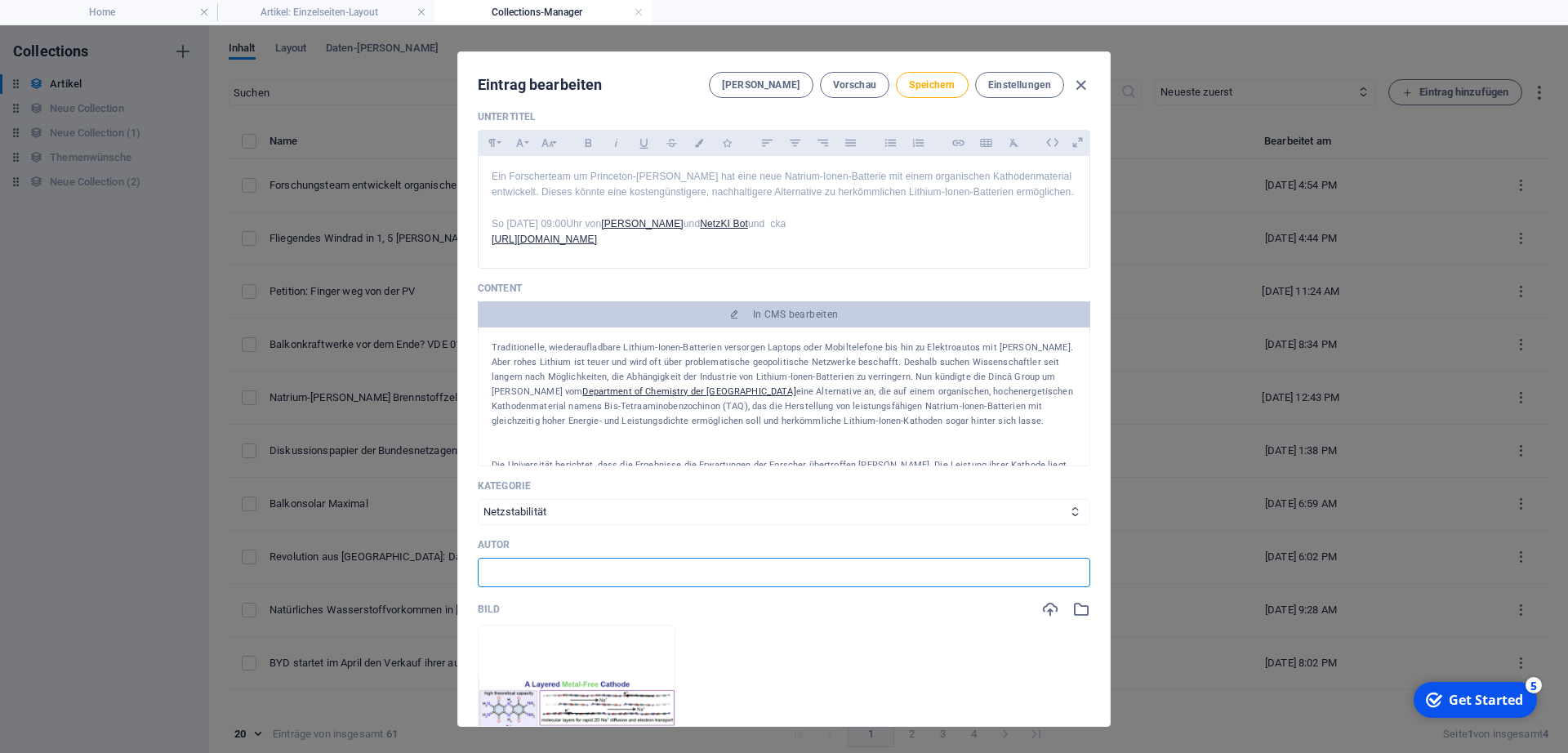
click at [843, 587] on input "text" at bounding box center [784, 572] width 613 height 30
type input "[PERSON_NAME]"
click at [936, 82] on span "Speichern" at bounding box center [932, 85] width 46 height 13
click at [640, 9] on link at bounding box center [639, 12] width 10 height 16
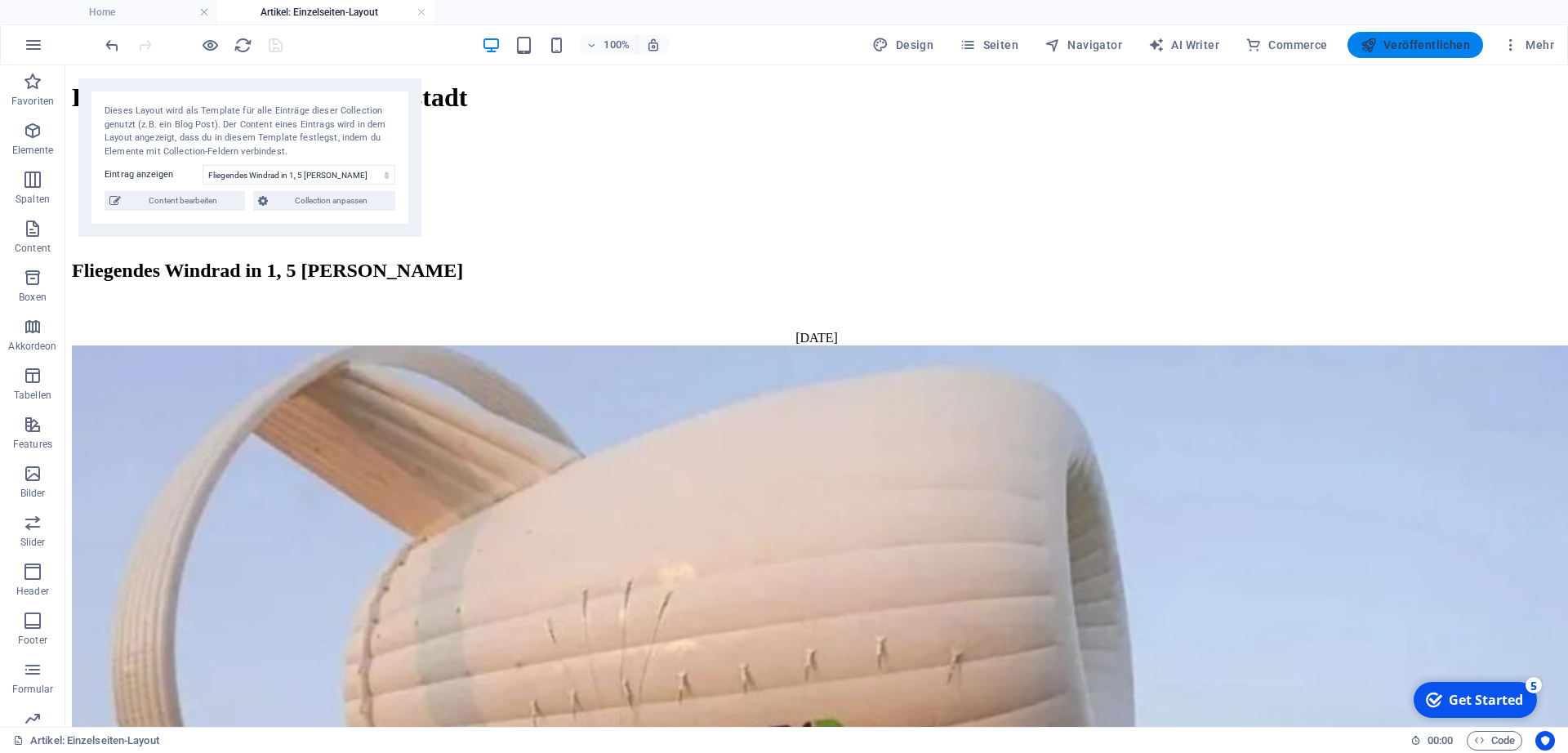
click at [1414, 48] on span "Veröffentlichen" at bounding box center [1415, 45] width 110 height 17
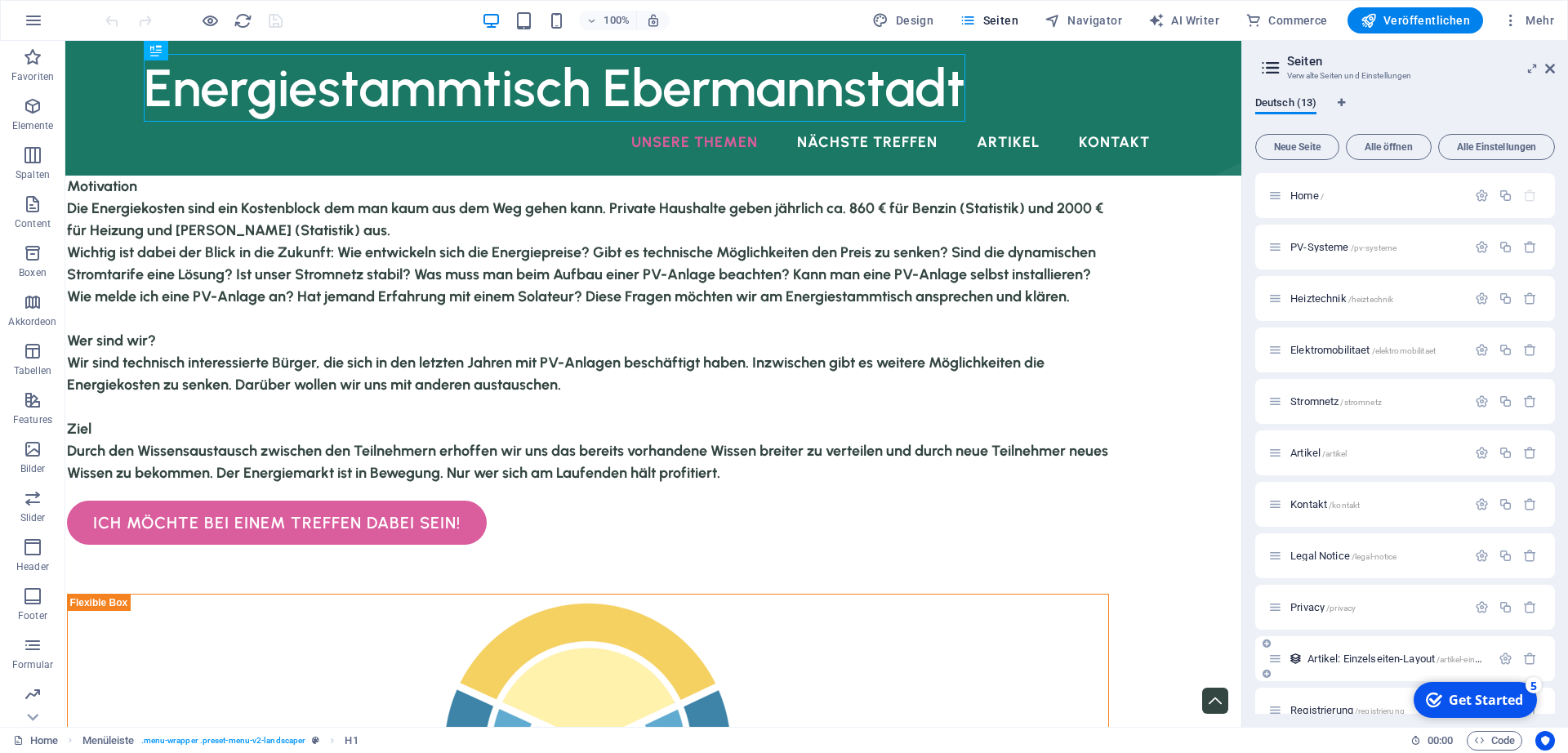
click at [1361, 649] on div "Artikel: Einzelseiten-Layout /artikel-einzelseiten-layout" at bounding box center [1379, 658] width 222 height 18
click at [1317, 656] on span "Artikel: Einzelseiten-Layout /artikel-einzelseiten-layout" at bounding box center [1419, 658] width 224 height 12
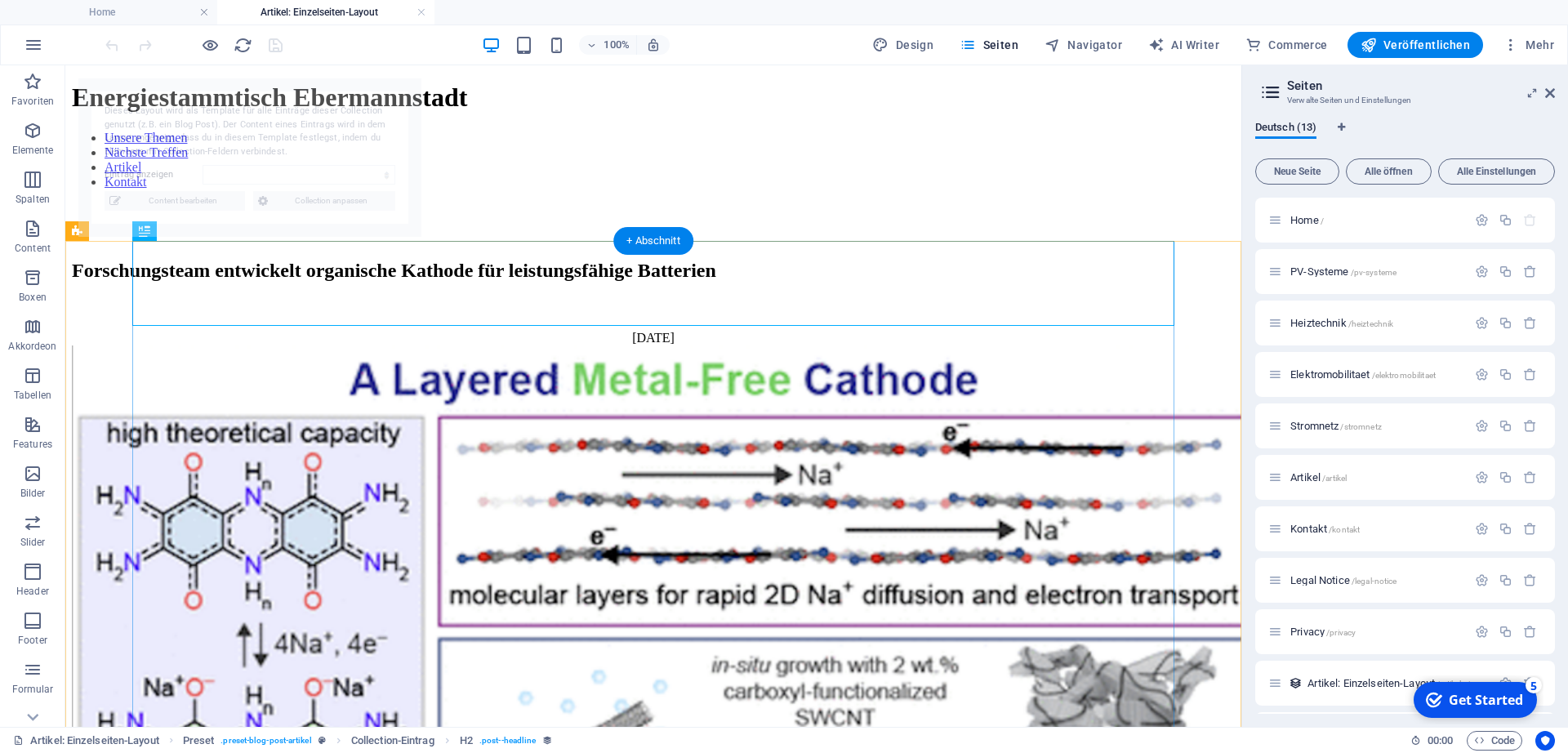
select select "68b9a7f5532fa06eb40d50f4"
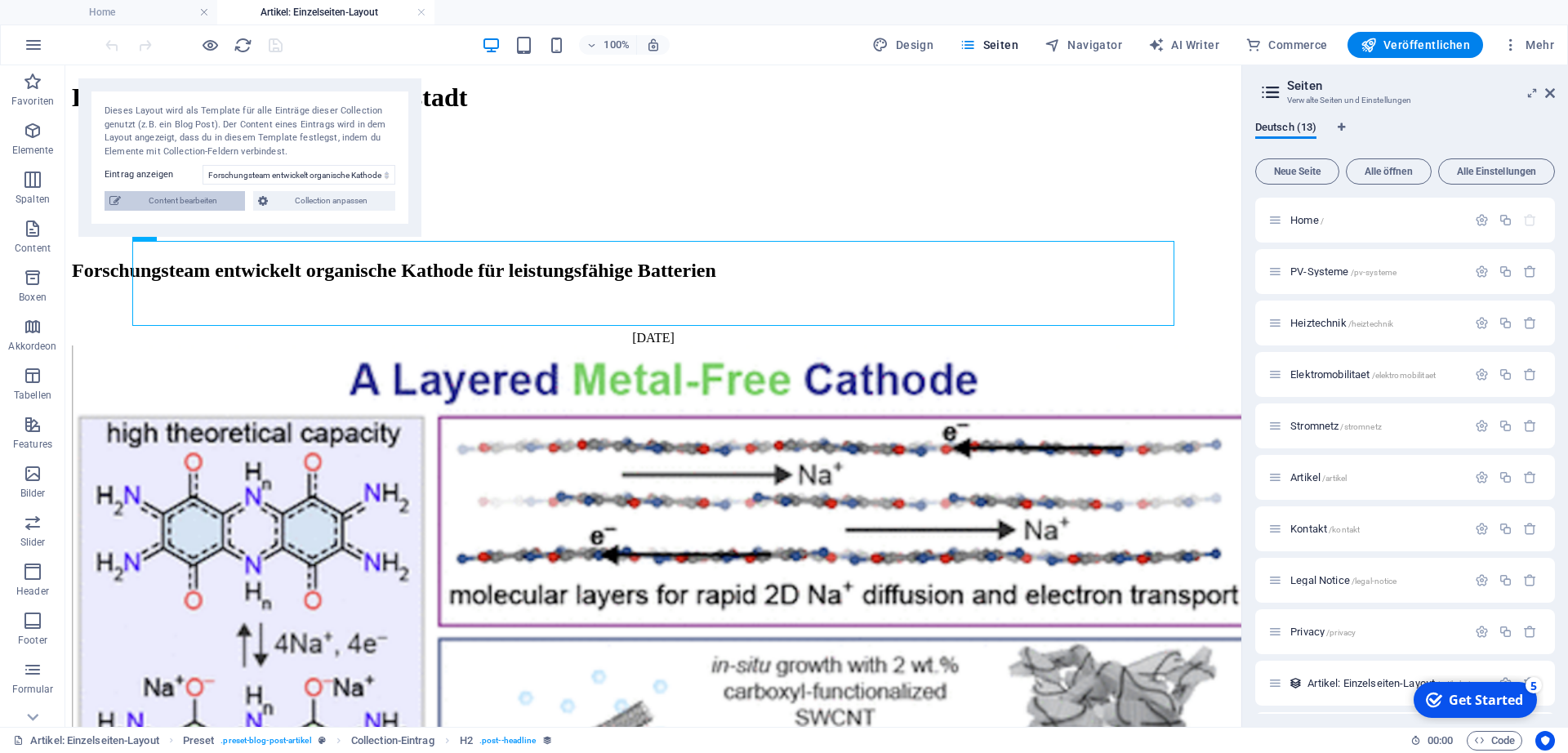
click at [199, 201] on span "Content bearbeiten" at bounding box center [183, 200] width 114 height 19
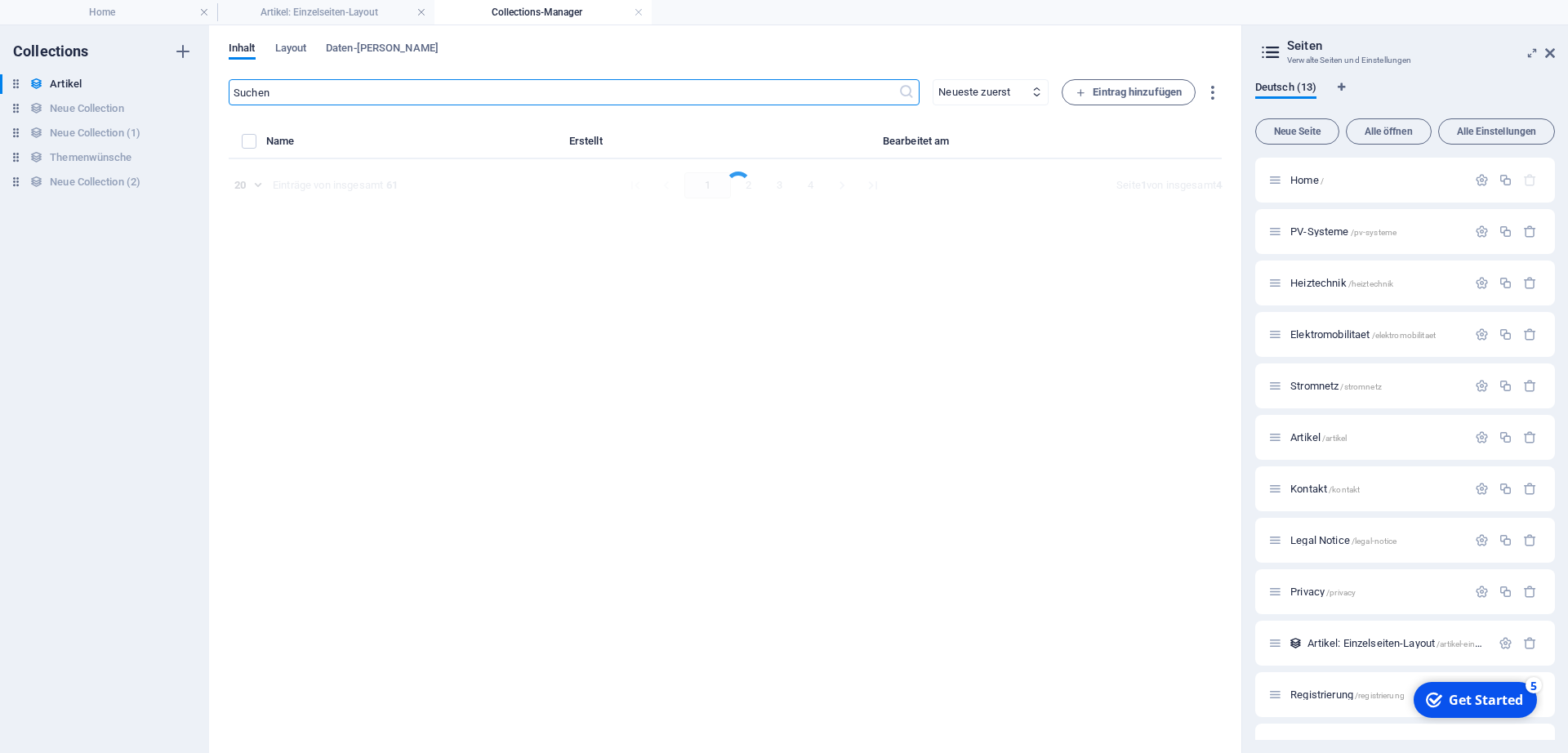
select select "Netzstabilität"
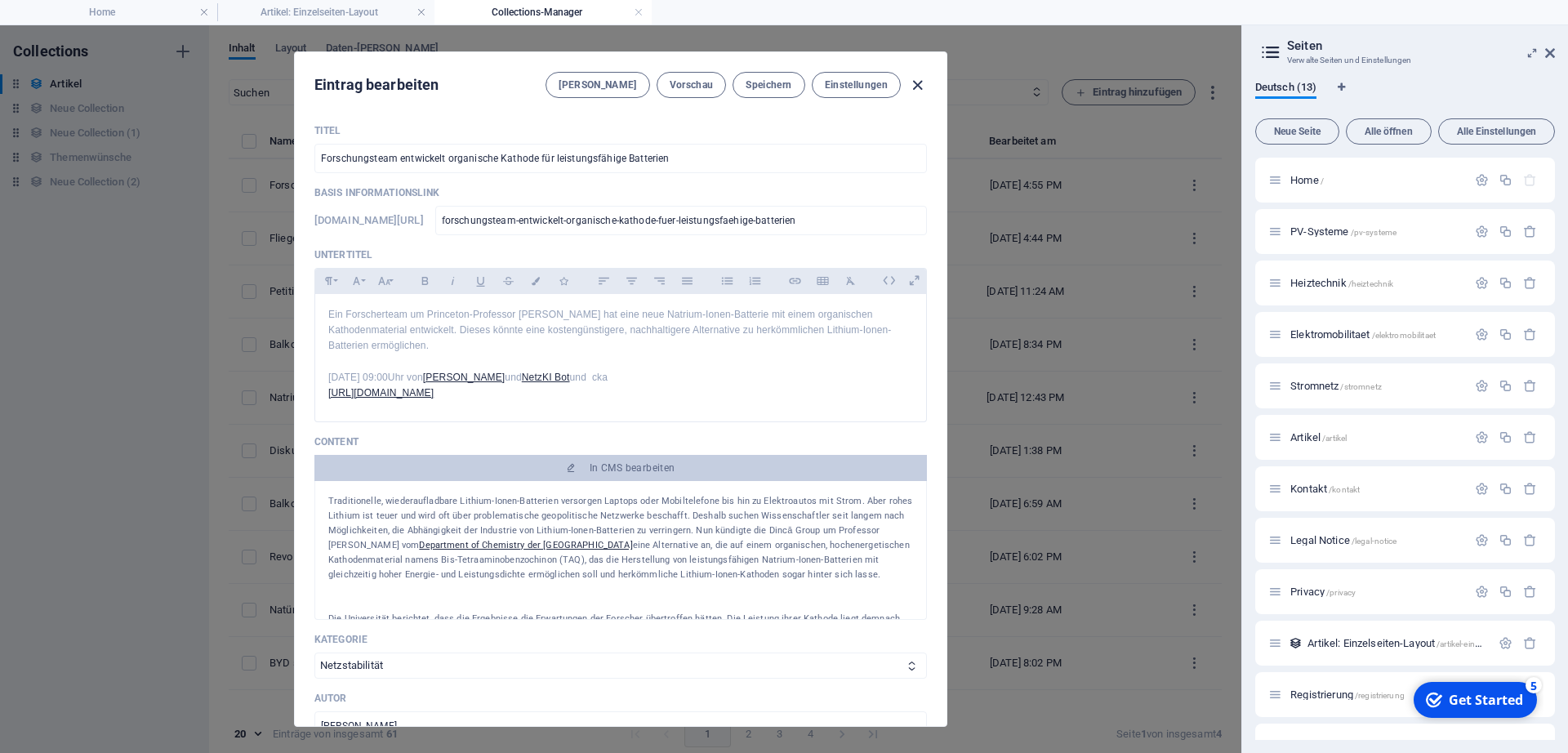
click at [912, 86] on icon "button" at bounding box center [917, 85] width 18 height 18
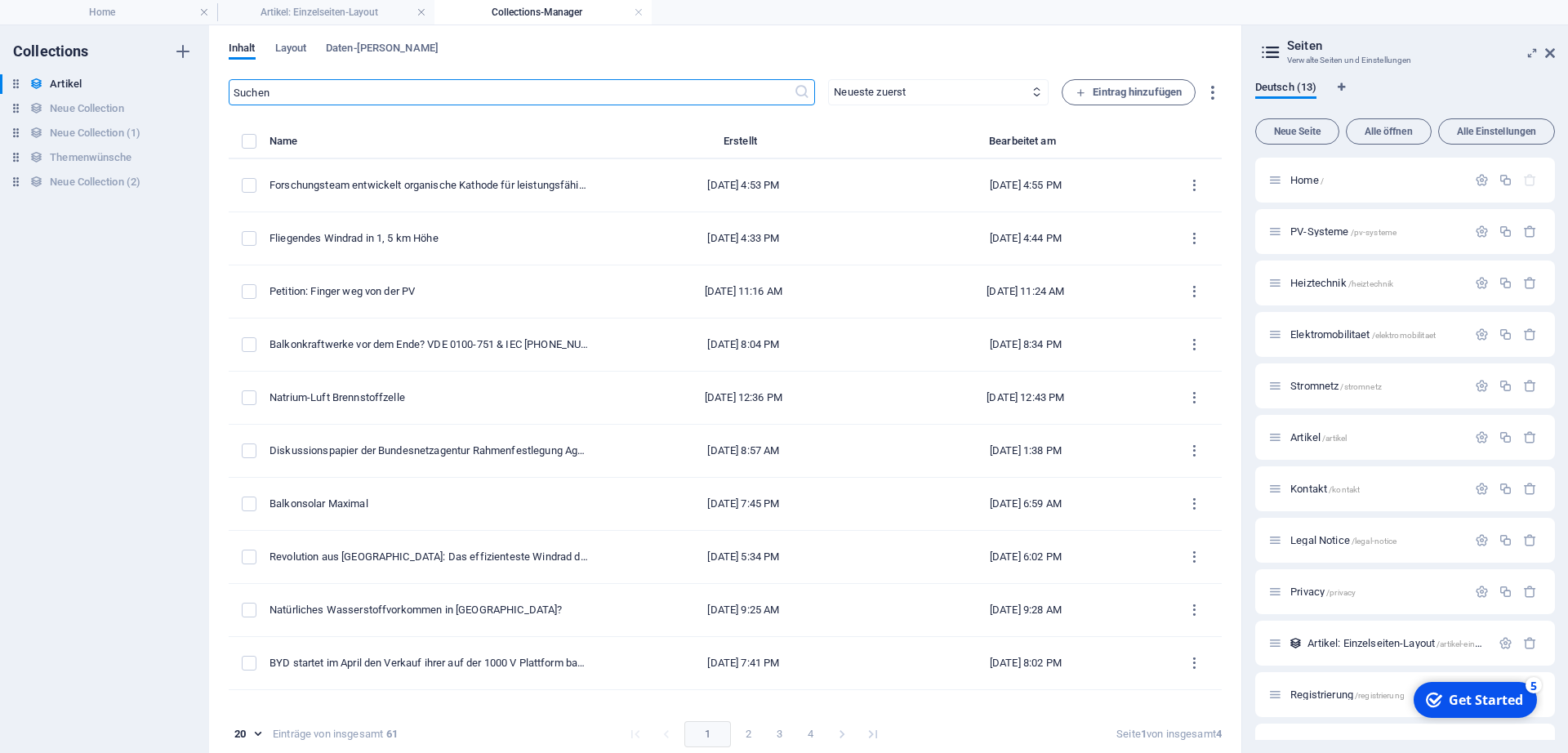
type input "forschungsteam-entwickelt-organische-kathode-fuer-leistungsfaehige-batterien"
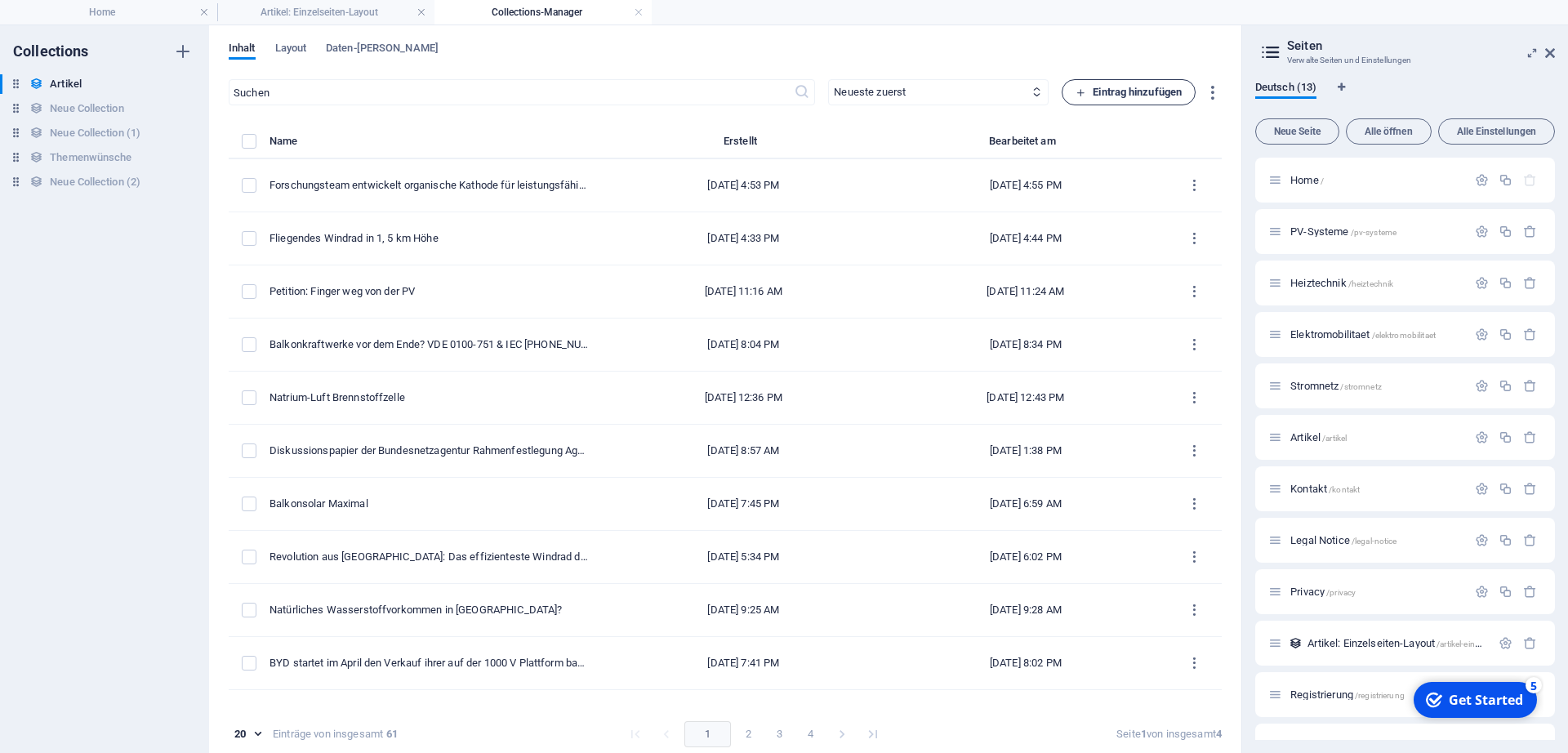
click at [1089, 84] on span "Eintrag hinzufügen" at bounding box center [1128, 91] width 106 height 19
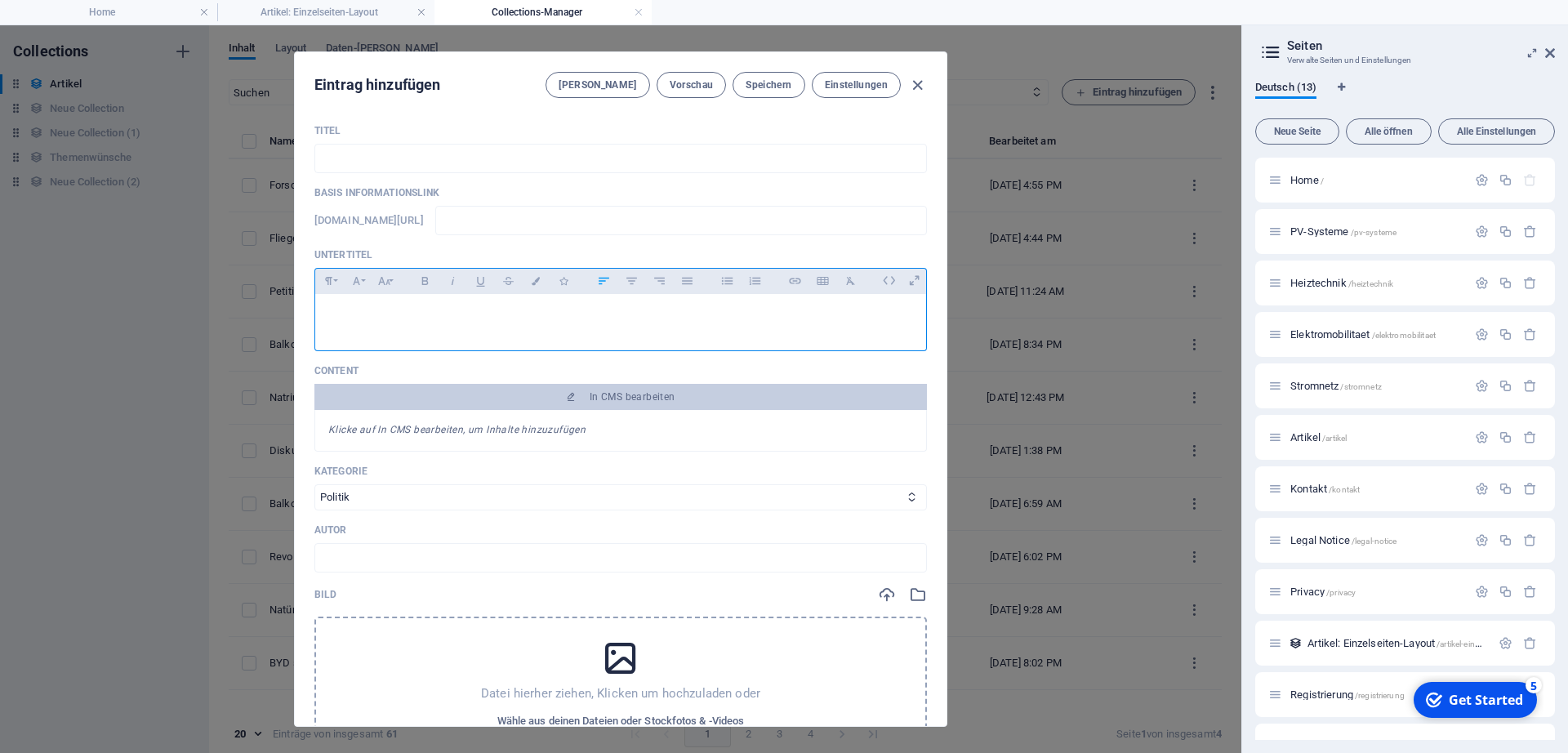
click at [623, 321] on p at bounding box center [621, 315] width 585 height 16
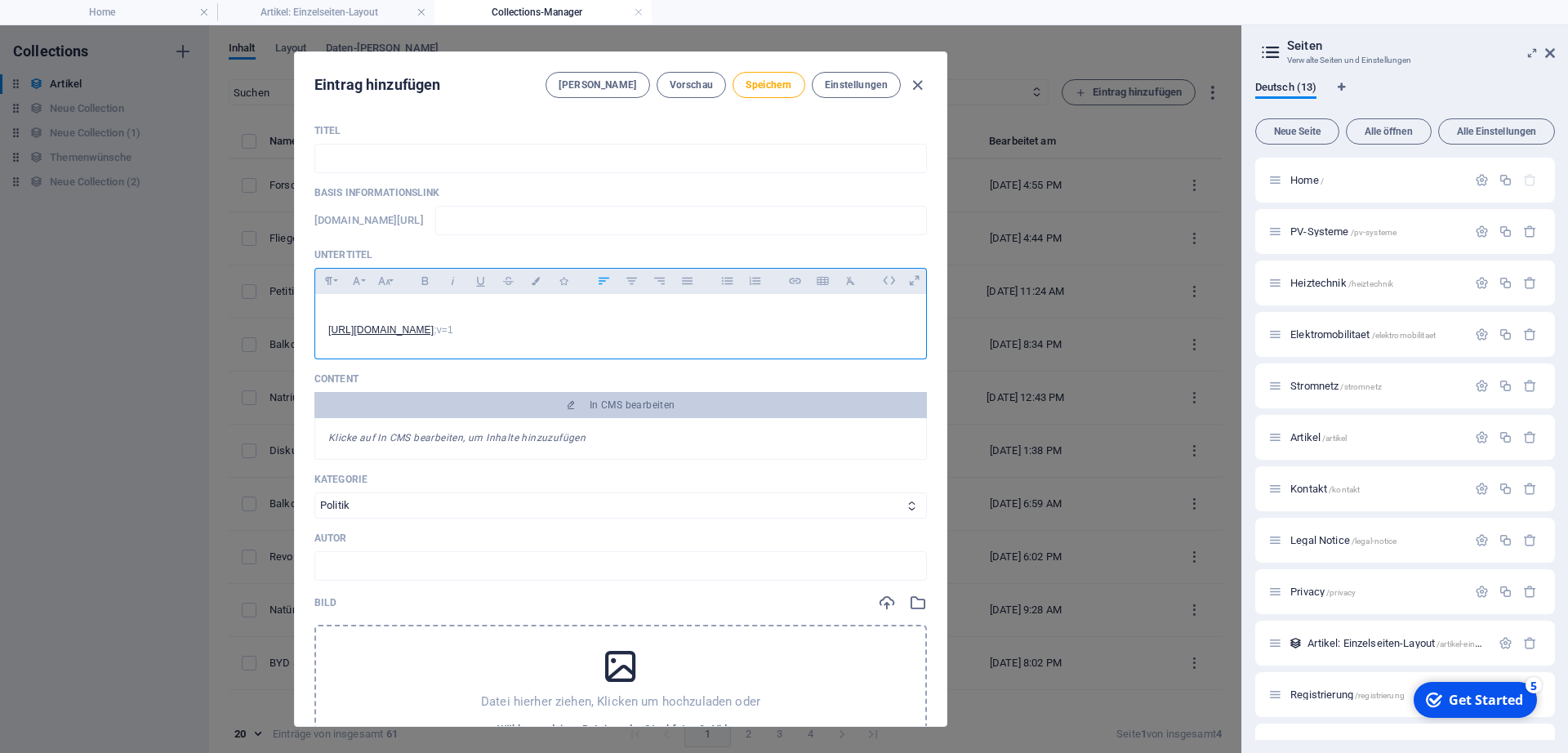
scroll to position [734, 6]
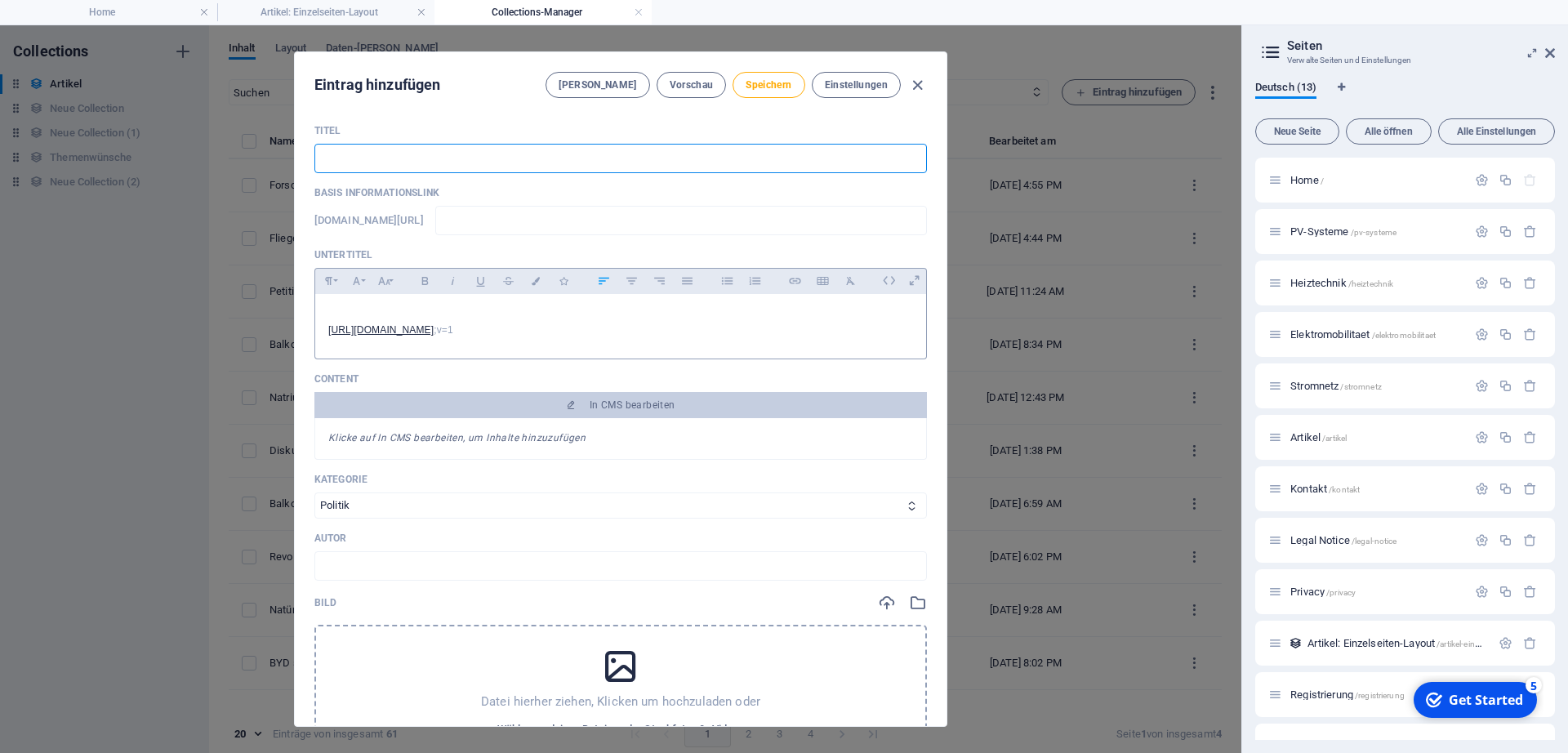
click at [462, 156] on input "text" at bounding box center [621, 159] width 613 height 30
type input "W"
type input "w"
type input "We"
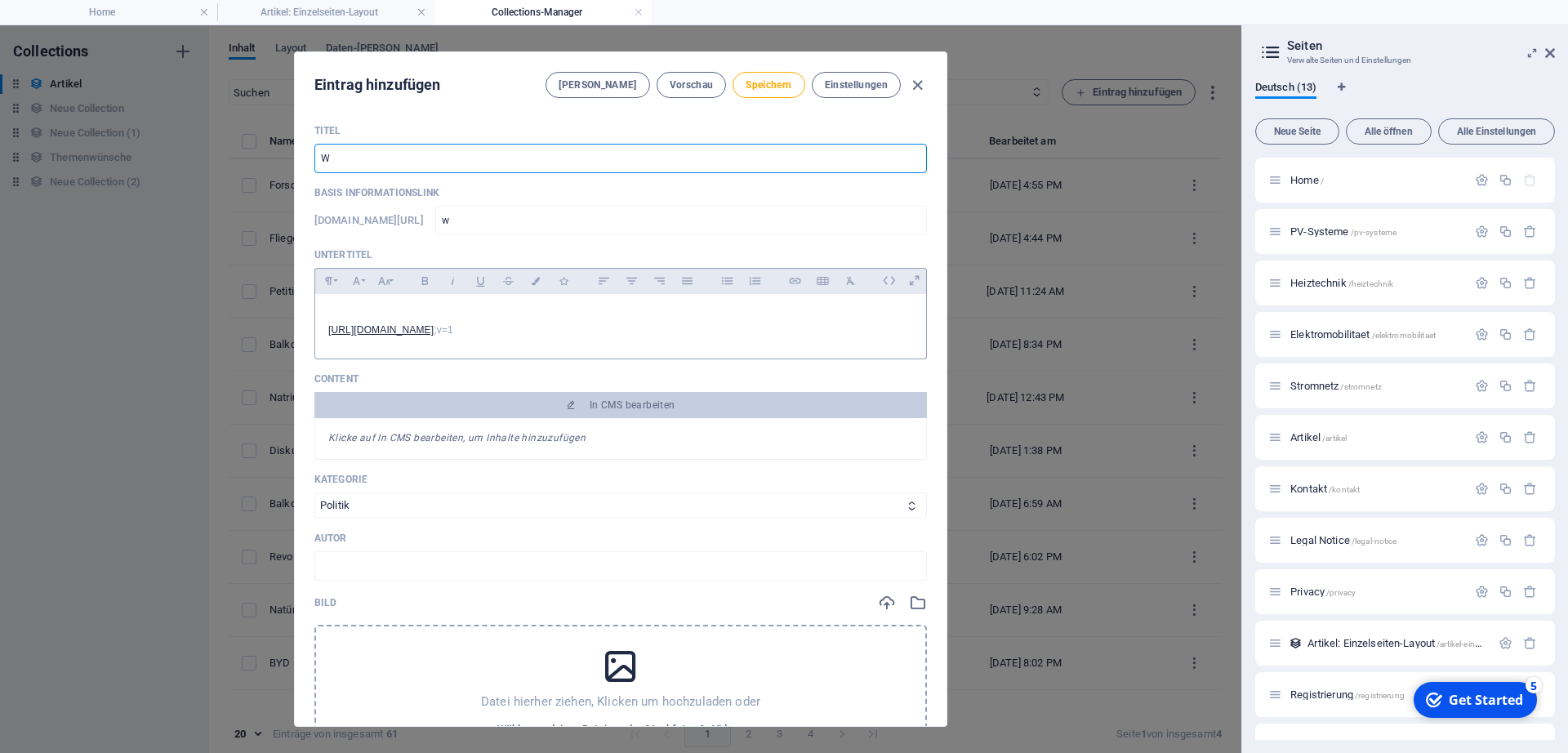
type input "we"
type input "Wec"
type input "wec"
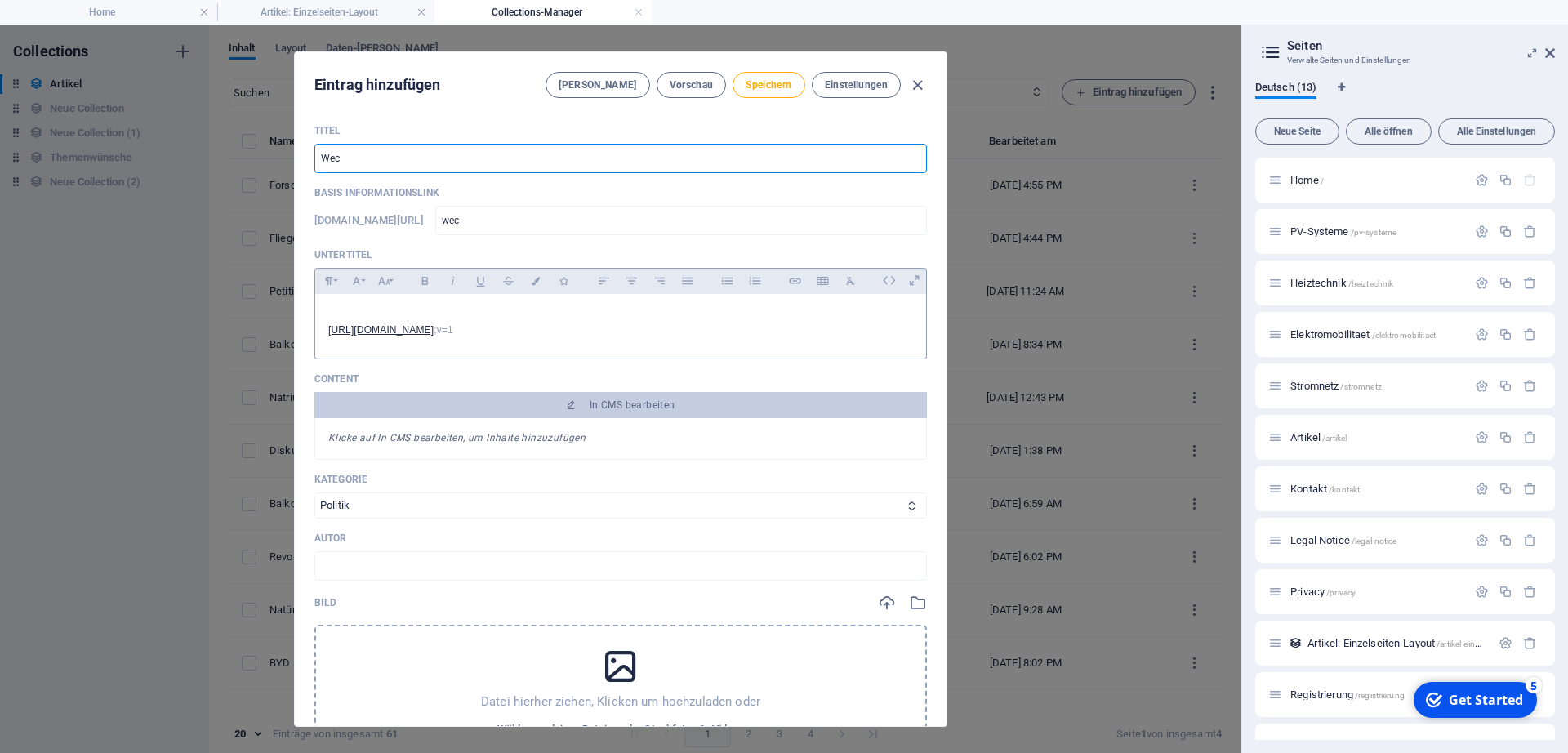
type input "Wech"
type input "wech"
type input "Wechs"
type input "wechs"
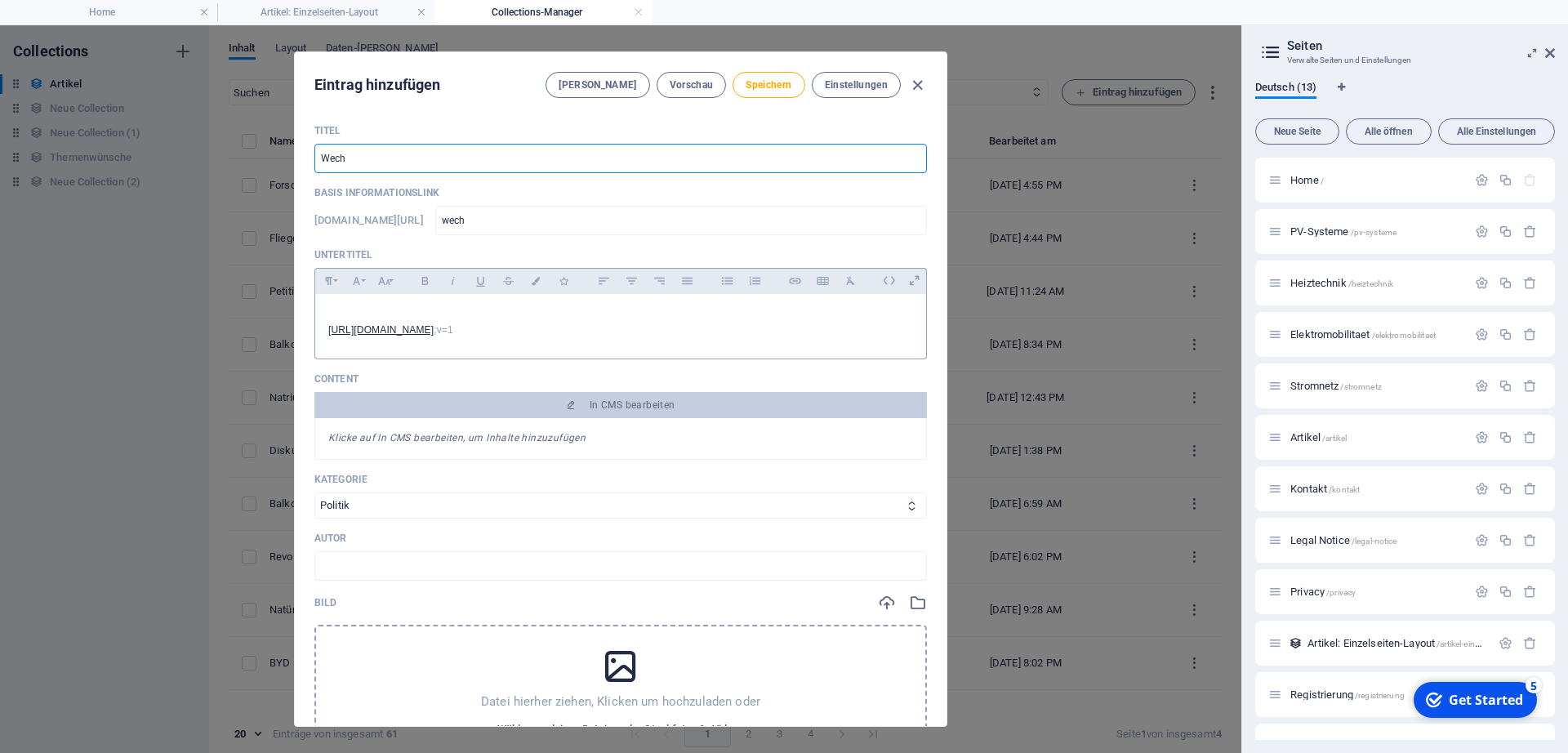
type input "wechs"
type input "Wechse"
type input "wechse"
type input "Wechsel"
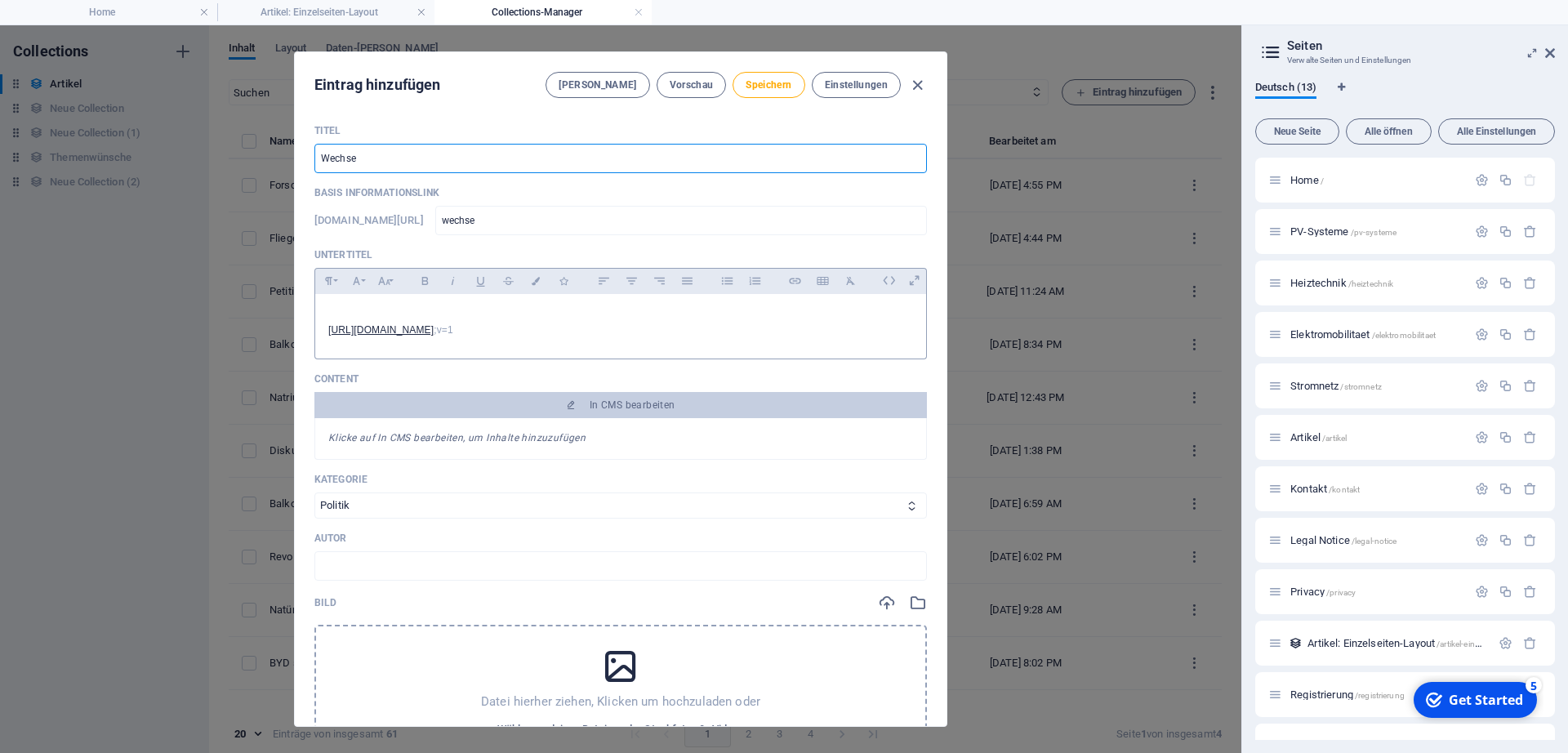
type input "wechsel"
type input "Wechselr"
type input "wechselr"
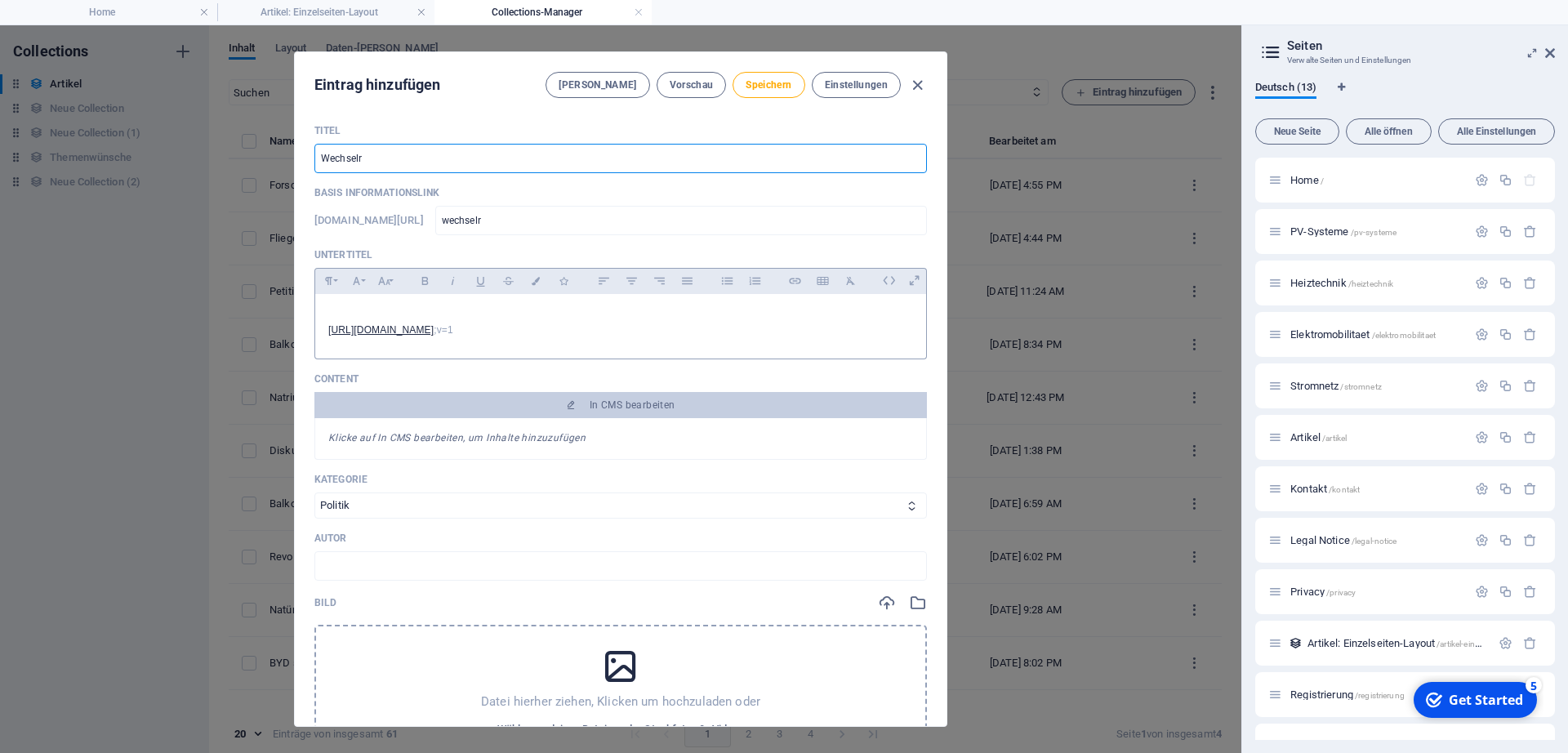
type input "Wechselri"
type input "wechselri"
type input "Wechselric"
type input "wechselric"
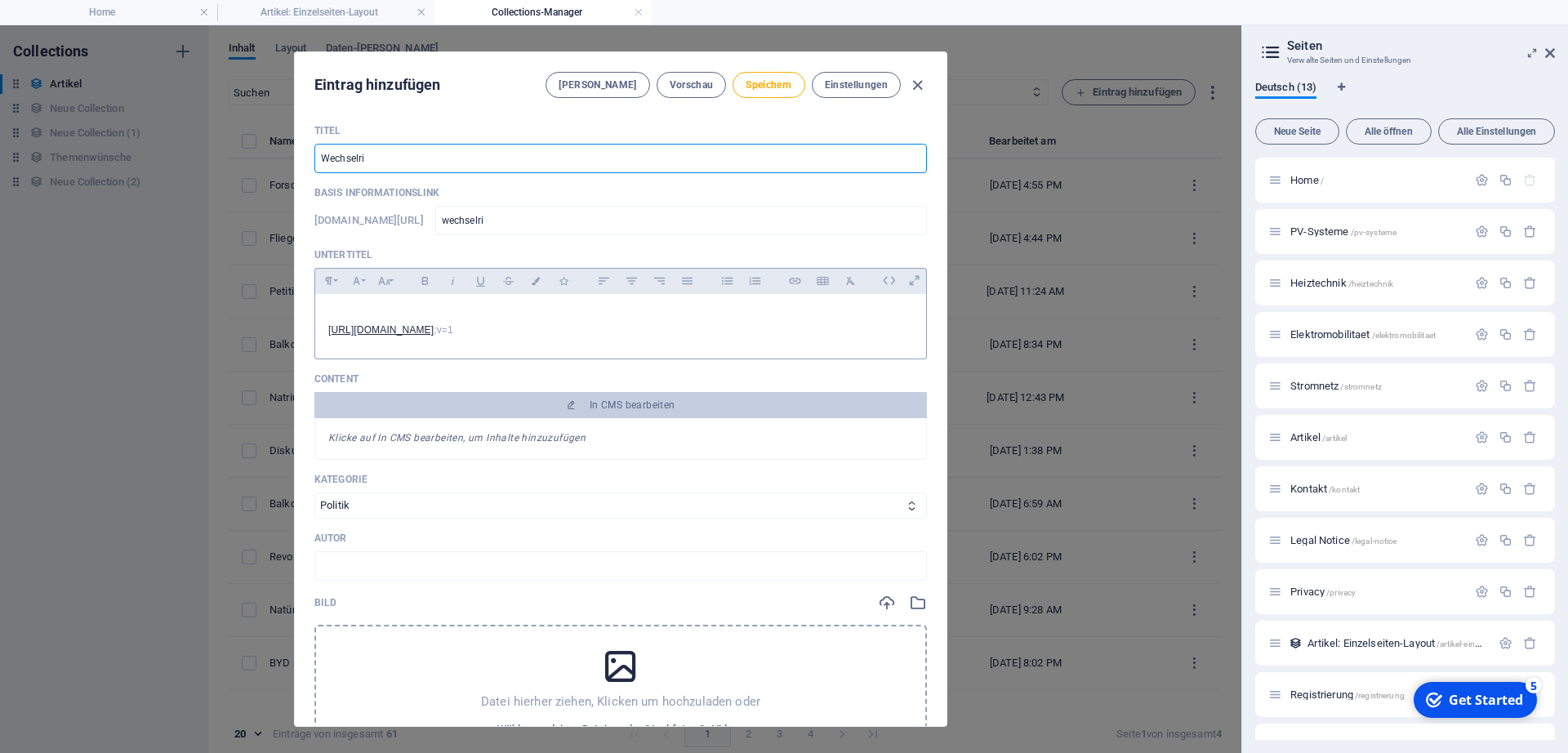
type input "wechselric"
type input "Wechselrich"
type input "wechselrich"
type input "Wechselricht"
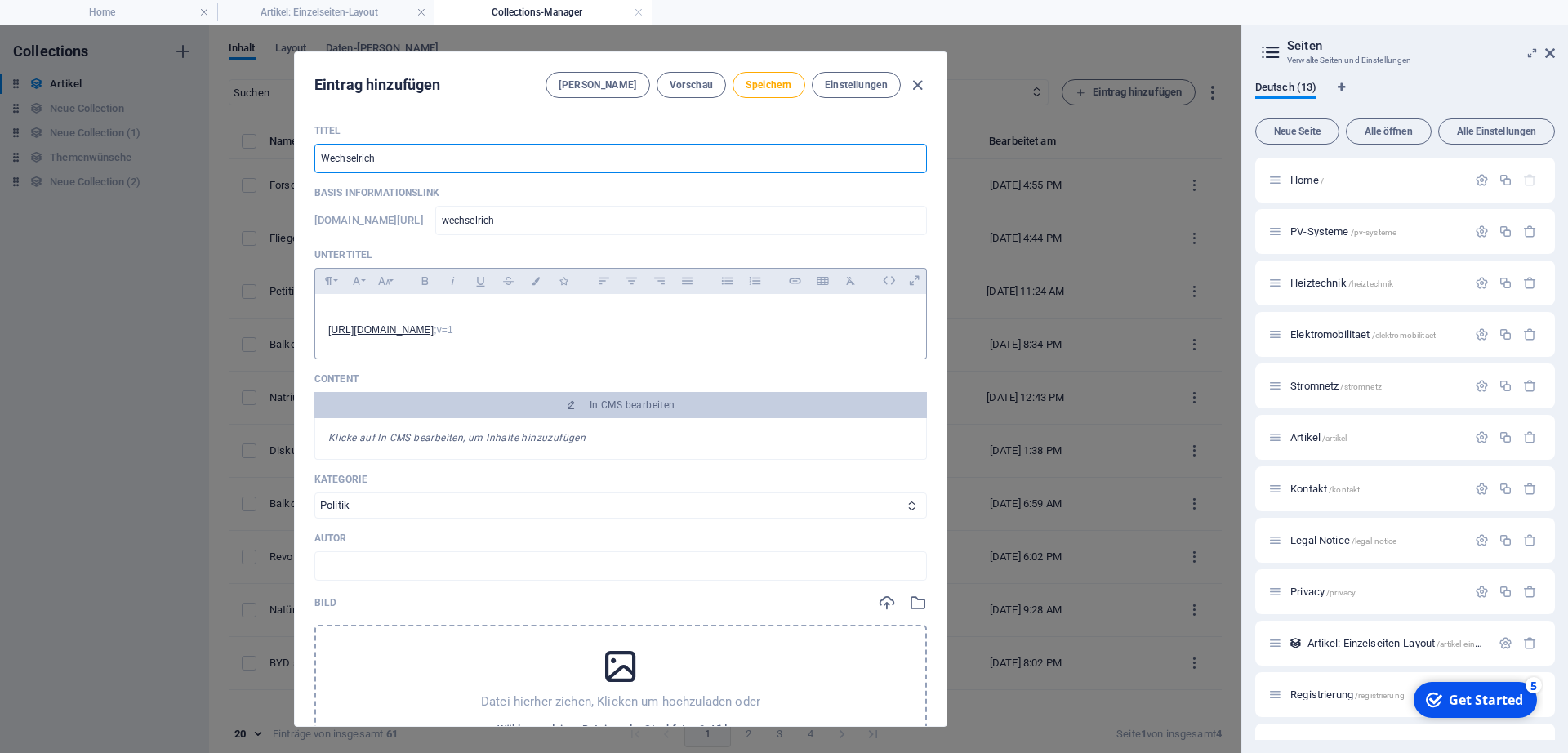
type input "wechselricht"
type input "Wechselrichte"
type input "wechselrichte"
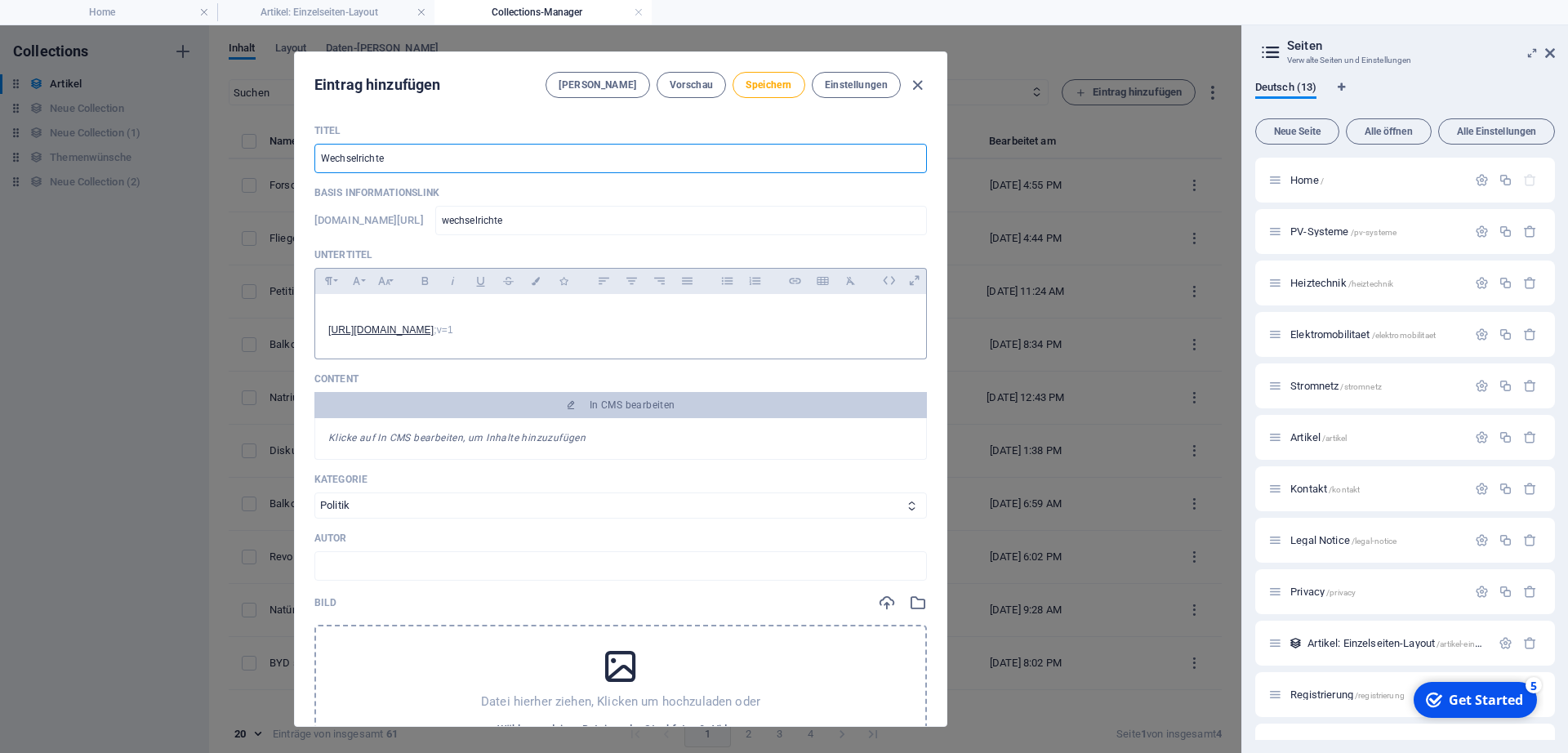
type input "Wechselrichter"
type input "wechselrichter"
type input "Wechselrichter m"
type input "wechselrichter-m"
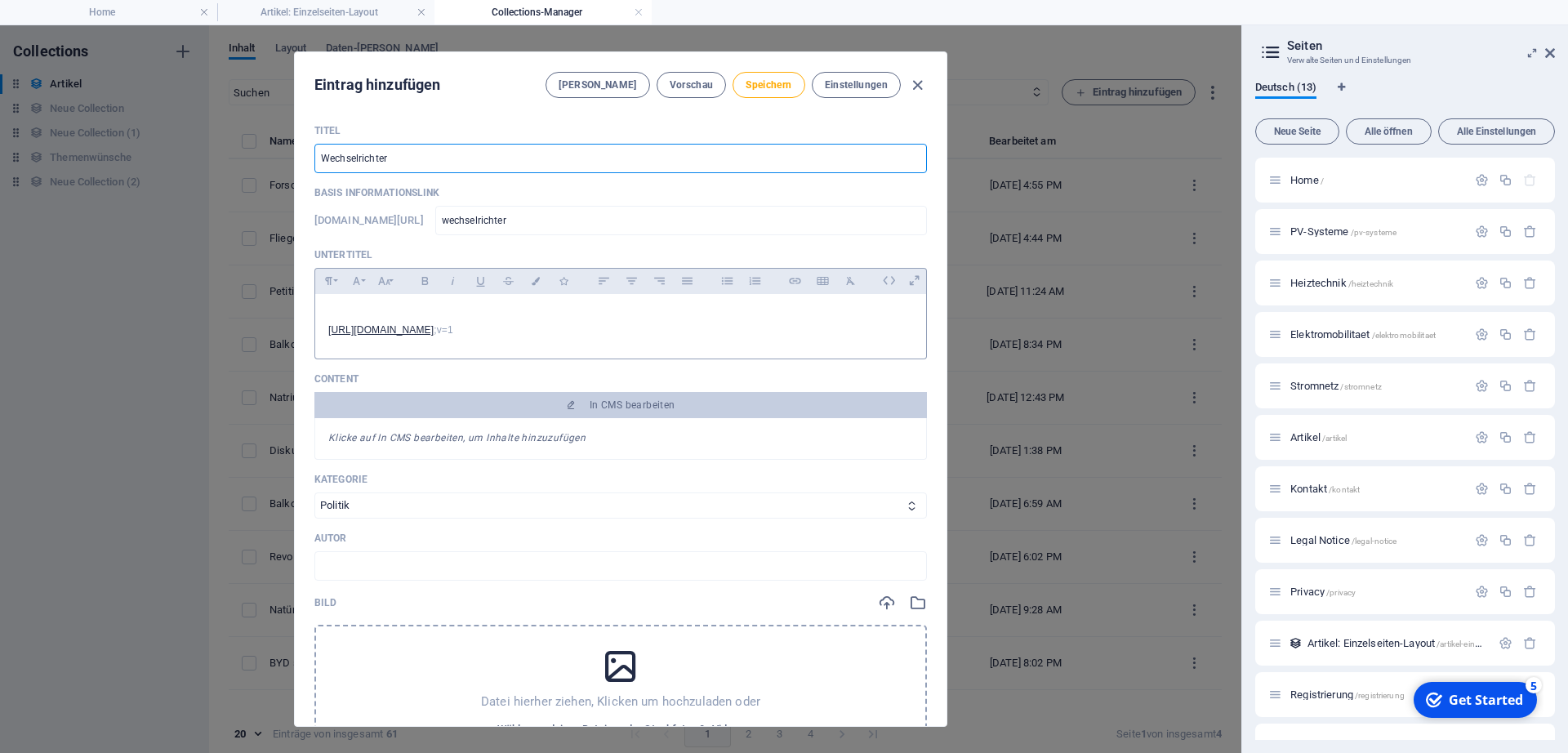
type input "wechselrichter-m"
type input "Wechselrichter mi"
type input "wechselrichter-mi"
type input "Wechselrichter mit"
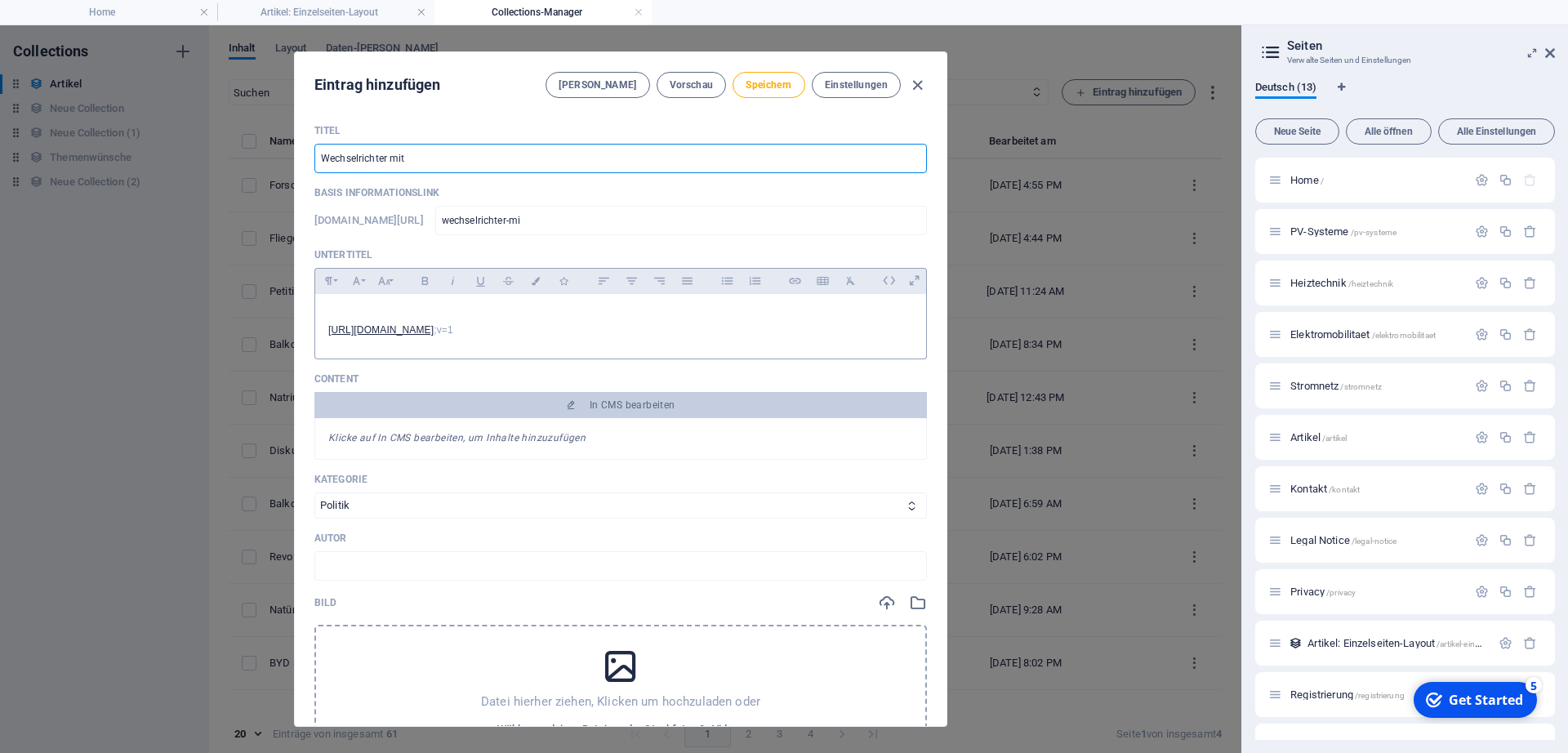
type input "wechselrichter-mit"
type input "Wechselrichter mit B"
type input "wechselrichter-mit-b"
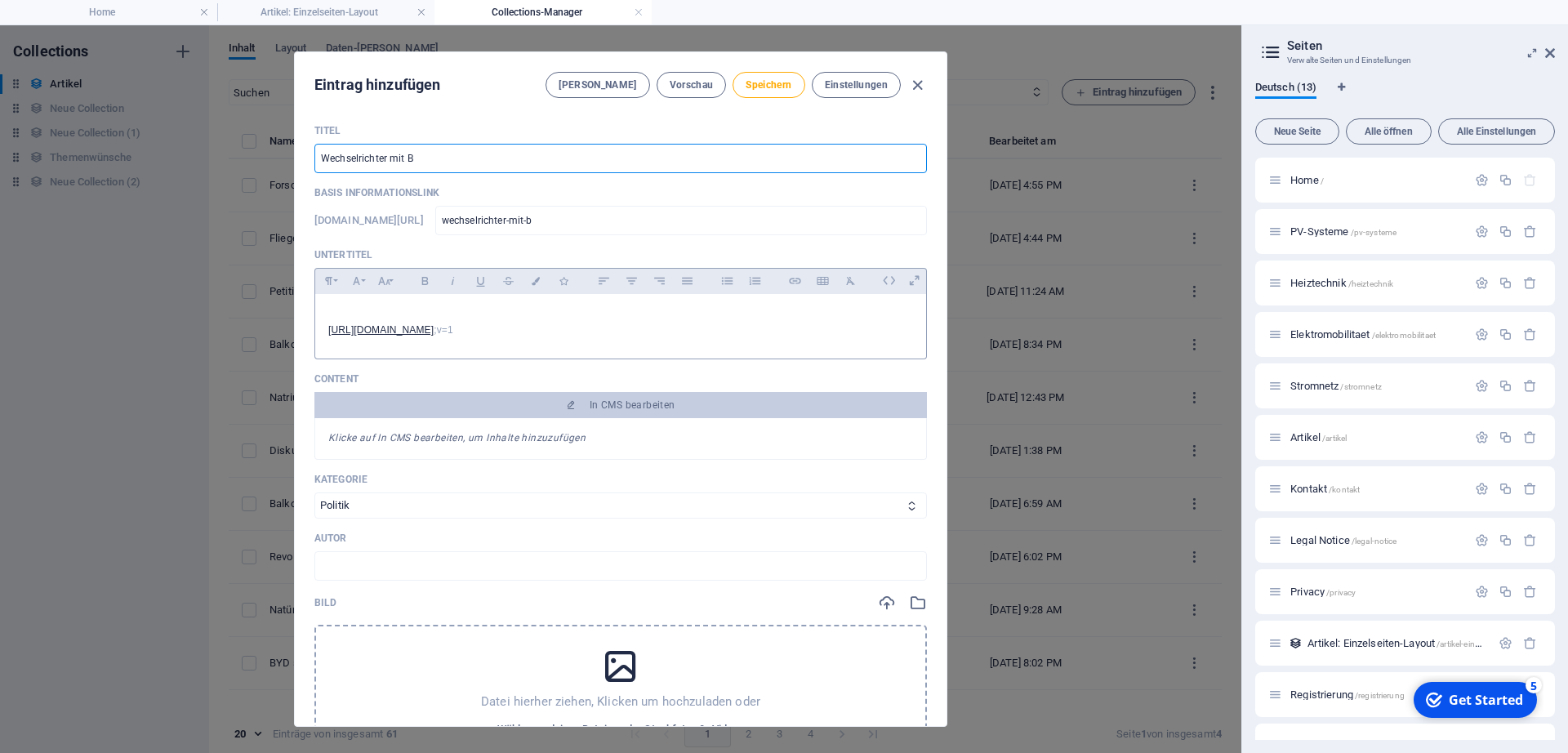
type input "Wechselrichter mit Bl"
type input "wechselrichter-mit-bl"
type input "Wechselrichter mit Bli"
type input "wechselrichter-mit-bli"
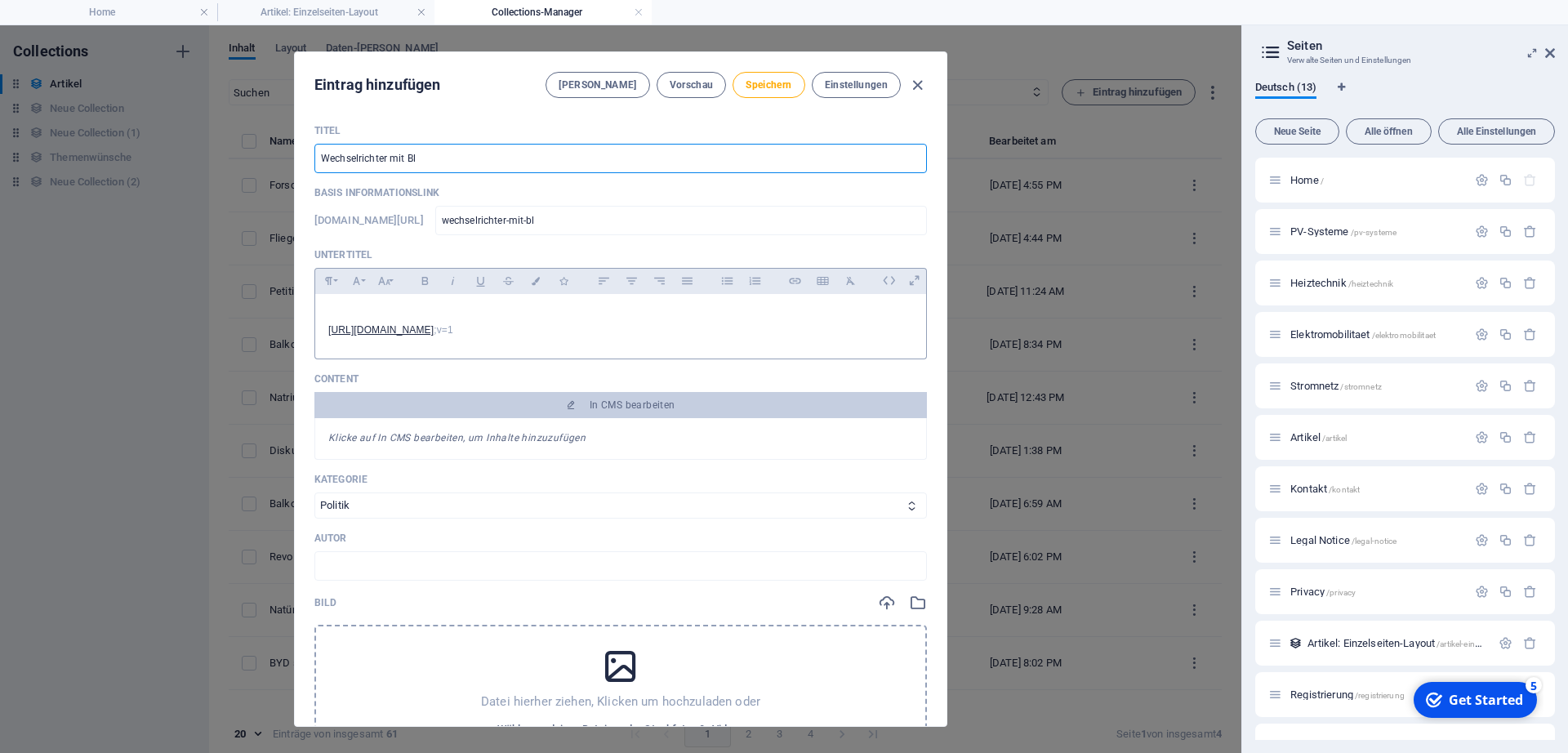
type input "wechselrichter-mit-bli"
type input "Wechselrichter mit Blin"
type input "wechselrichter-mit-blin"
type input "Wechselrichter mit Blind"
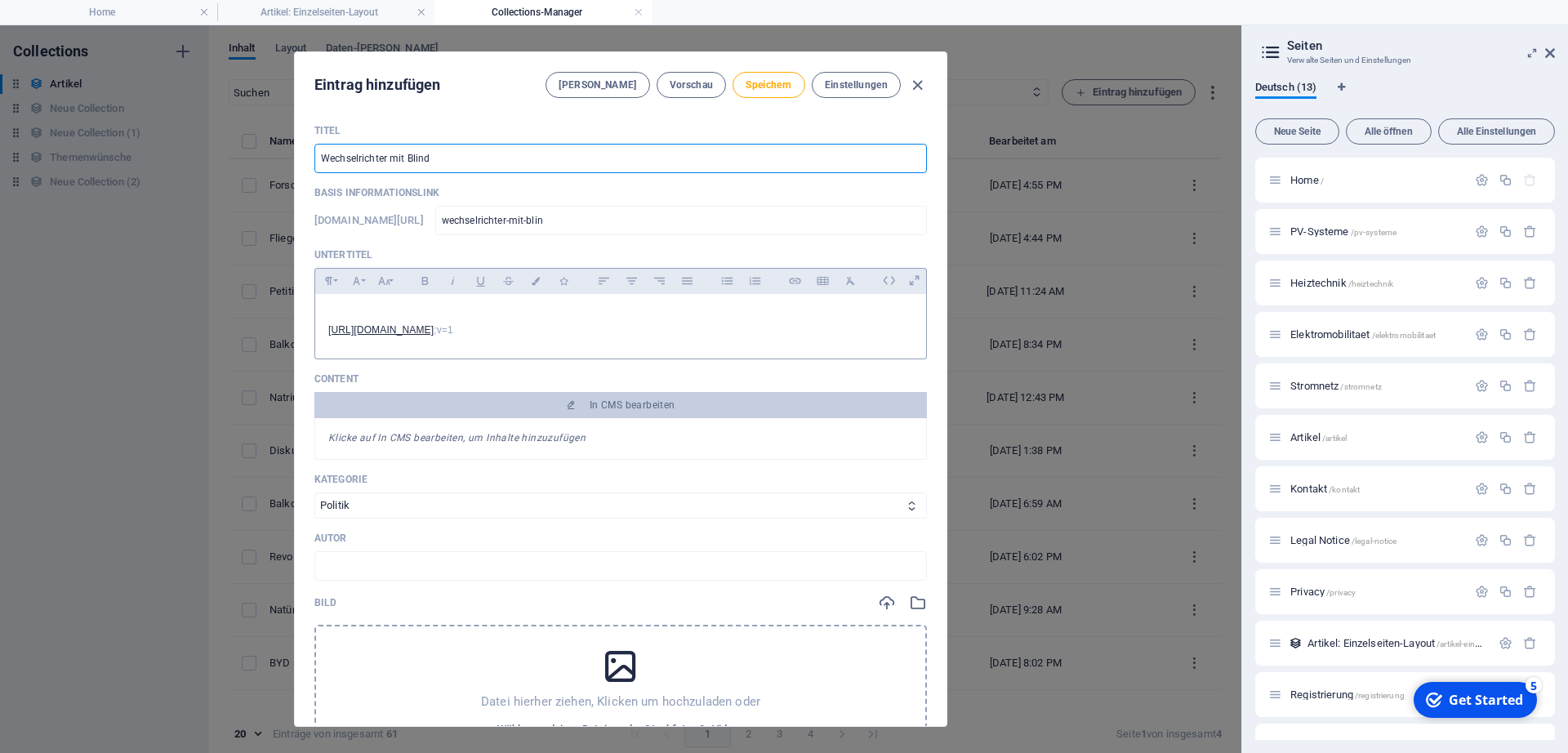
type input "wechselrichter-mit-blind"
type input "Wechselrichter mit Blindl"
type input "wechselrichter-mit-blindl"
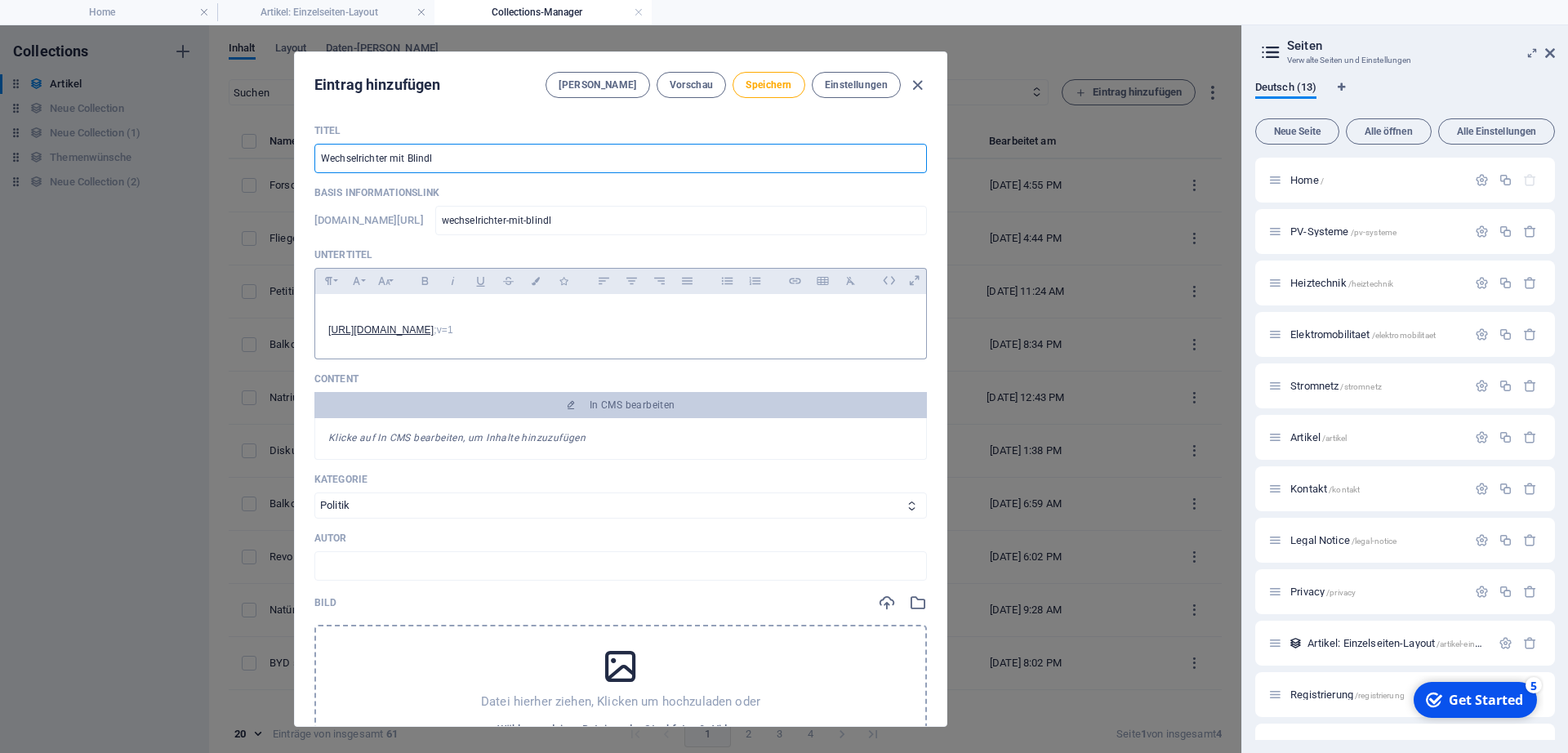
type input "Wechselrichter mit Blindle"
type input "wechselrichter-mit-blindle"
type input "Wechselrichter mit Blindlei"
type input "wechselrichter-mit-blindlei"
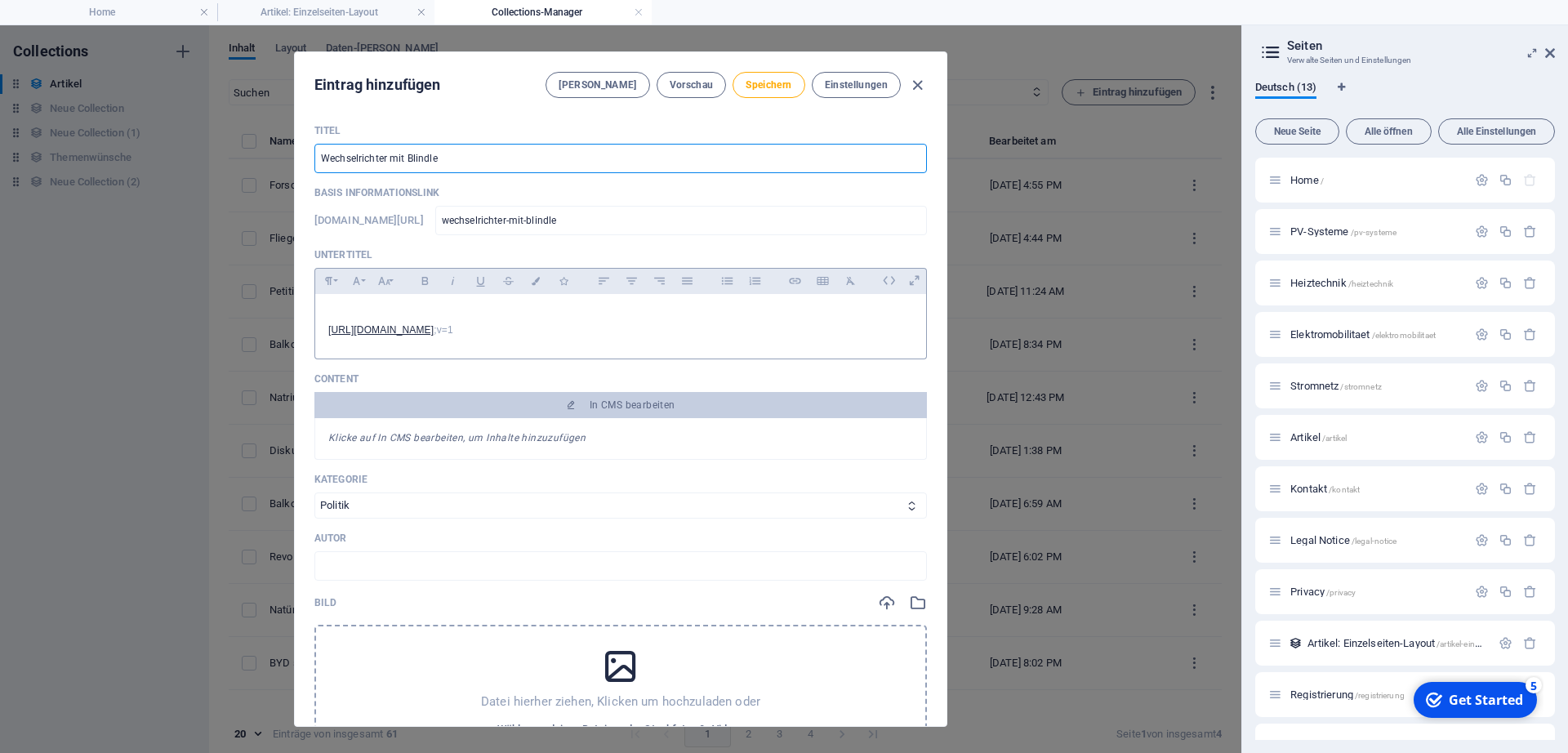
type input "wechselrichter-mit-blindlei"
type input "Wechselrichter mit Blindleis"
type input "wechselrichter-mit-blindleis"
type input "Wechselrichter mit Blindleist"
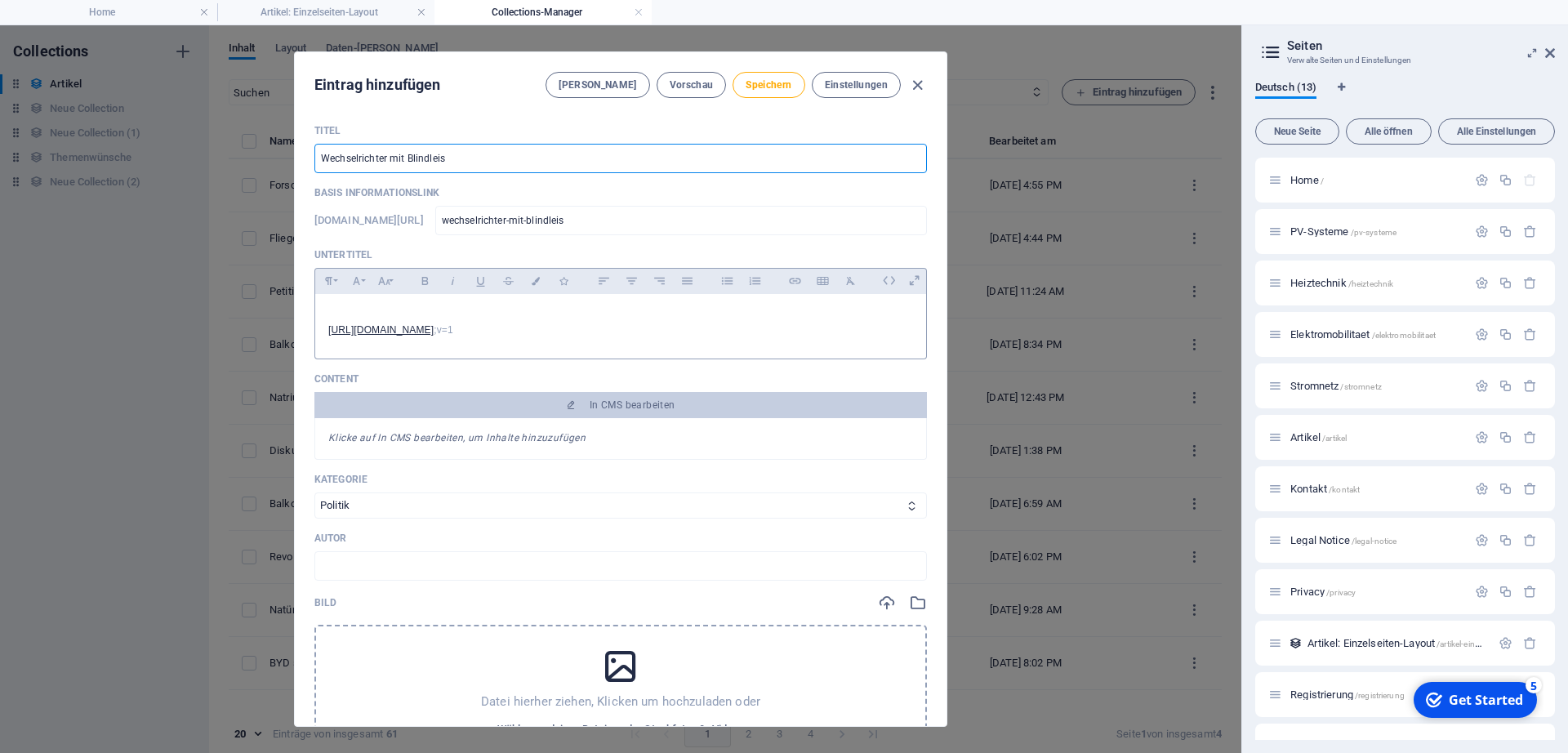
type input "wechselrichter-mit-blindleist"
type input "Wechselrichter mit Blindleistu"
type input "wechselrichter-mit-blindleistu"
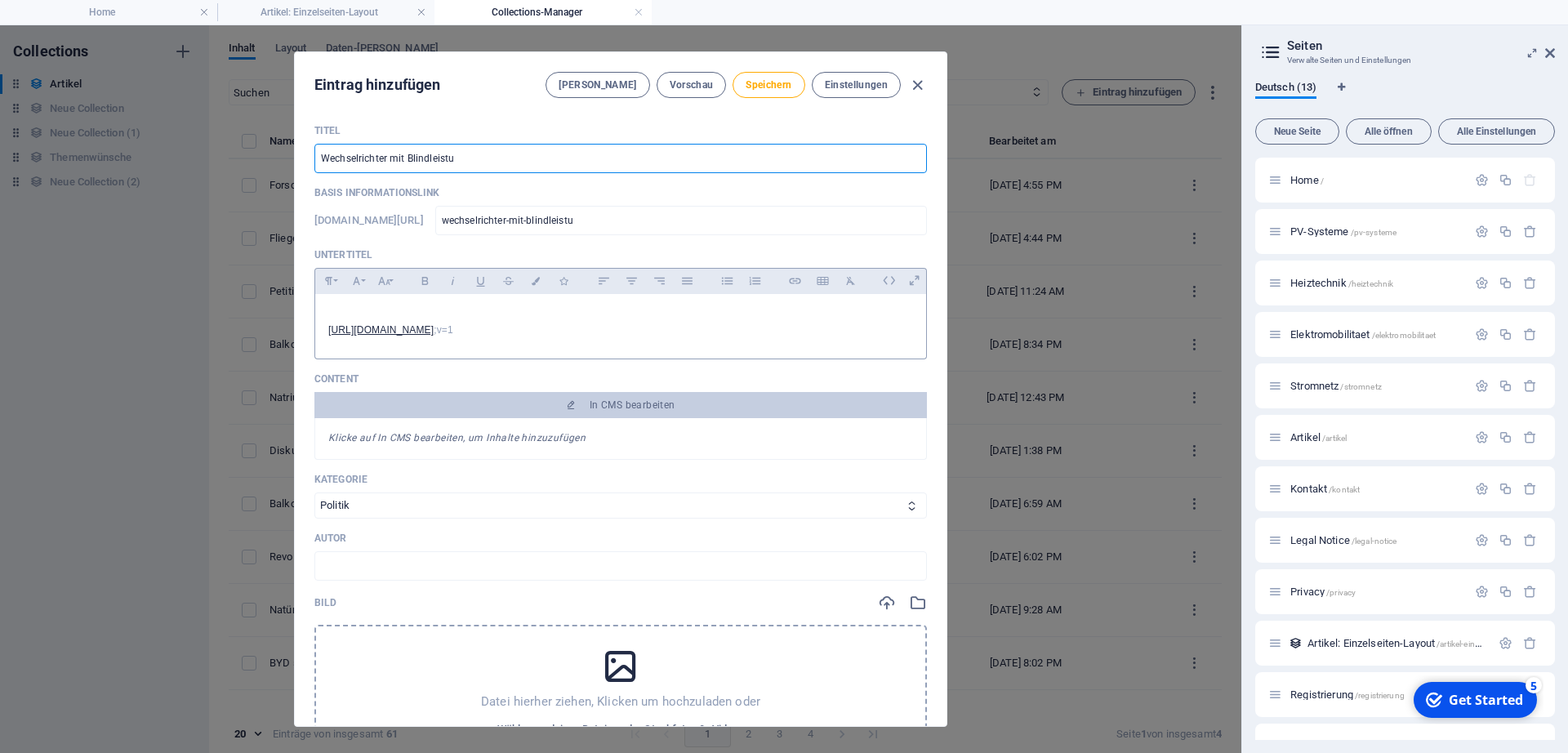
type input "Wechselrichter mit Blindleistun"
type input "wechselrichter-mit-blindleistun"
type input "Wechselrichter mit Blindleistung"
type input "wechselrichter-mit-blindleistung"
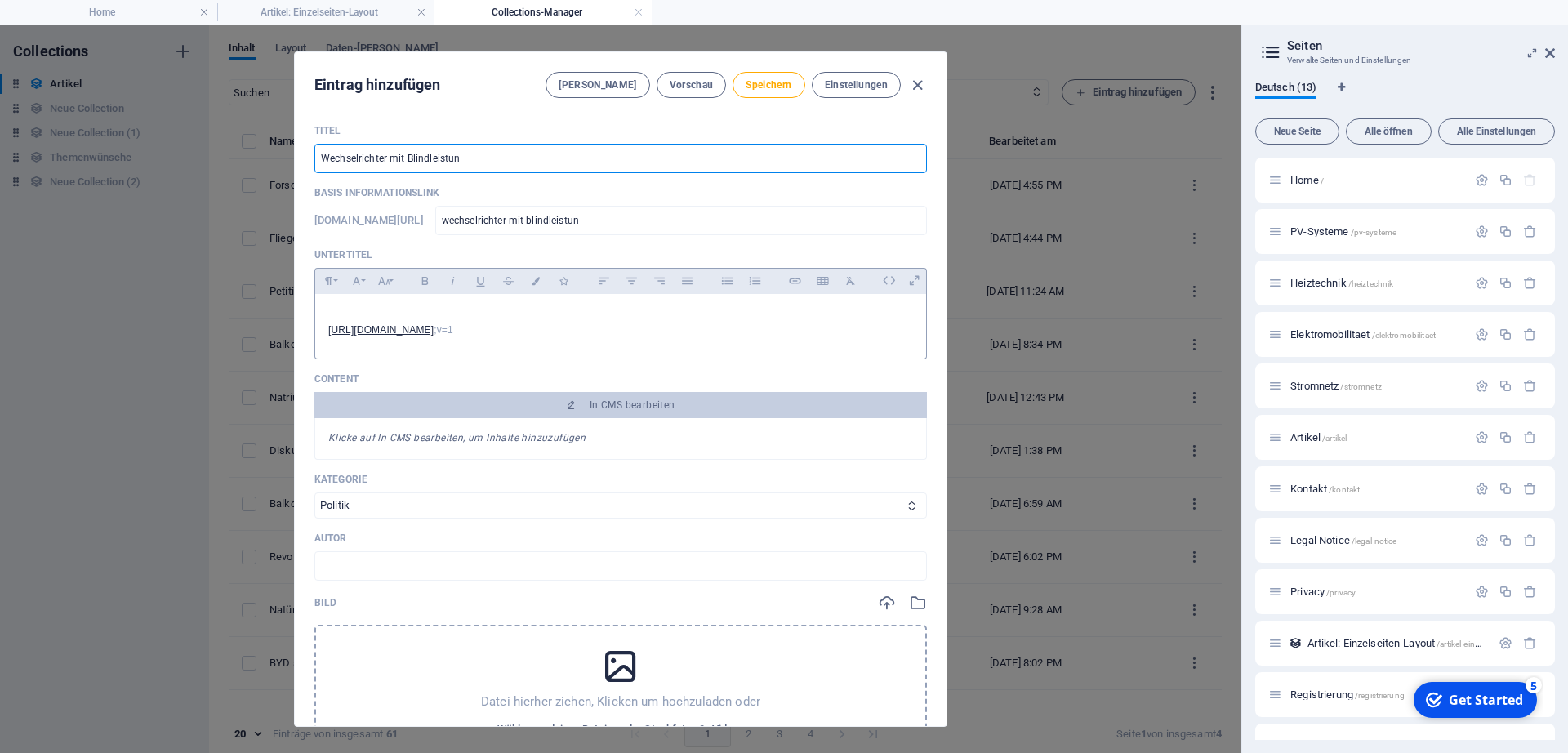
type input "wechselrichter-mit-blindleistung"
type input "Wechselrichter mit Blindleistungs"
type input "wechselrichter-mit-blindleistungs"
type input "Wechselrichter mit Blindleistungsr"
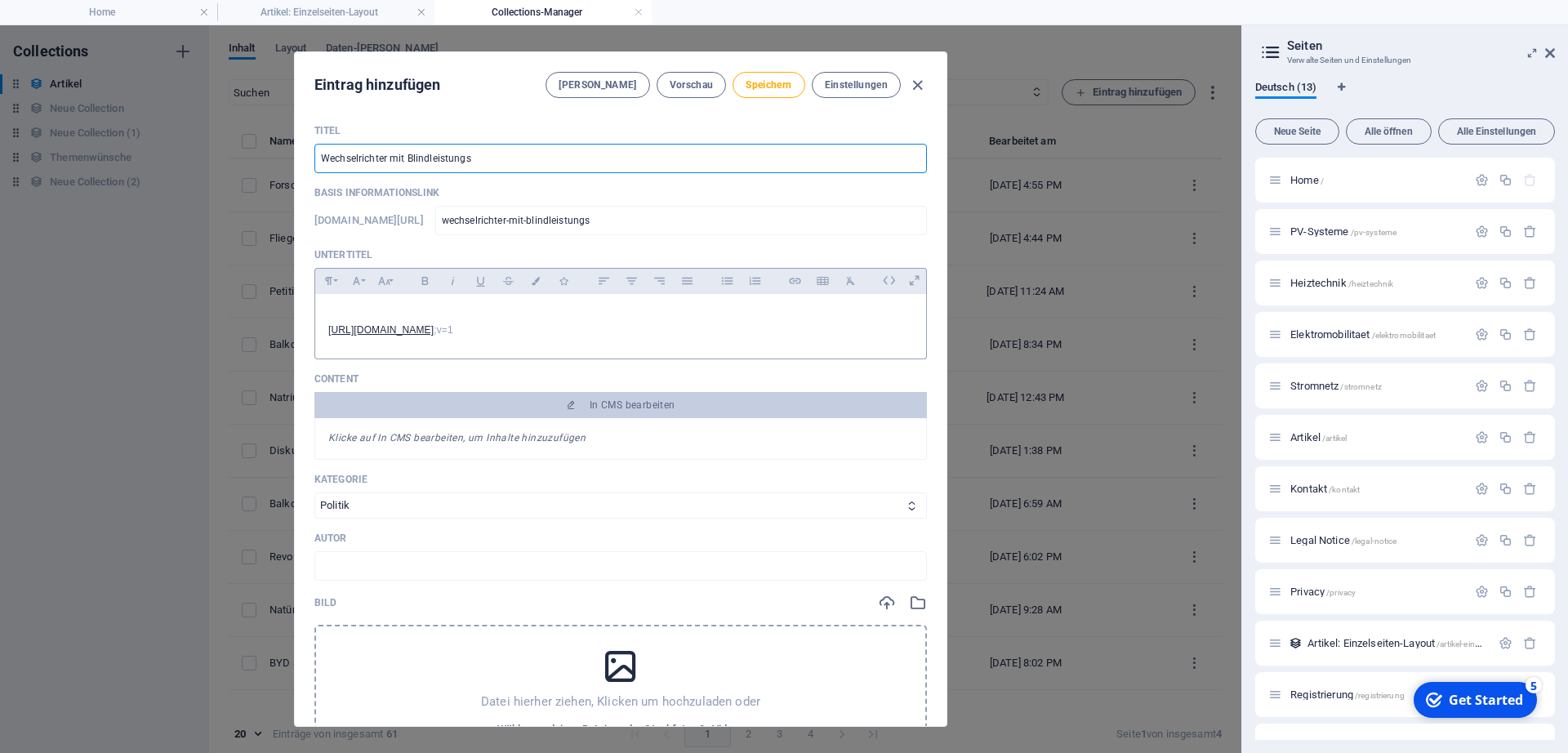
type input "wechselrichter-mit-blindleistungsr"
type input "Wechselrichter mit Blindleistungsre"
type input "wechselrichter-mit-blindleistungsre"
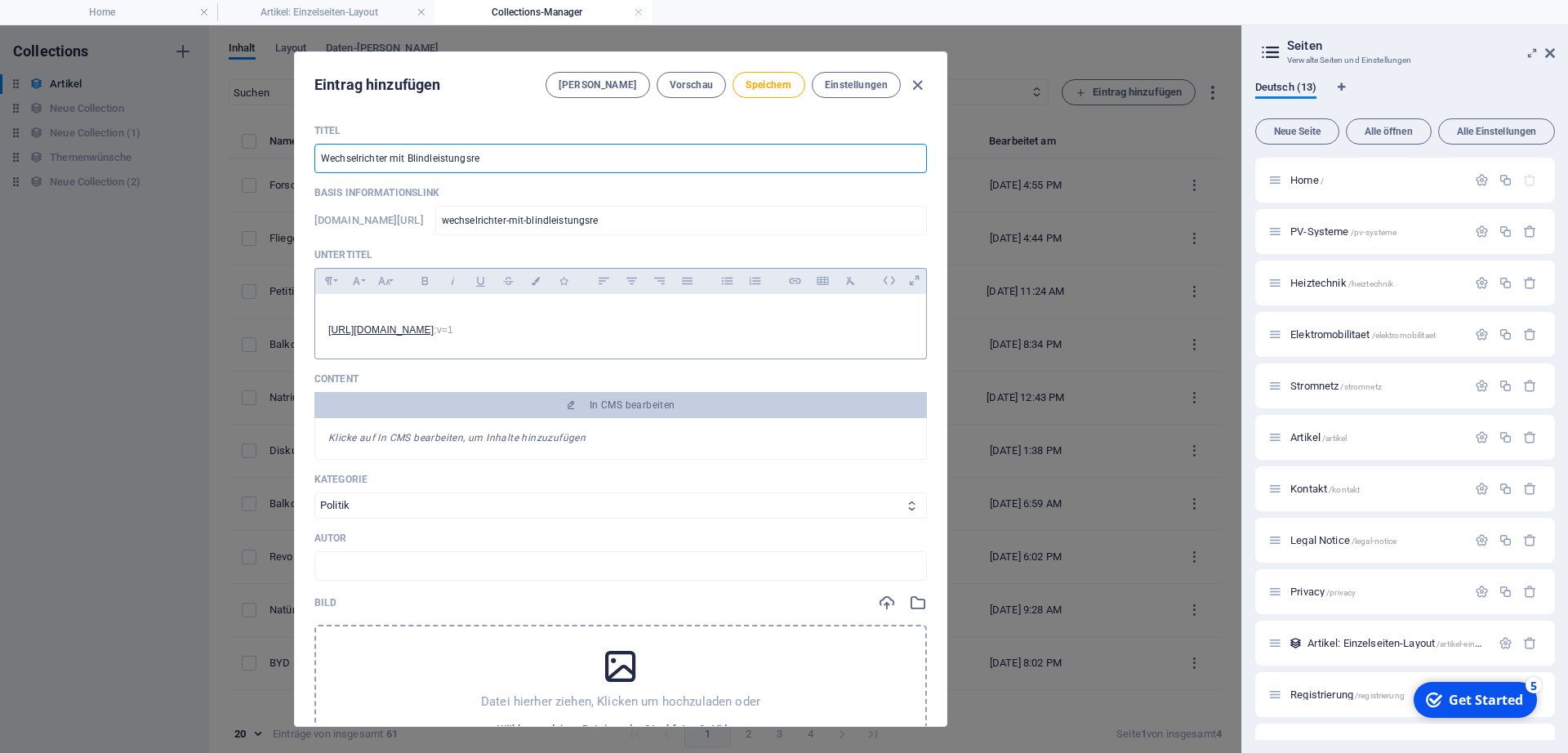
type input "Wechselrichter mit Blindleistungsreg"
type input "wechselrichter-mit-blindleistungsreg"
type input "Wechselrichter mit Blindleistungsrege"
type input "wechselrichter-mit-blindleistungsrege"
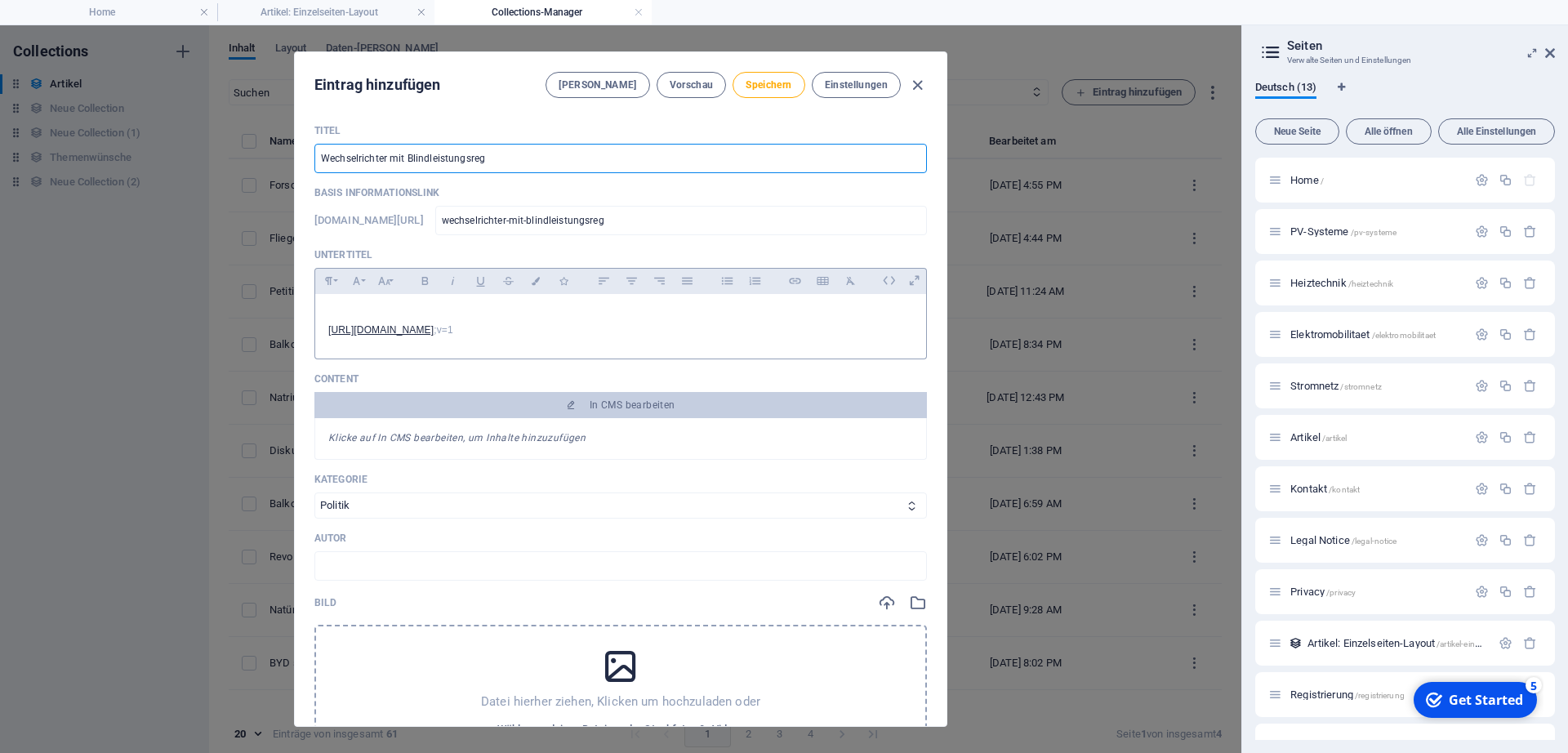
type input "wechselrichter-mit-blindleistungsrege"
type input "Wechselrichter mit Blindleistungsregel"
type input "wechselrichter-mit-blindleistungsregel"
type input "Wechselrichter mit Blindleistungsregelu"
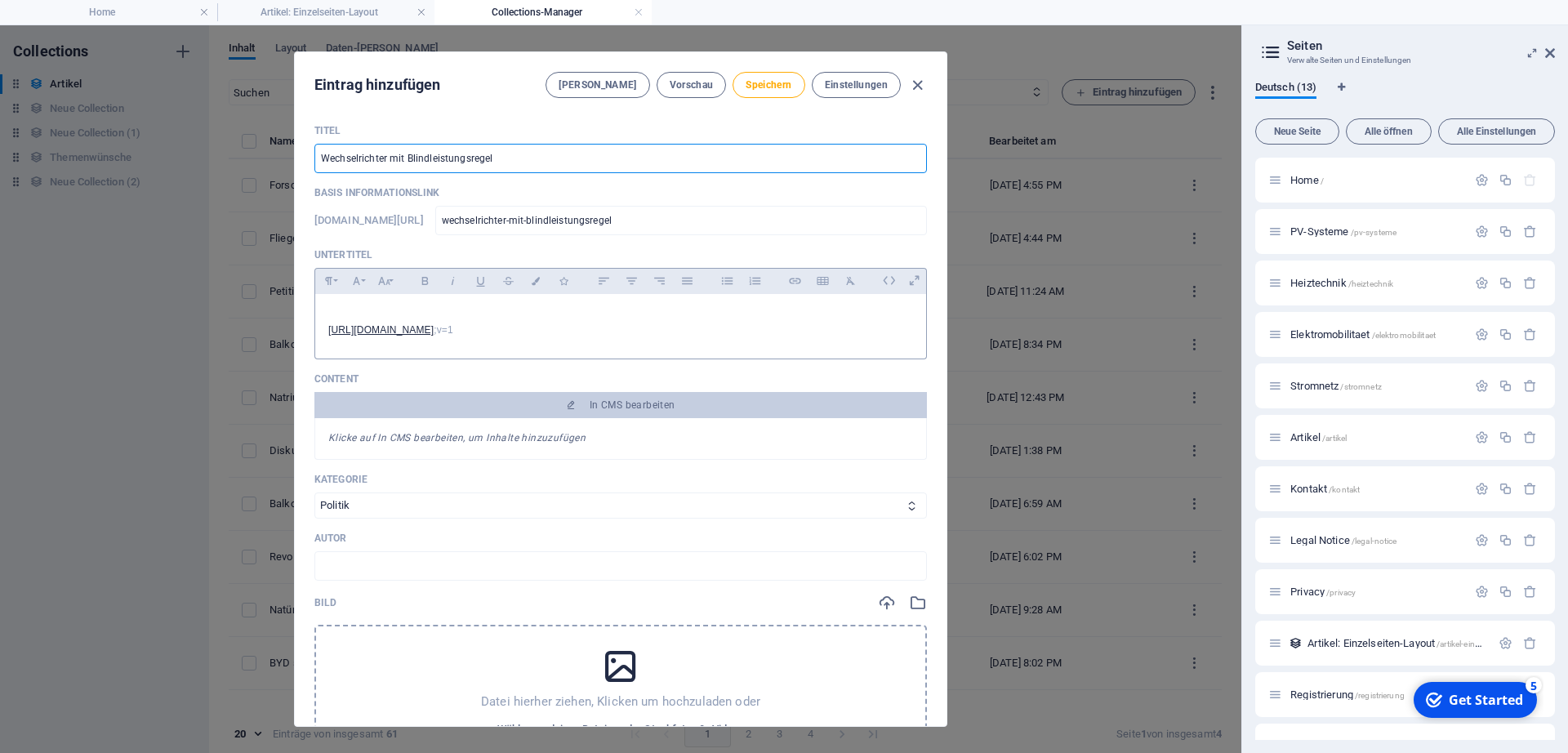
type input "wechselrichter-mit-blindleistungsregelu"
type input "Wechselrichter mit Blindleistungsregelun"
type input "wechselrichter-mit-blindleistungsregelun"
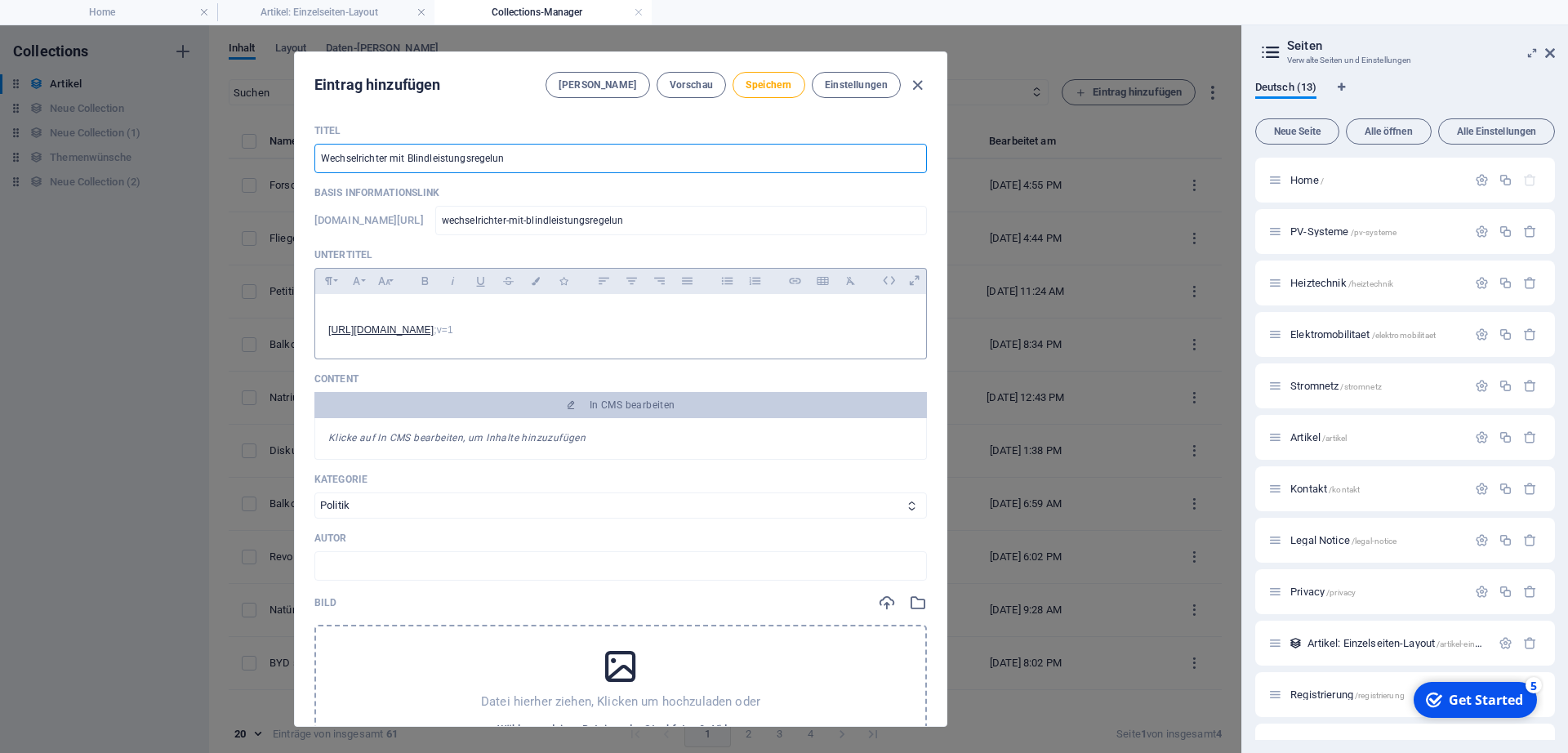
type input "Wechselrichter mit Blindleistungsregelung"
type input "wechselrichter-mit-blindleistungsregelung"
type input "NWechselrichter mit Blindleistungsregelung"
type input "nwechselrichter-mit-blindleistungsregelung"
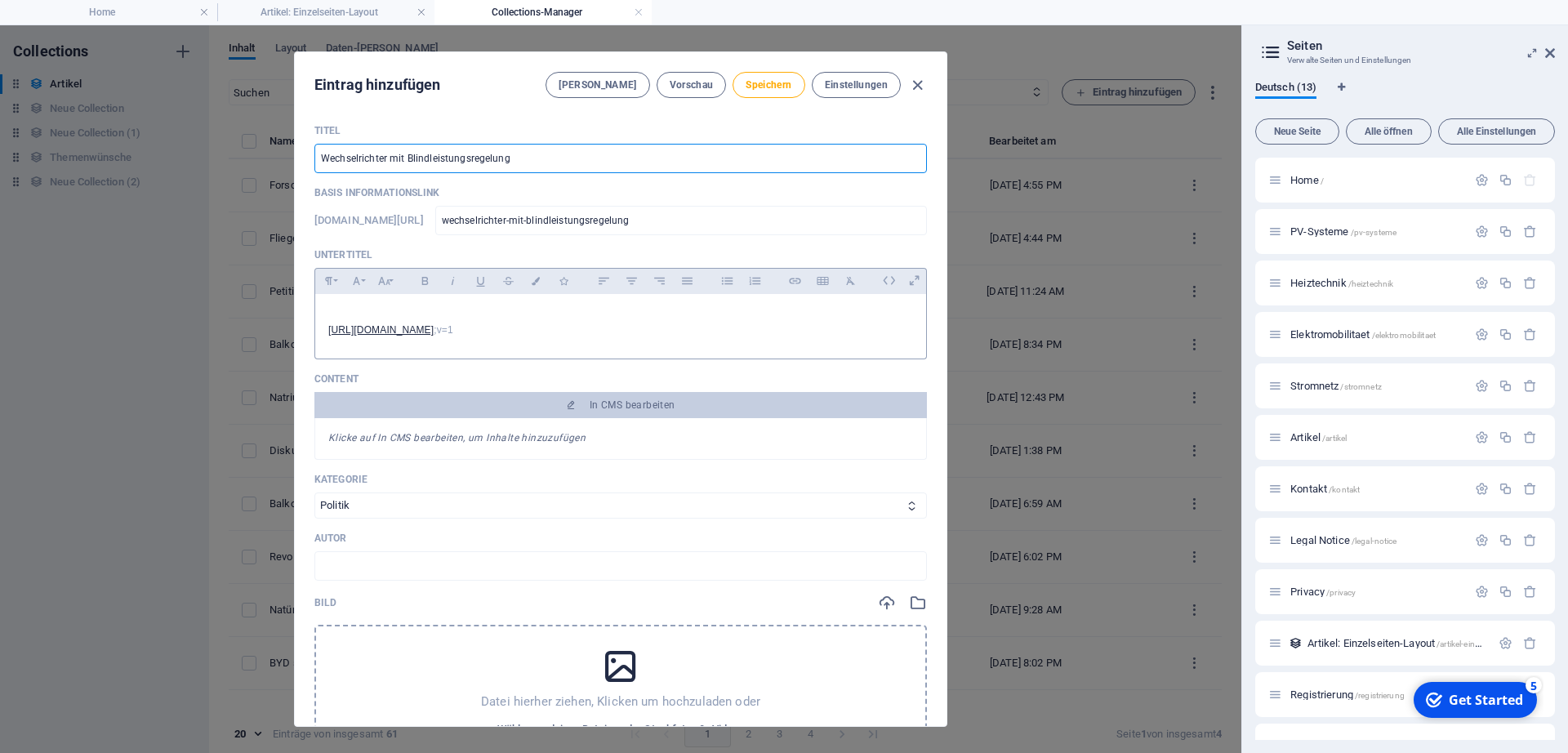
type input "nwechselrichter-mit-blindleistungsregelung"
type input "NeWechselrichter mit Blindleistungsregelung"
type input "newechselrichter-mit-blindleistungsregelung"
type input "NetWechselrichter mit Blindleistungsregelung"
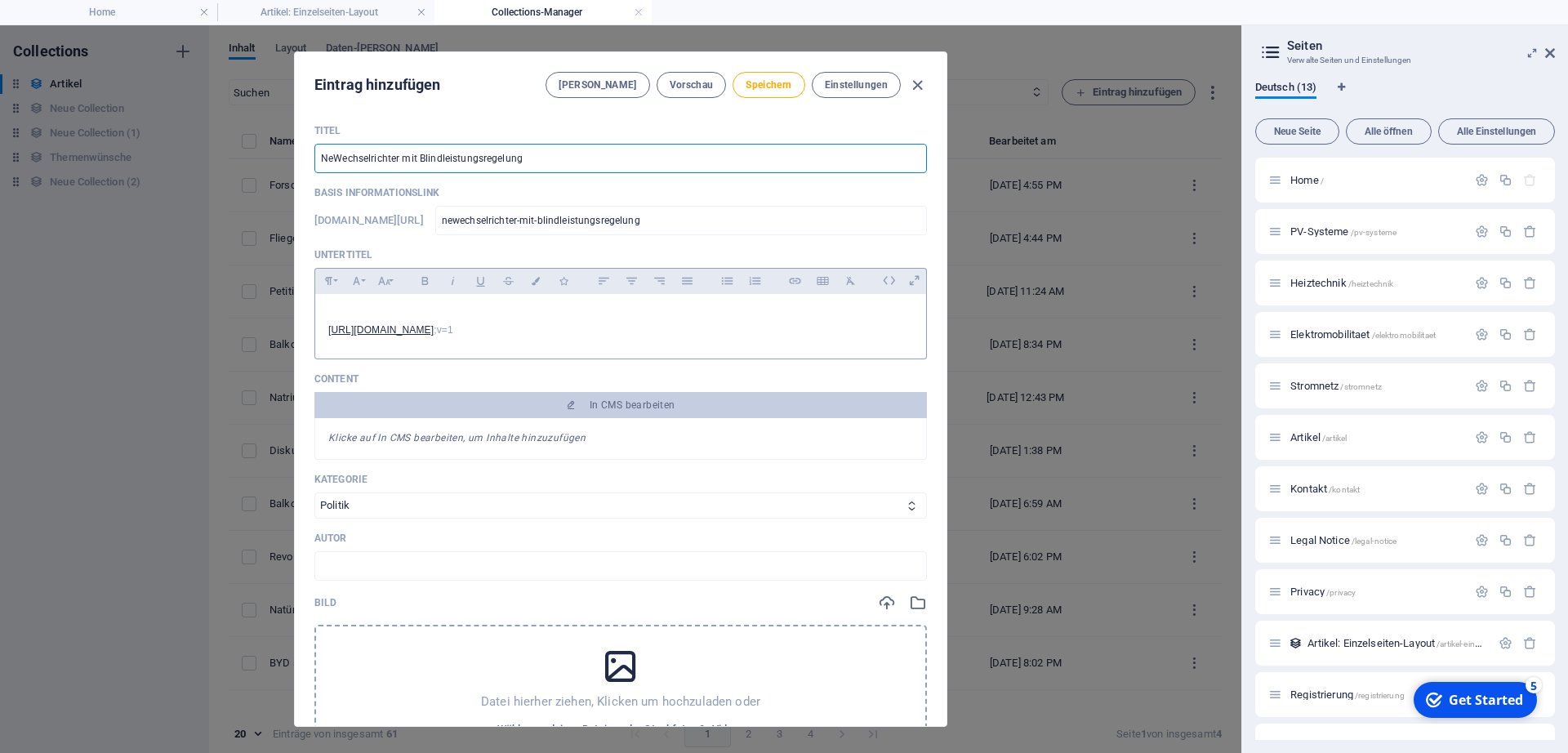
type input "netwechselrichter-mit-blindleistungsregelung"
type input "NetzWechselrichter mit Blindleistungsregelung"
type input "netzwechselrichter-mit-blindleistungsregelung"
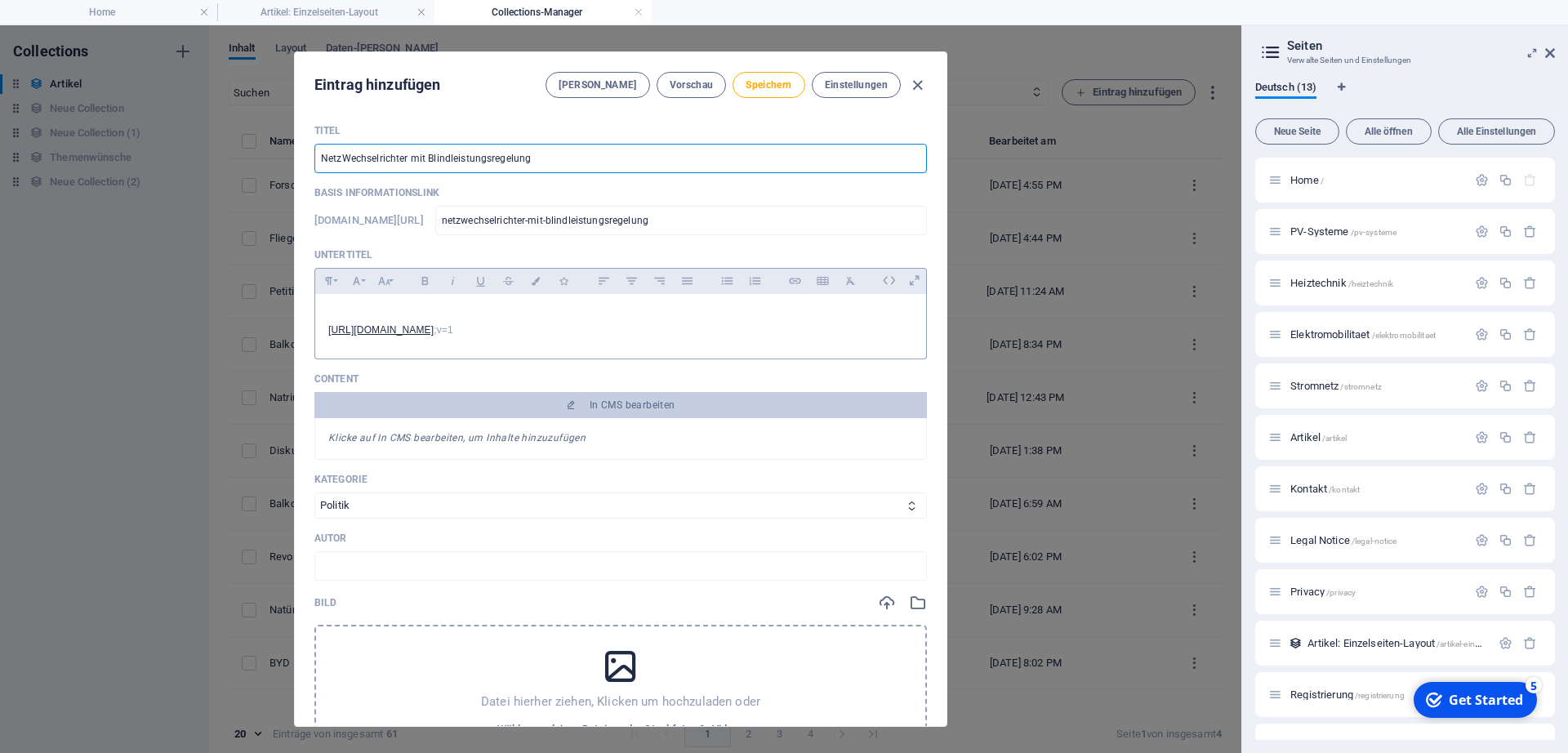
type input "NetzsWechselrichter mit Blindleistungsregelung"
type input "netzswechselrichter-mit-blindleistungsregelung"
type input "NetzstWechselrichter mit Blindleistungsregelung"
type input "netzstwechselrichter-mit-blindleistungsregelung"
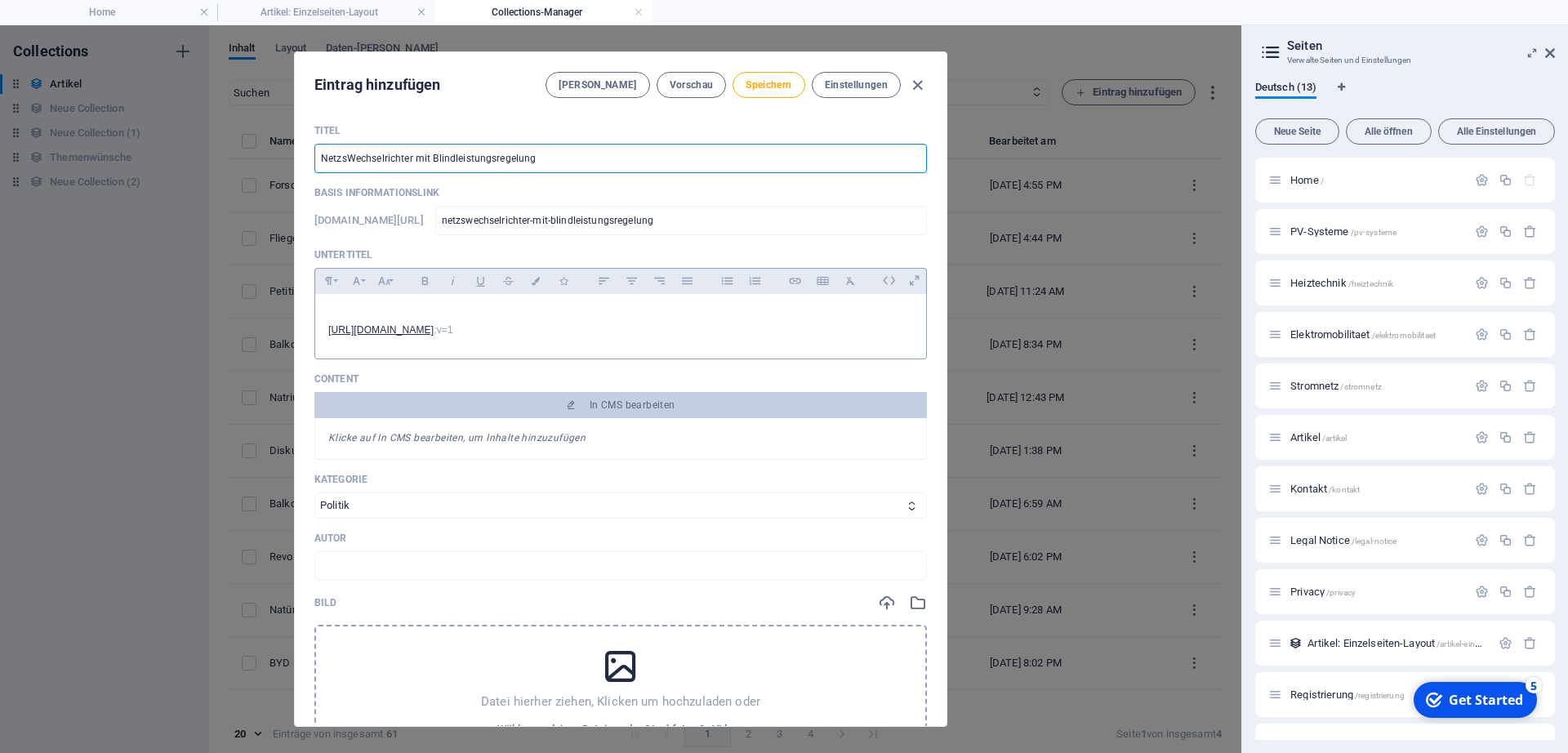
type input "netzstwechselrichter-mit-blindleistungsregelung"
type input "NetzstaWechselrichter mit Blindleistungsregelung"
type input "netzstawechselrichter-mit-blindleistungsregelung"
type input "NetzstabWechselrichter mit Blindleistungsregelung"
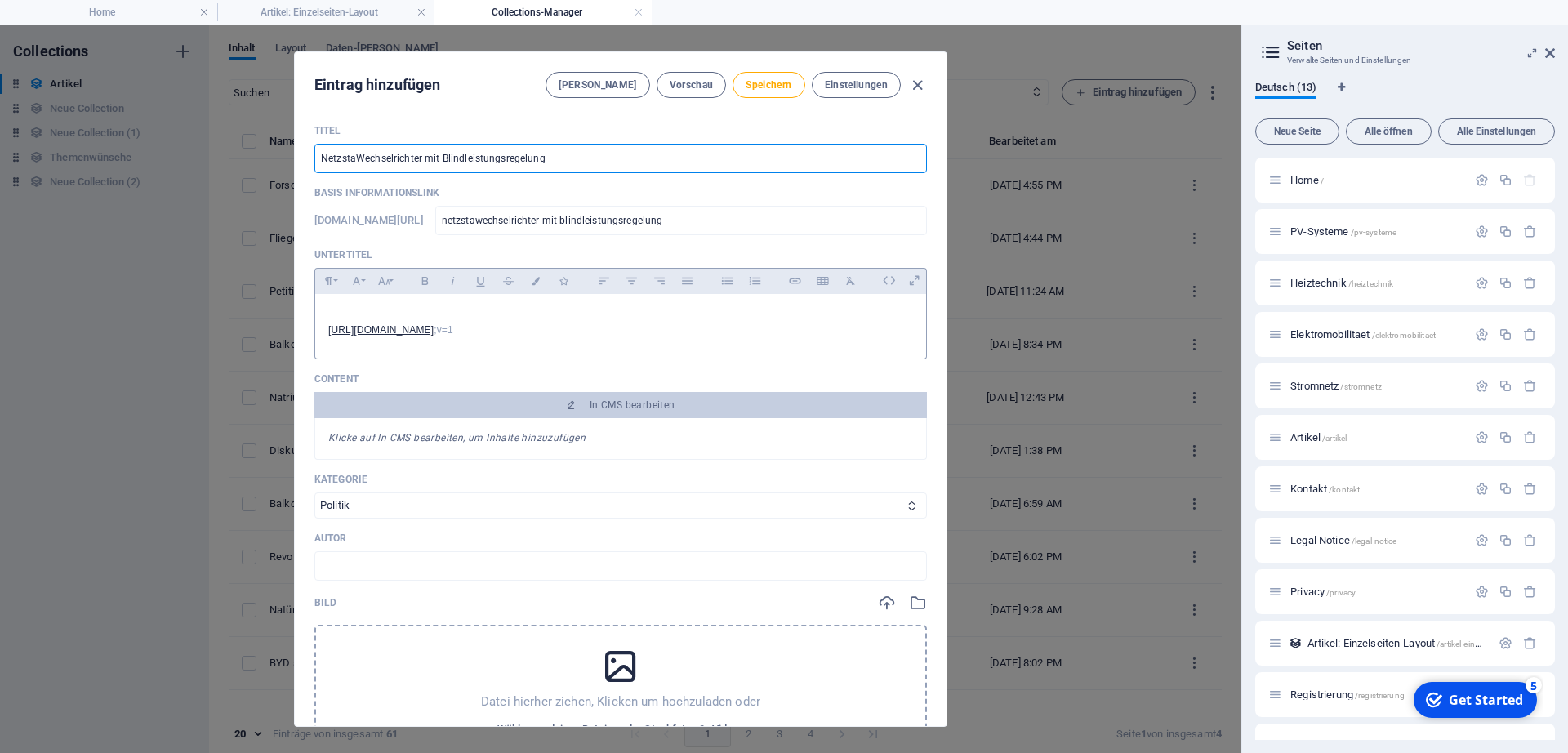
type input "netzstabwechselrichter-mit-blindleistungsregelung"
type input "NetzstabiWechselrichter mit Blindleistungsregelung"
type input "netzstabiwechselrichter-mit-blindleistungsregelung"
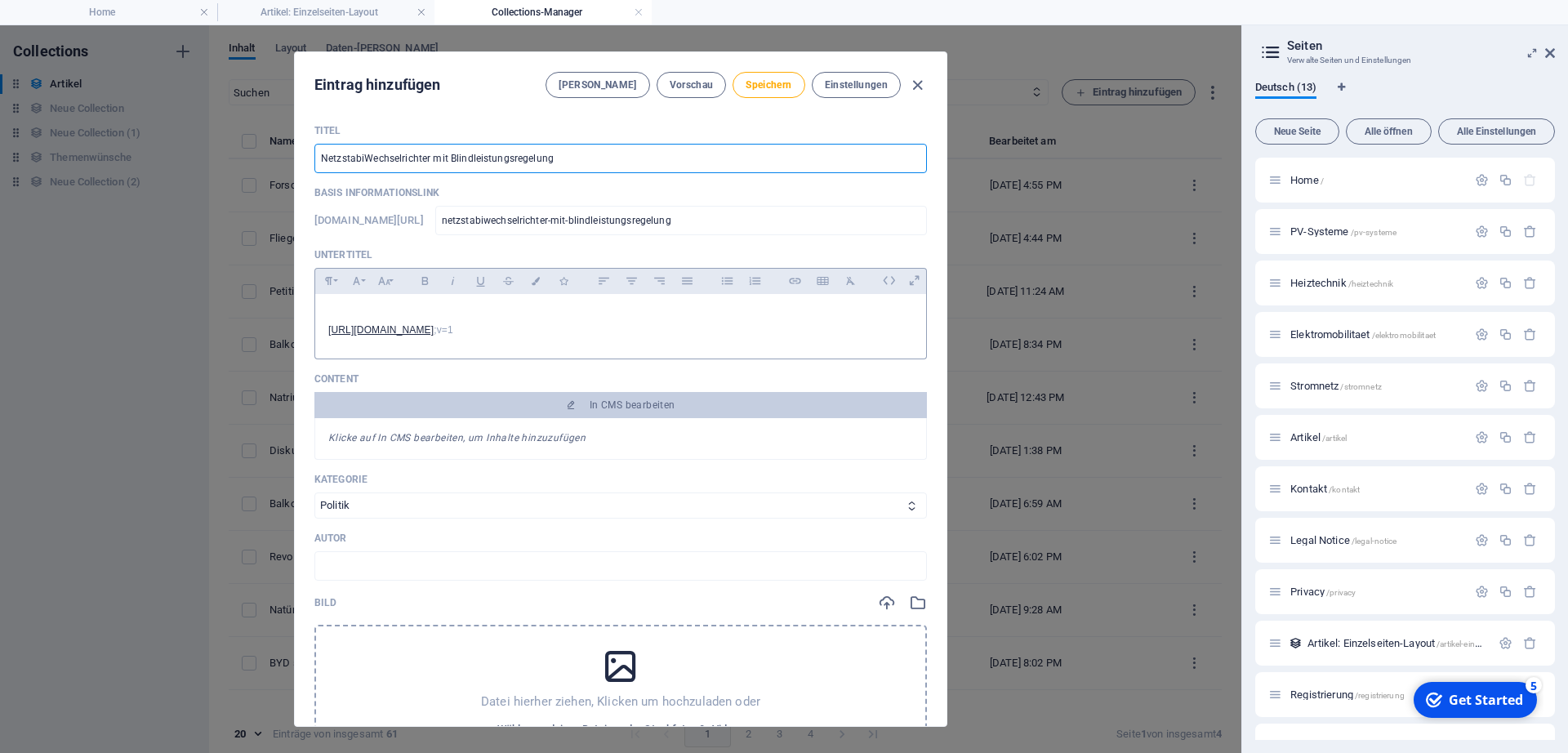
type input "NetzstabilWechselrichter mit Blindleistungsregelung"
type input "netzstabilwechselrichter-mit-blindleistungsregelung"
type input "NetzstabiliWechselrichter mit Blindleistungsregelung"
type input "netzstabiliwechselrichter-mit-blindleistungsregelung"
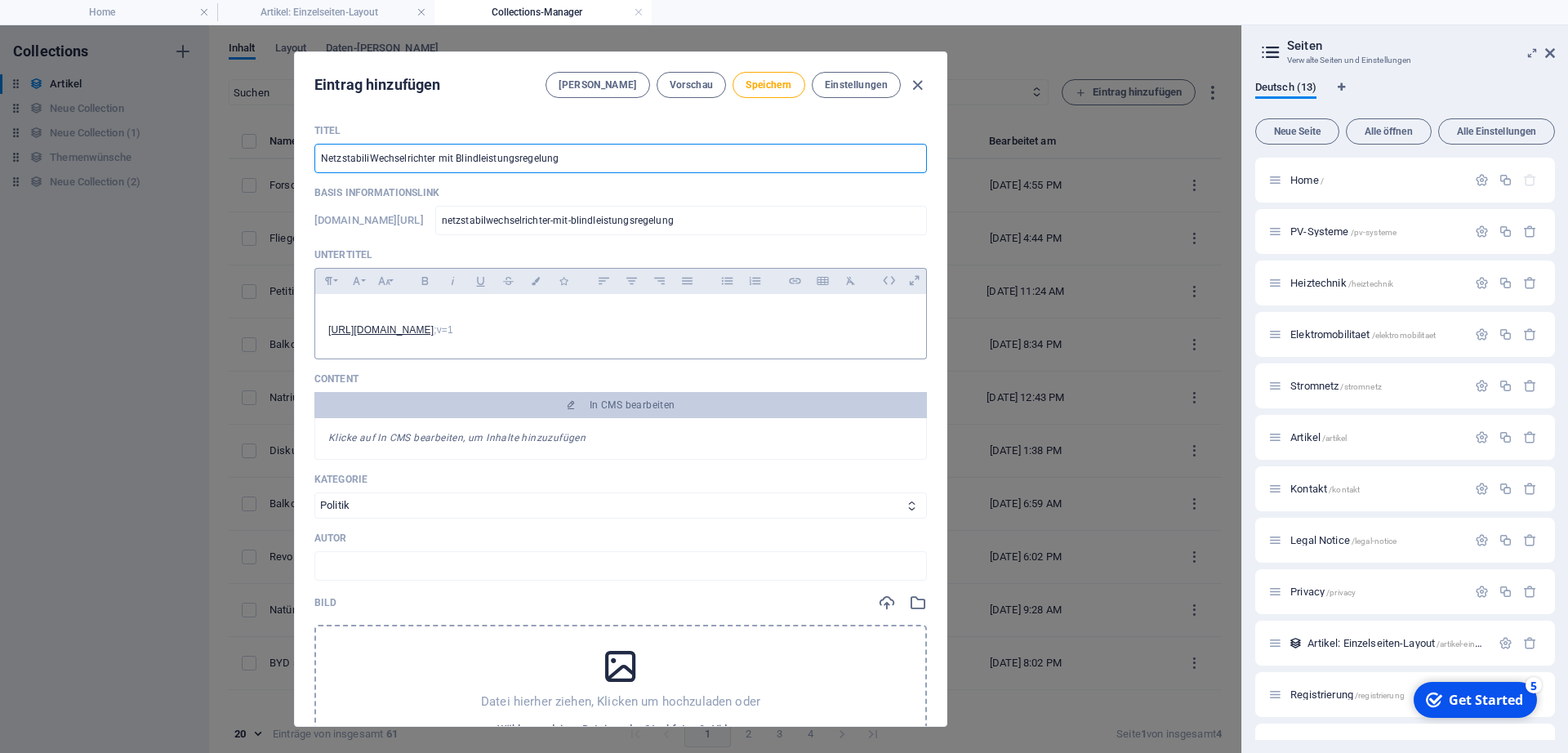
type input "netzstabiliwechselrichter-mit-blindleistungsregelung"
type input "NetzstabilitWechselrichter mit Blindleistungsregelung"
type input "netzstabilitwechselrichter-mit-blindleistungsregelung"
type input "NetzstabilitäWechselrichter mit Blindleistungsregelung"
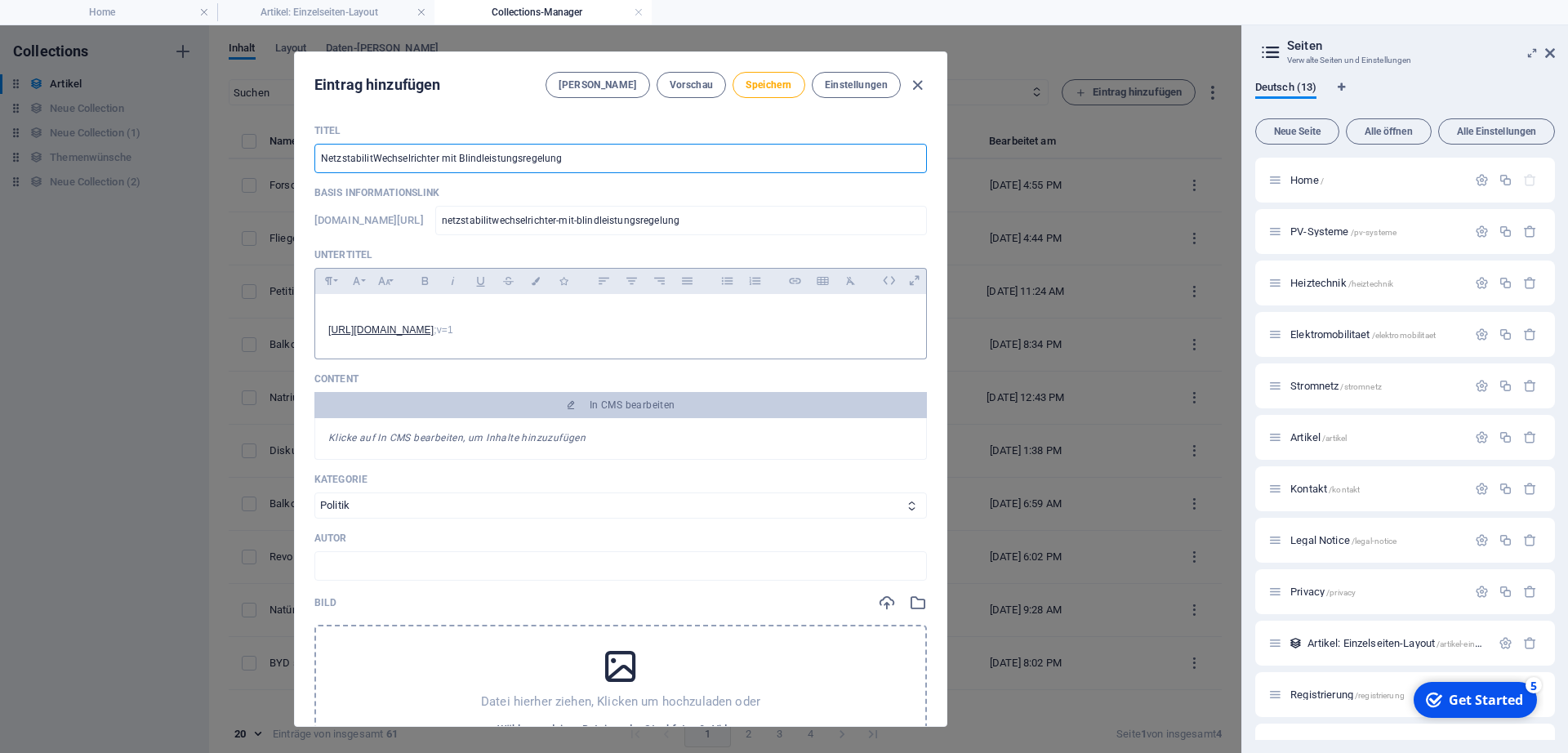
type input "netzstabilitaewechselrichter-mit-blindleistungsregelung"
type input "NetzstabilitätWechselrichter mit Blindleistungsregelung"
type input "netzstabilitaetwechselrichter-mit-blindleistungsregelung"
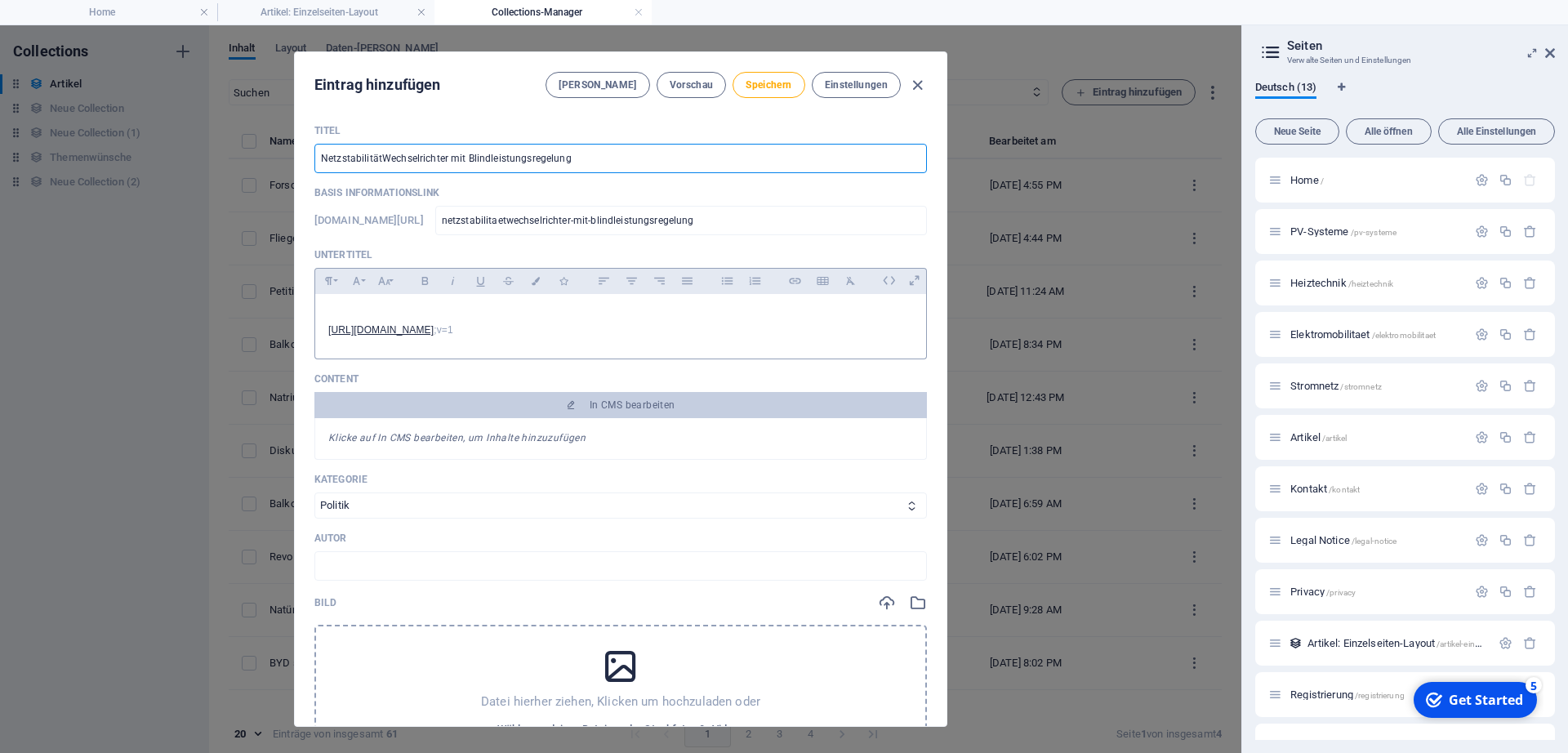
type input "Netzstabilität Wechselrichter mit Blindleistungsregelung"
type input "netzstabilitaet-wechselrichter-mit-blindleistungsregelung"
type input "Netzstabilität dWechselrichter mit Blindleistungsregelung"
type input "netzstabilitaet-dwechselrichter-mit-blindleistungsregelung"
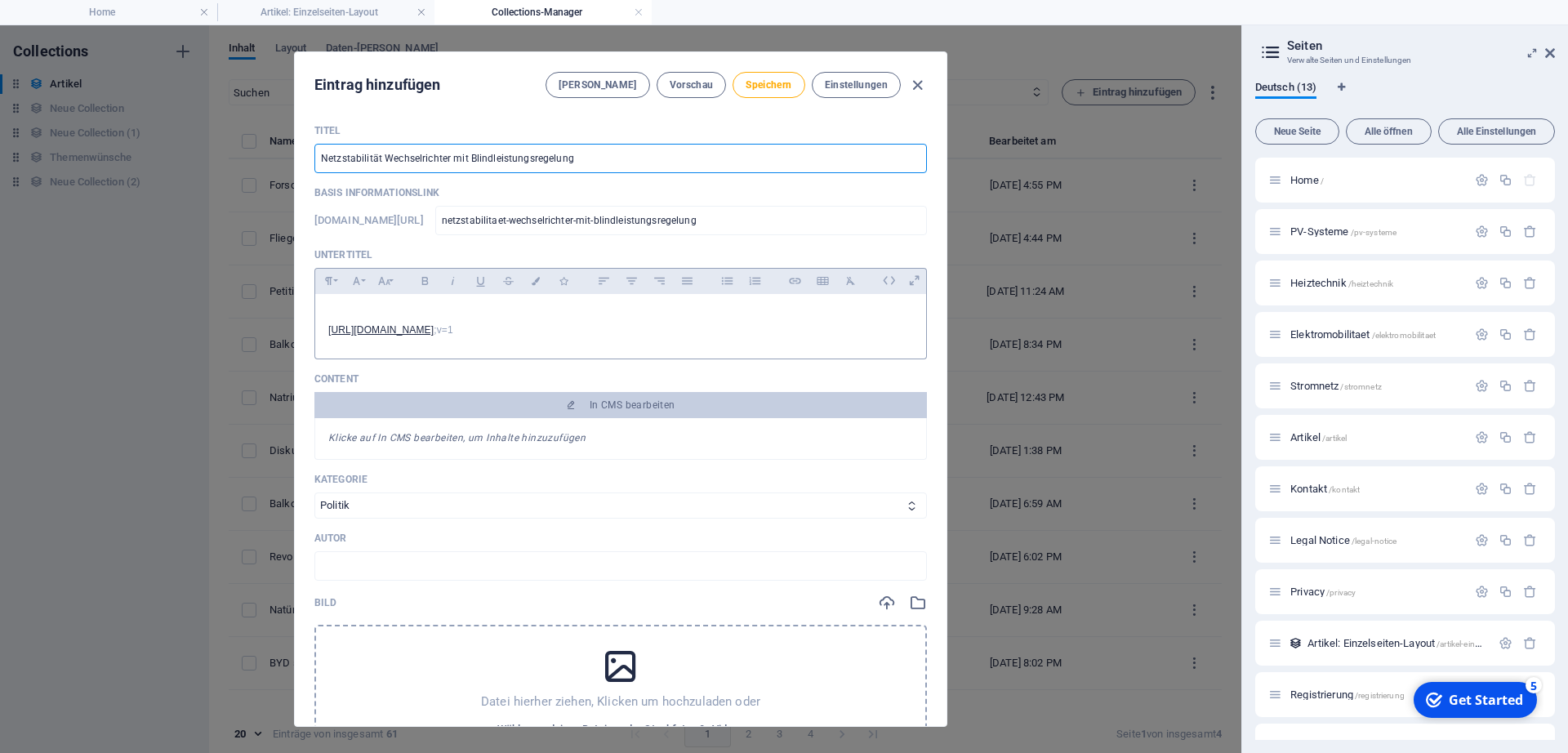
type input "netzstabilitaet-dwechselrichter-mit-blindleistungsregelung"
type input "Netzstabilität duWechselrichter mit Blindleistungsregelung"
type input "netzstabilitaet-duwechselrichter-mit-blindleistungsregelung"
type input "Netzstabilität durWechselrichter mit Blindleistungsregelung"
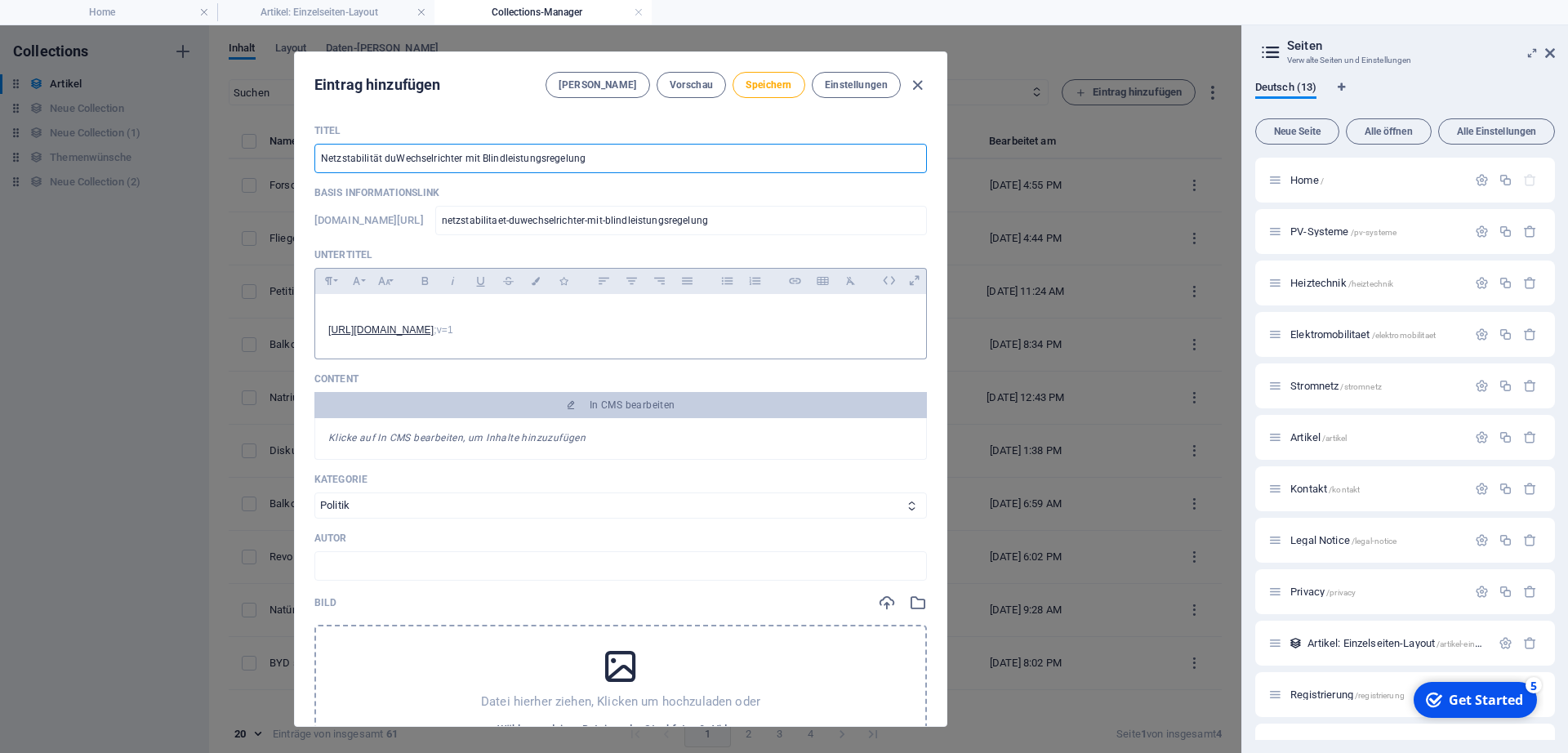
type input "netzstabilitaet-durwechselrichter-mit-blindleistungsregelung"
type input "Netzstabilität durcWechselrichter mit Blindleistungsregelung"
type input "netzstabilitaet-durcwechselrichter-mit-blindleistungsregelung"
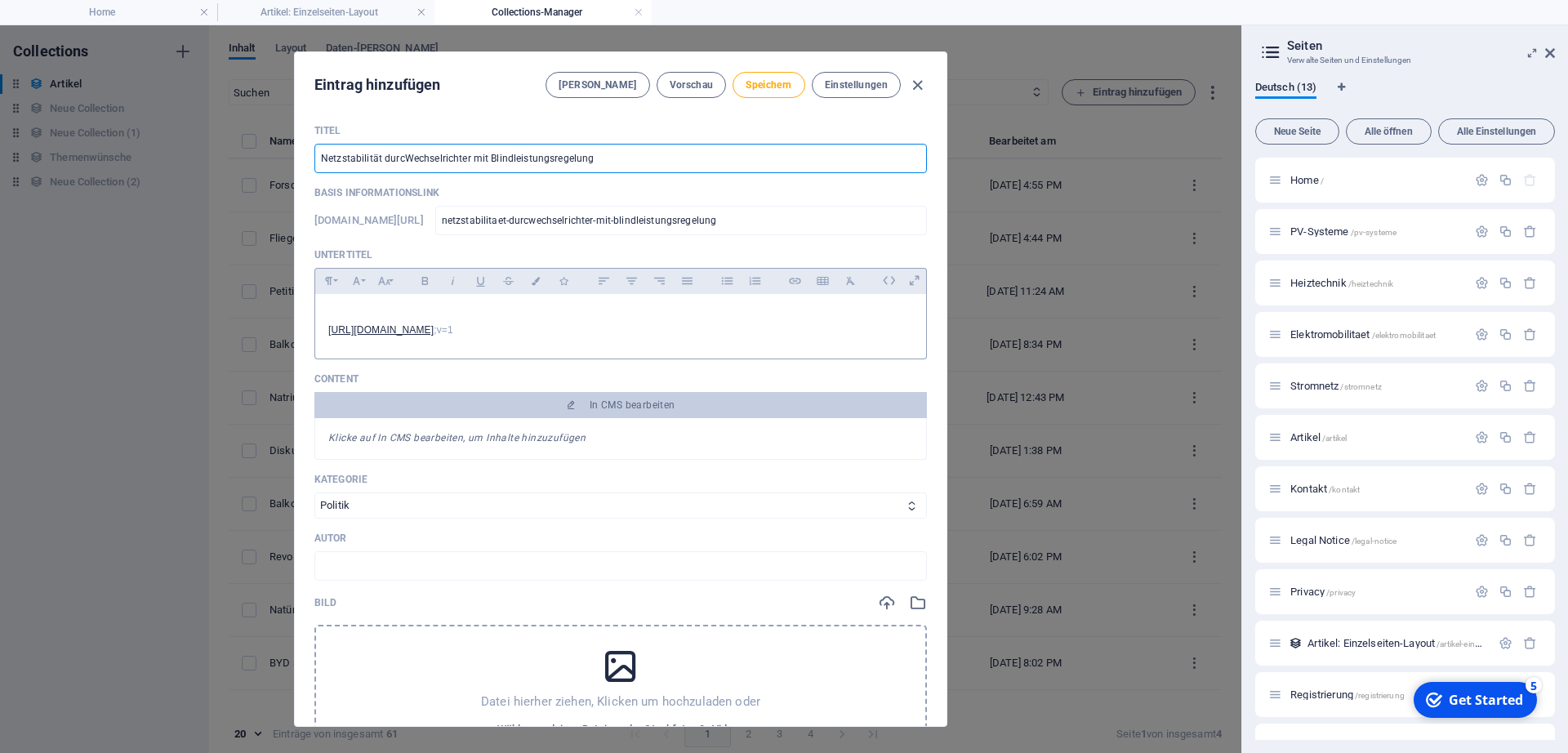
type input "Netzstabilität durc Wechselrichter mit Blindleistungsregelung"
type input "netzstabilitaet-durc-wechselrichter-mit-blindleistungsregelung"
type input "Netzstabilität durch Wechselrichter mit Blindleistungsregelung"
type input "netzstabilitaet-durch-wechselrichter-mit-blindleistungsregelung"
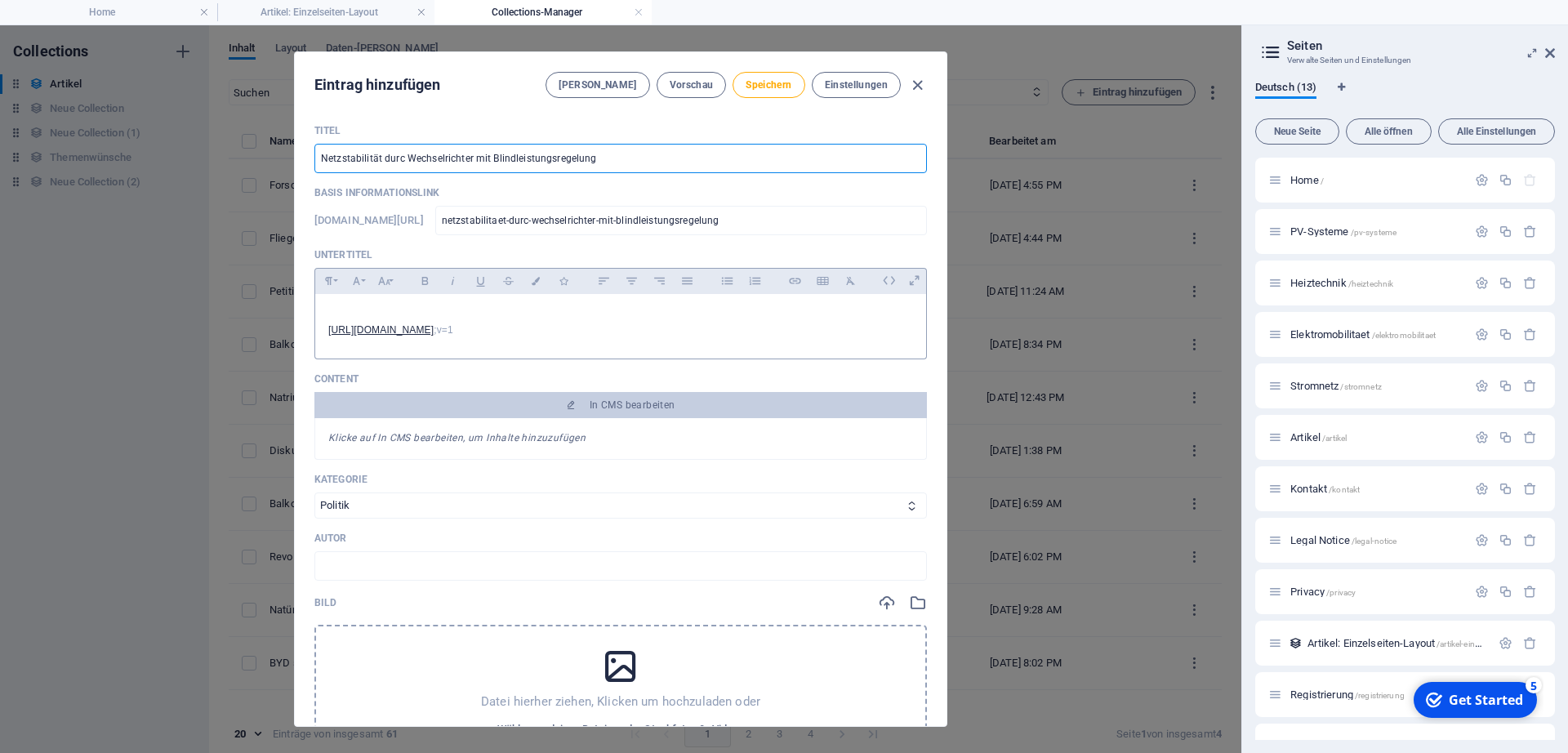
type input "netzstabilitaet-durch-wechselrichter-mit-blindleistungsregelung"
type input "Netzstabilität durch Wechselrichter mit Blindleistungsregelung u"
type input "netzstabilitaet-durch-wechselrichter-mit-blindleistungsregelung-u"
type input "Netzstabilität durch Wechselrichter mit Blindleistungsregelung un"
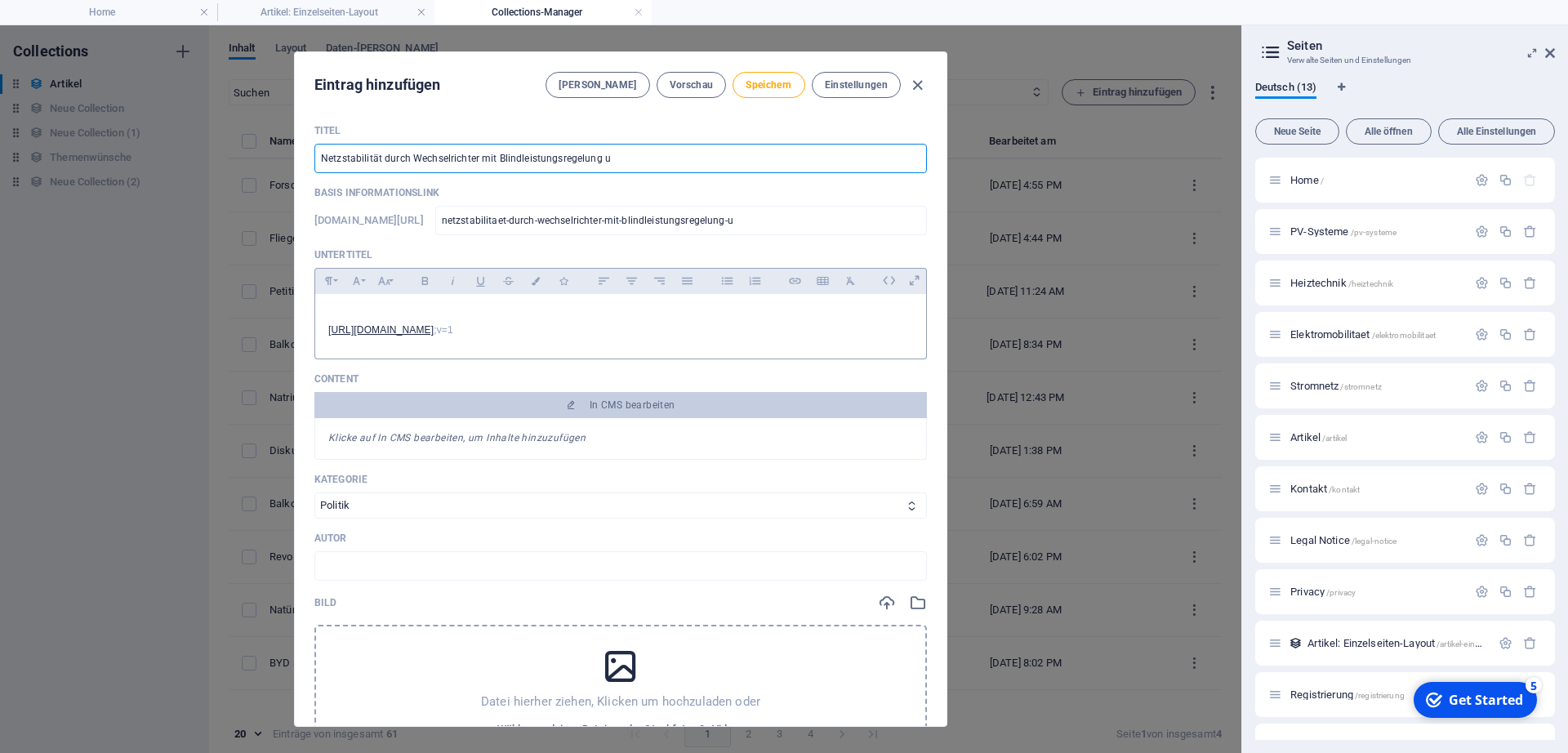
type input "netzstabilitaet-durch-wechselrichter-mit-blindleistungsregelung-un"
type input "Netzstabilität durch Wechselrichter mit Blindleistungsregelung und"
type input "netzstabilitaet-durch-wechselrichter-mit-blindleistungsregelung-und"
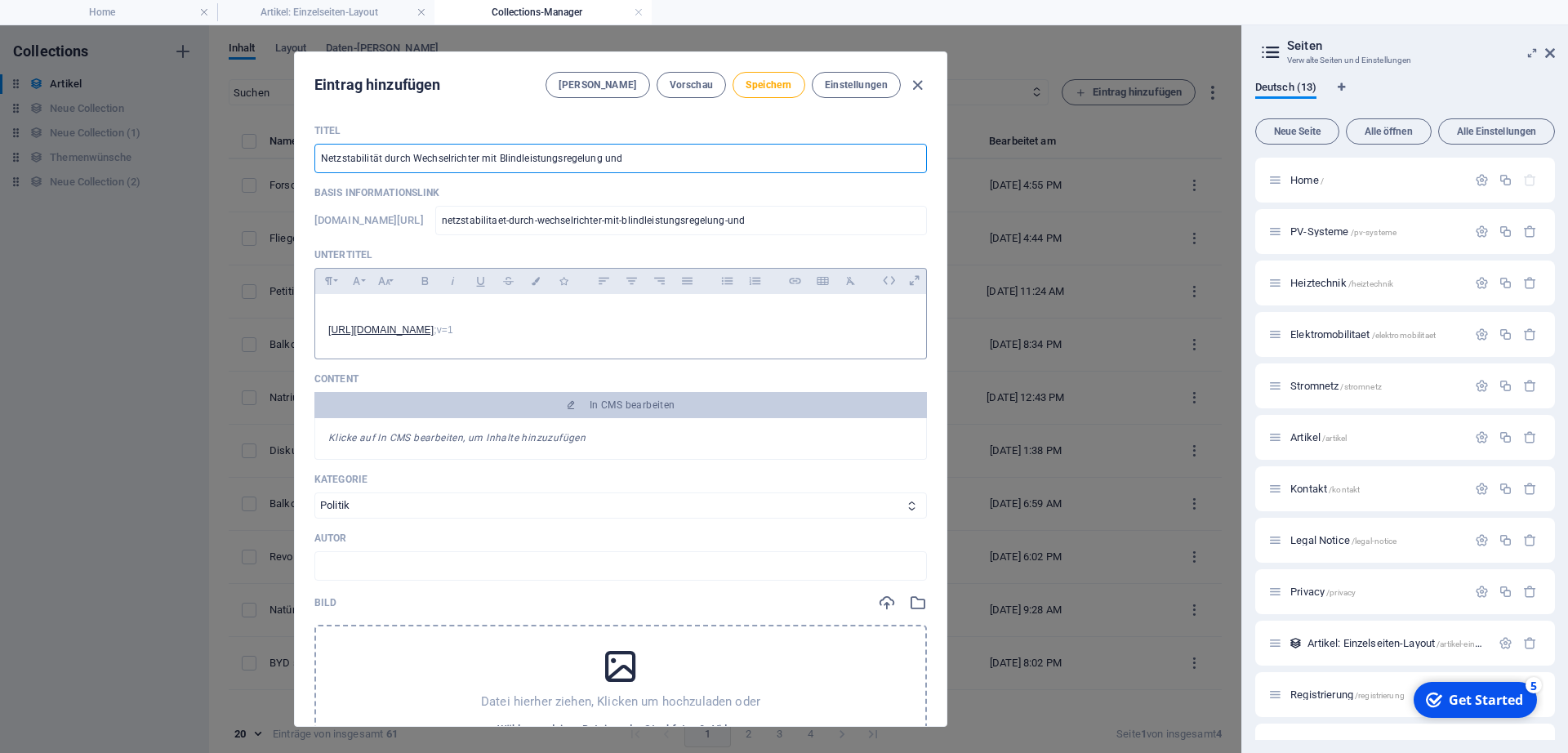
type input "Netzstabilität durch Wechselrichter mit Blindleistungsregelung und S"
type input "netzstabilitaet-durch-wechselrichter-mit-blindleistungsregelung-und-s"
type input "Netzstabilität durch Wechselrichter mit Blindleistungsregelung und ST"
type input "netzstabilitaet-durch-wechselrichter-mit-blindleistungsregelung-und-st"
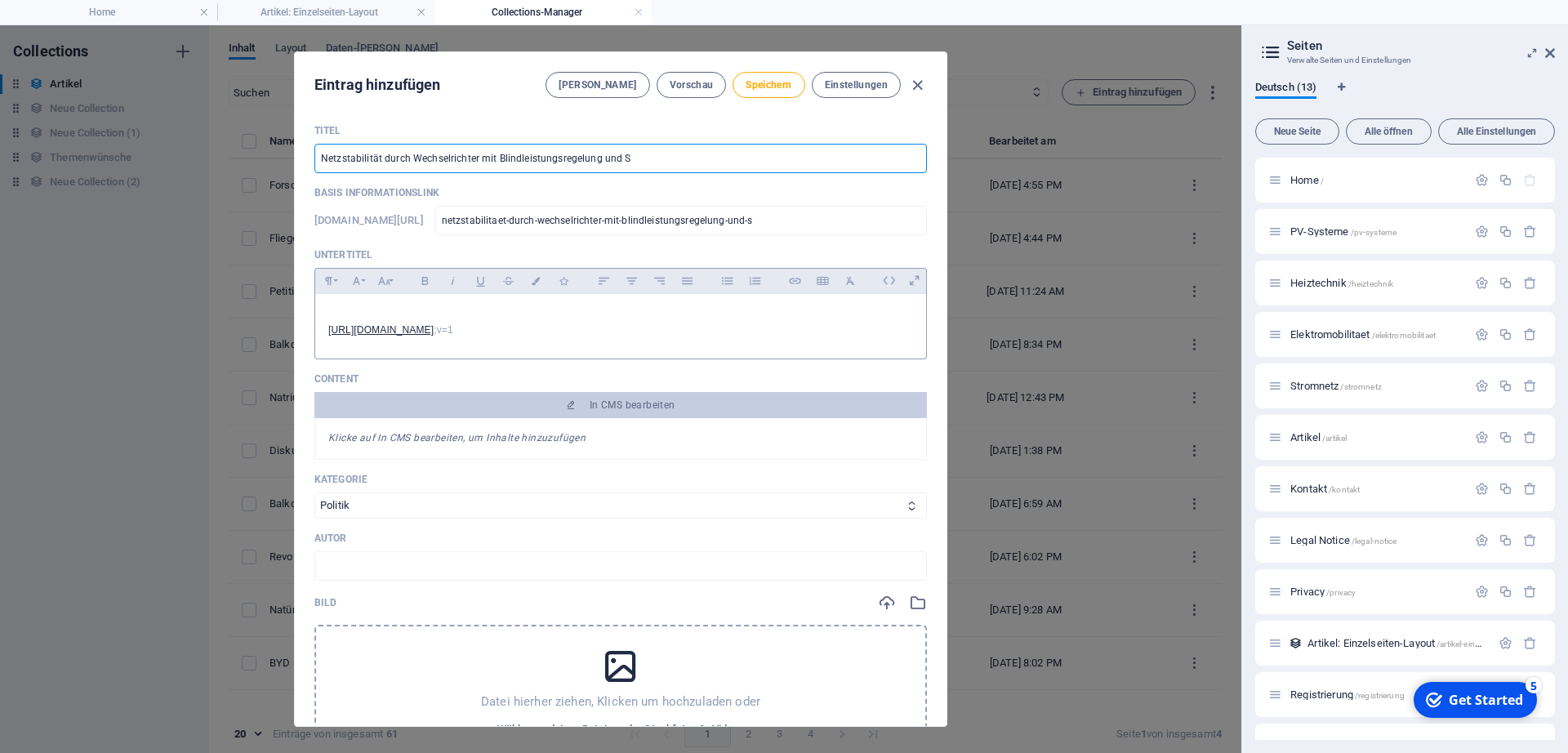
type input "netzstabilitaet-durch-wechselrichter-mit-blindleistungsregelung-und-st"
click at [559, 308] on p at bounding box center [621, 315] width 585 height 16
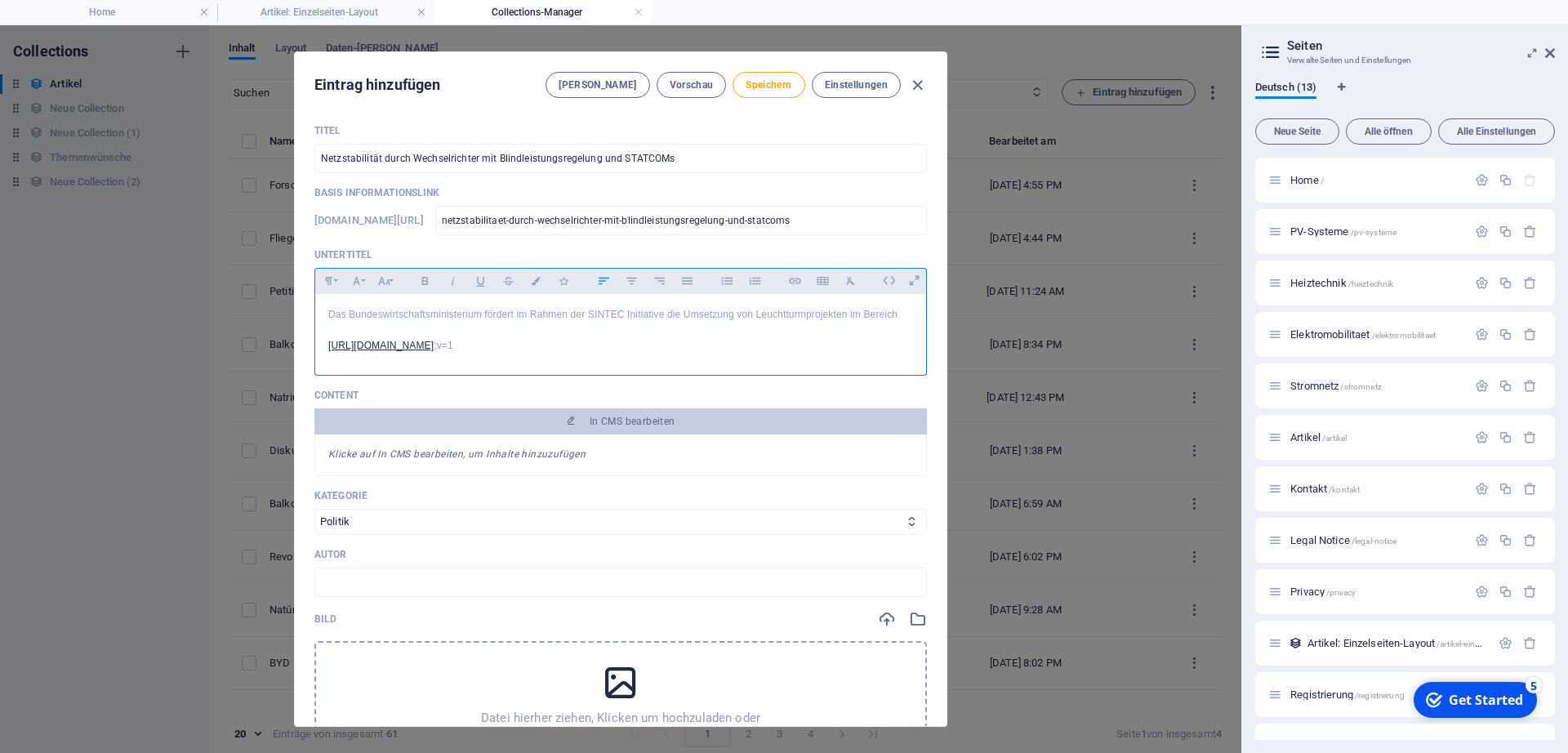
click at [605, 323] on p "Das Bundeswirtschaftsministerium fördert im Rahmen der SINTEC Initiative die Um…" at bounding box center [621, 315] width 585 height 16
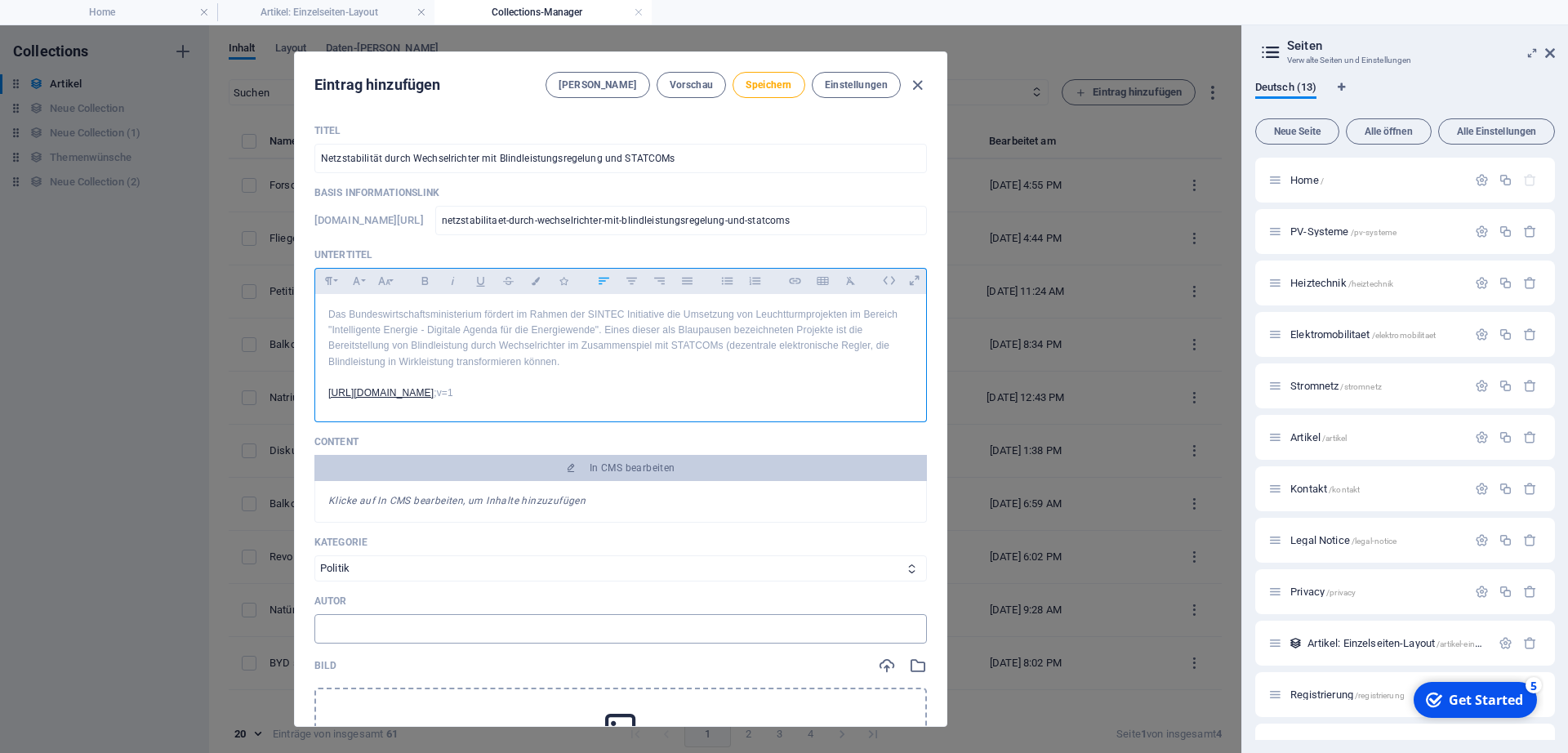
click at [562, 643] on input "text" at bounding box center [621, 628] width 613 height 30
click at [452, 349] on p "Das Bundeswirtschaftsministerium fördert im Rahmen der SINTEC Initiative die Um…" at bounding box center [621, 339] width 585 height 63
click at [669, 363] on p "Das Bundeswirtschaftsministerium fördert im Rahmen der SINTEC Initiative die Um…" at bounding box center [621, 339] width 585 height 63
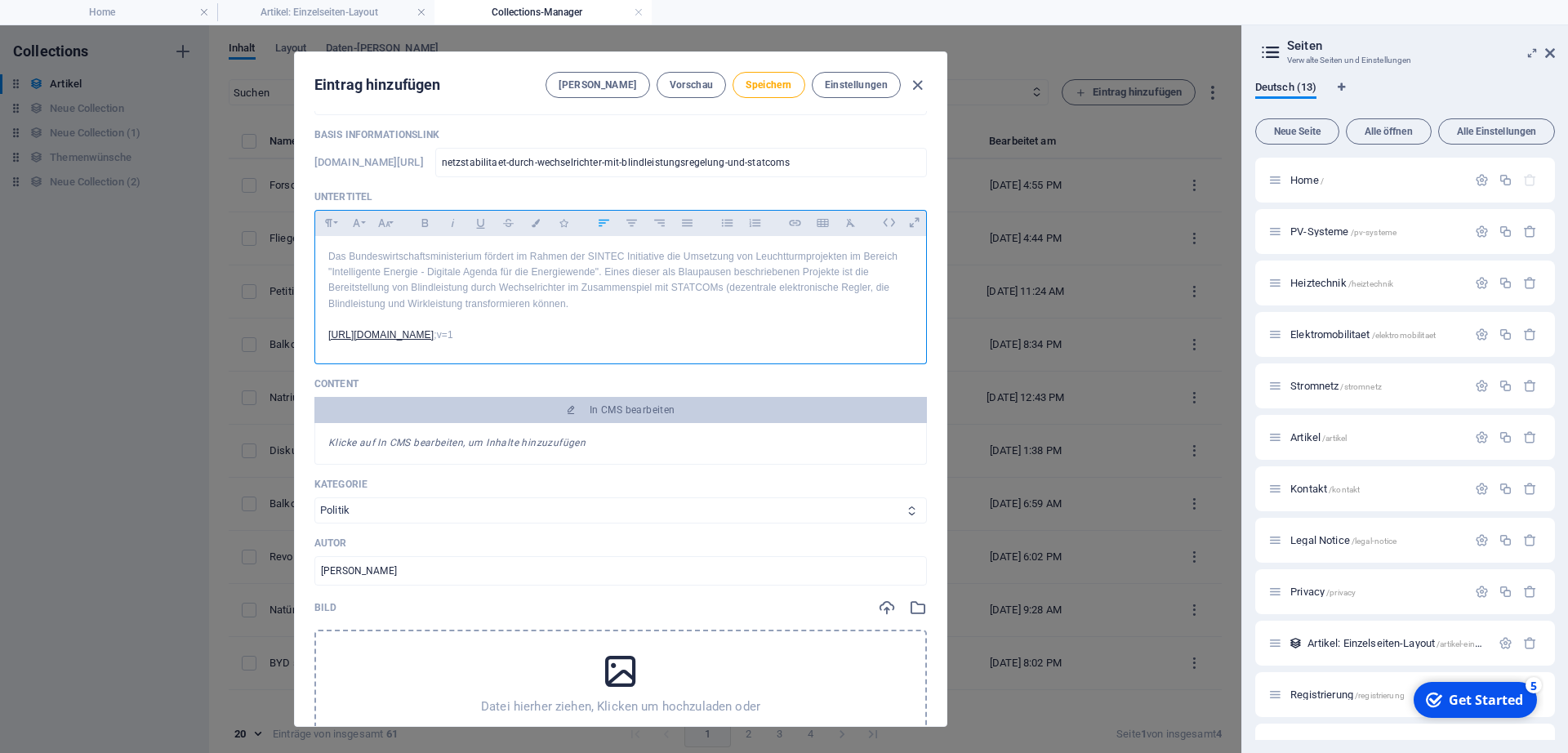
scroll to position [83, 0]
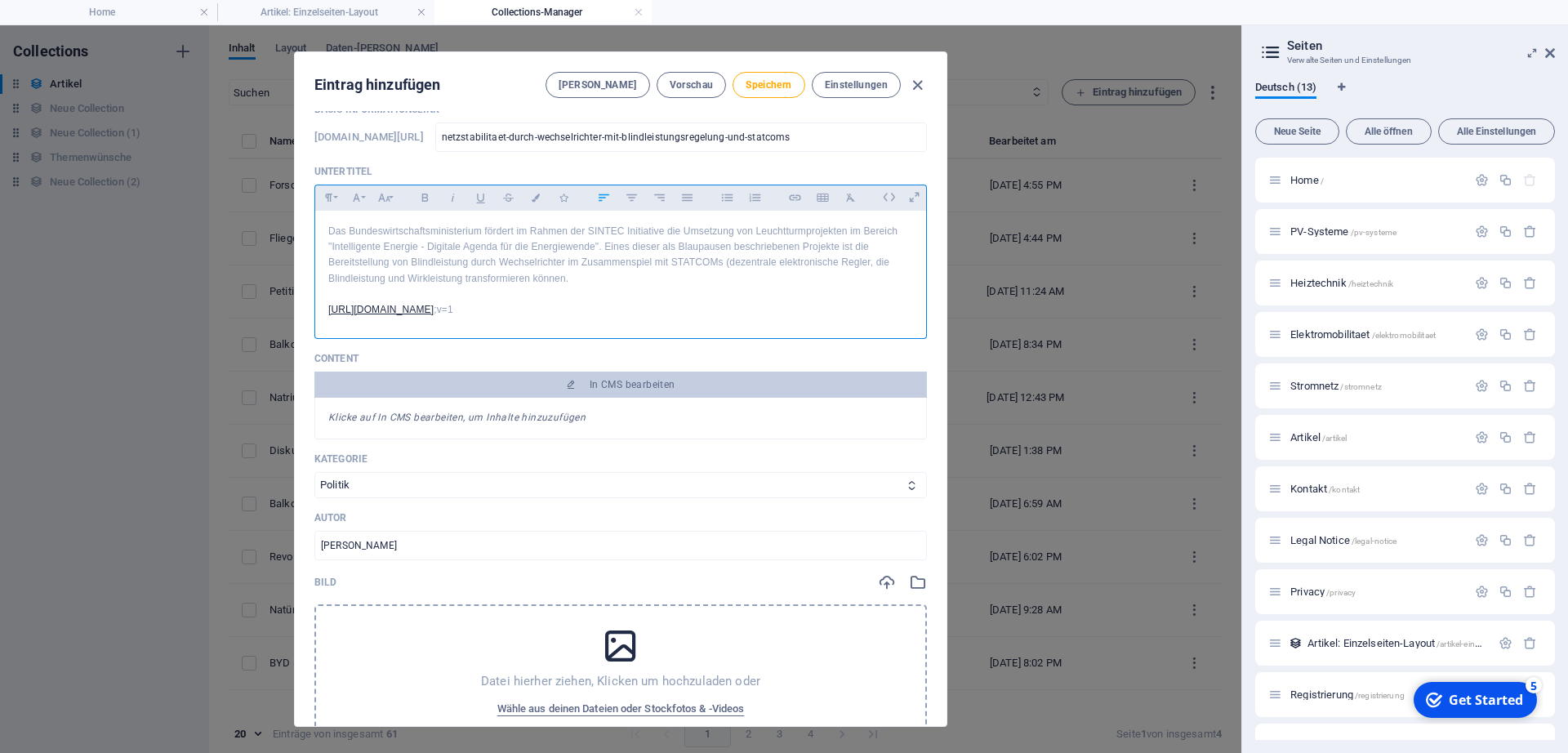
click at [532, 317] on p "[URL][DOMAIN_NAME] ;v=1" at bounding box center [621, 309] width 585 height 16
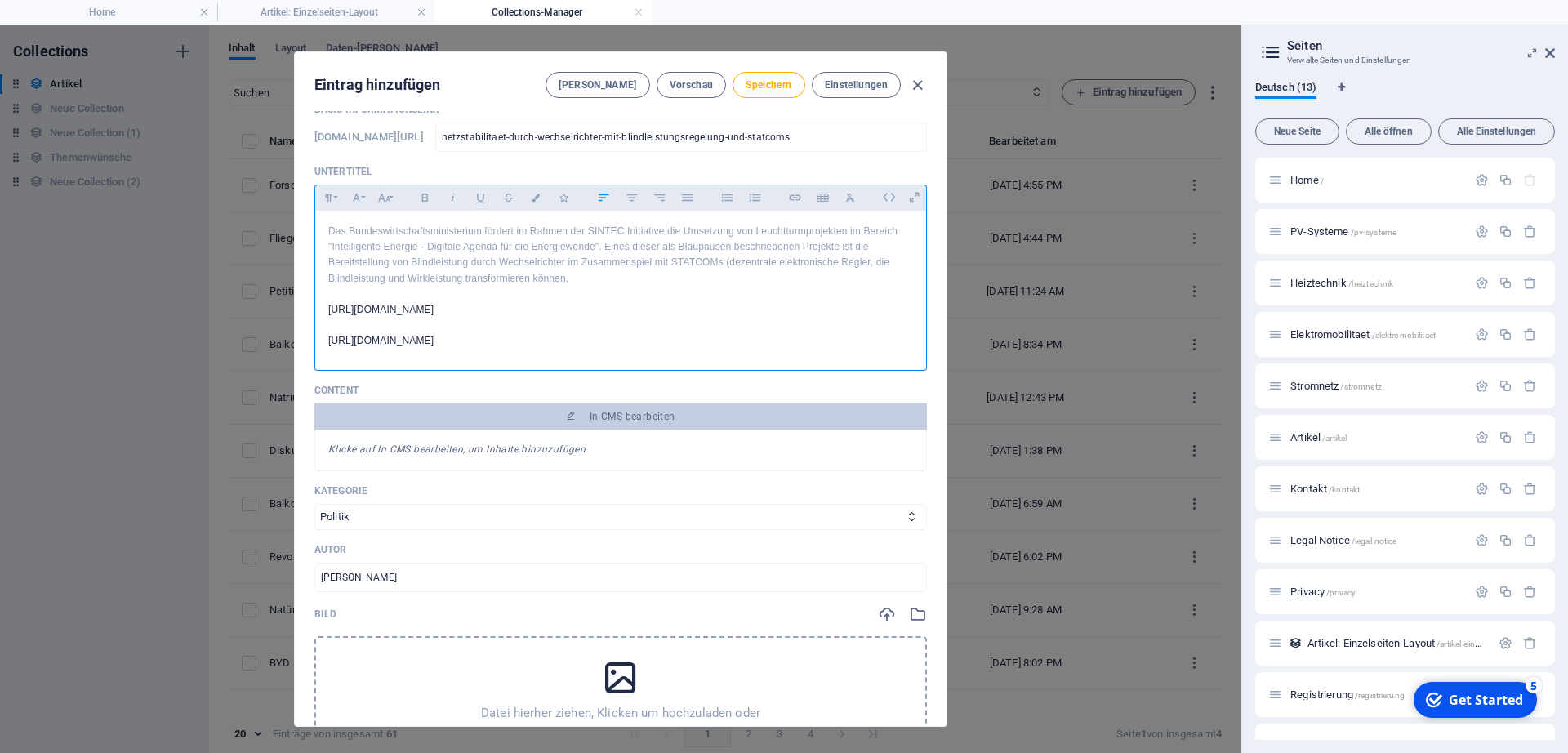
scroll to position [5, 4]
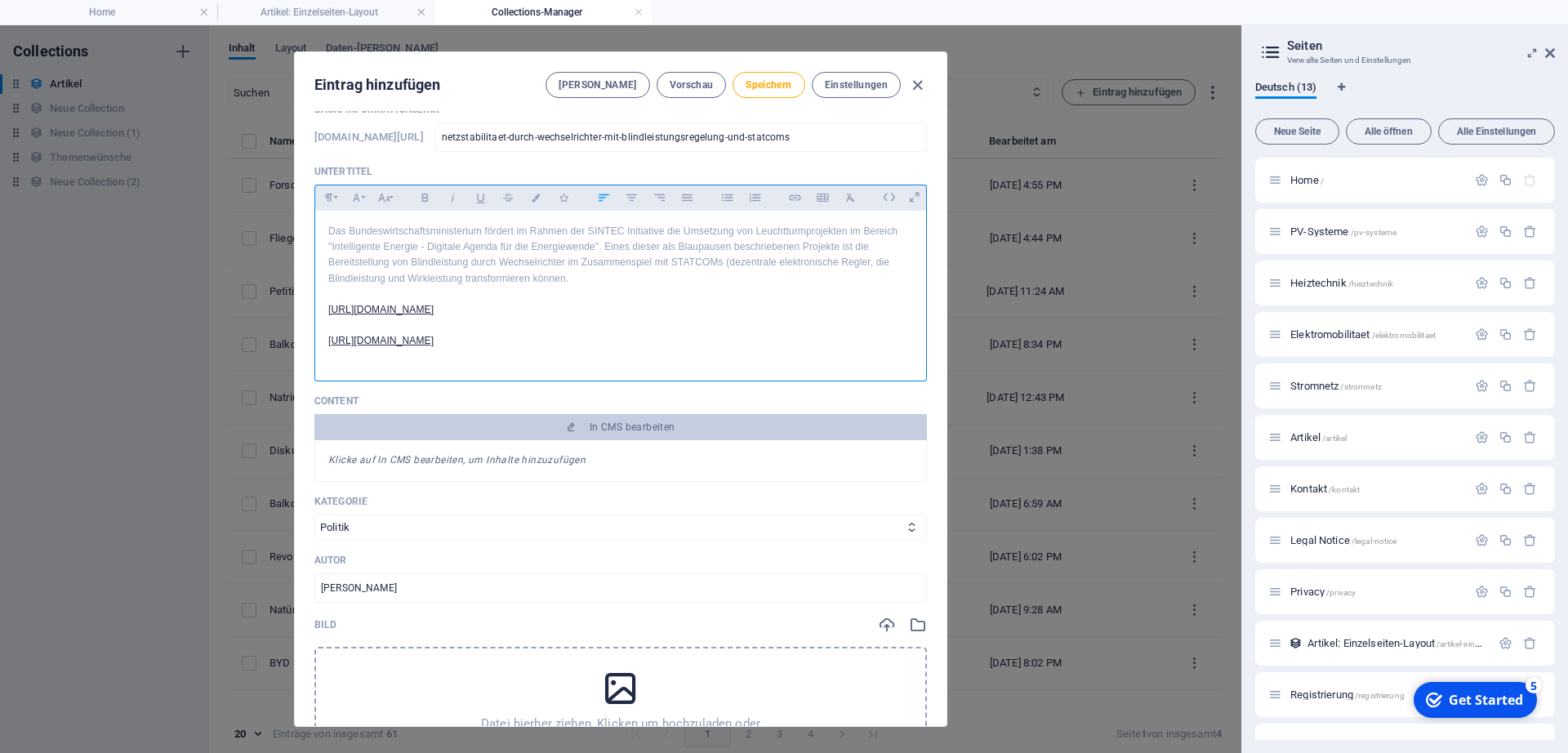
click at [482, 686] on div "Datei hierher ziehen, Klicken um hochzuladen oder Wähle aus deinen Dateien oder…" at bounding box center [621, 716] width 613 height 138
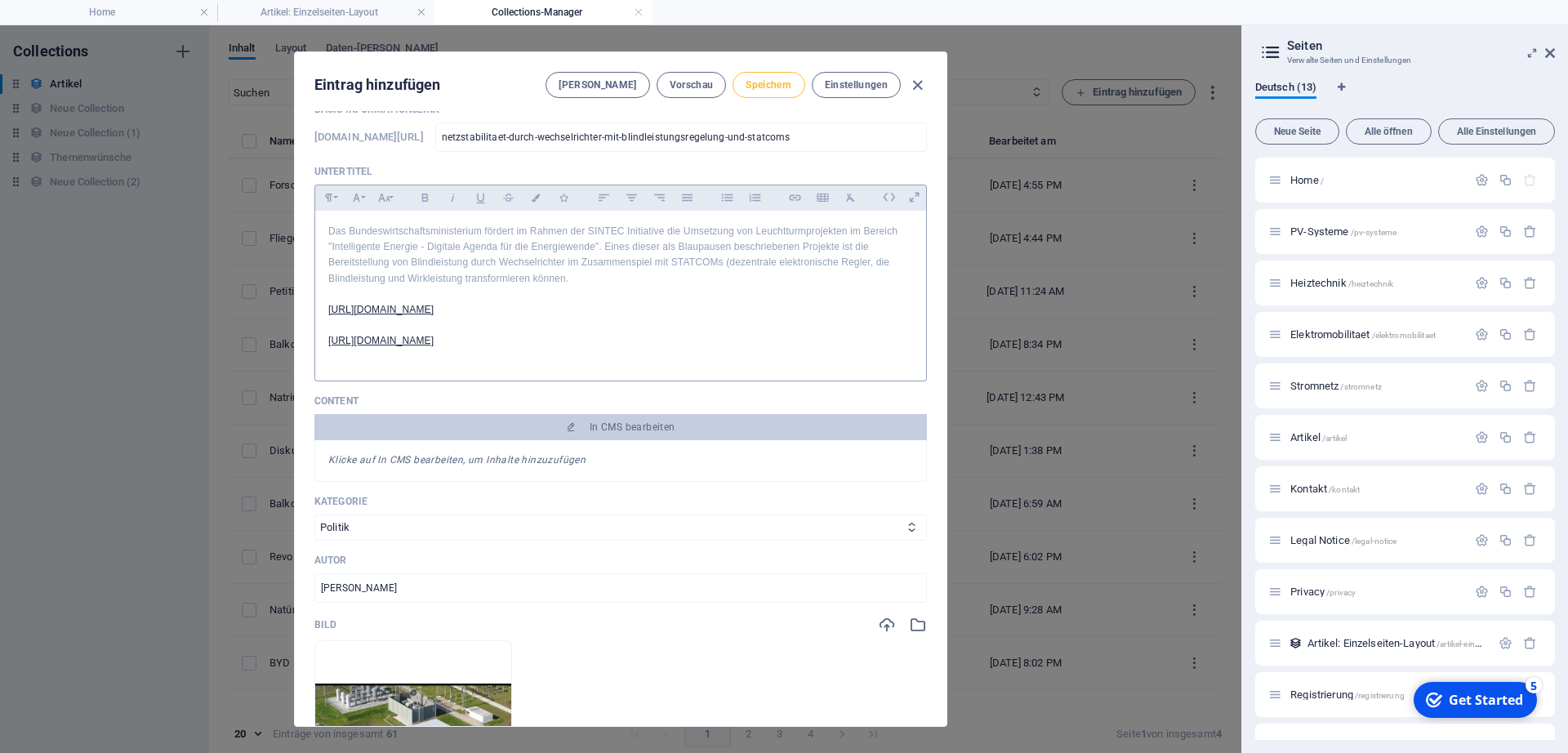
click at [757, 80] on span "Speichern" at bounding box center [769, 85] width 46 height 13
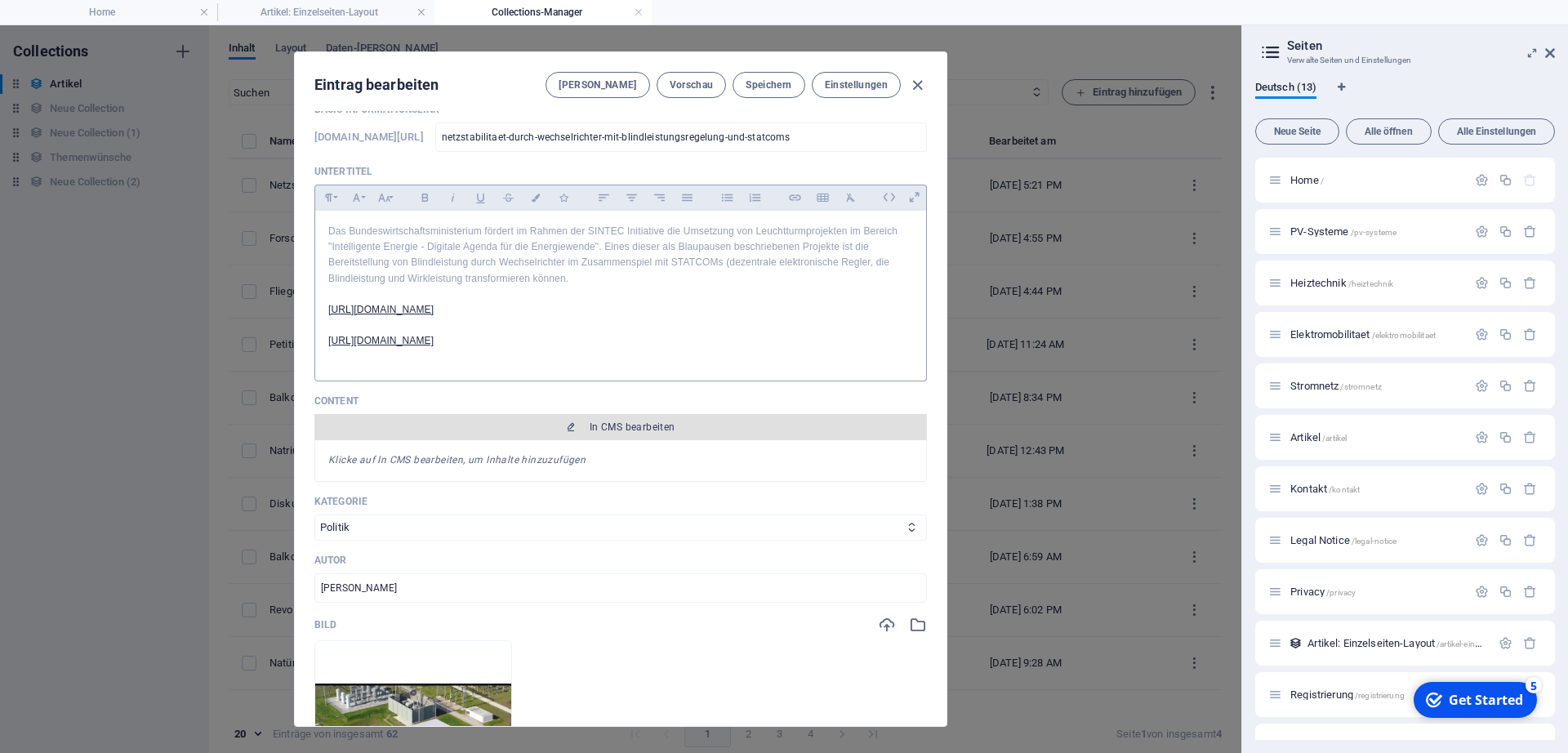
click at [629, 426] on span "In CMS bearbeiten" at bounding box center [632, 427] width 86 height 13
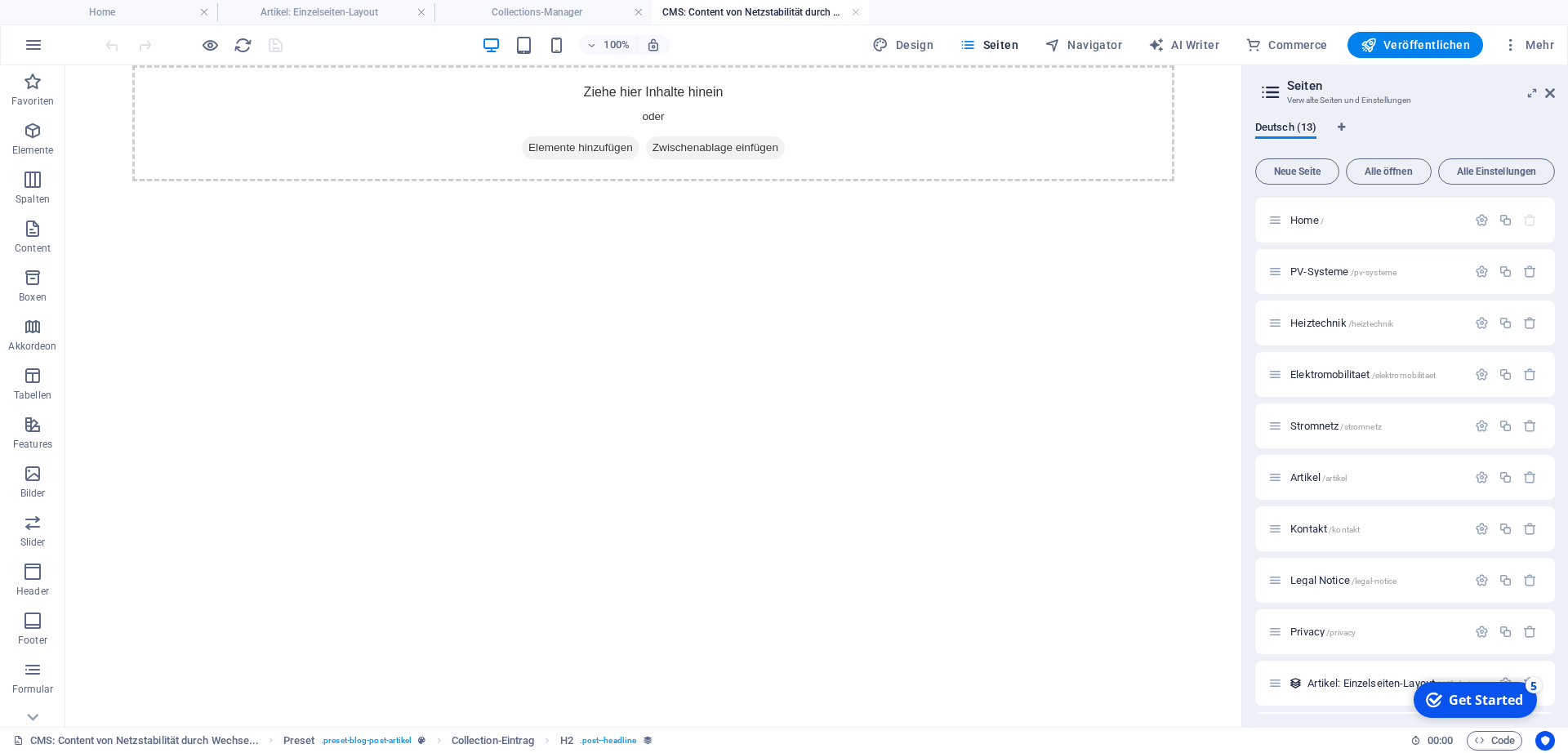
scroll to position [0, 0]
click at [577, 147] on span "Elemente hinzufügen" at bounding box center [580, 148] width 117 height 23
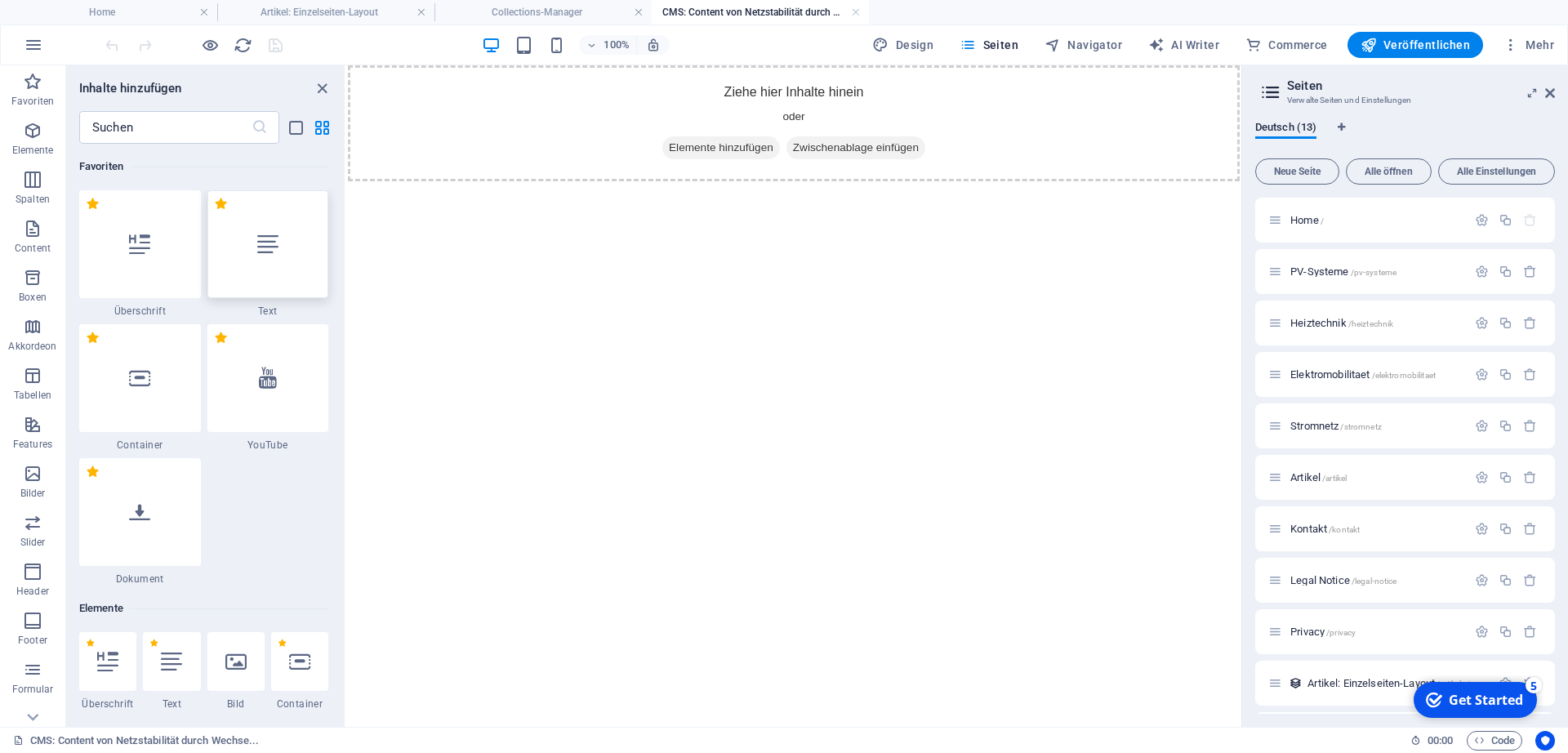
click at [277, 263] on div at bounding box center [269, 244] width 122 height 108
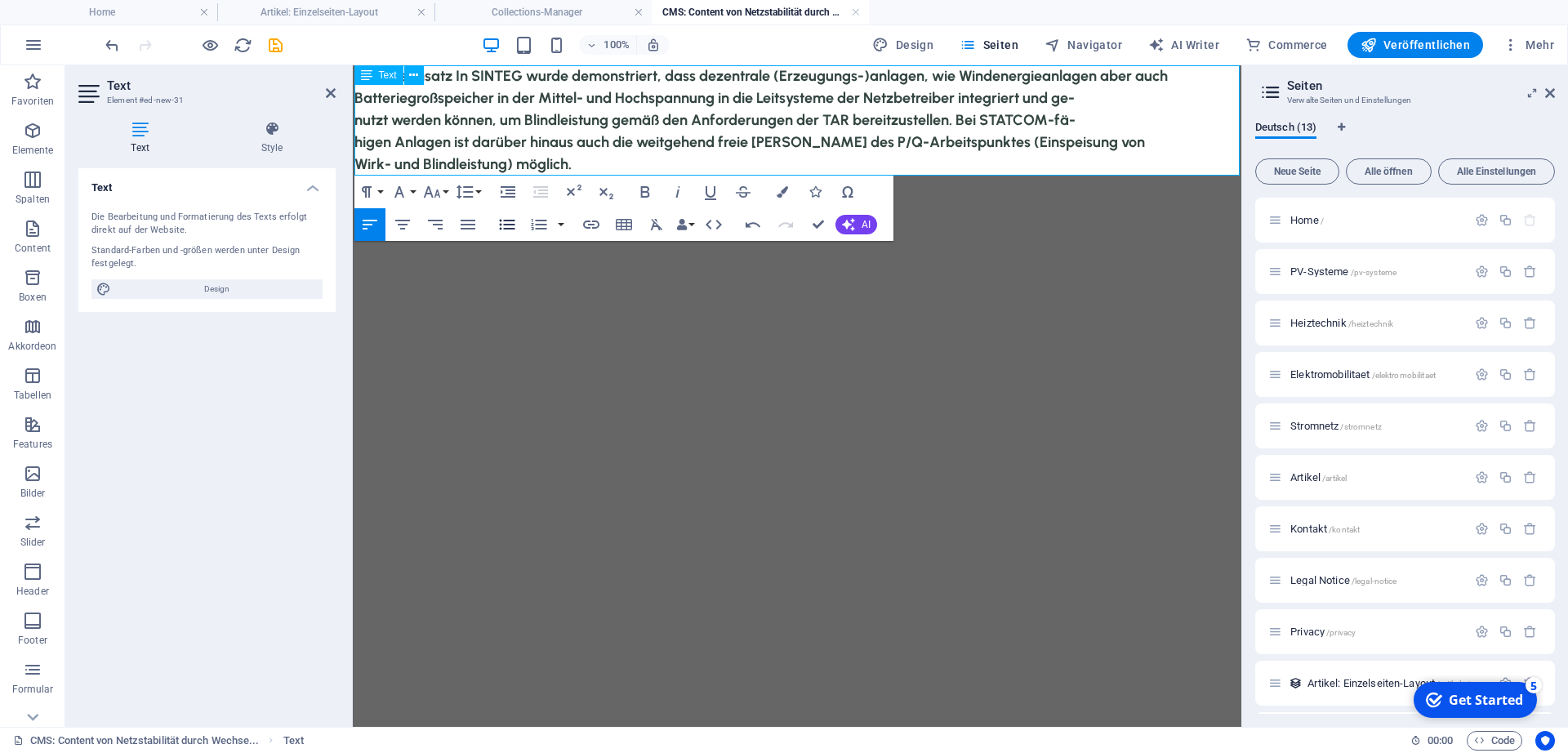
scroll to position [7404, 11]
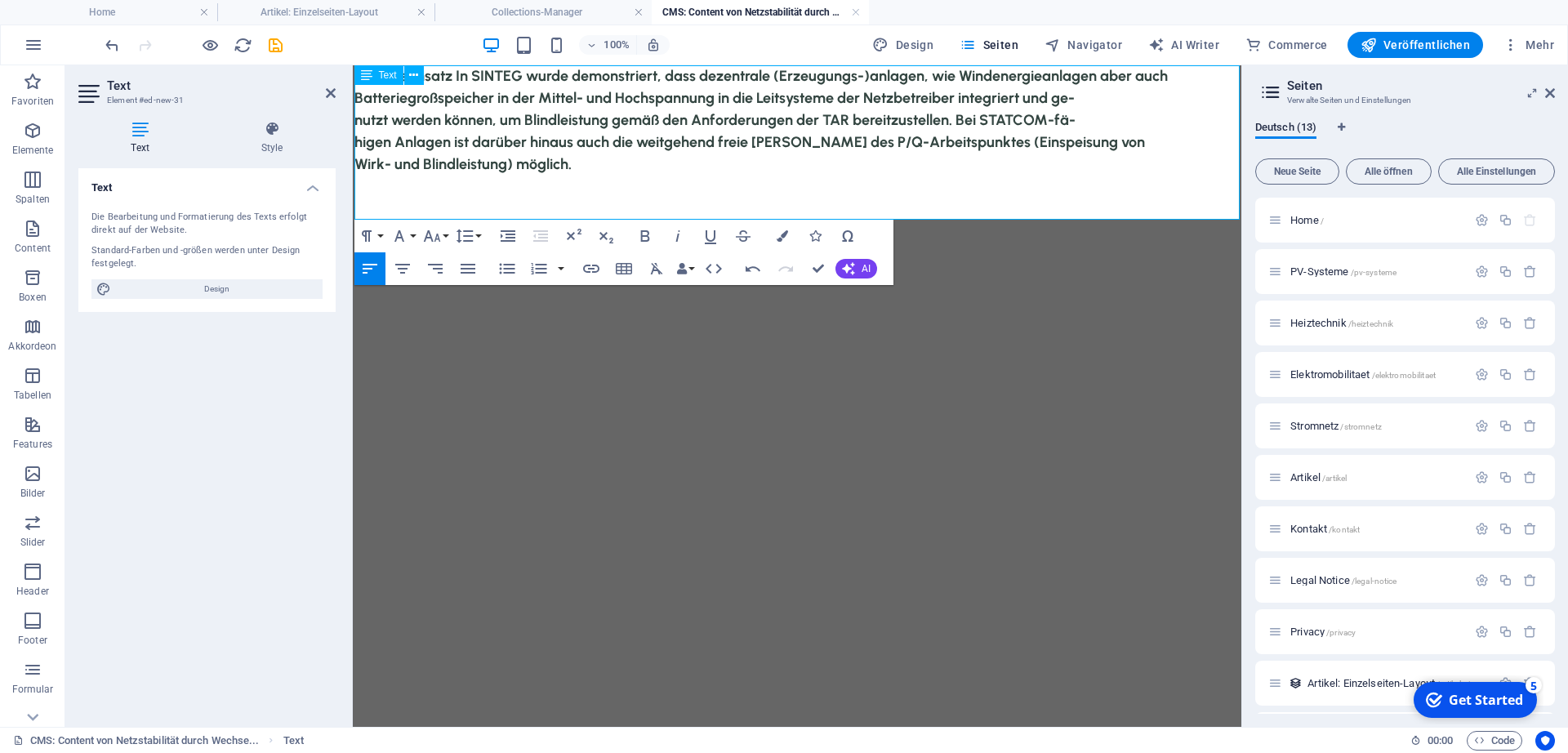
click at [637, 184] on p at bounding box center [797, 186] width 886 height 22
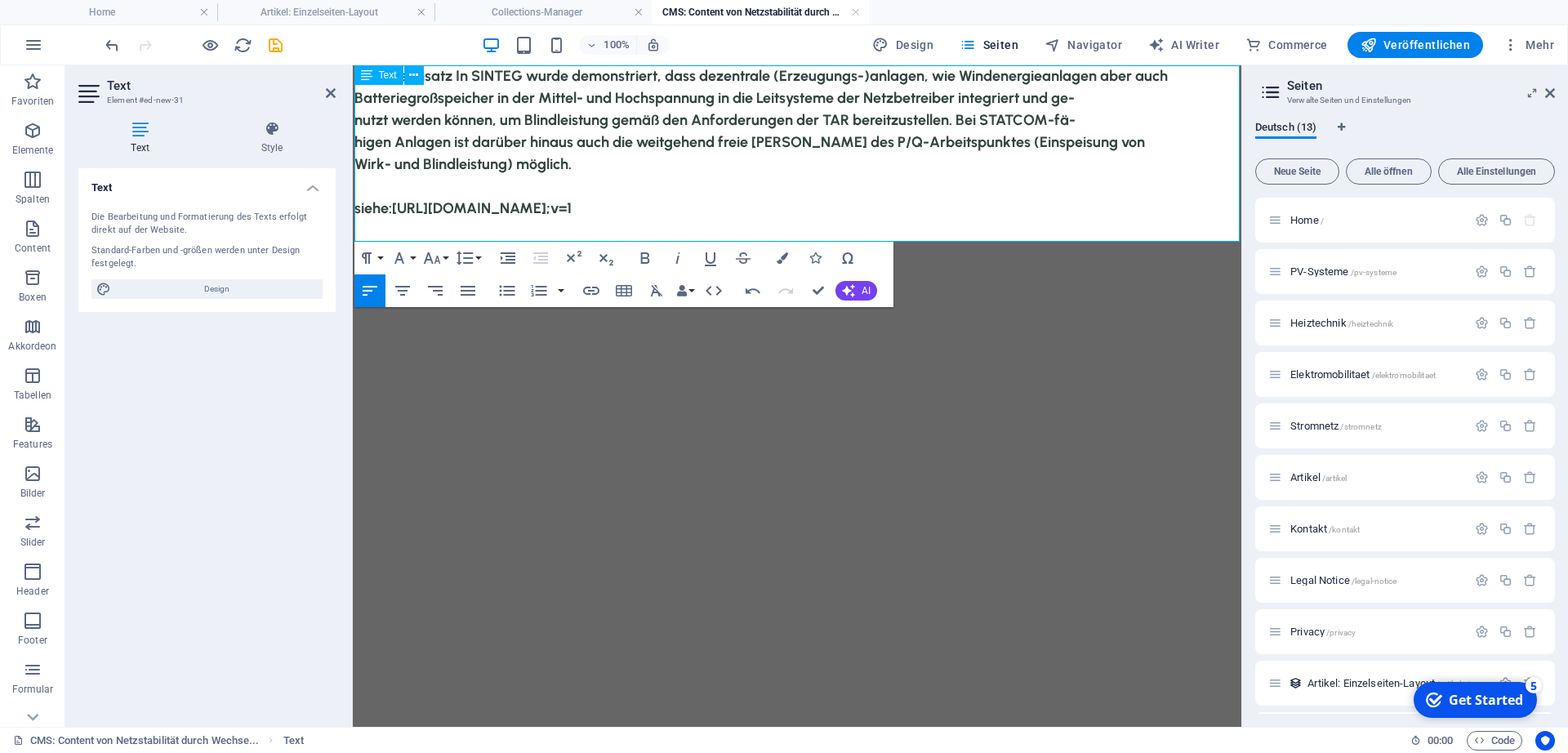
scroll to position [1395, 4]
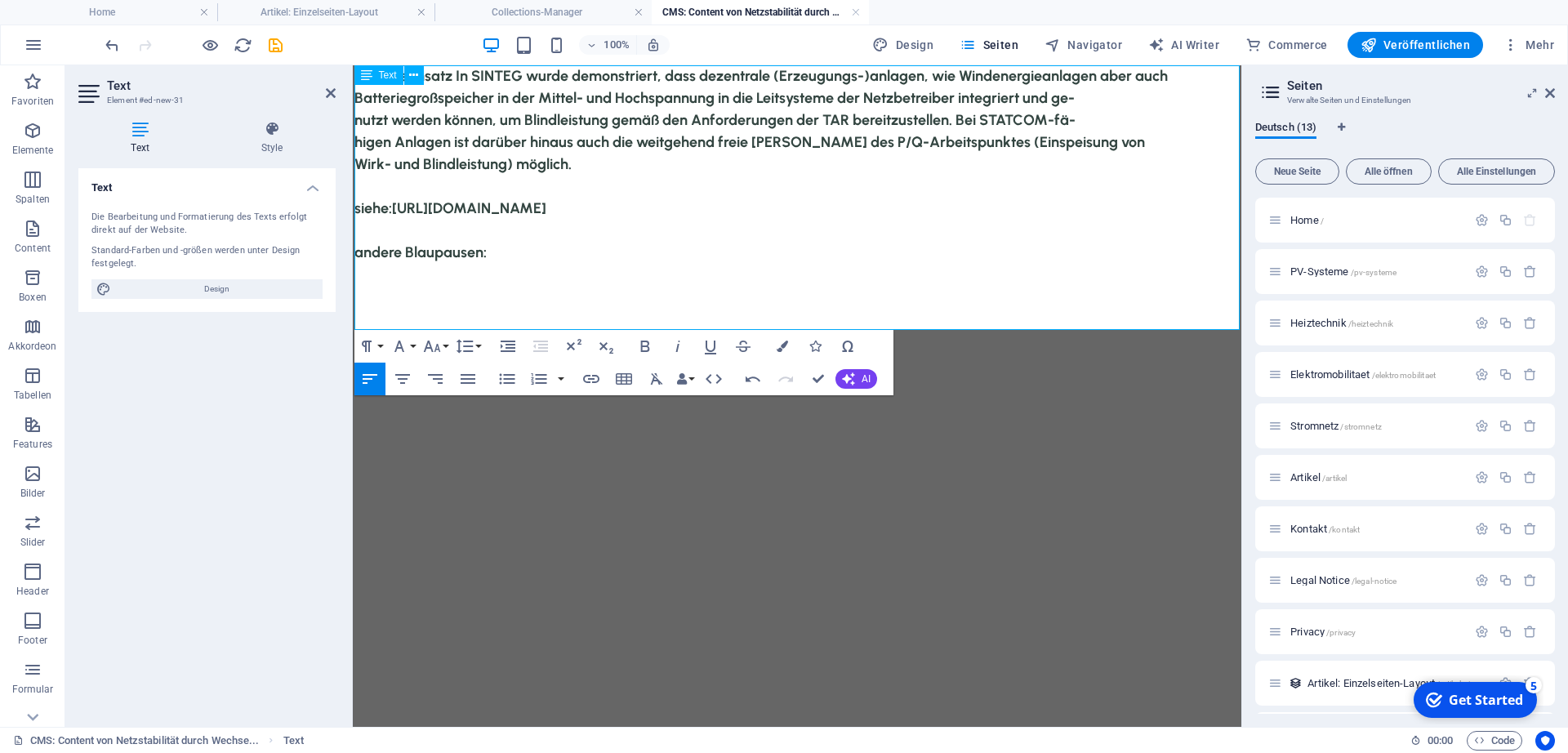
click at [564, 286] on p "siehe: [URL][DOMAIN_NAME] andere Blaupausen:" at bounding box center [797, 242] width 886 height 89
click at [519, 274] on p "siehe: [URL][DOMAIN_NAME] andere Blaupausen:" at bounding box center [797, 242] width 886 height 89
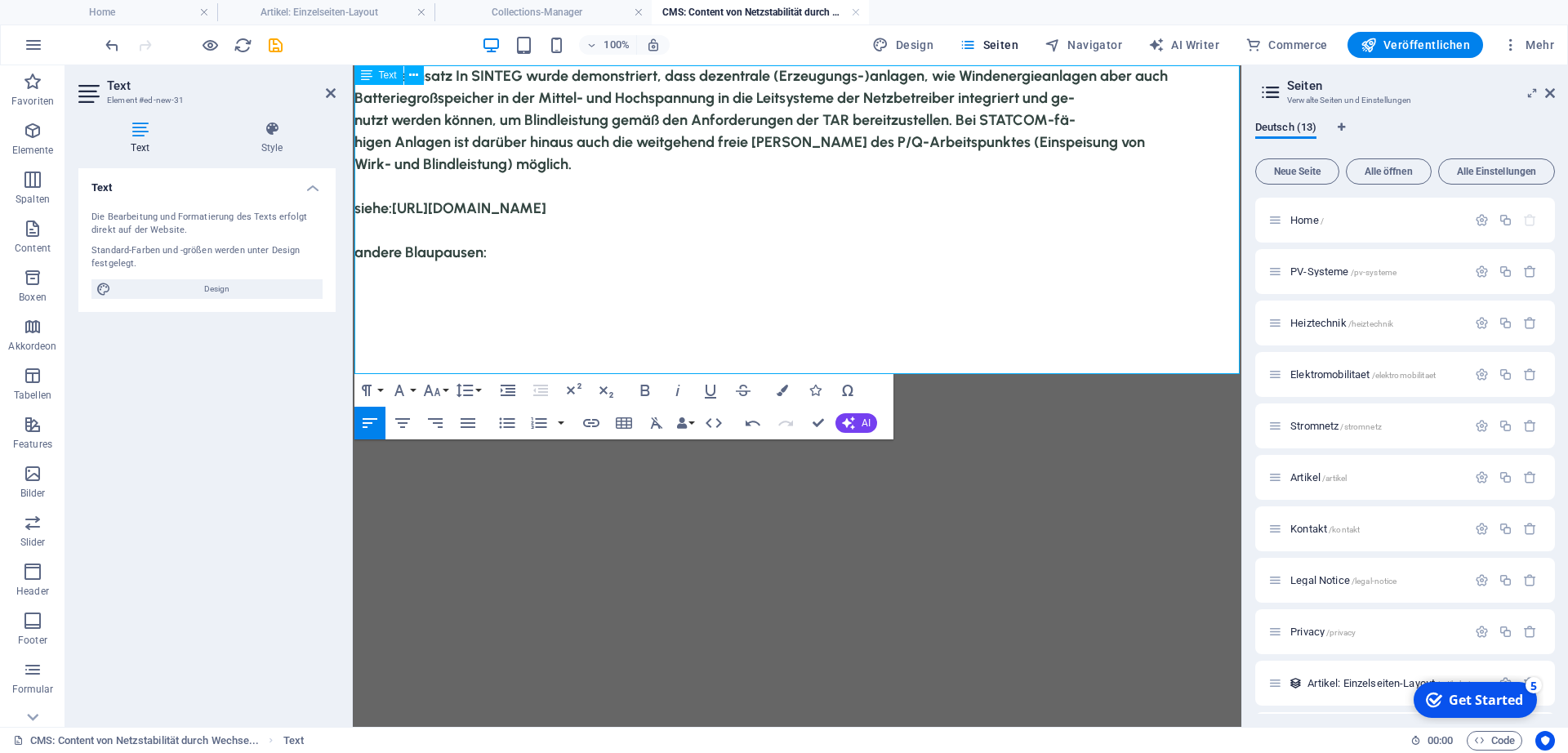
scroll to position [1375, 4]
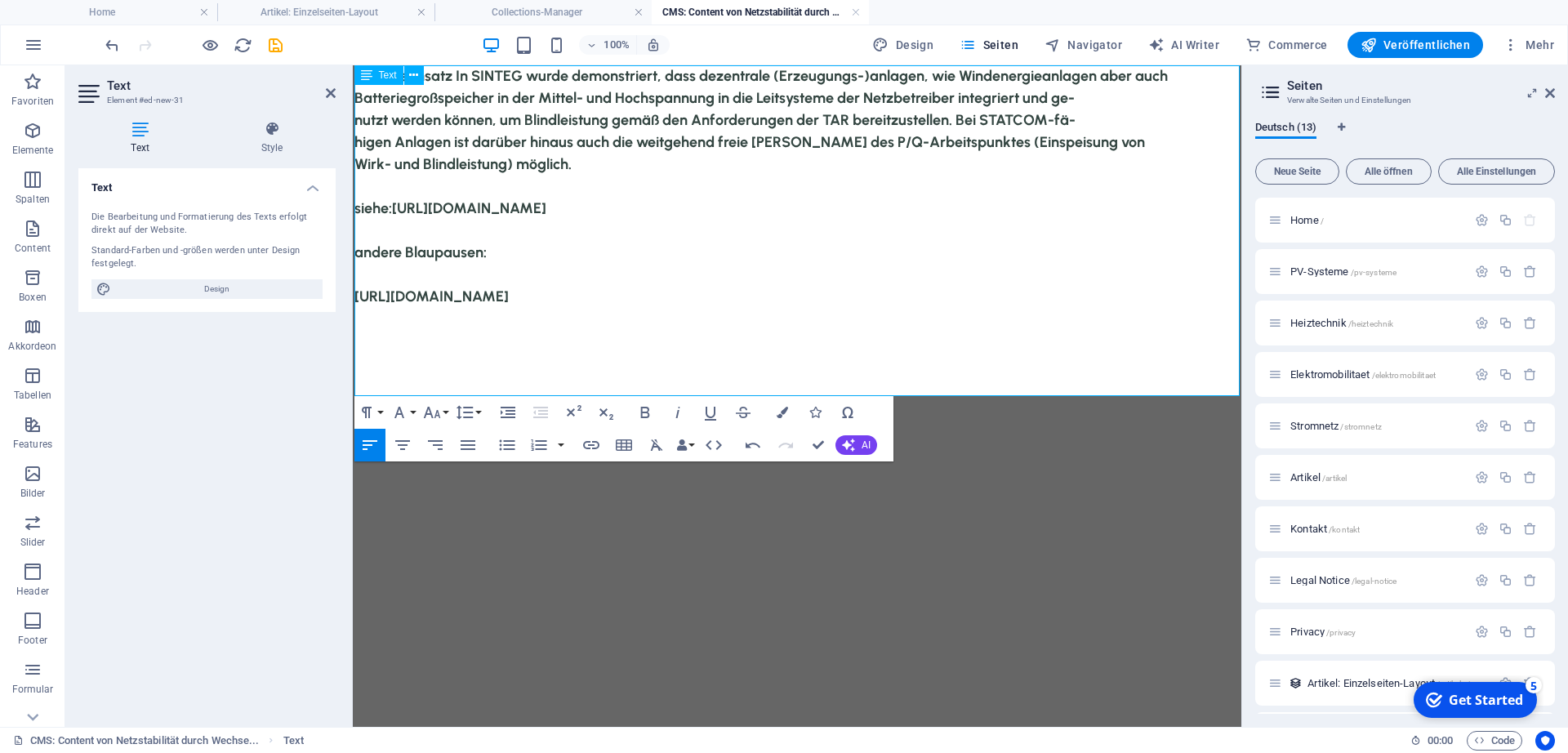
click at [703, 286] on p at bounding box center [797, 275] width 886 height 22
click at [414, 286] on p at bounding box center [797, 275] width 886 height 22
click at [507, 264] on p "siehe: [URL][DOMAIN_NAME] andere Blaupausen:" at bounding box center [797, 231] width 886 height 66
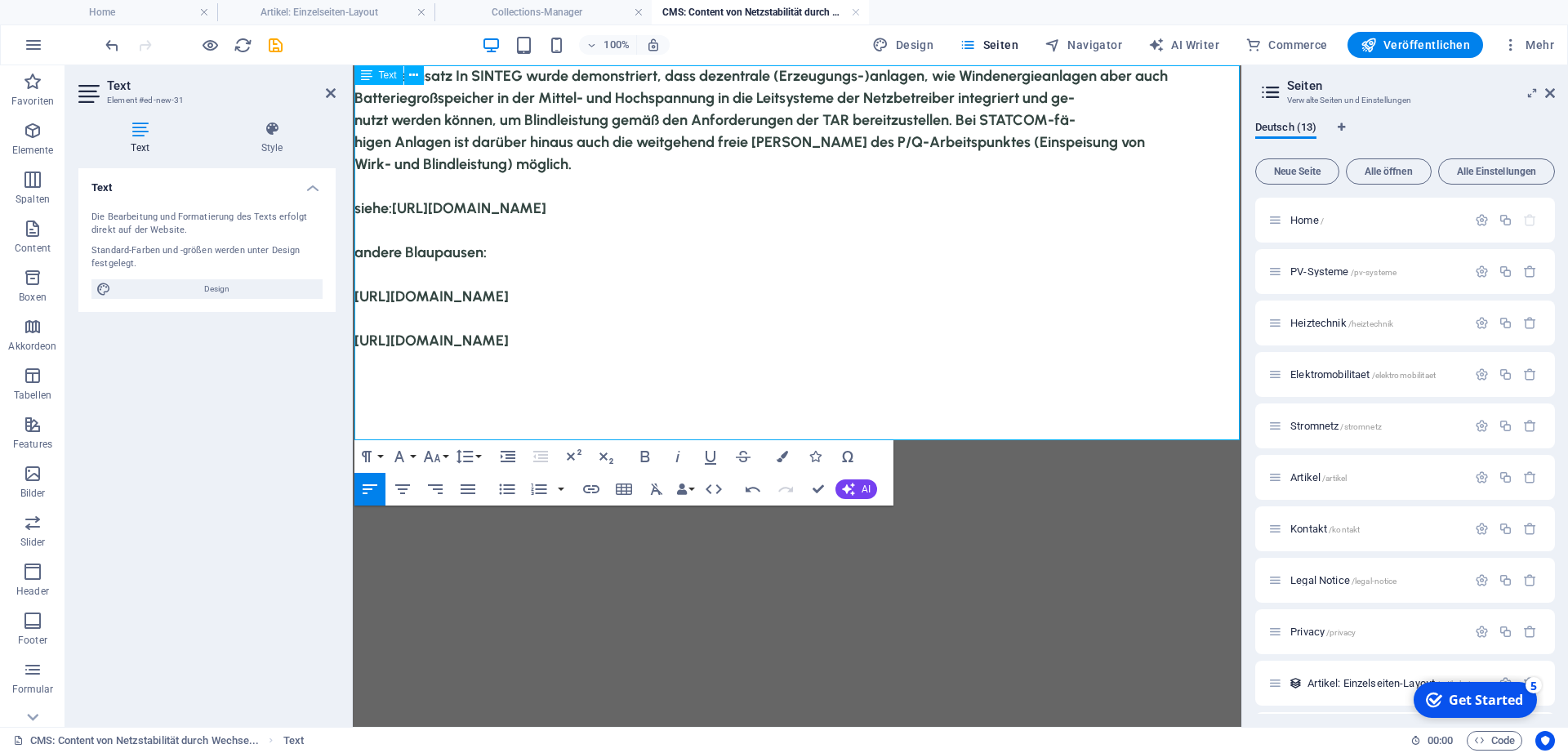
scroll to position [778, 4]
click at [1208, 352] on p "[URL][DOMAIN_NAME]" at bounding box center [797, 341] width 886 height 22
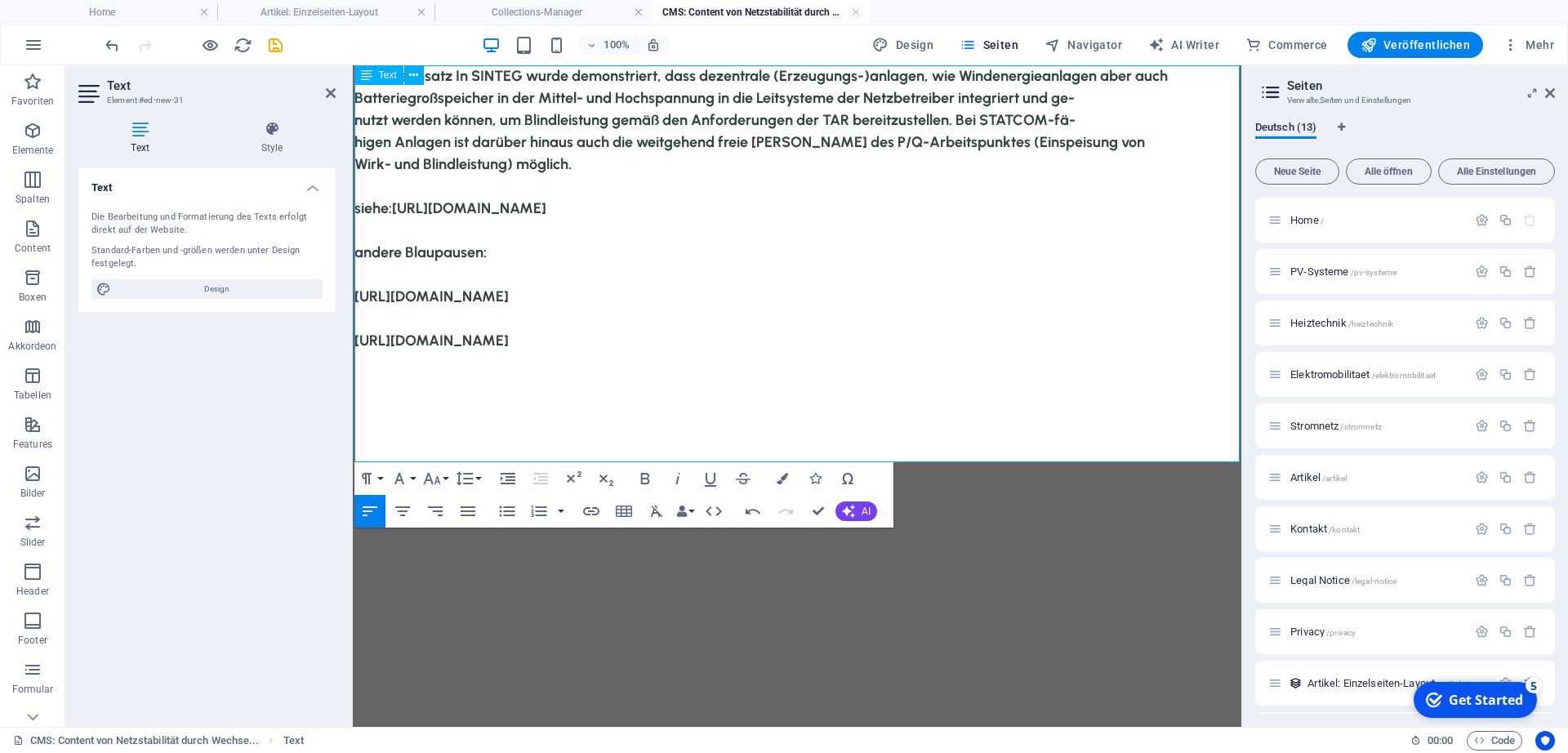
click at [625, 374] on p at bounding box center [797, 363] width 886 height 22
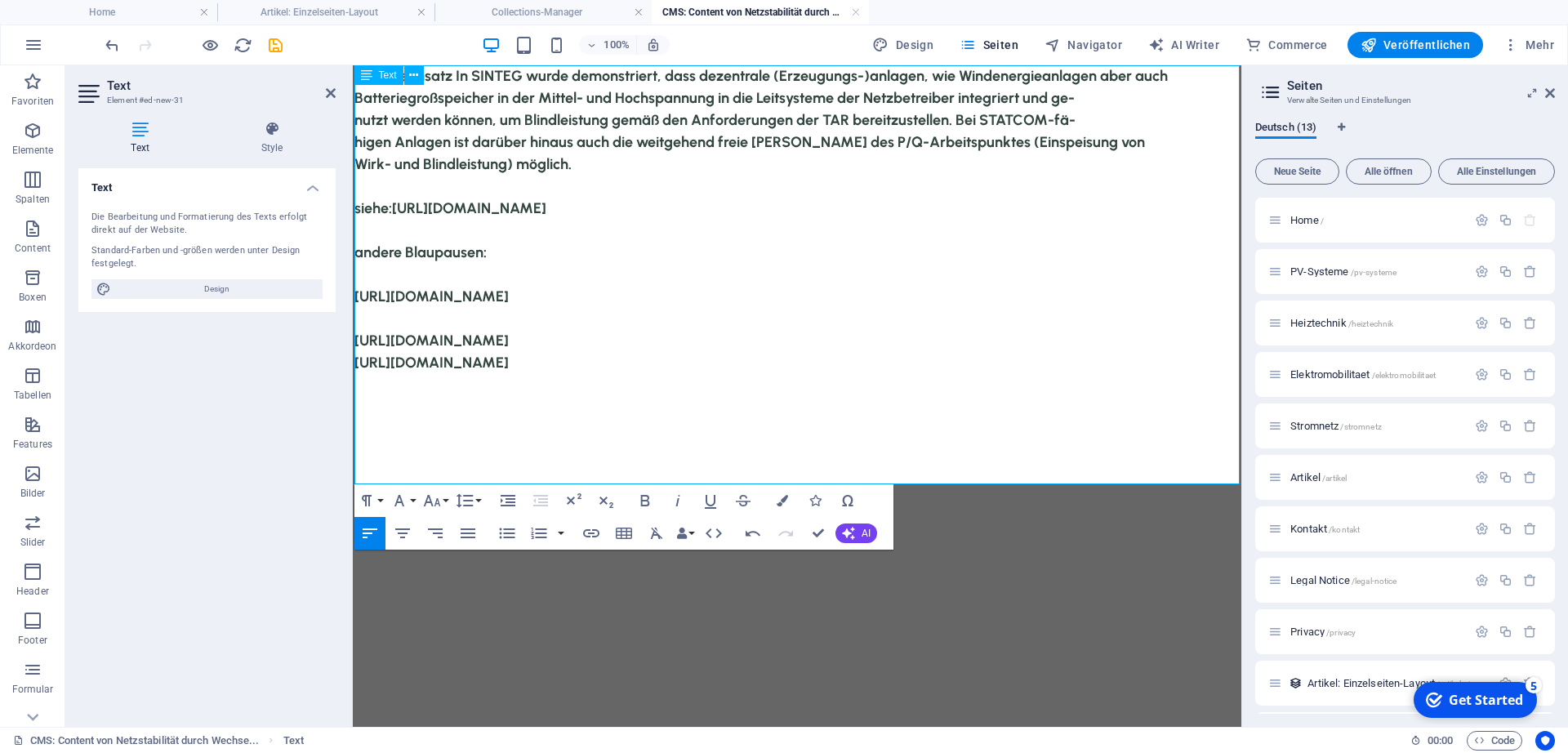
click at [1213, 394] on p "[URL][DOMAIN_NAME]" at bounding box center [797, 374] width 886 height 44
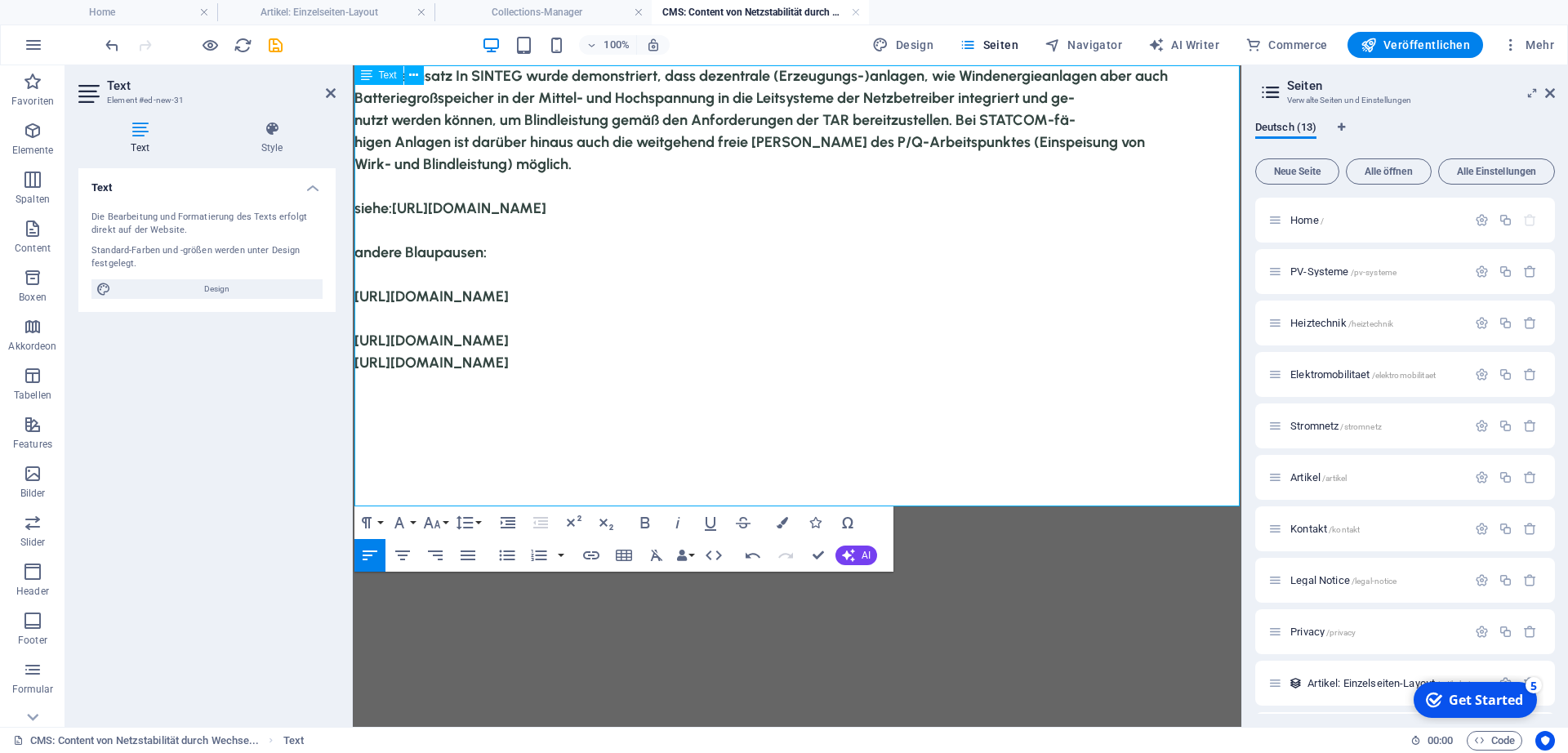
scroll to position [1354, 4]
click at [1232, 410] on p "[URL][DOMAIN_NAME] [URL][DOMAIN_NAME] ;v=1" at bounding box center [797, 385] width 886 height 66
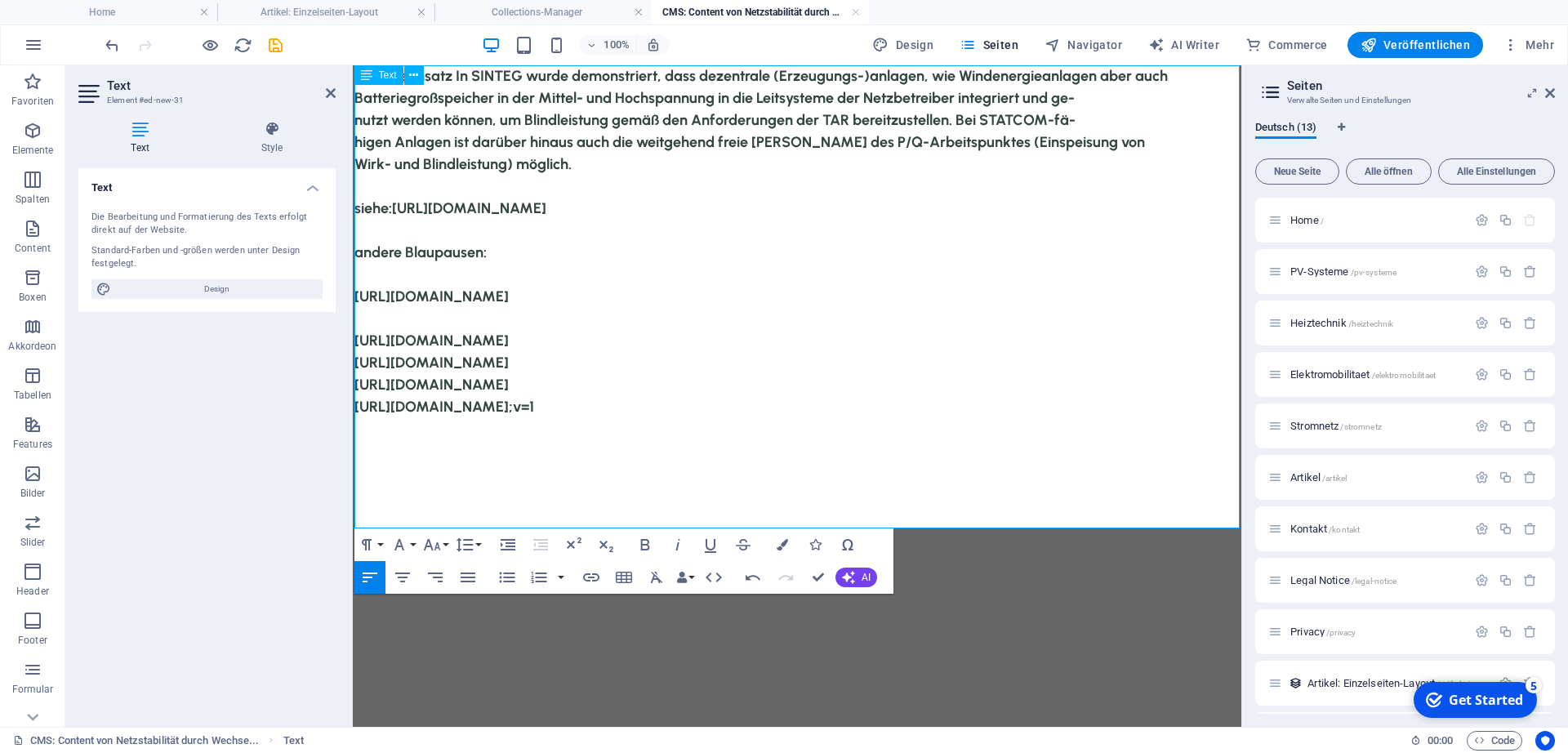
click at [777, 440] on p "[URL][DOMAIN_NAME] [URL][DOMAIN_NAME] [URL][DOMAIN_NAME] ;v=1" at bounding box center [797, 396] width 886 height 89
click at [1220, 429] on p "[URL][DOMAIN_NAME] [URL][DOMAIN_NAME] [URL][DOMAIN_NAME] ;v=1" at bounding box center [797, 396] width 886 height 89
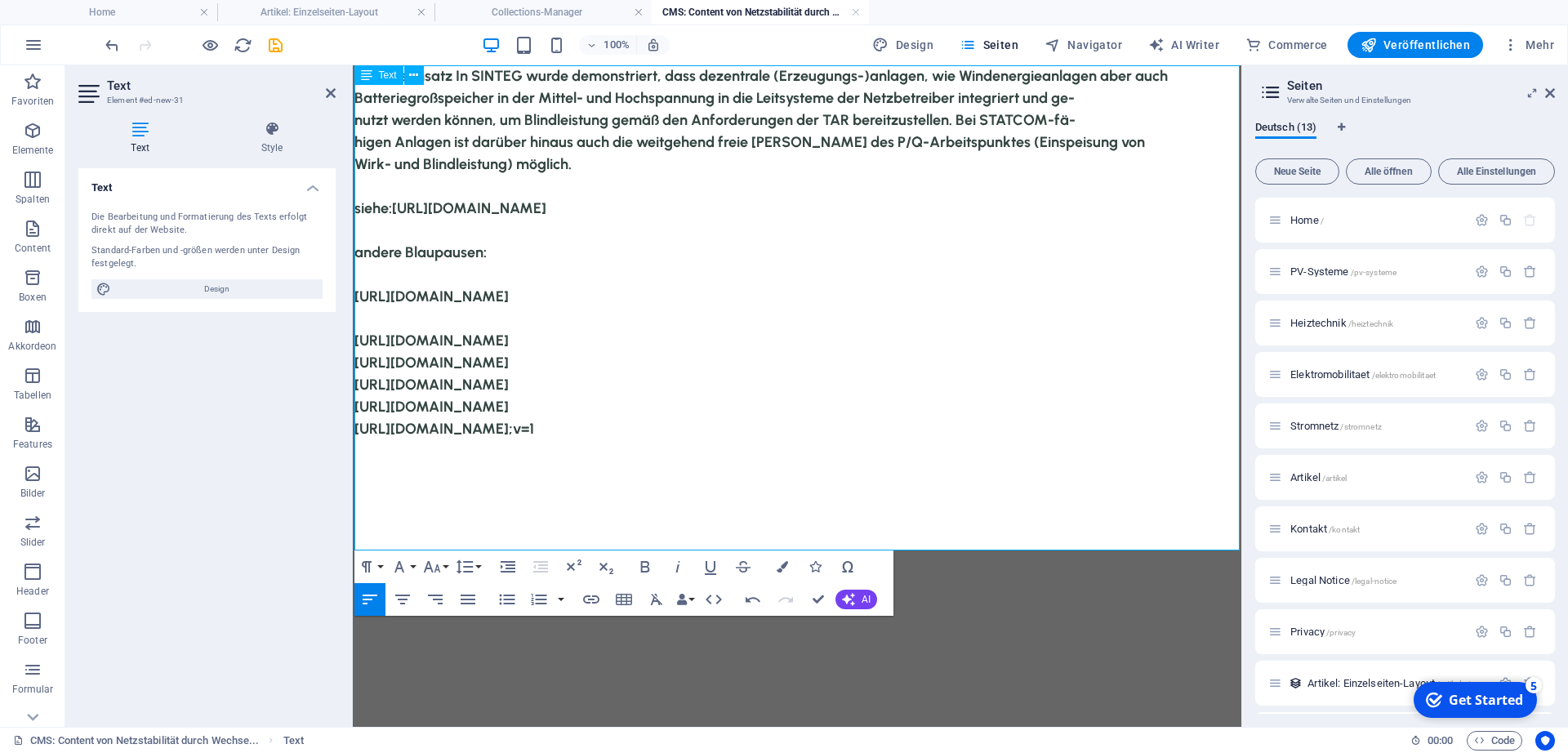
click at [771, 462] on p "[URL][DOMAIN_NAME] [URL][DOMAIN_NAME] [URL][DOMAIN_NAME] [URL][DOMAIN_NAME] ;v=1" at bounding box center [797, 406] width 886 height 110
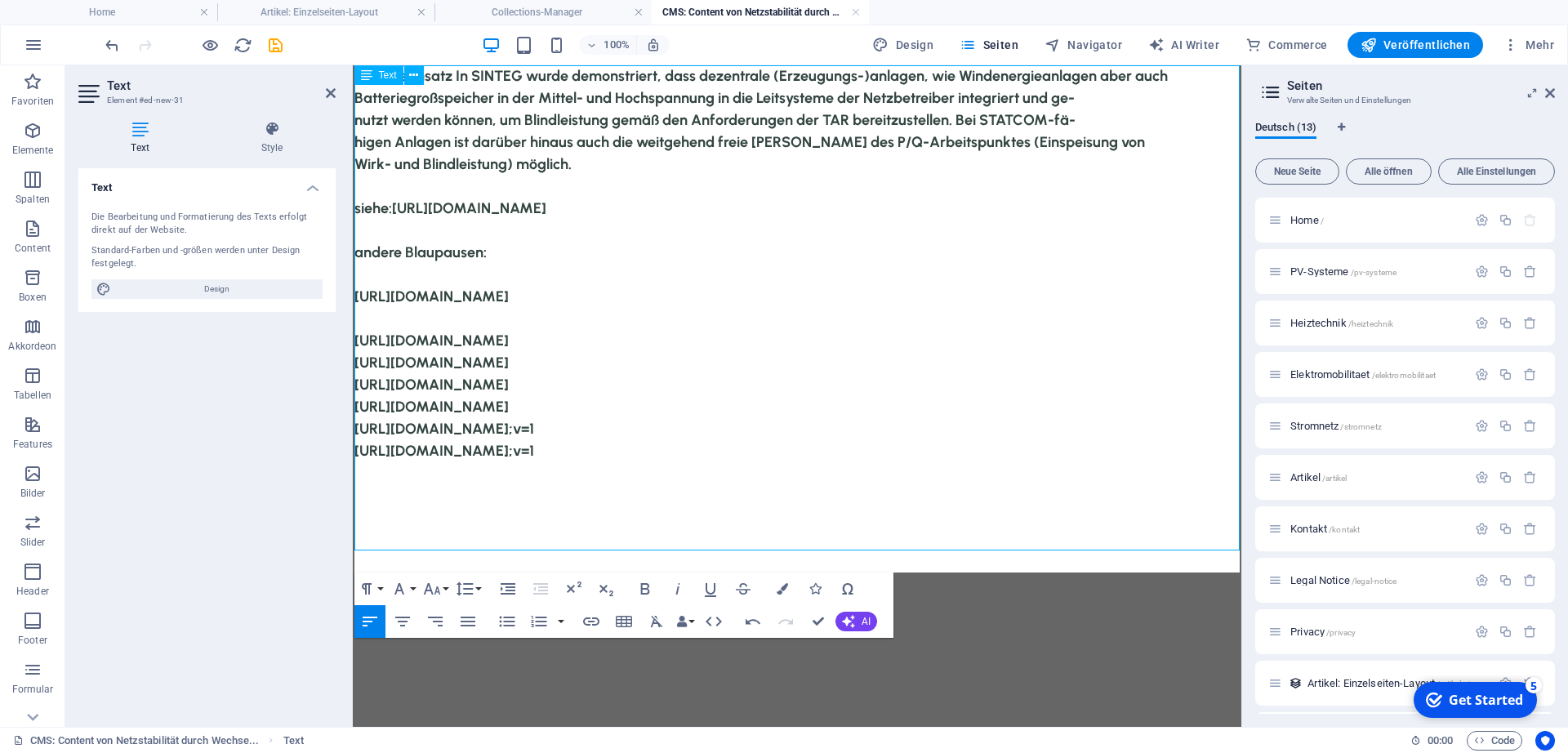
scroll to position [1416, 4]
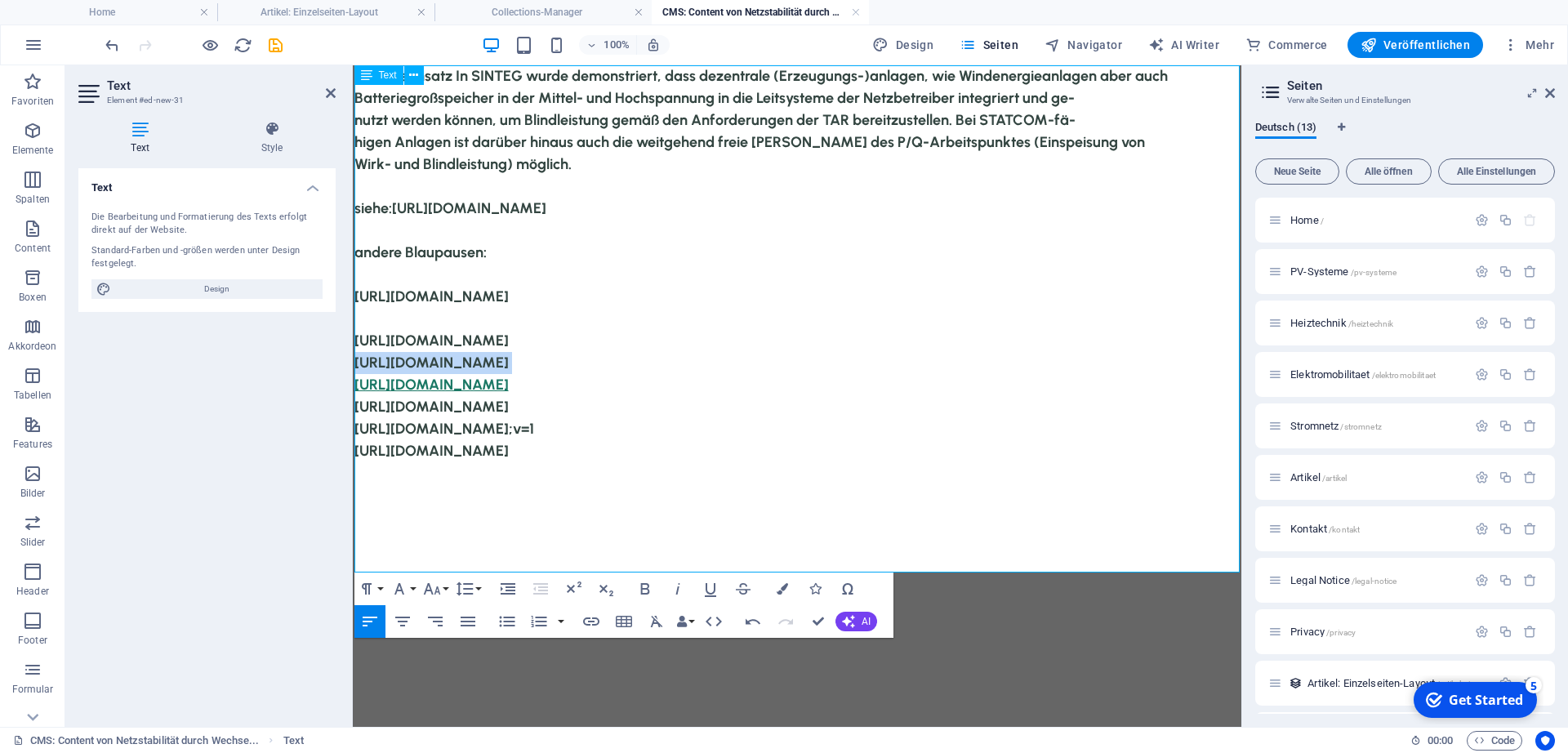
drag, startPoint x: 356, startPoint y: 387, endPoint x: 354, endPoint y: 410, distance: 23.1
click at [354, 410] on p "[URL][DOMAIN_NAME] [URL][DOMAIN_NAME] [URL][DOMAIN_NAME] [URL][DOMAIN_NAME] ;v=…" at bounding box center [797, 417] width 886 height 132
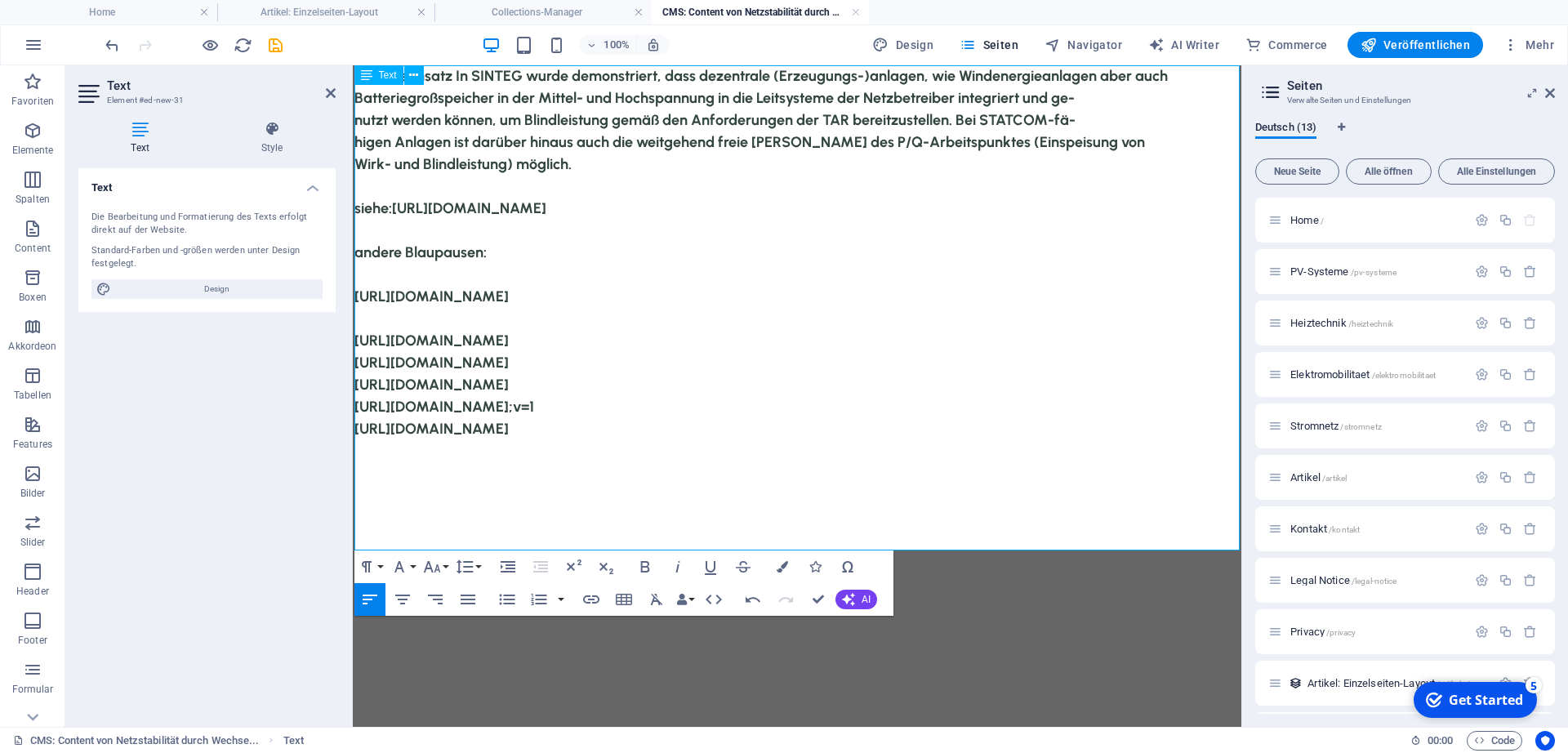
click at [1216, 428] on p "[URL][DOMAIN_NAME] [URL][DOMAIN_NAME] [URL][DOMAIN_NAME] ;v=1 [URL][DOMAIN_NAME]" at bounding box center [797, 406] width 886 height 110
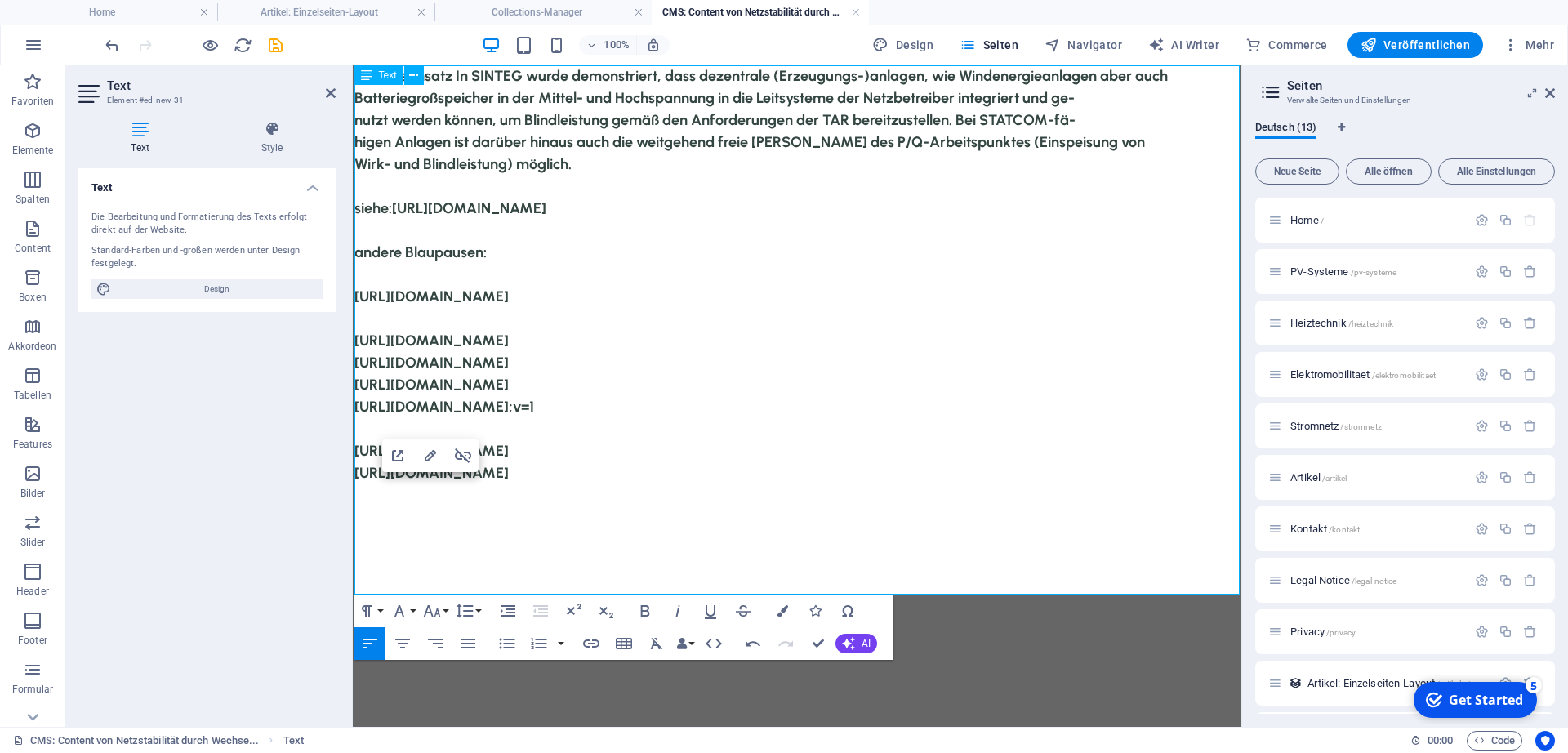
click at [1172, 440] on p at bounding box center [797, 429] width 886 height 22
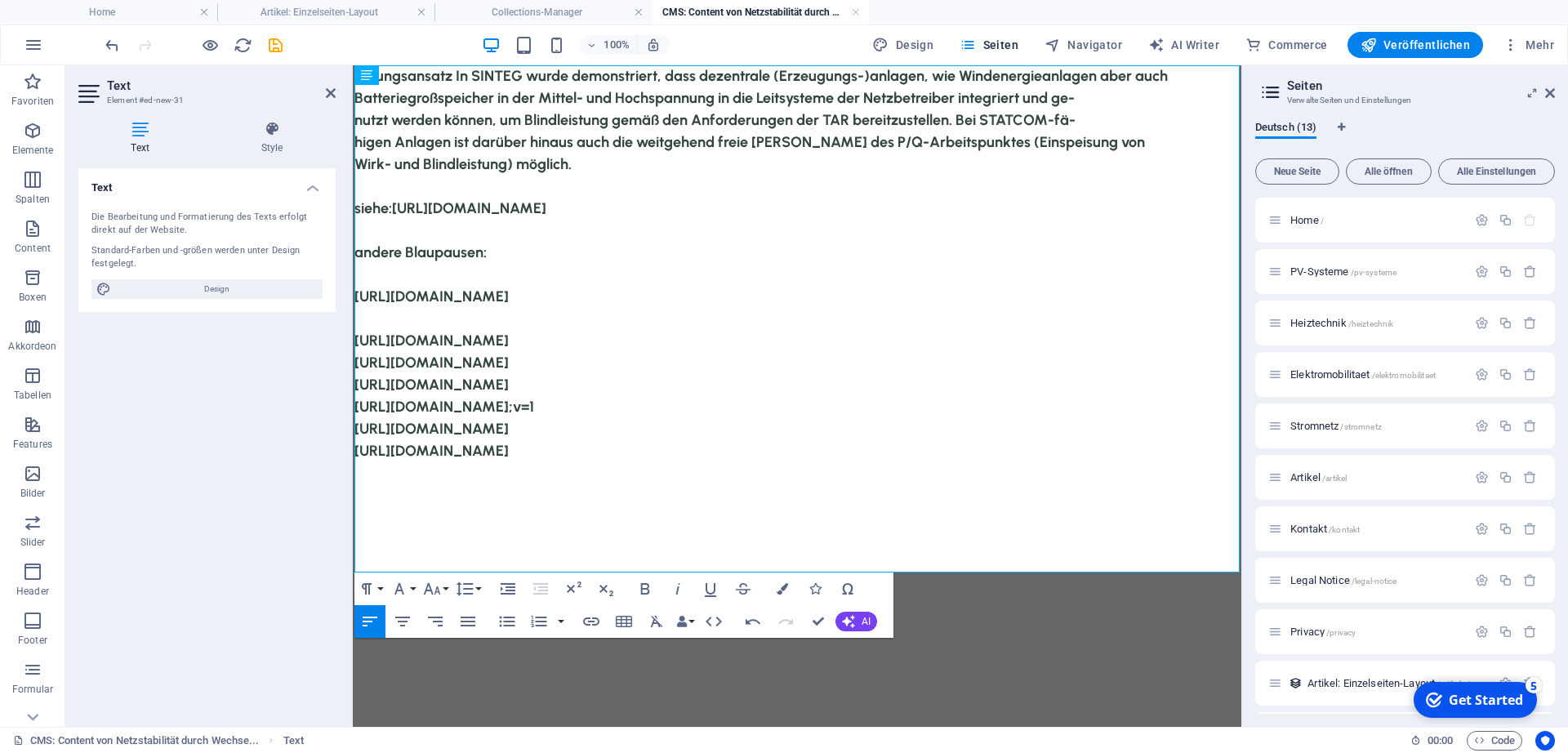
drag, startPoint x: 1191, startPoint y: 385, endPoint x: 331, endPoint y: 381, distance: 860.0
click at [353, 381] on html "Lösungsansatz In SINTEG wurde demonstriert, dass dezentrale (Erzeugungs-)anlage…" at bounding box center [796, 308] width 889 height 485
click at [360, 329] on p at bounding box center [797, 319] width 886 height 22
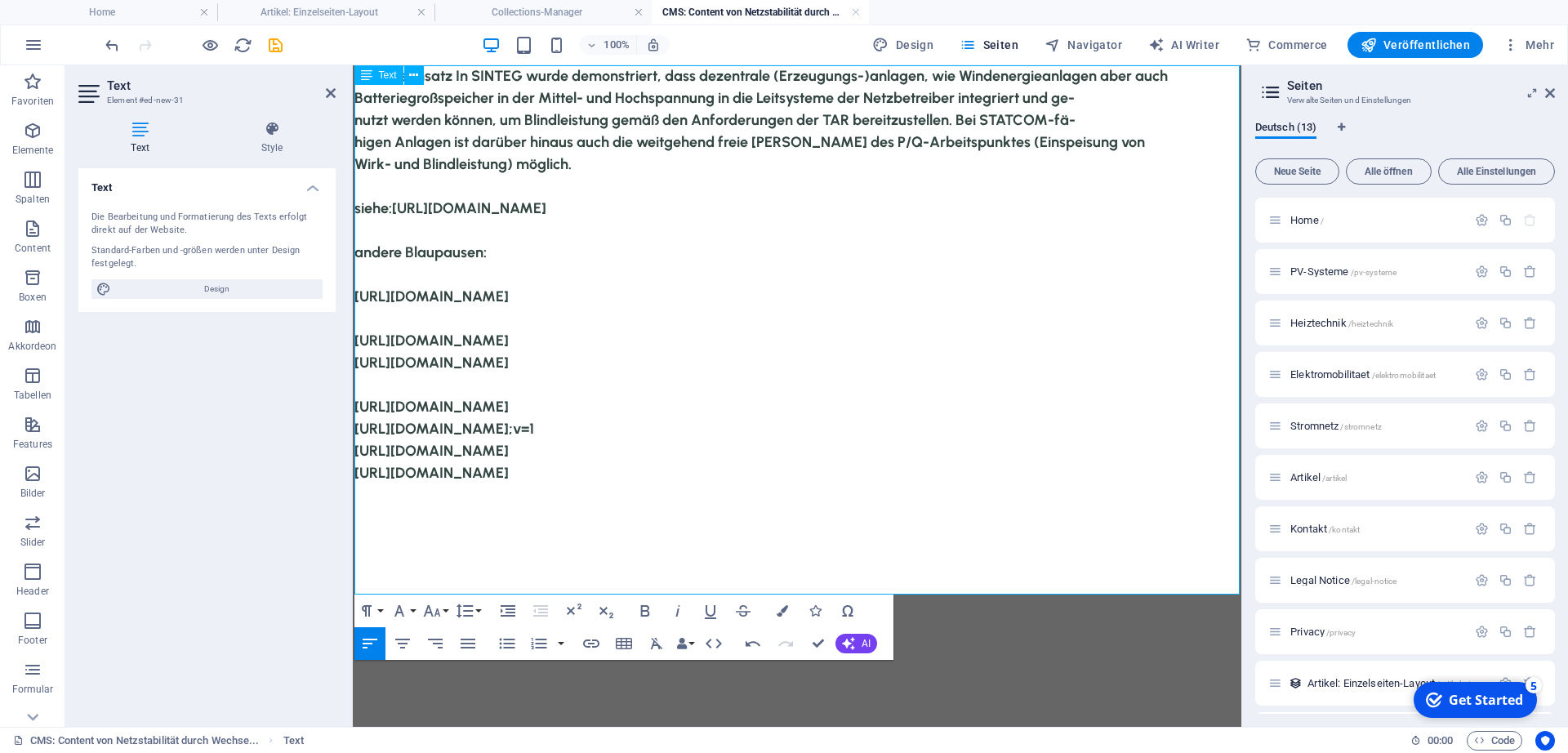
click at [363, 407] on p "[URL][DOMAIN_NAME] [URL][DOMAIN_NAME] ;v=1" at bounding box center [797, 407] width 886 height 66
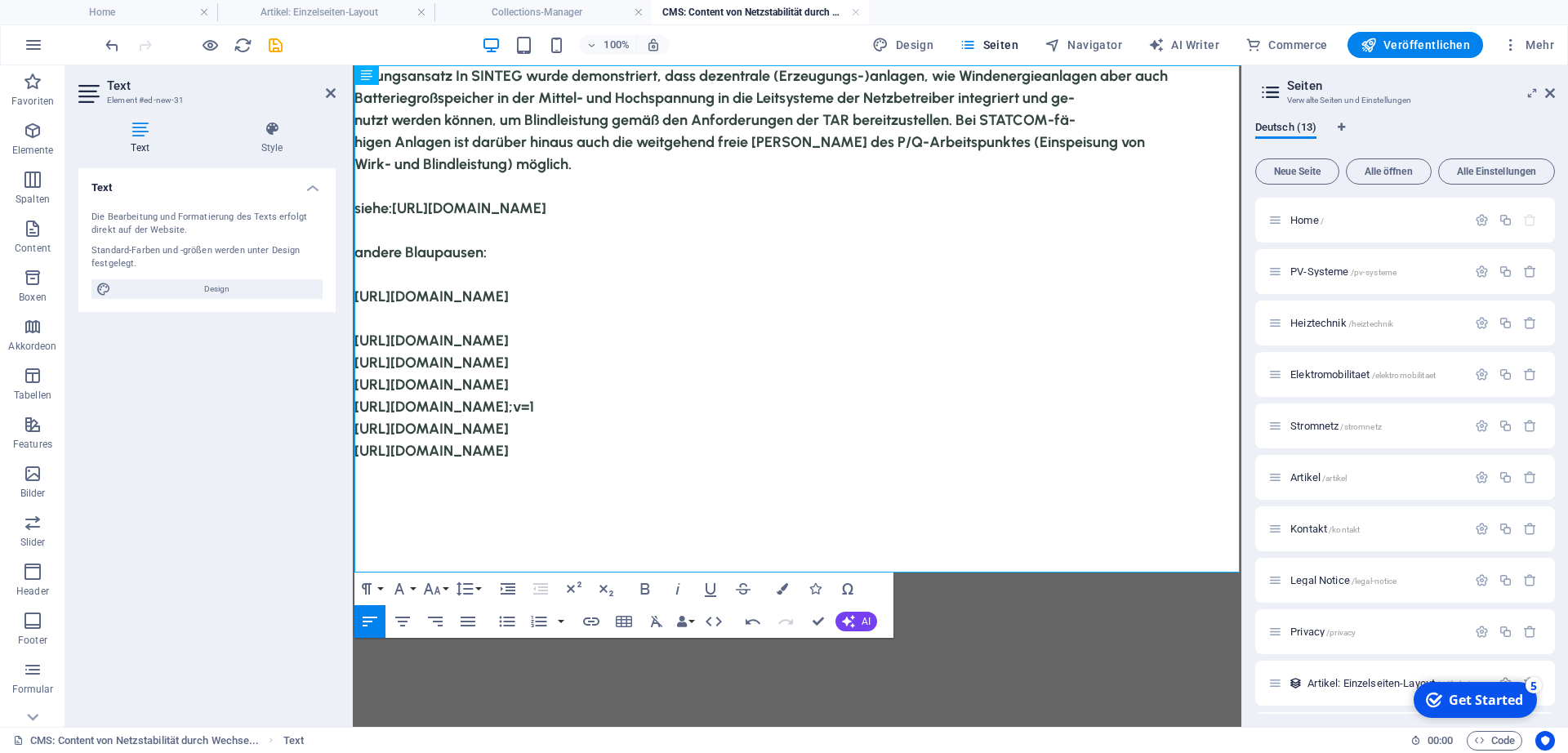
drag, startPoint x: 1191, startPoint y: 410, endPoint x: 345, endPoint y: 406, distance: 846.0
click at [353, 406] on html "Lösungsansatz In SINTEG wurde demonstriert, dass dezentrale (Erzeugungs-)anlage…" at bounding box center [796, 308] width 889 height 485
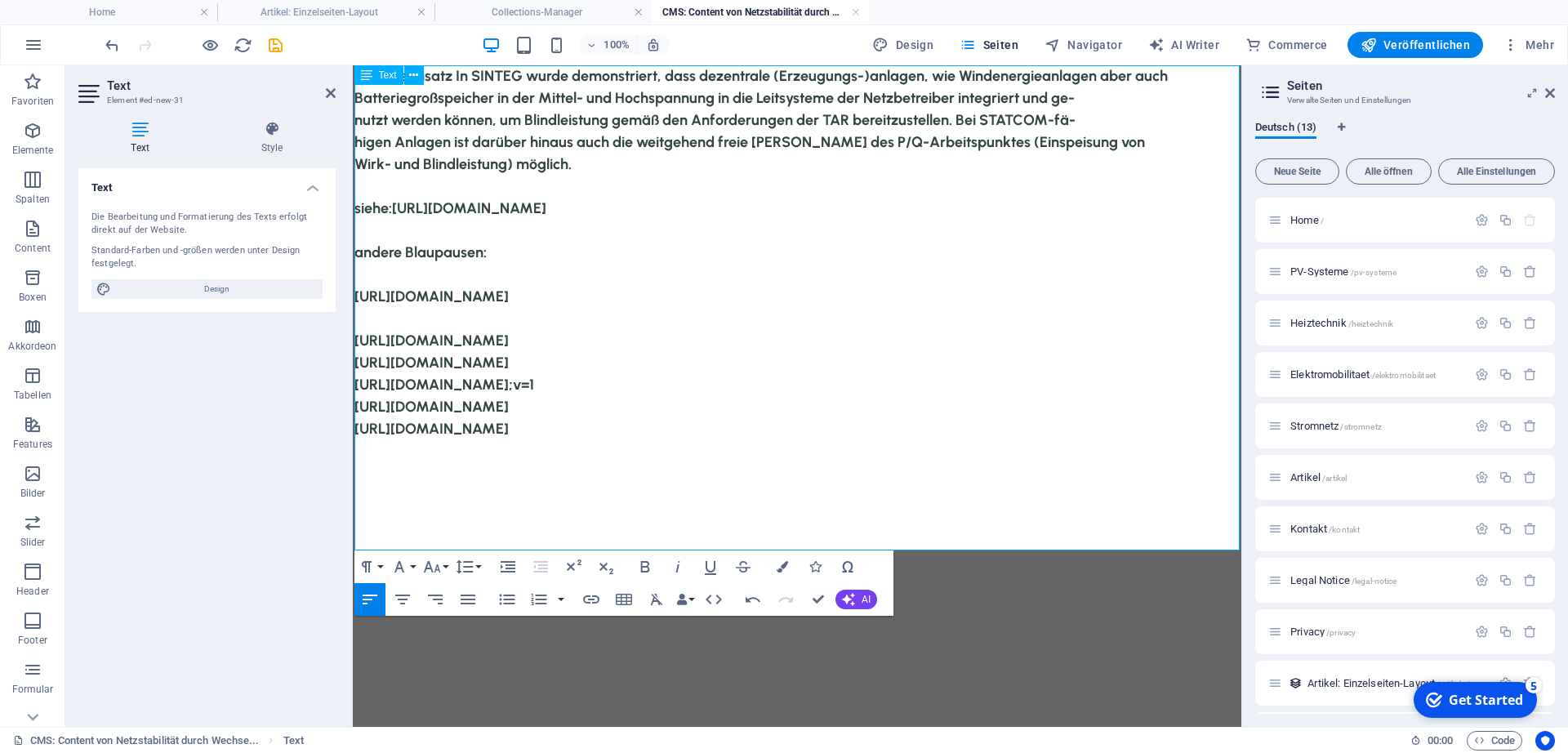
click at [1214, 453] on p "[URL][DOMAIN_NAME] [URL][DOMAIN_NAME]" at bounding box center [797, 429] width 886 height 66
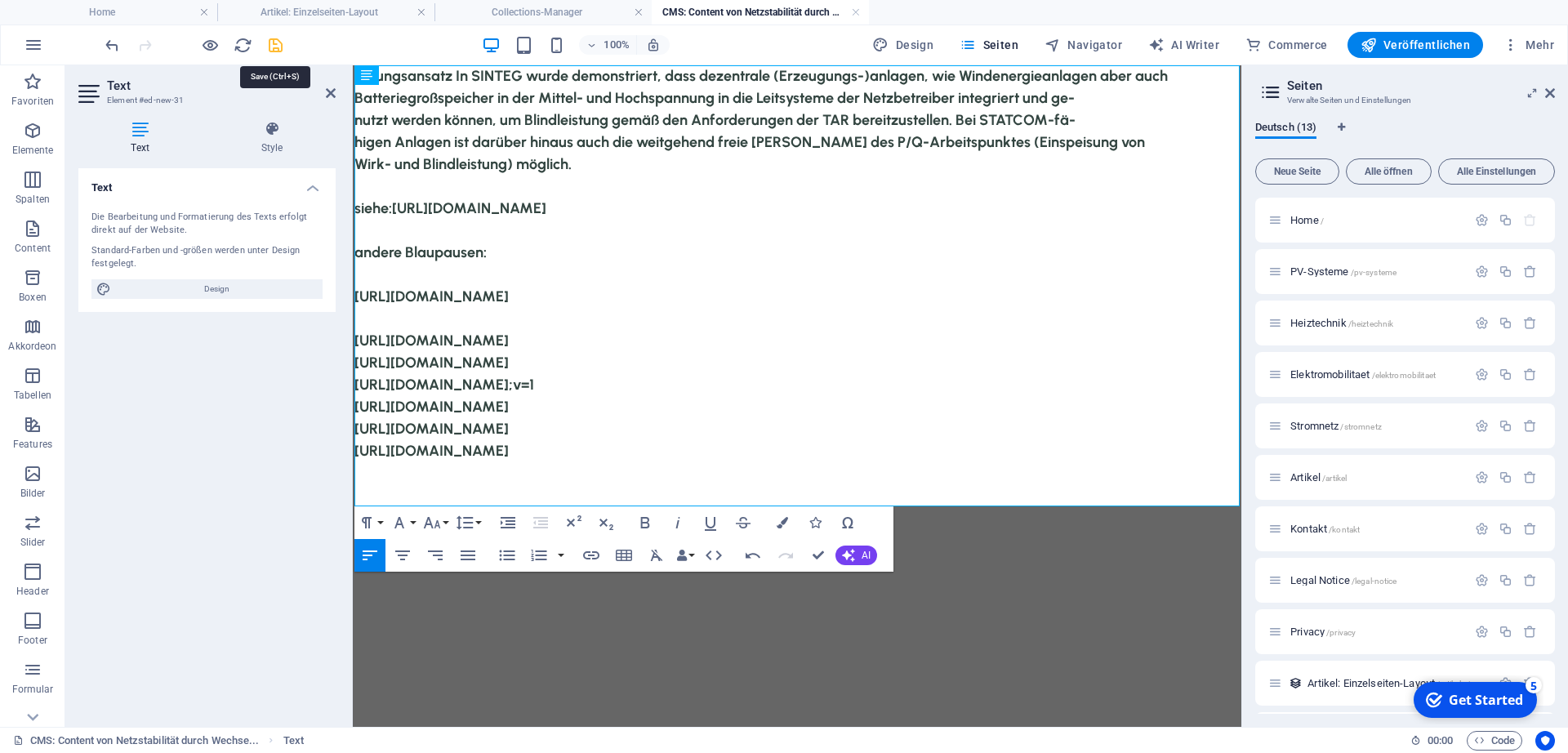
click at [272, 45] on icon "save" at bounding box center [275, 45] width 18 height 18
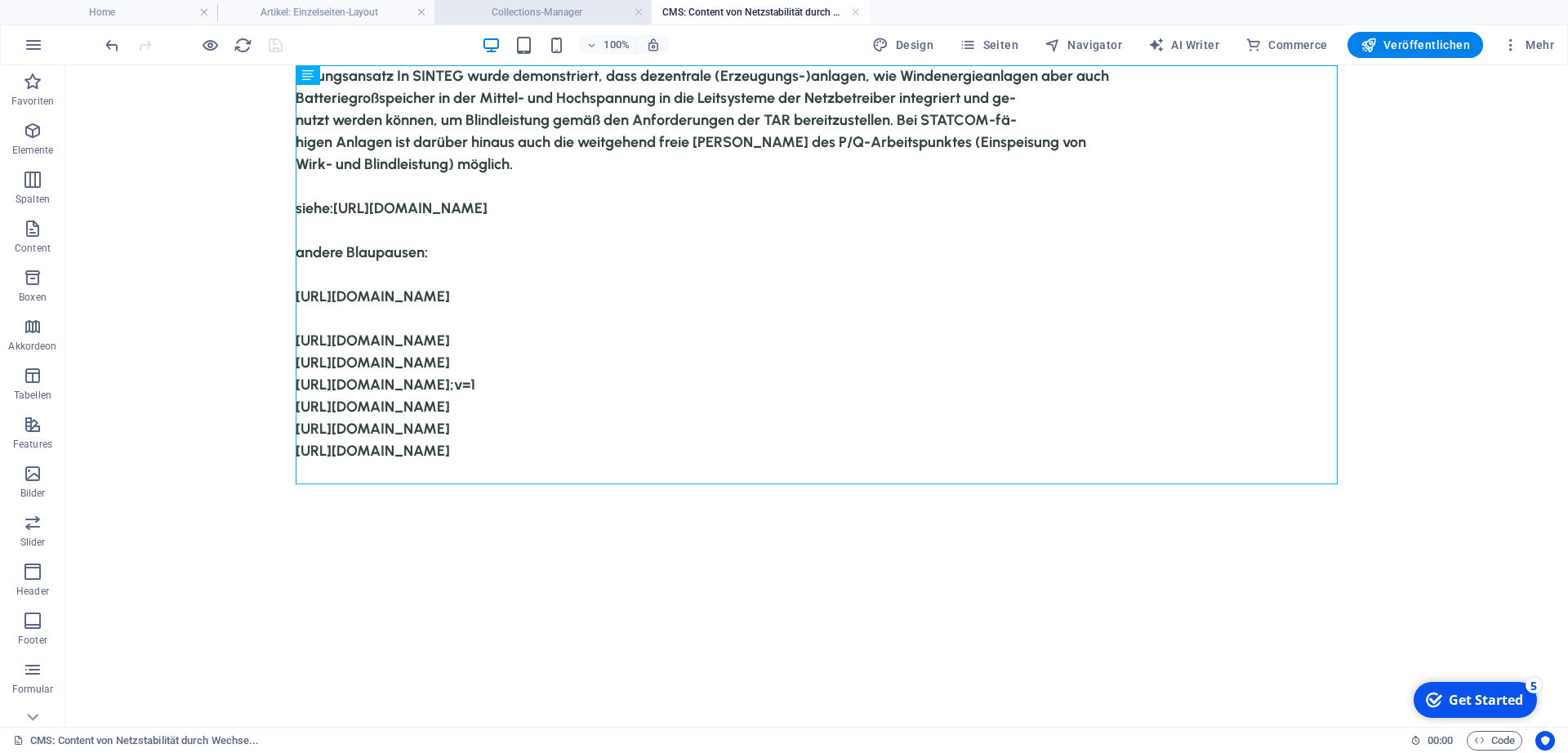
click at [577, 17] on h4 "Collections-Manager" at bounding box center [543, 12] width 217 height 18
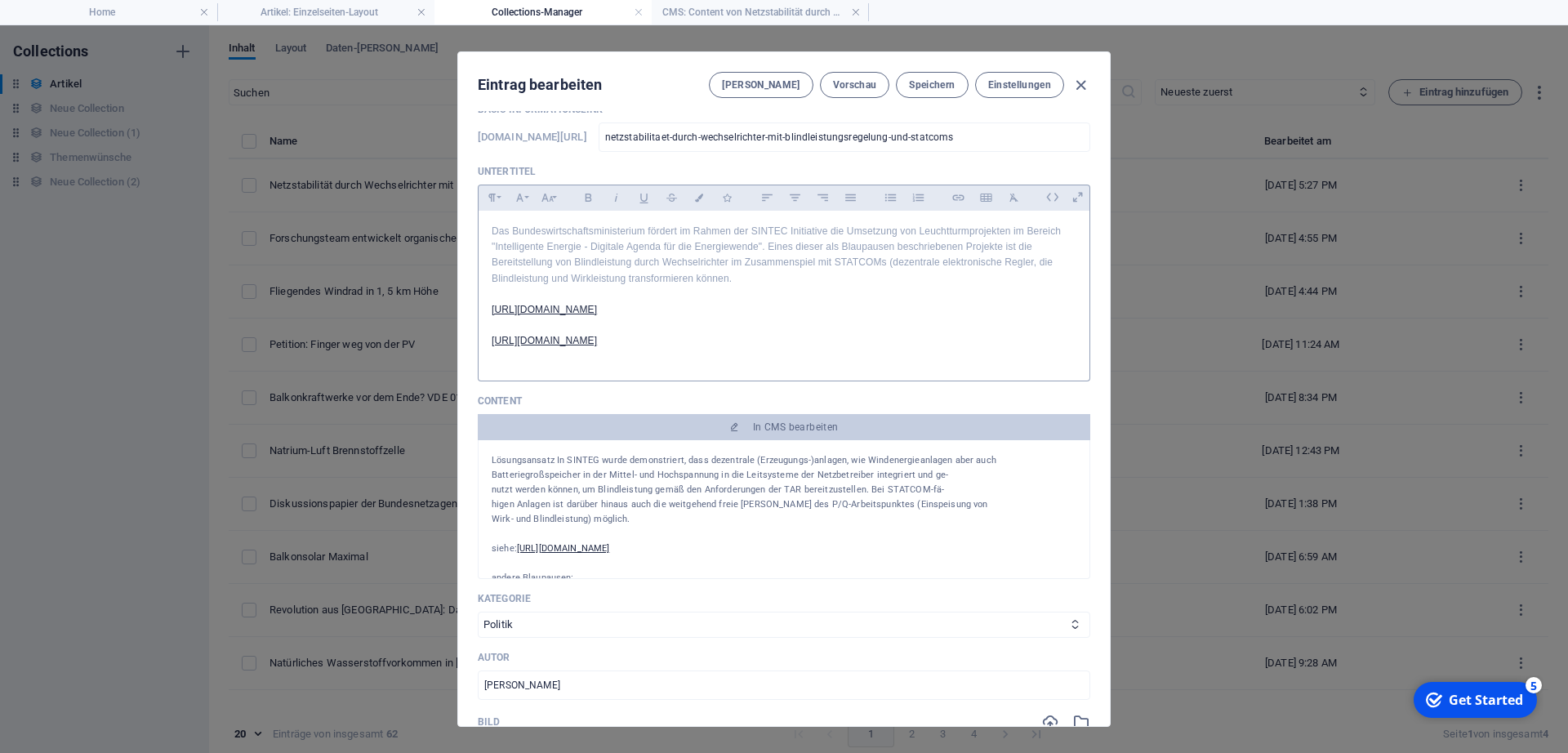
scroll to position [83, 0]
click at [934, 87] on span "Speichern" at bounding box center [932, 85] width 46 height 13
click at [788, 10] on h4 "CMS: Content von Netzstabilität durch Wechse..." at bounding box center [760, 12] width 217 height 18
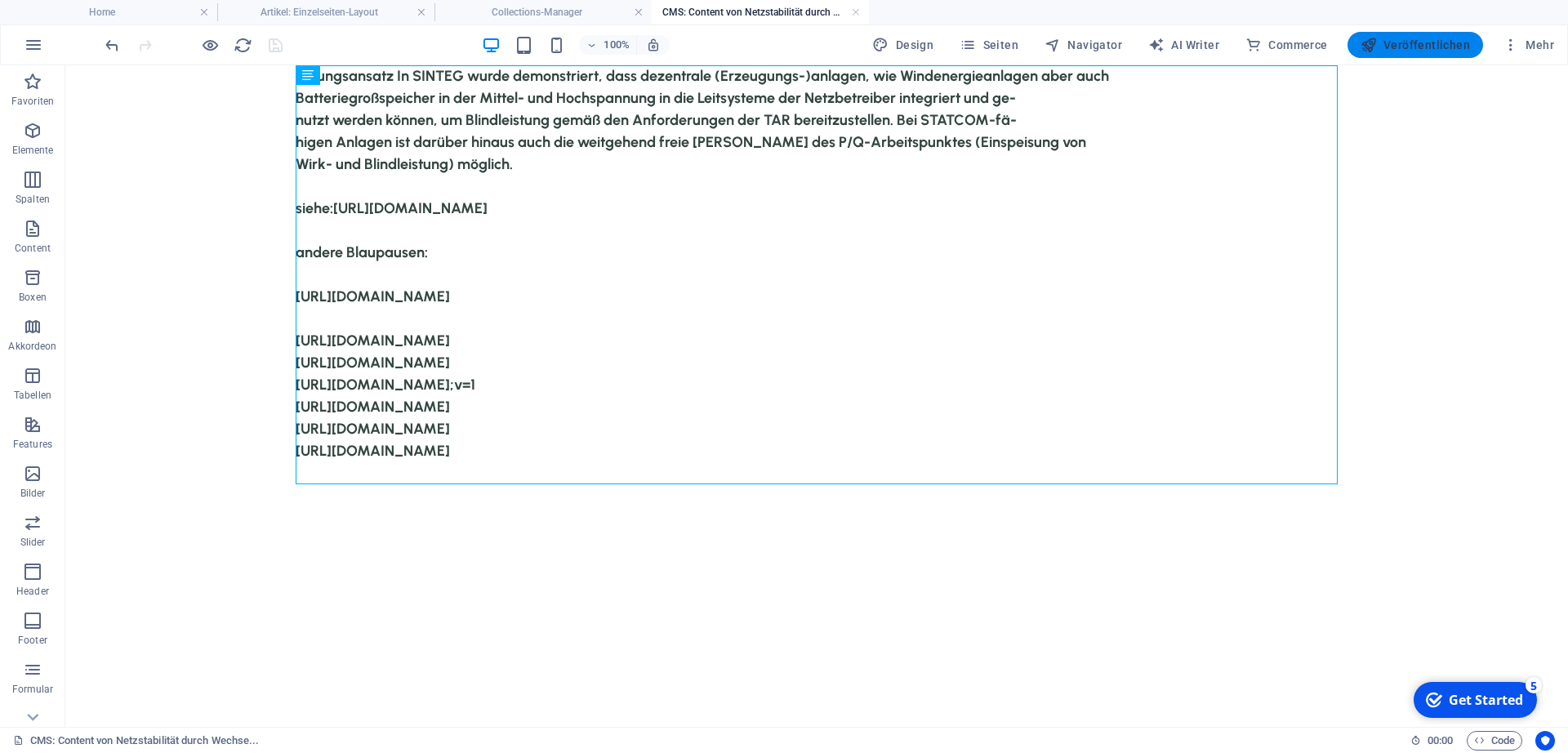
click at [1406, 48] on span "Veröffentlichen" at bounding box center [1415, 45] width 110 height 17
